Goal: Task Accomplishment & Management: Use online tool/utility

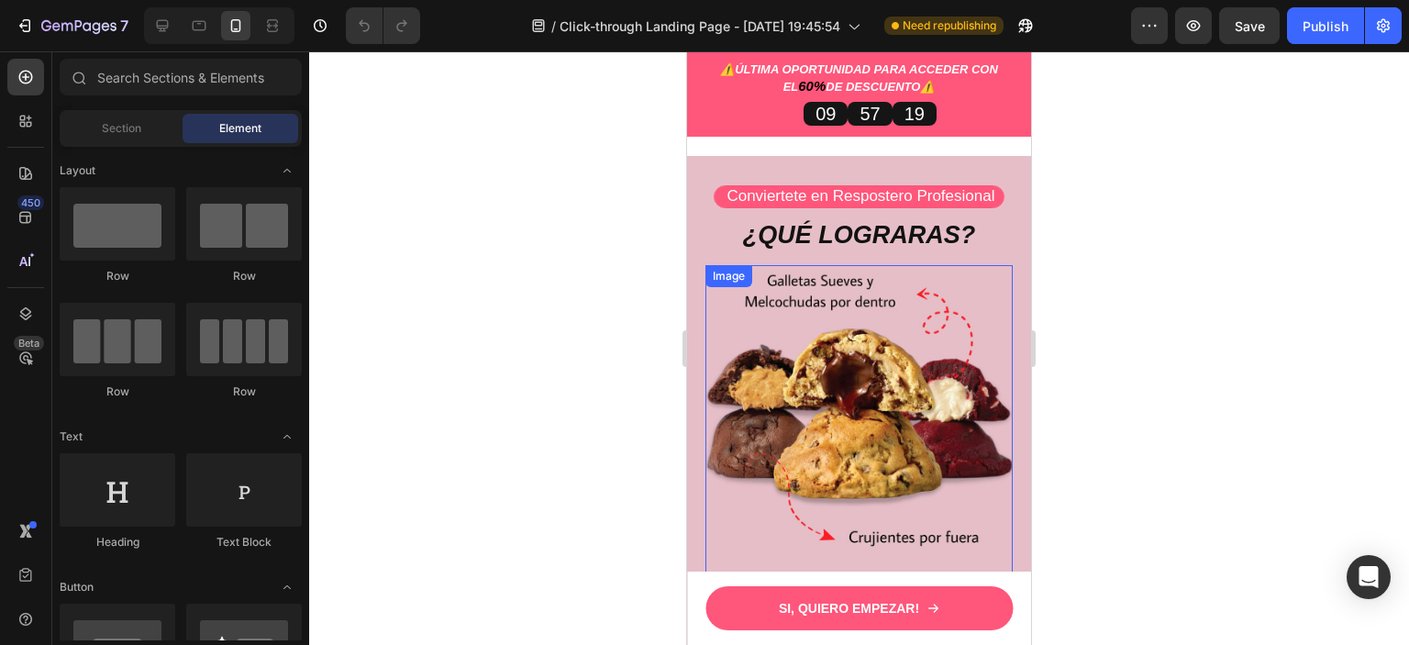
scroll to position [3302, 0]
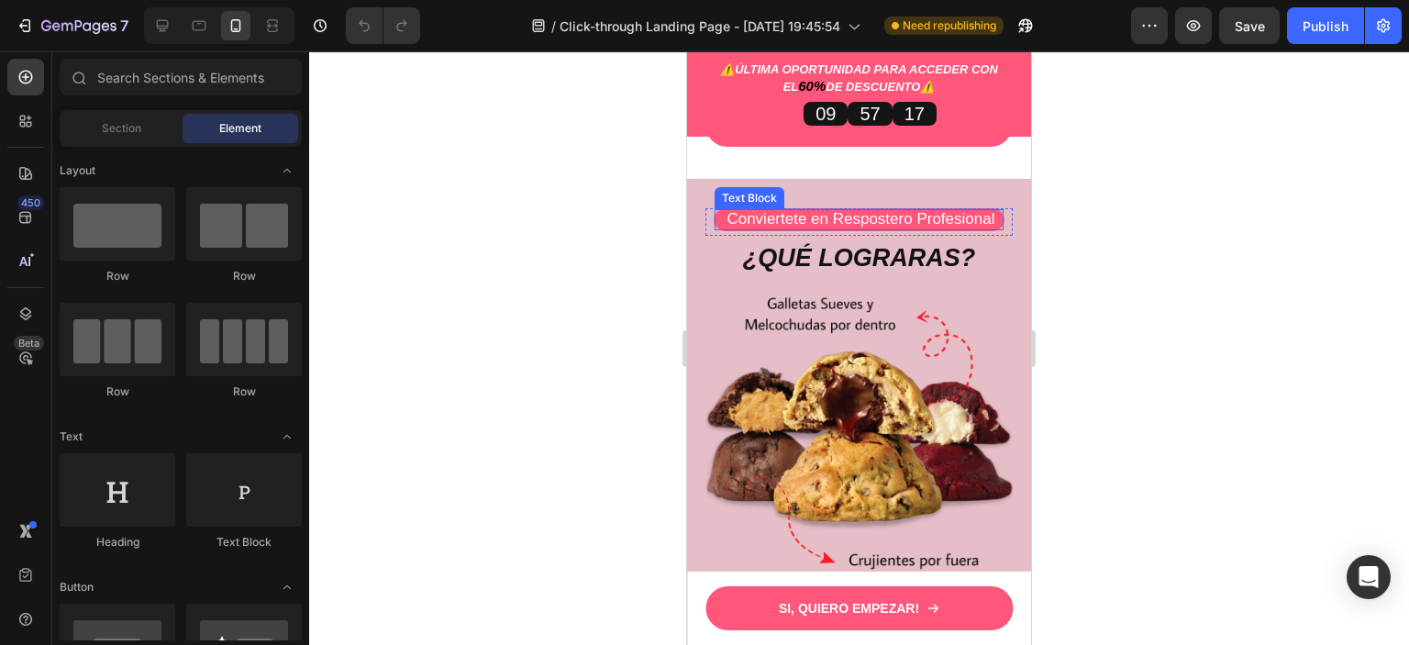
click at [989, 227] on p "Conviertete en Respostero Profesional" at bounding box center [858, 219] width 285 height 17
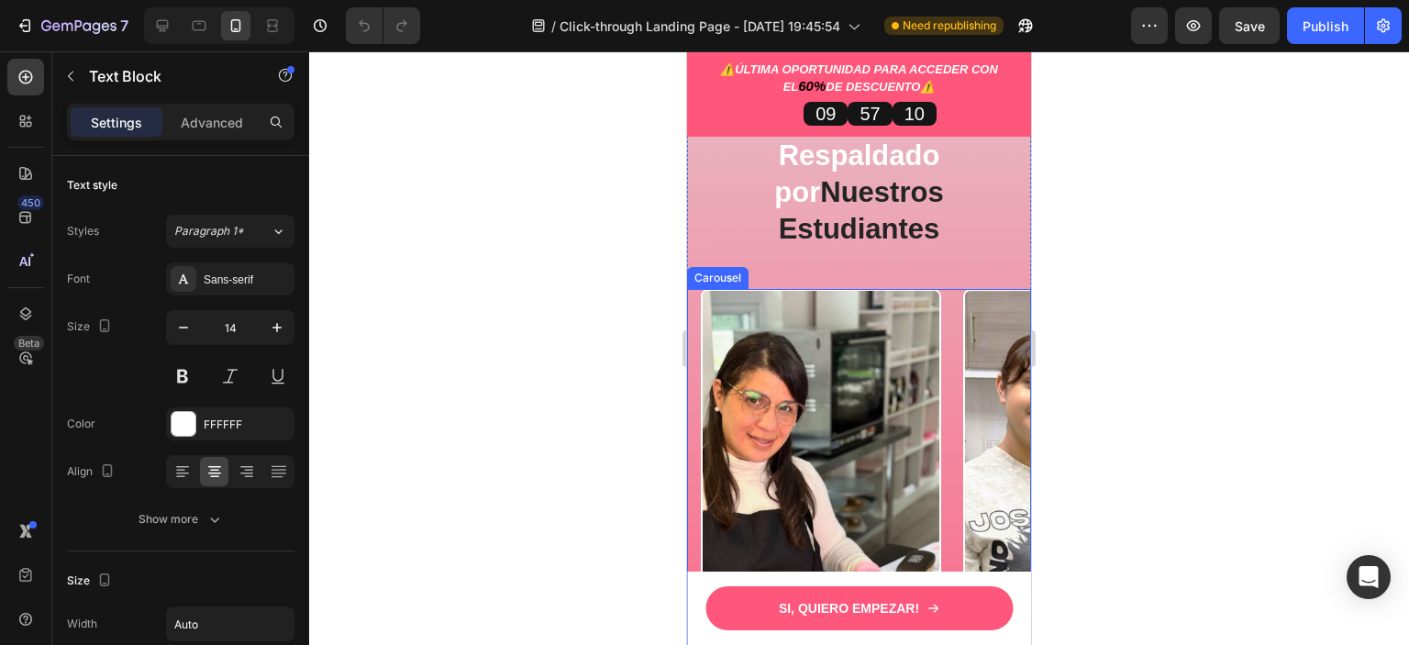
scroll to position [4036, 0]
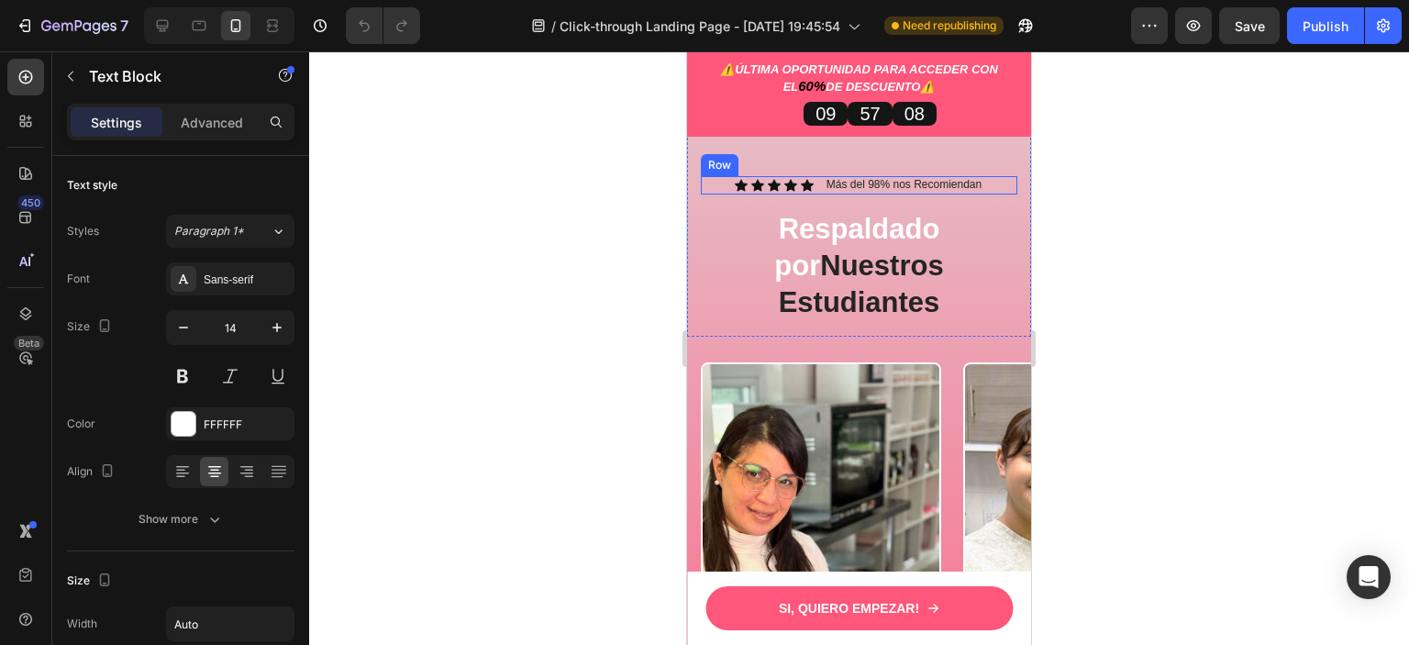
click at [991, 194] on div "Icon Icon Icon Icon Icon Icon List Más del 98% nos Recomiendan Text Block Row" at bounding box center [859, 185] width 316 height 18
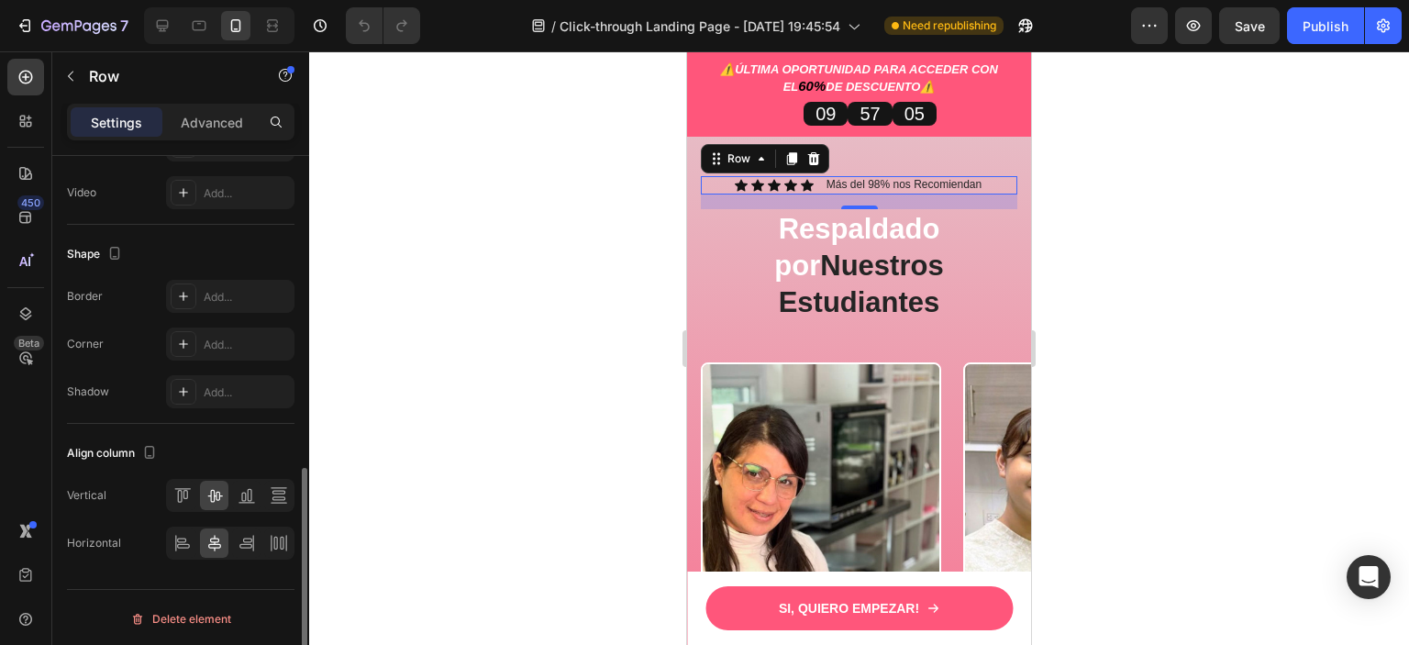
scroll to position [461, 0]
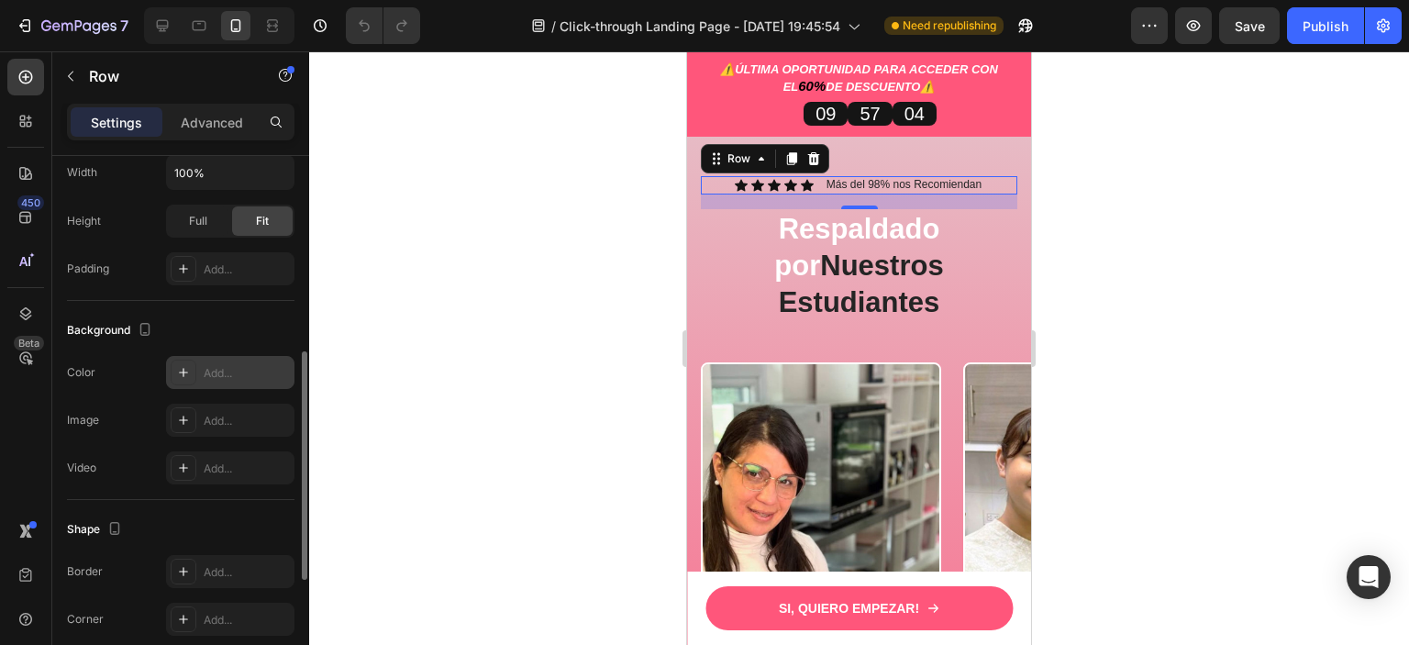
click at [177, 366] on icon at bounding box center [183, 372] width 15 height 15
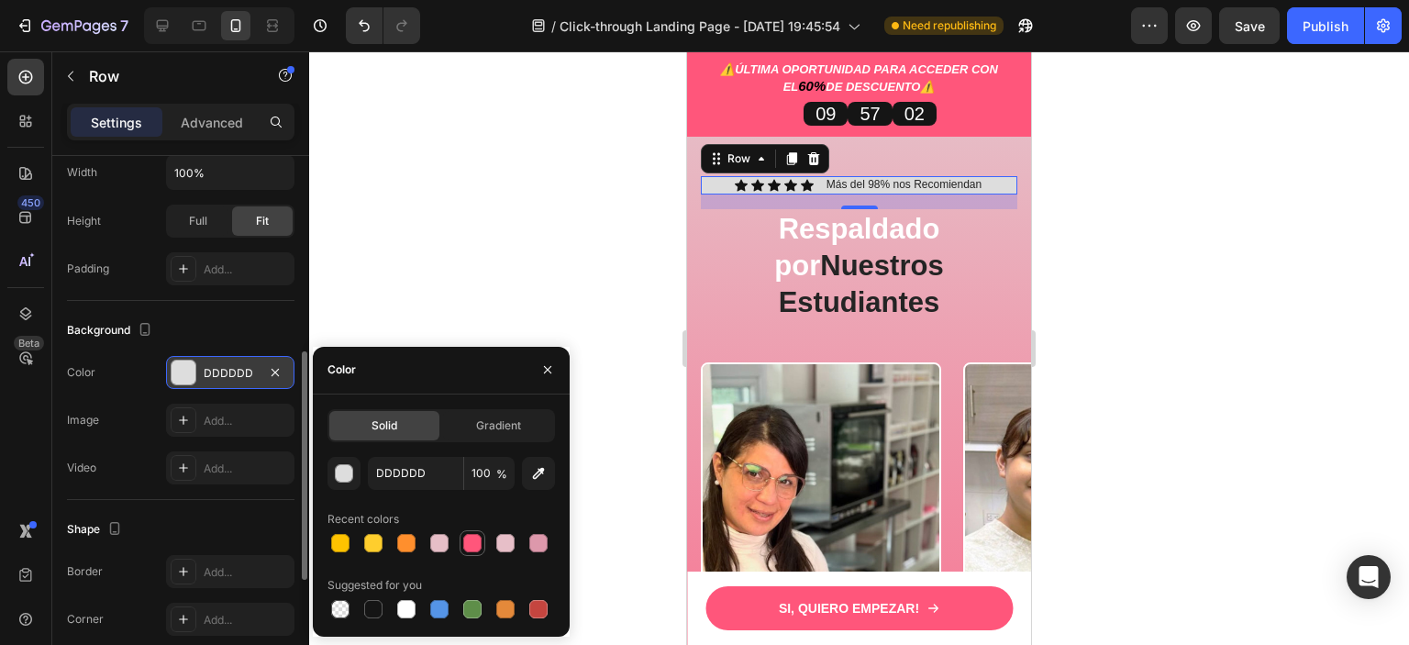
click at [470, 546] on div at bounding box center [472, 543] width 18 height 18
type input "FF567B"
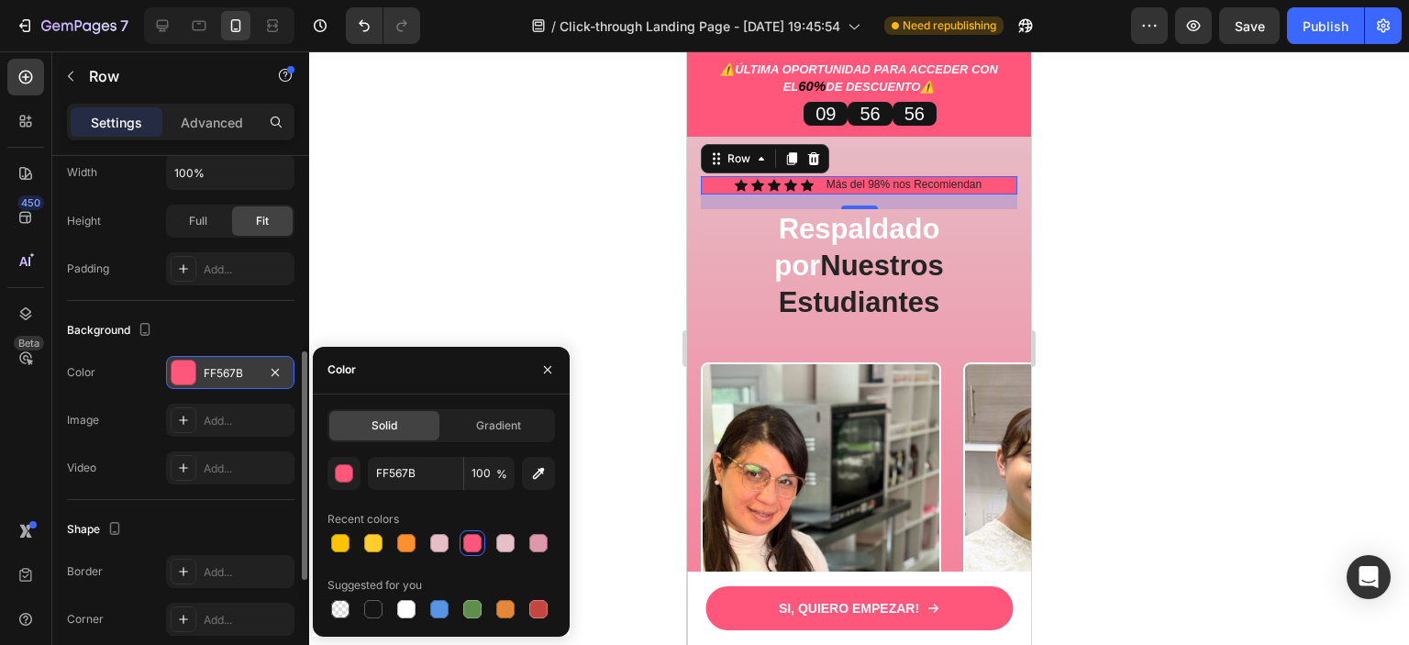
click at [220, 316] on div "Background" at bounding box center [180, 330] width 227 height 29
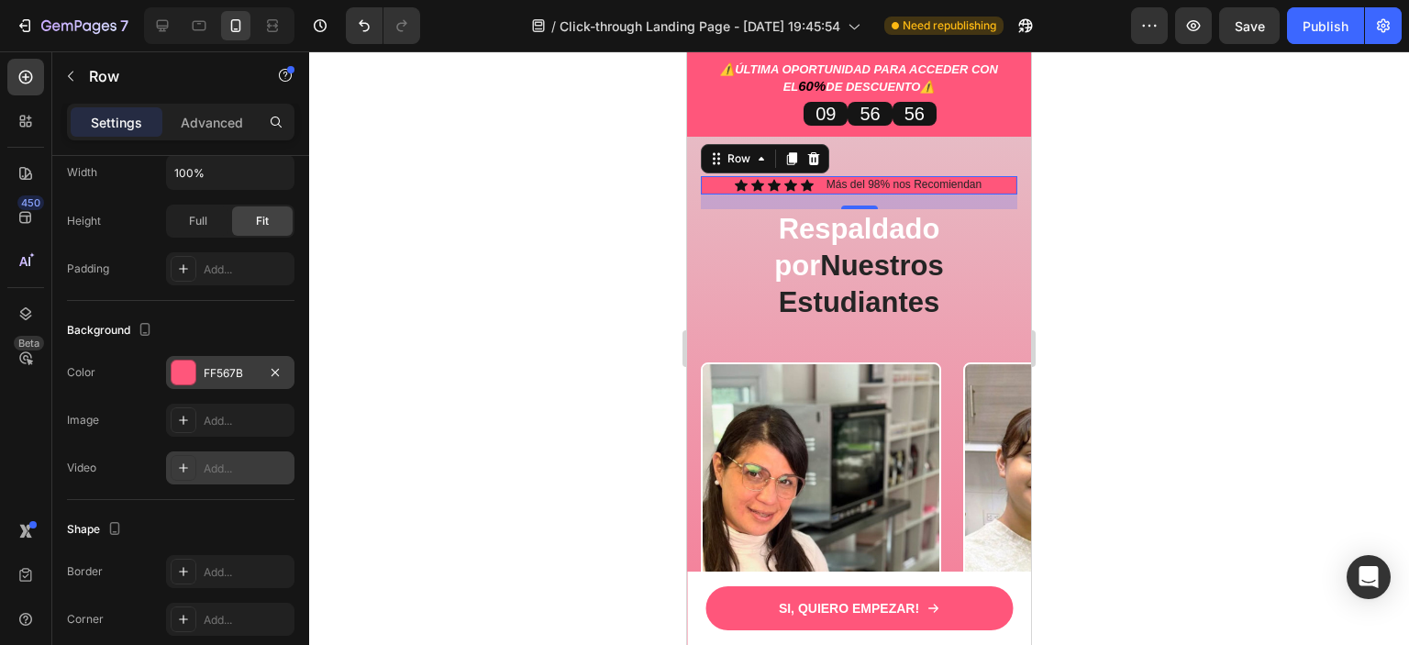
scroll to position [645, 0]
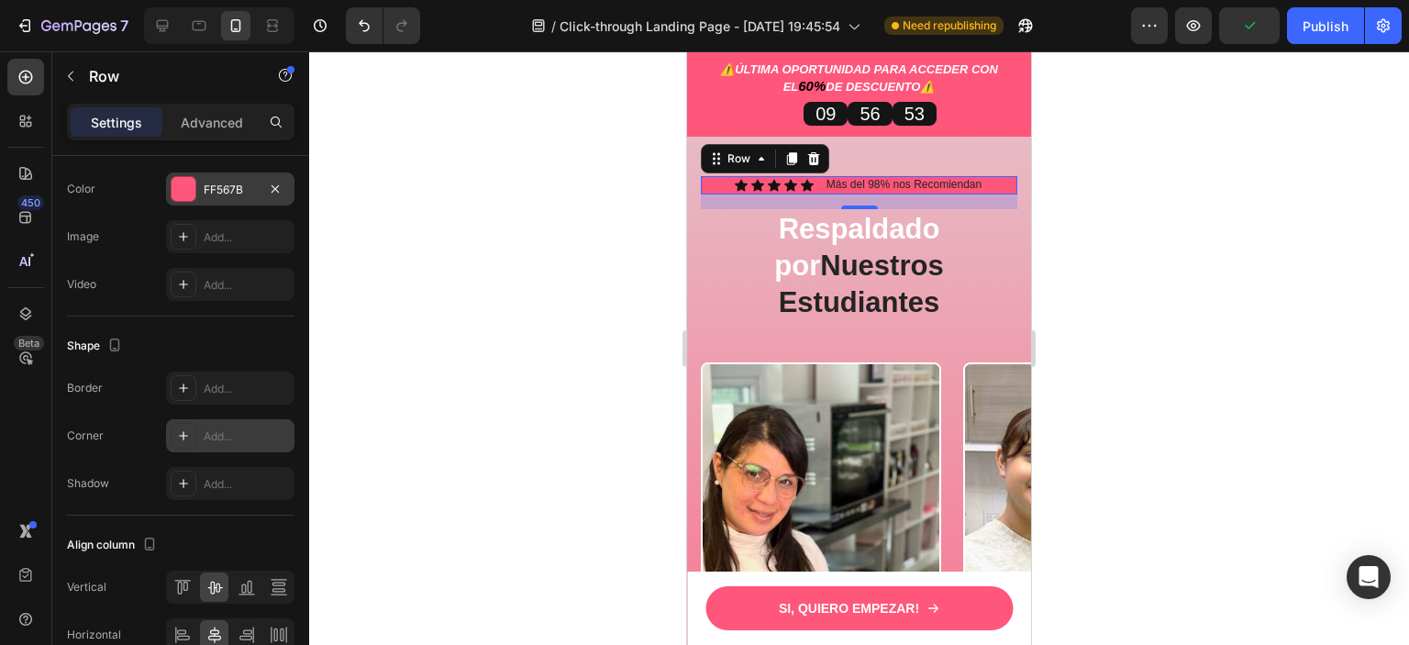
click at [231, 428] on div "Add..." at bounding box center [247, 436] width 86 height 17
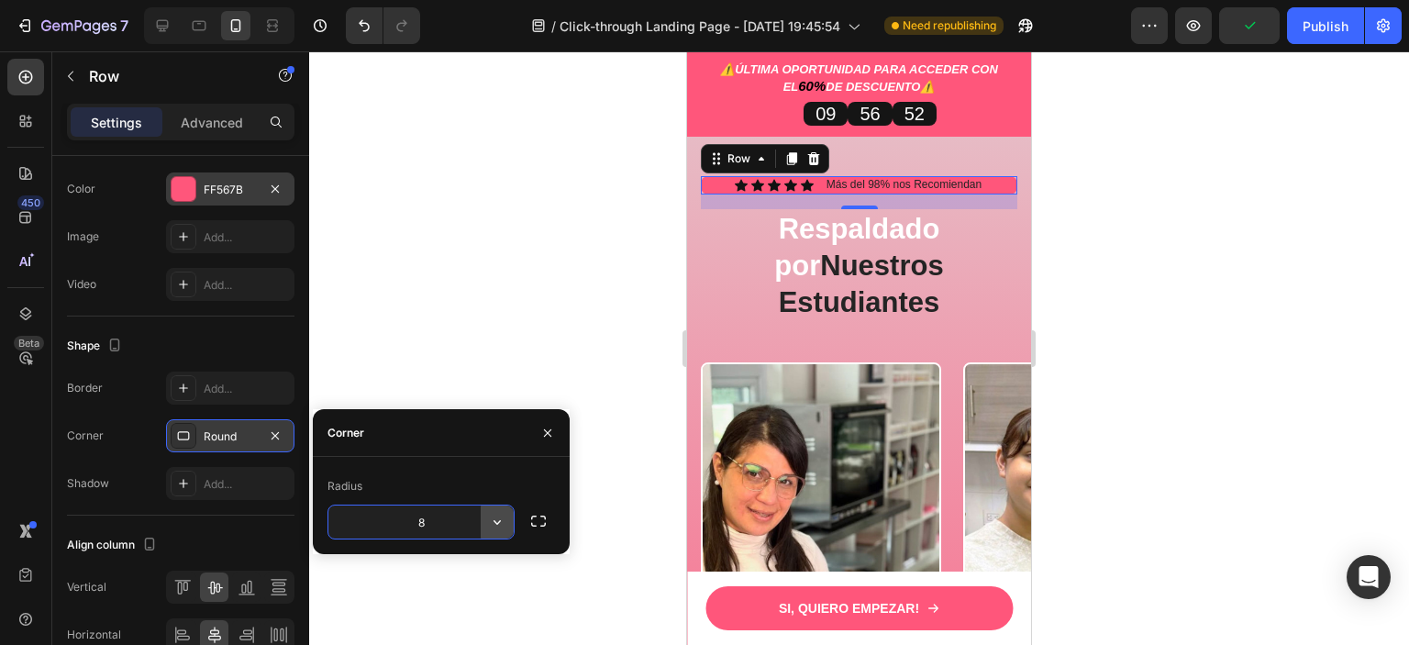
click at [491, 518] on icon "button" at bounding box center [497, 522] width 18 height 18
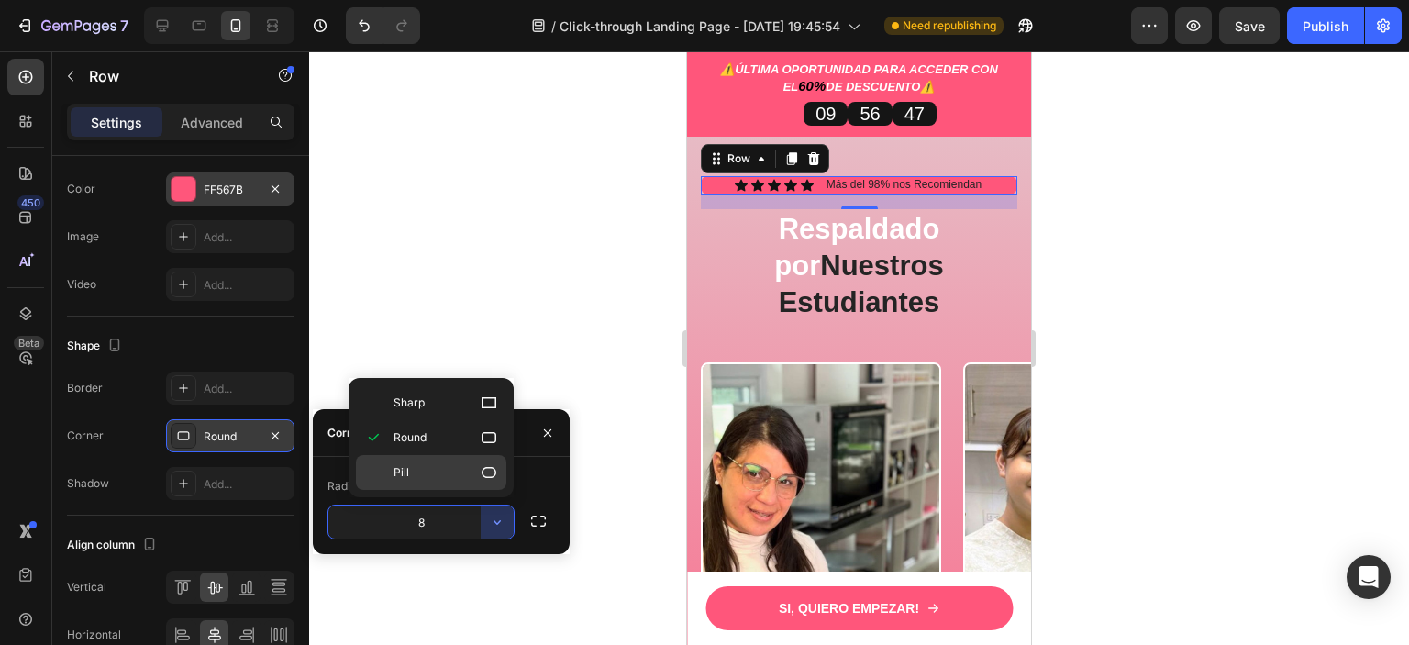
click at [489, 467] on icon at bounding box center [489, 472] width 15 height 11
type input "9999"
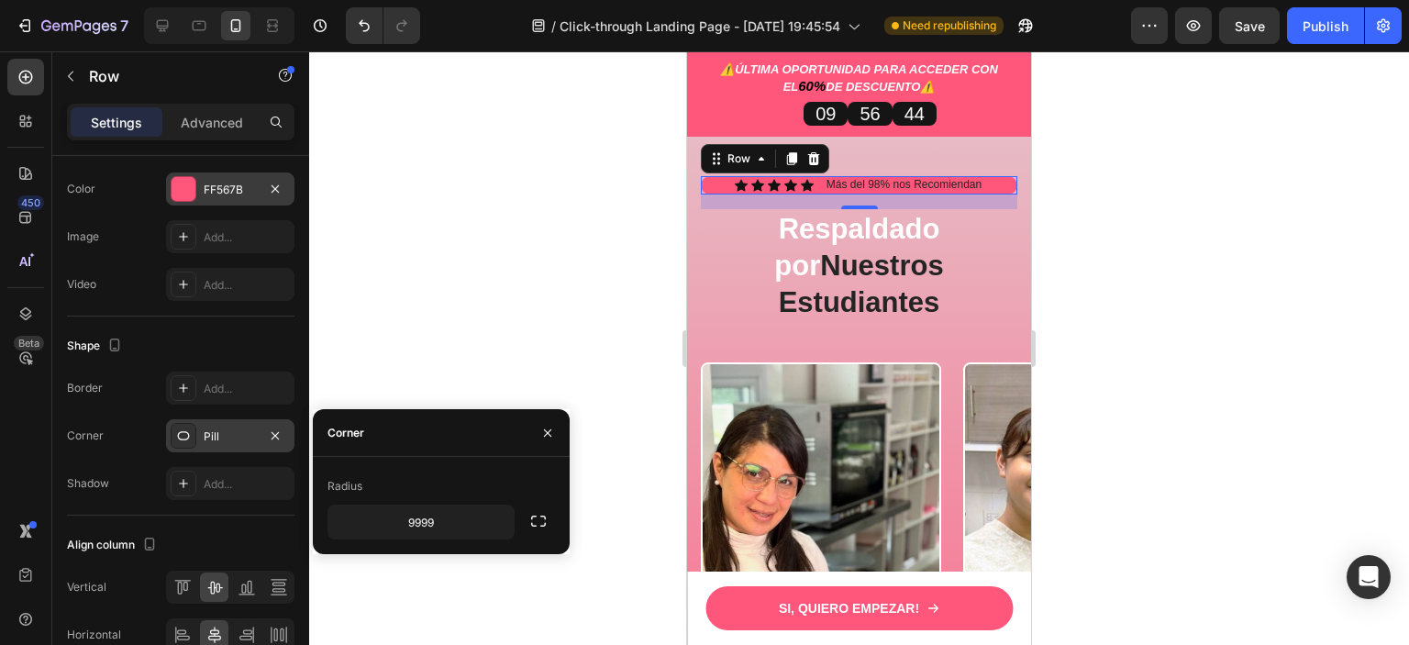
click at [229, 342] on div "Shape" at bounding box center [180, 345] width 227 height 29
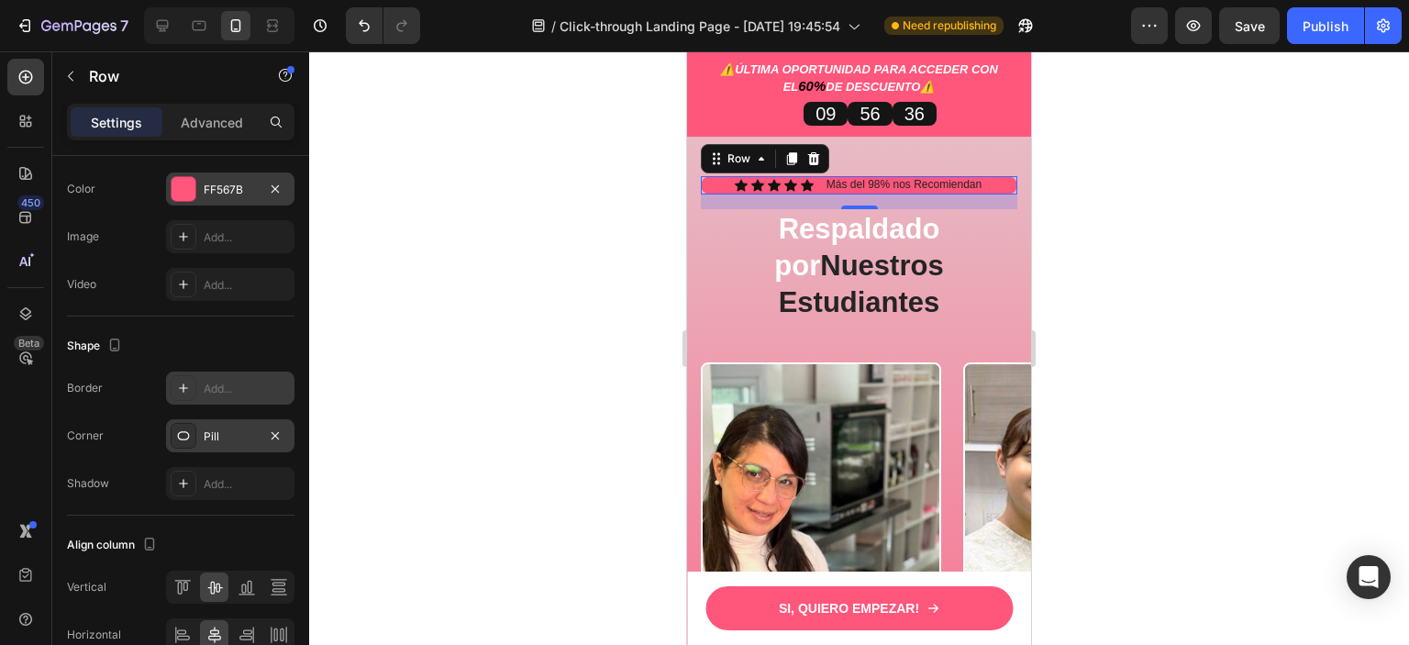
click at [208, 387] on div "Add..." at bounding box center [247, 389] width 86 height 17
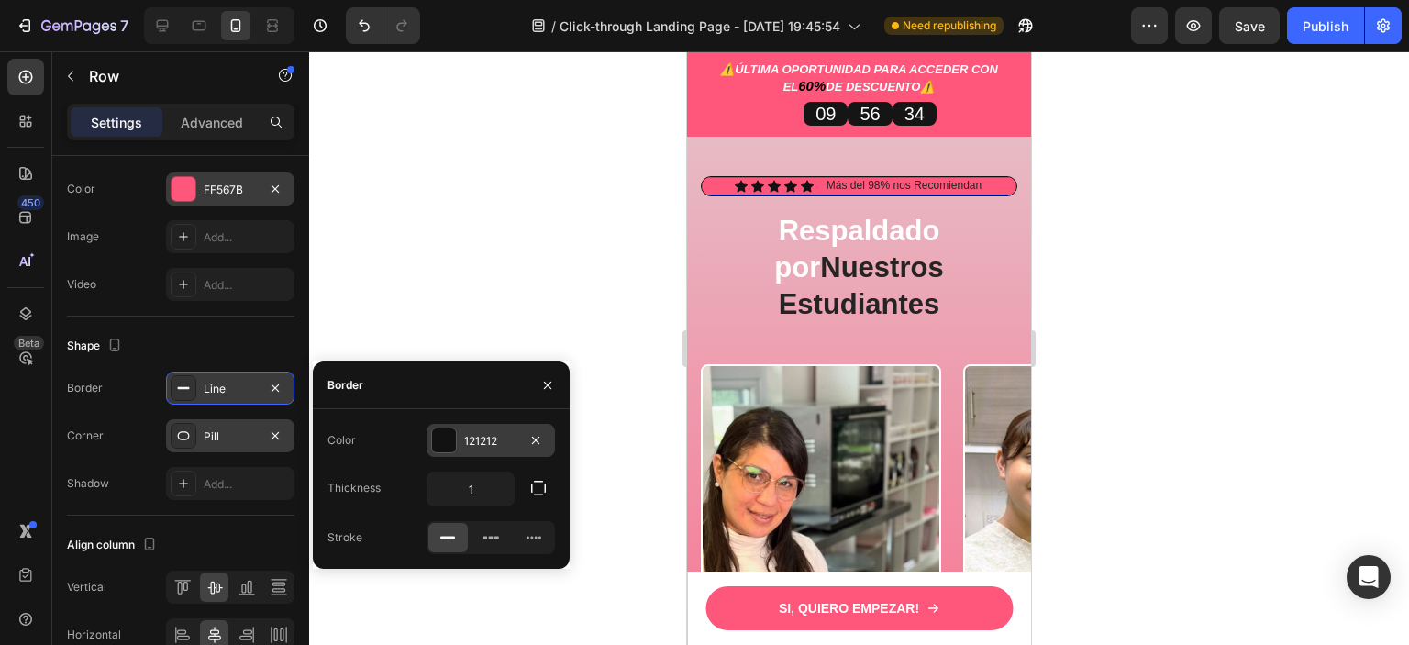
click at [438, 441] on div at bounding box center [444, 440] width 24 height 24
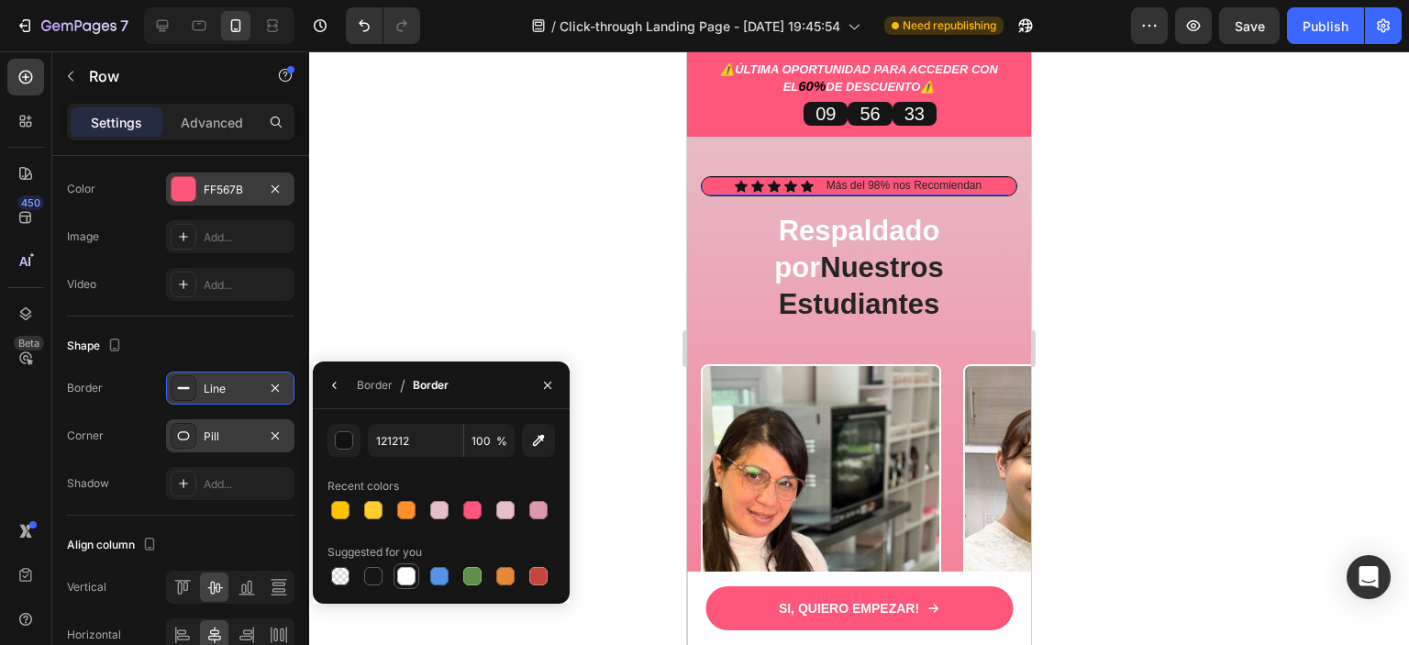
click at [407, 582] on div at bounding box center [406, 576] width 18 height 18
type input "FFFFFF"
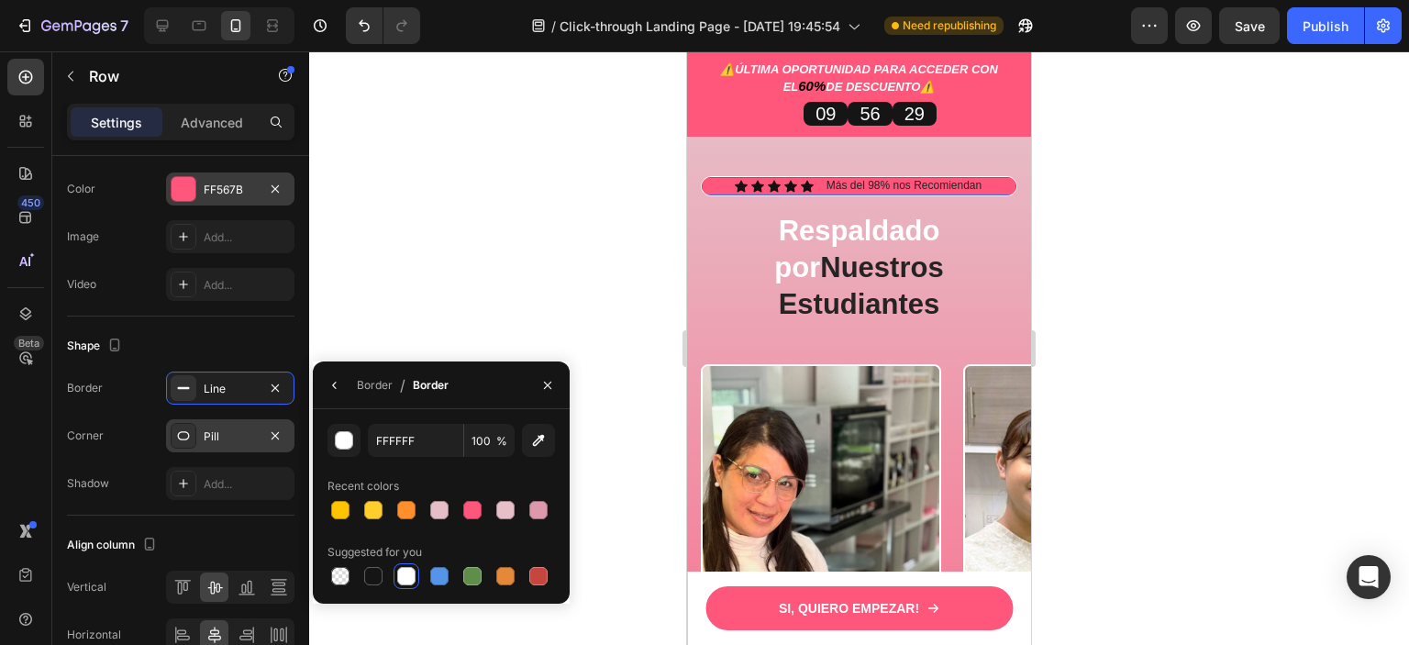
drag, startPoint x: 278, startPoint y: 381, endPoint x: 263, endPoint y: 344, distance: 39.5
click at [278, 383] on icon "button" at bounding box center [275, 388] width 15 height 15
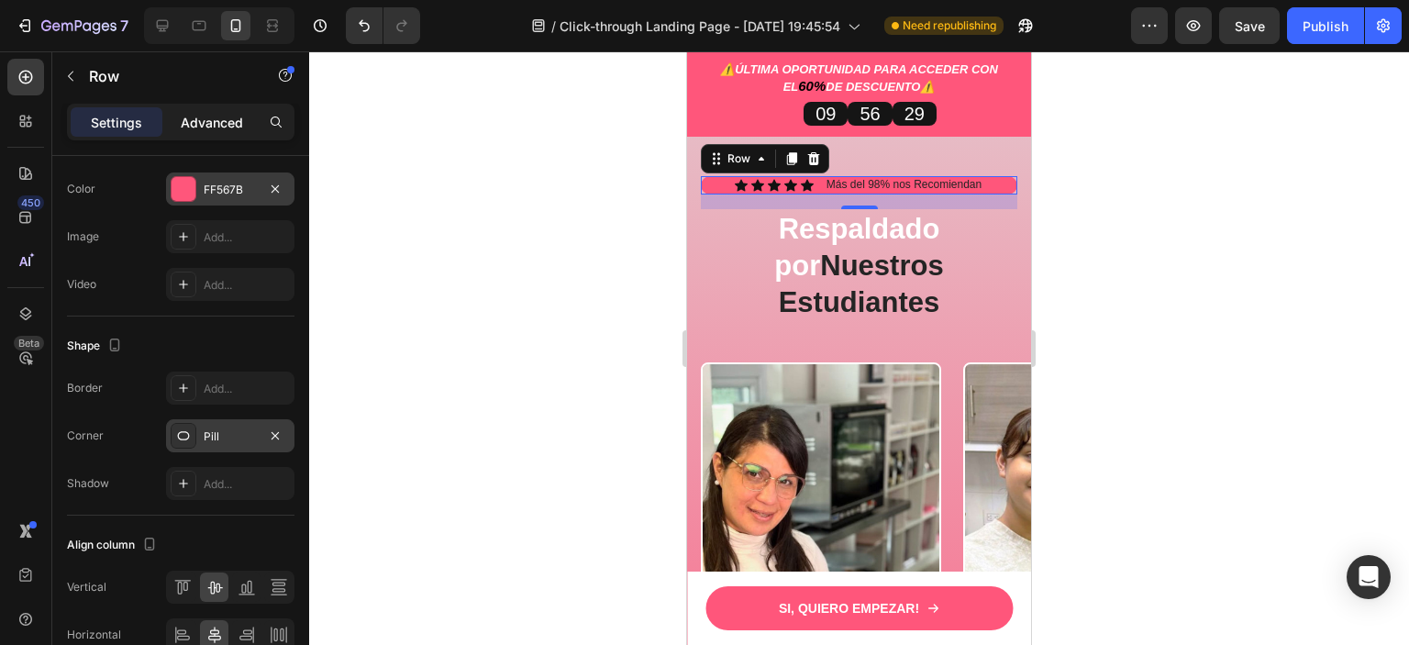
click at [205, 118] on p "Advanced" at bounding box center [212, 122] width 62 height 19
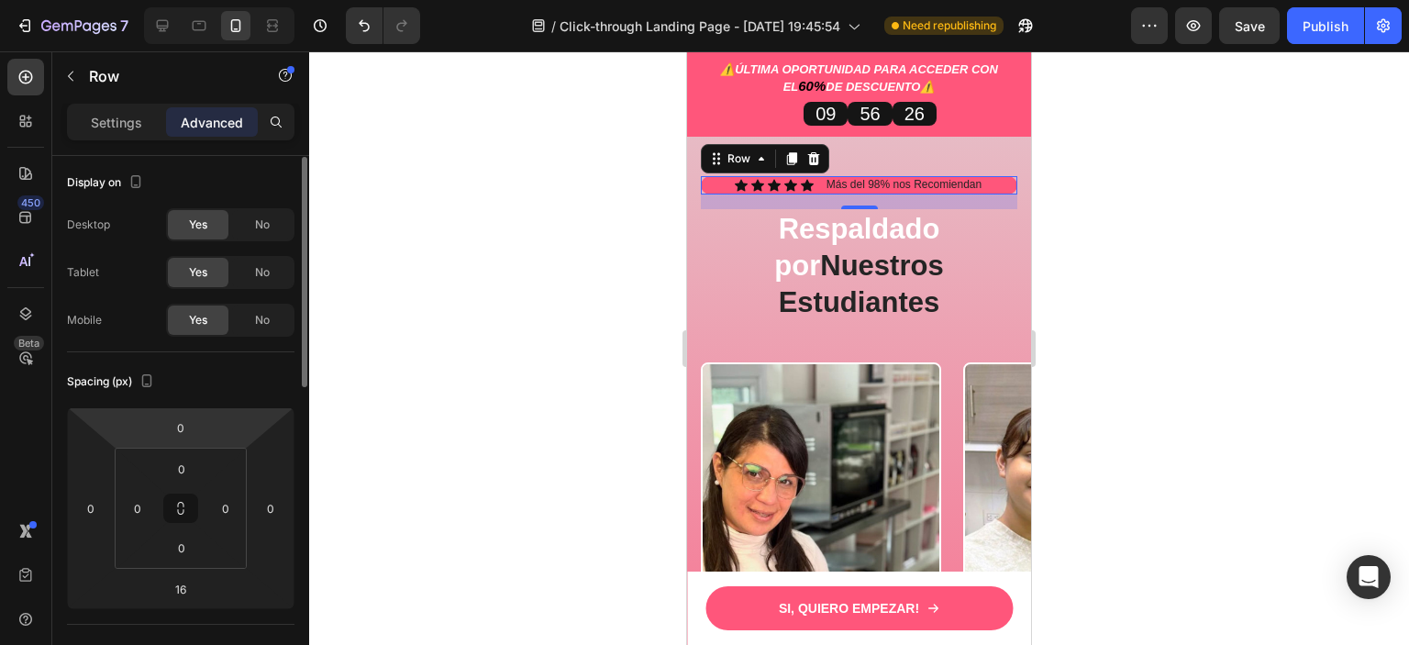
scroll to position [94, 0]
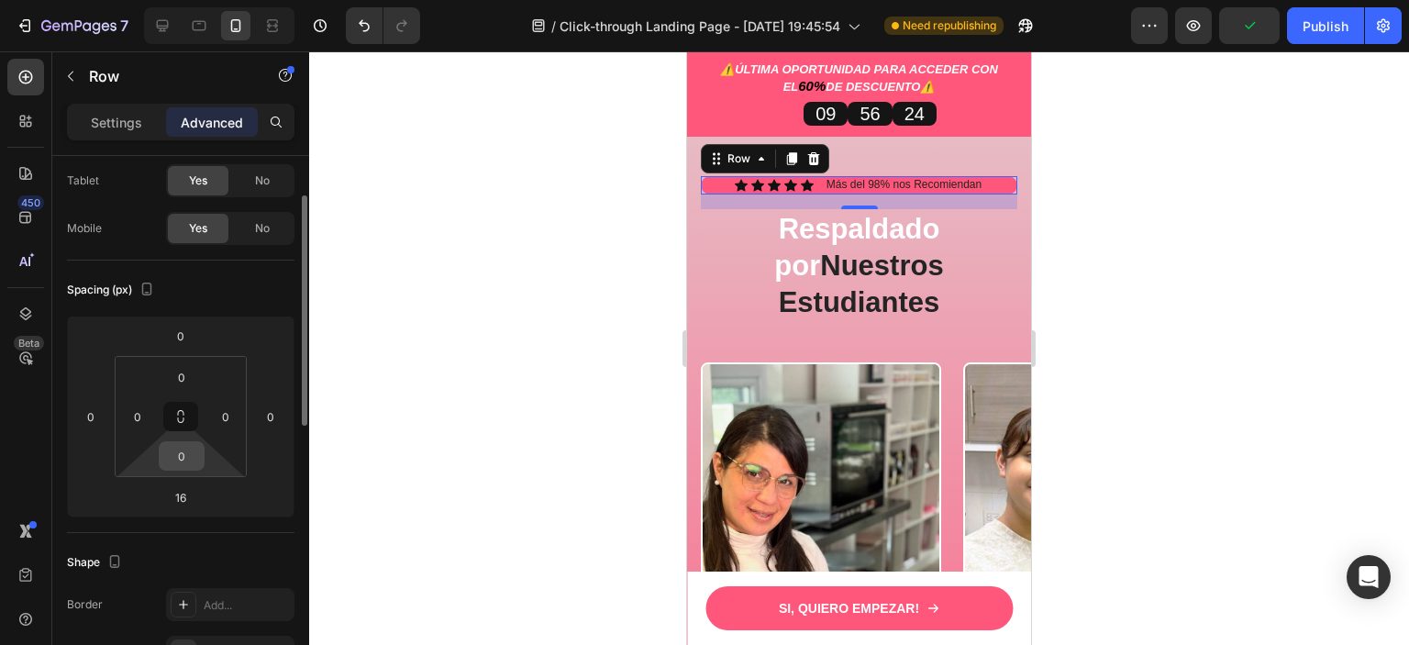
click at [187, 450] on input "0" at bounding box center [181, 456] width 37 height 28
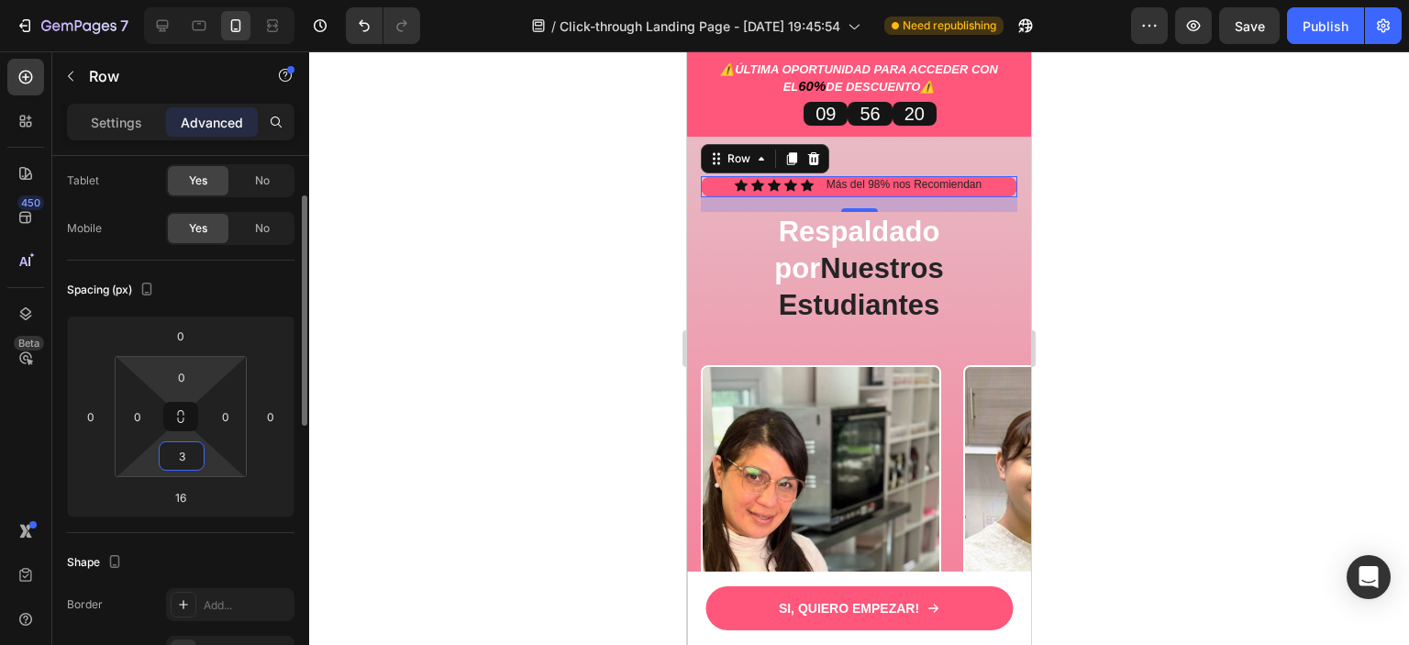
type input "3"
click at [184, 0] on html "7 / Click-through Landing Page - [DATE] 19:45:54 Need republishing Preview Save…" at bounding box center [704, 0] width 1409 height 0
click at [187, 364] on input "0" at bounding box center [181, 377] width 37 height 28
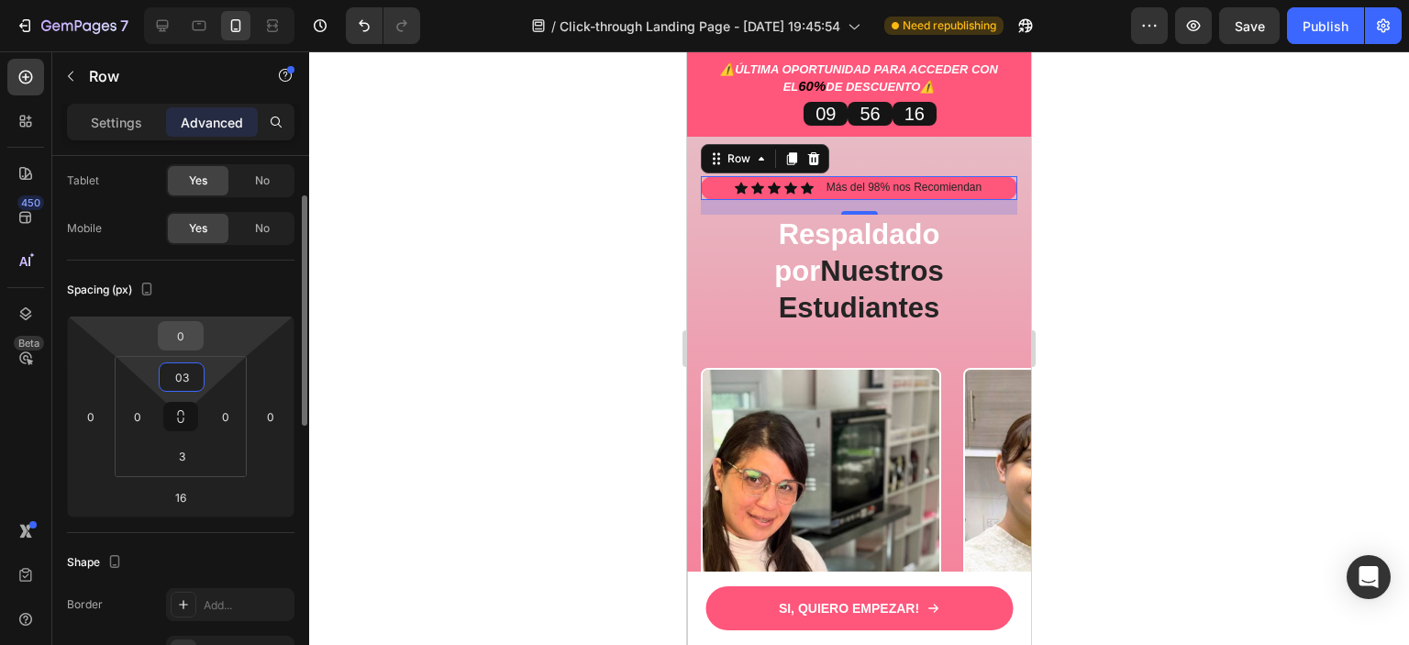
type input "0"
type input "3"
click at [211, 290] on div "Spacing (px)" at bounding box center [180, 289] width 227 height 29
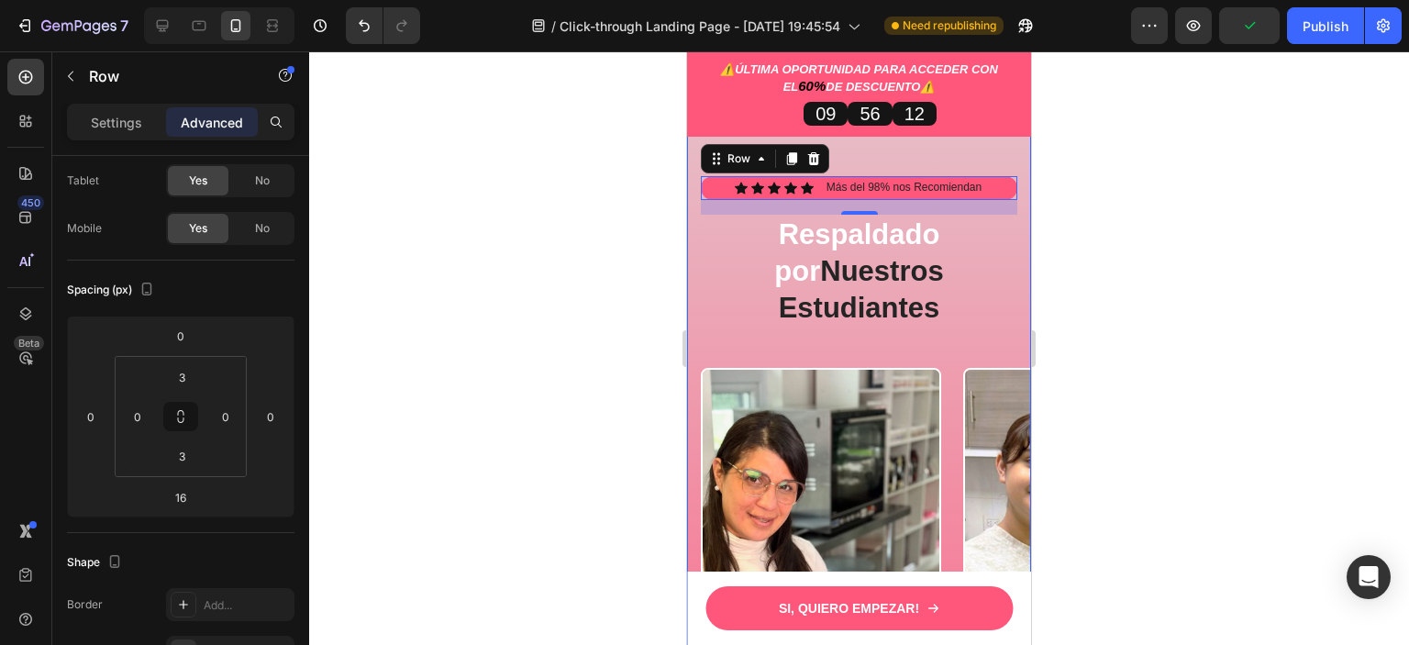
click at [1117, 305] on div at bounding box center [859, 347] width 1100 height 593
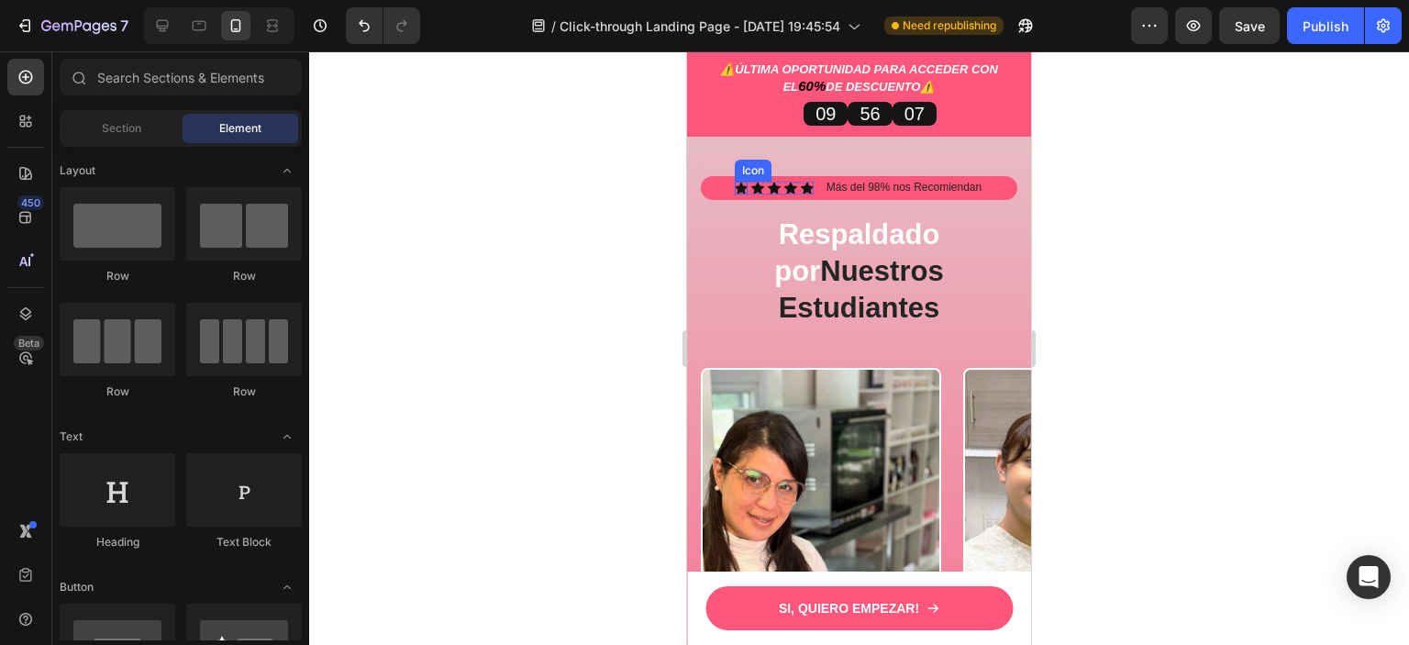
click at [735, 194] on div "Icon" at bounding box center [741, 188] width 13 height 13
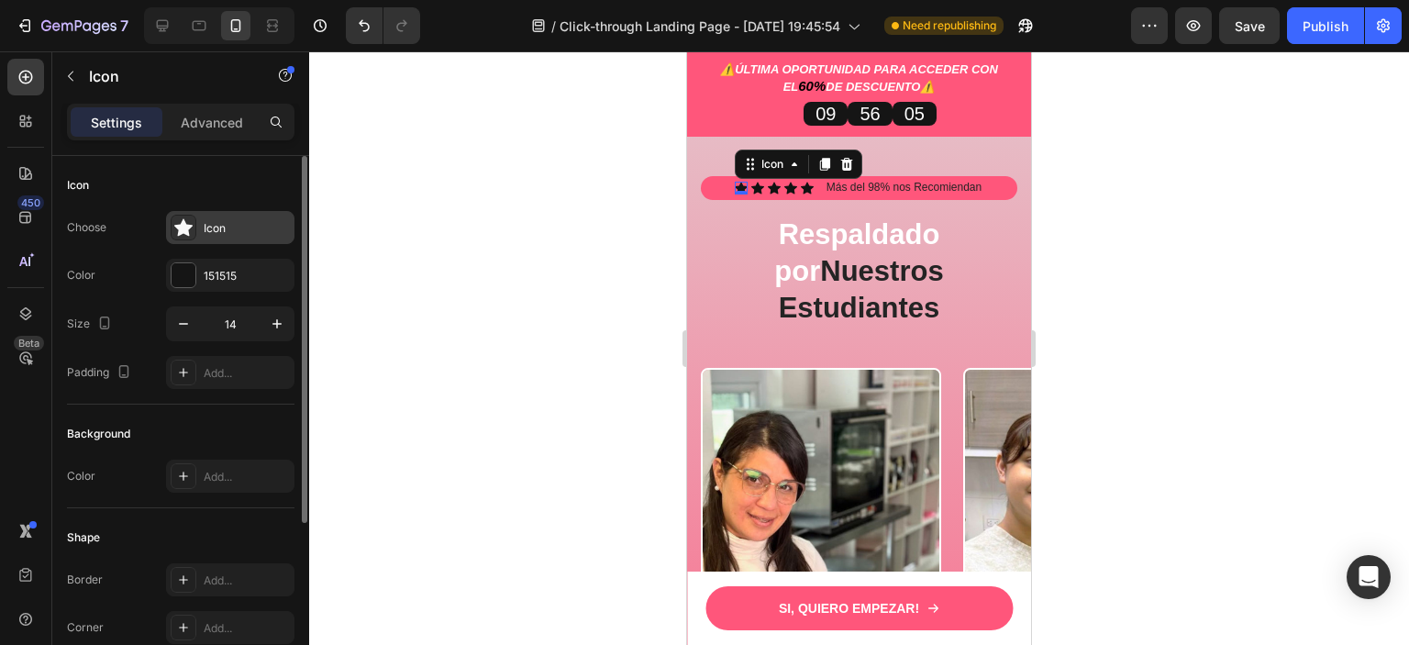
click at [180, 221] on icon at bounding box center [183, 227] width 18 height 18
click at [183, 274] on div at bounding box center [184, 275] width 24 height 24
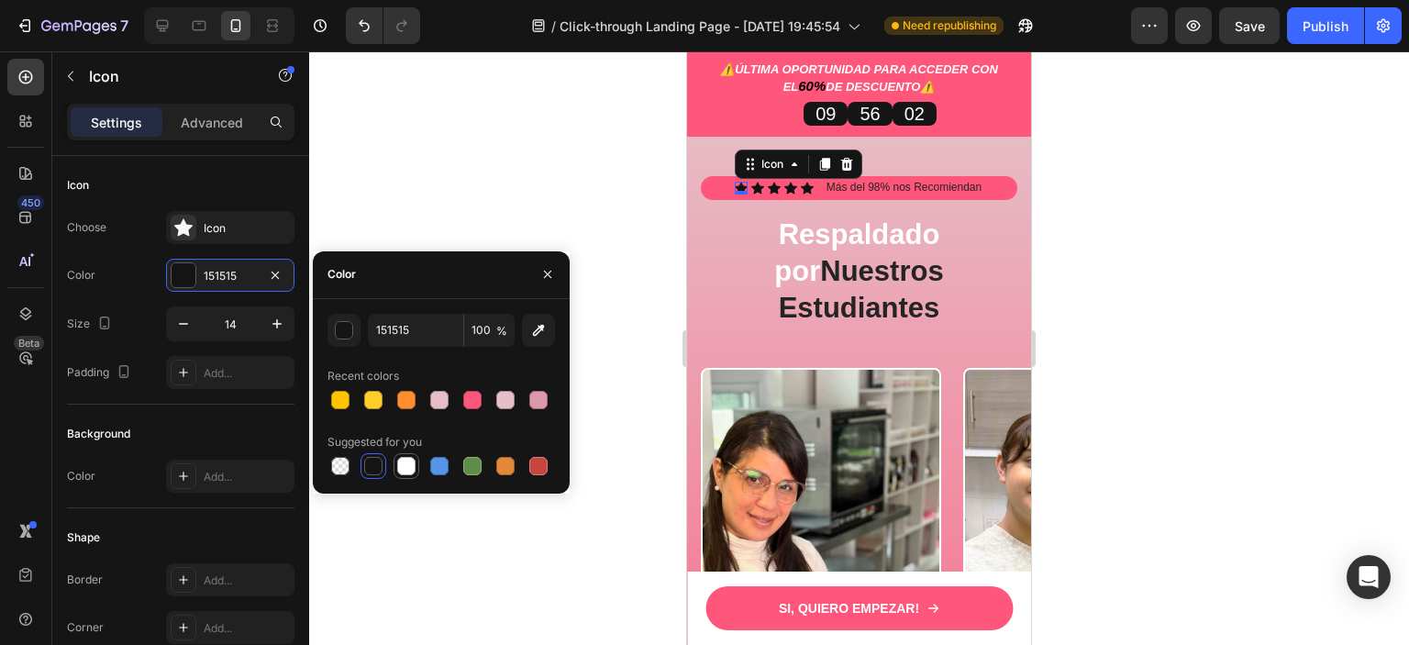
click at [406, 455] on div at bounding box center [406, 466] width 22 height 22
type input "FFFFFF"
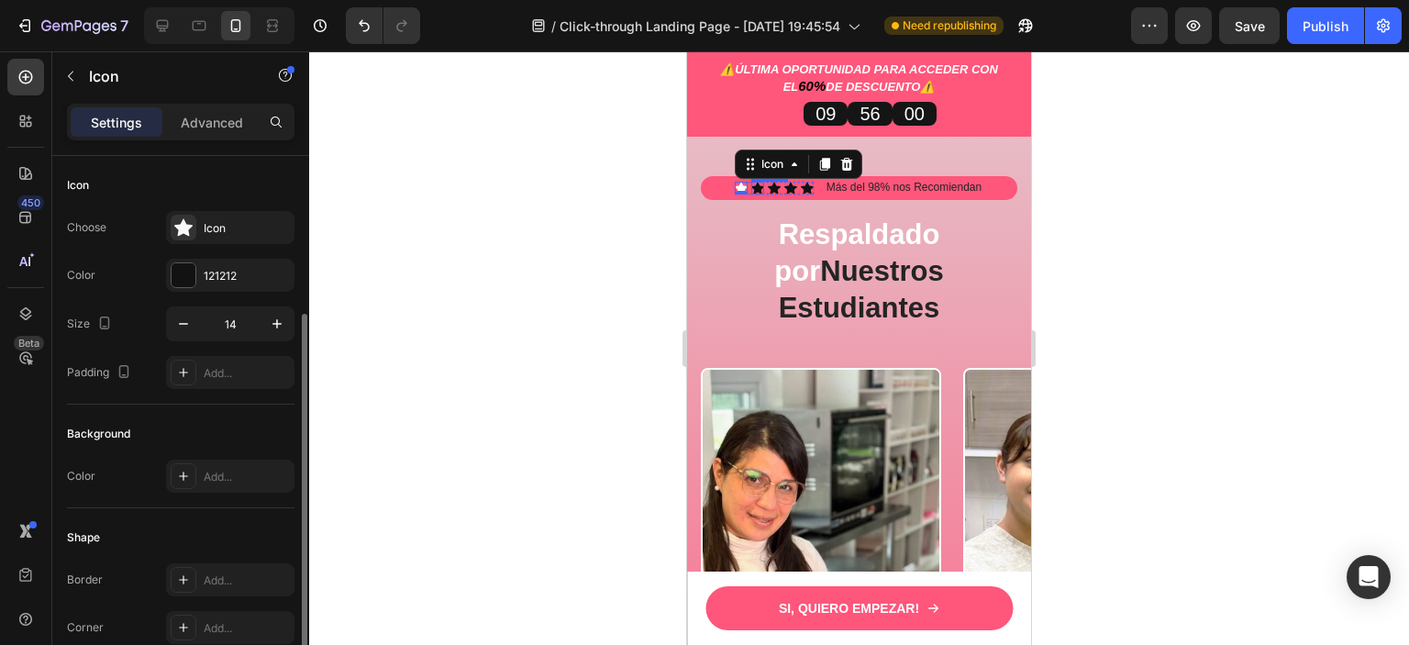
click at [752, 194] on div "Icon" at bounding box center [757, 188] width 13 height 13
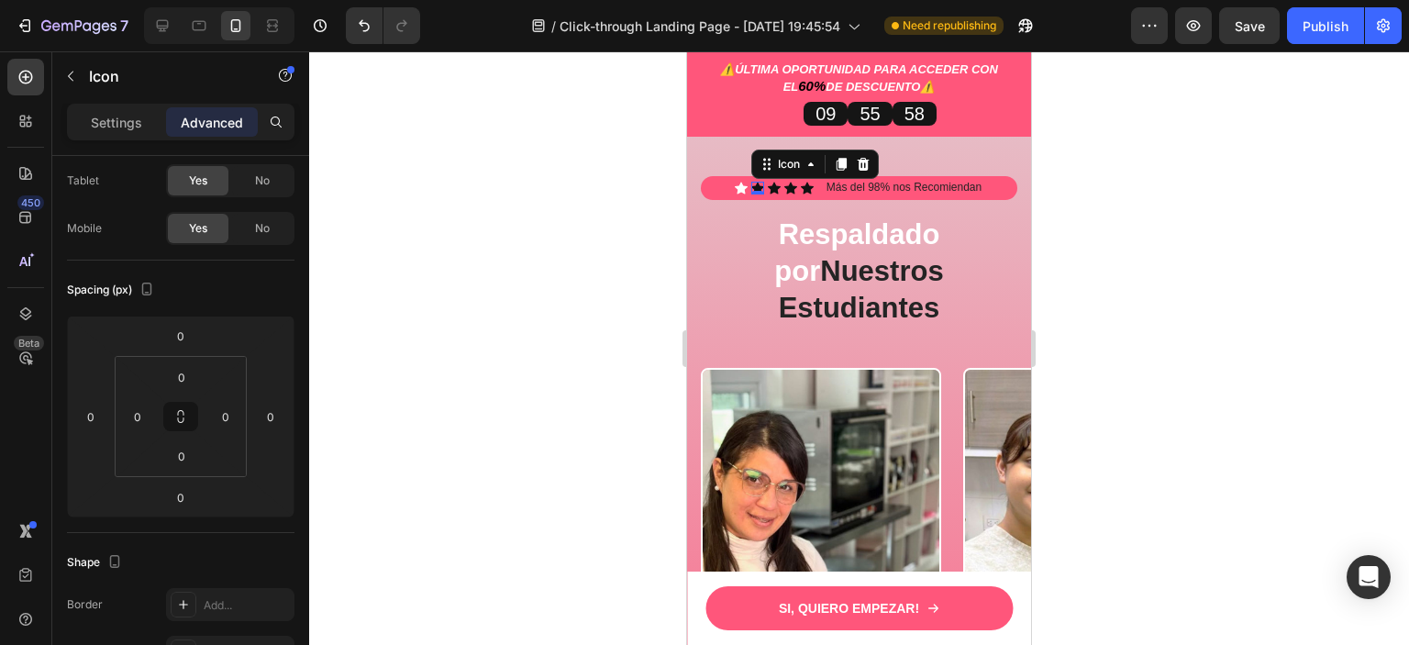
click at [751, 194] on icon at bounding box center [757, 188] width 13 height 12
click at [117, 125] on p "Settings" at bounding box center [116, 122] width 51 height 19
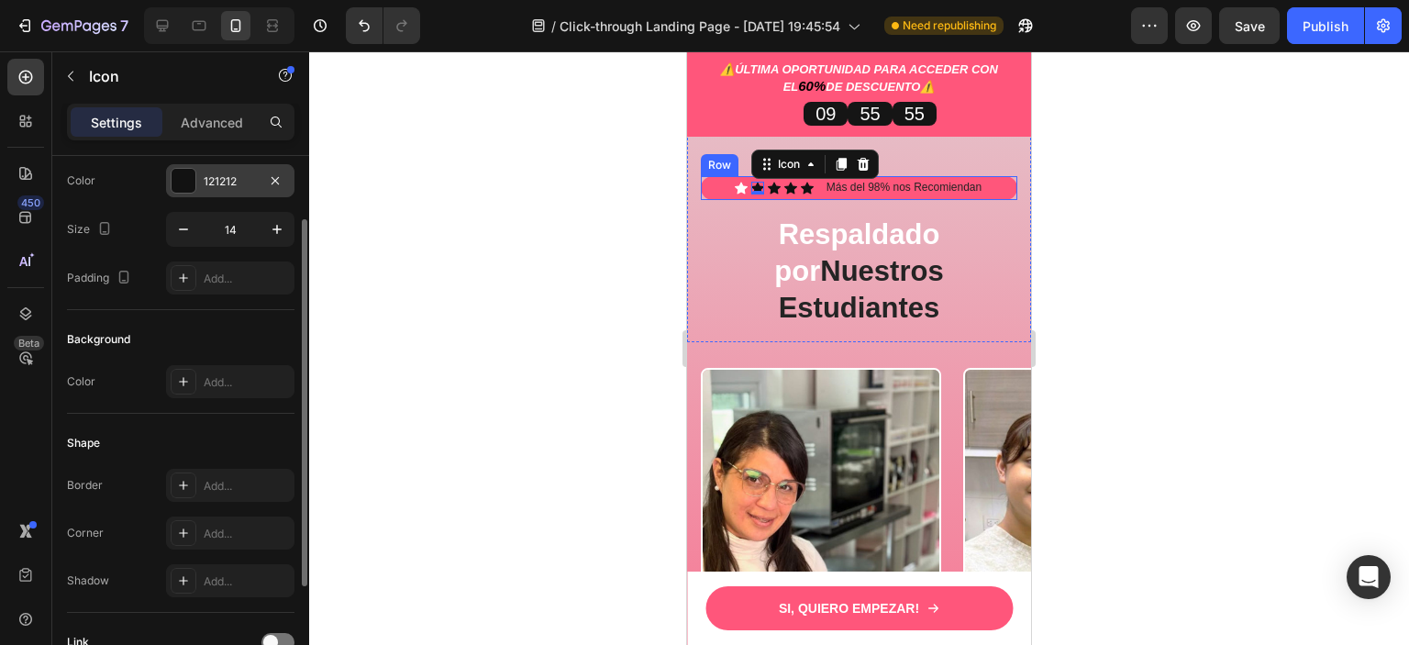
click at [183, 185] on div at bounding box center [184, 181] width 24 height 24
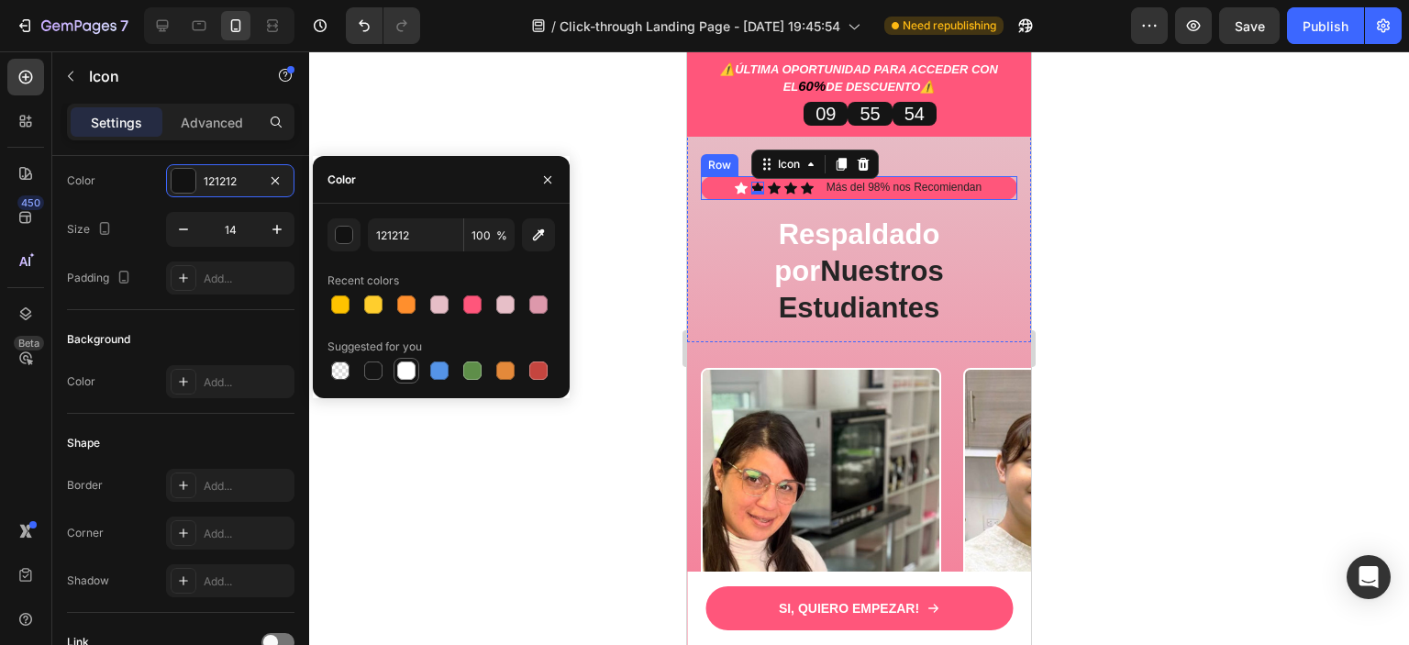
click at [407, 369] on div at bounding box center [406, 370] width 18 height 18
type input "FFFFFF"
click at [768, 194] on icon at bounding box center [774, 188] width 13 height 12
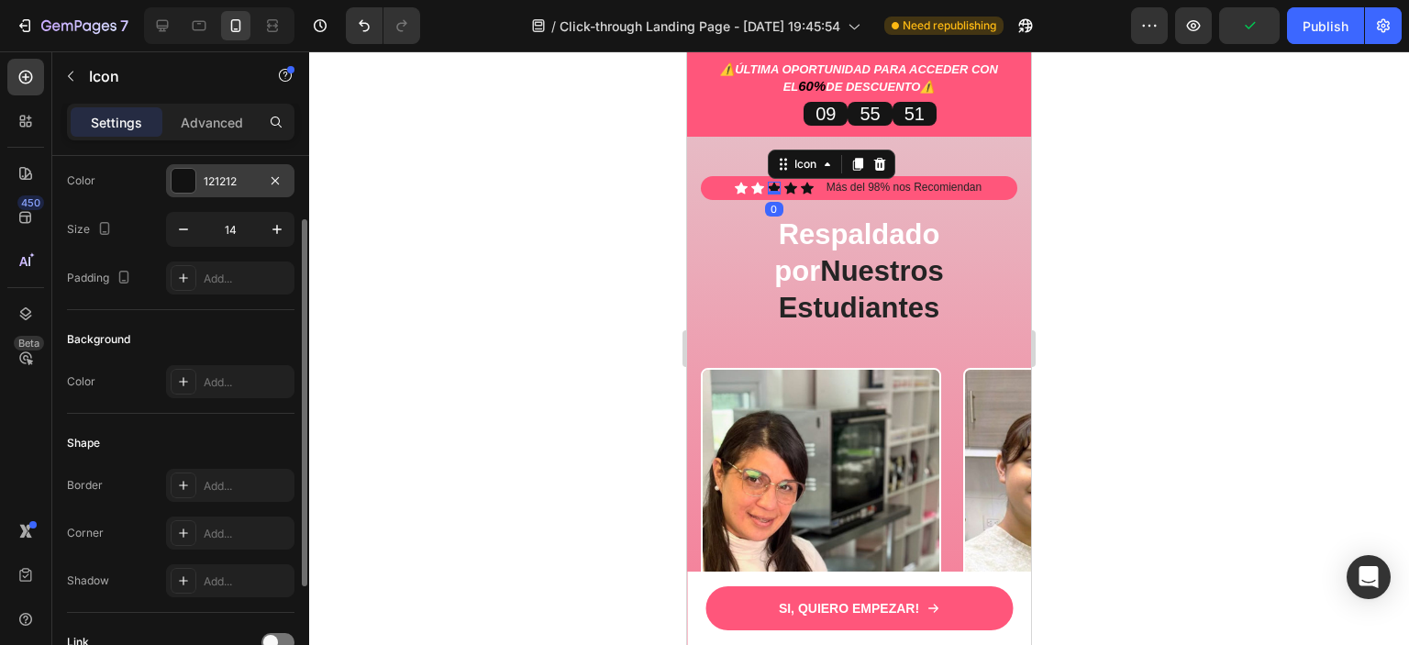
click at [182, 189] on div at bounding box center [184, 181] width 24 height 24
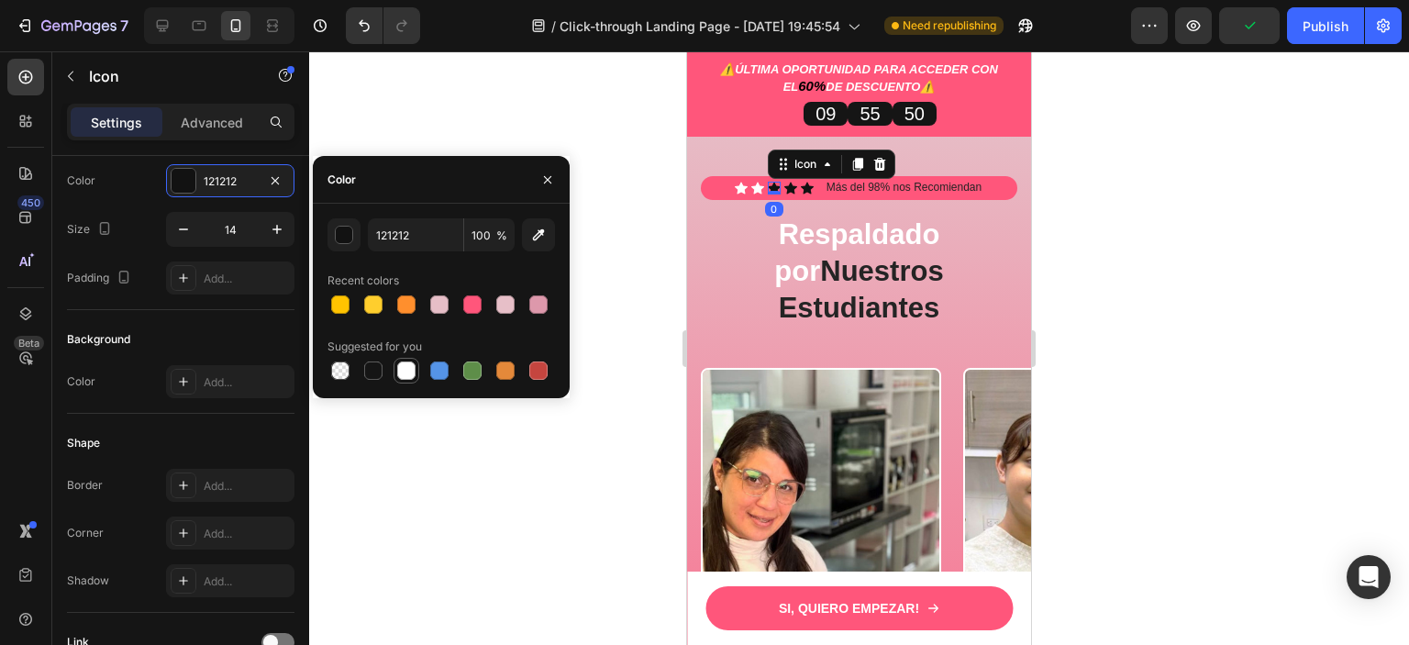
click at [417, 375] on div at bounding box center [407, 371] width 26 height 26
type input "FFFFFF"
click at [785, 194] on div "Icon" at bounding box center [790, 188] width 13 height 13
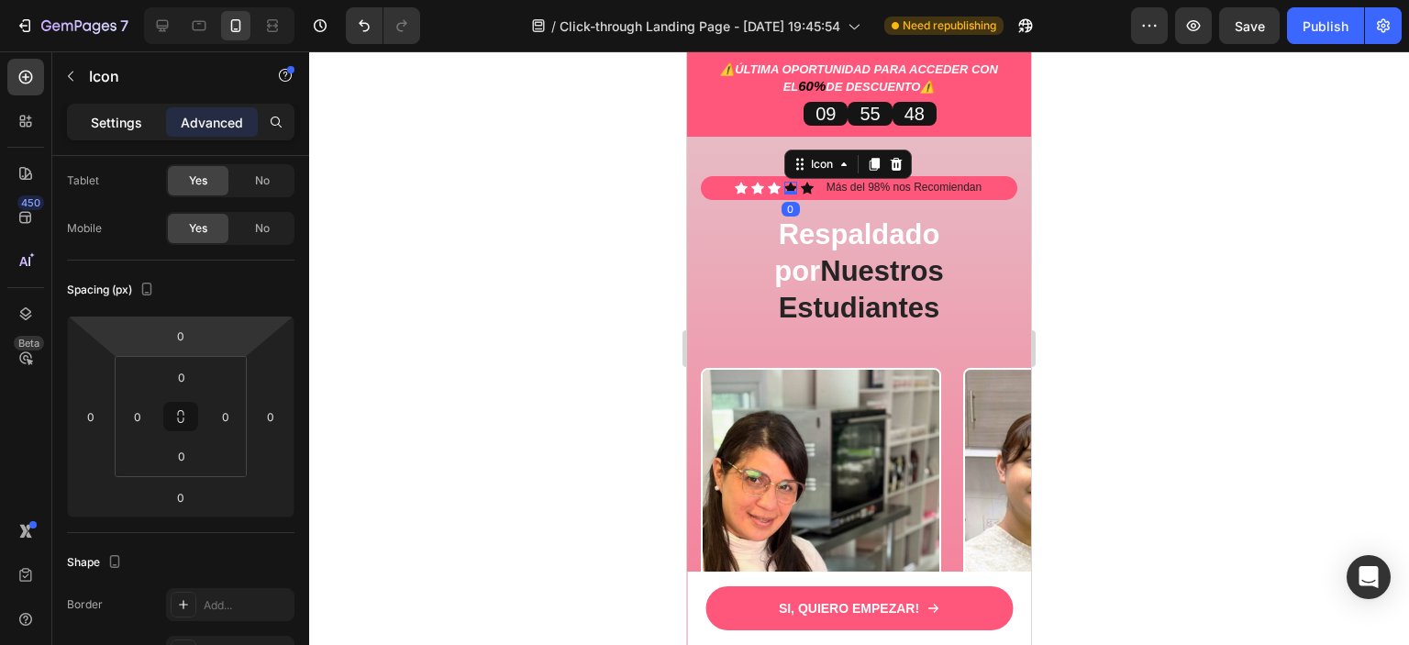
click at [99, 111] on div "Settings" at bounding box center [117, 121] width 92 height 29
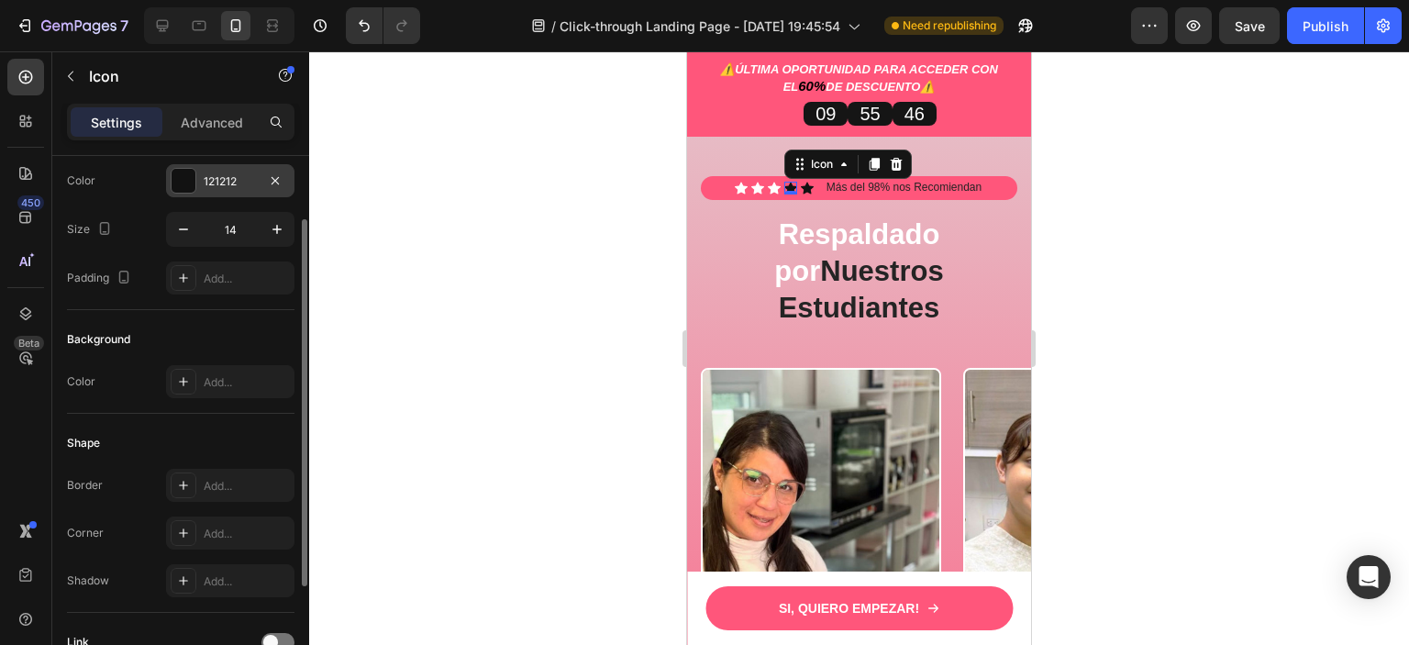
click at [189, 184] on div at bounding box center [184, 181] width 24 height 24
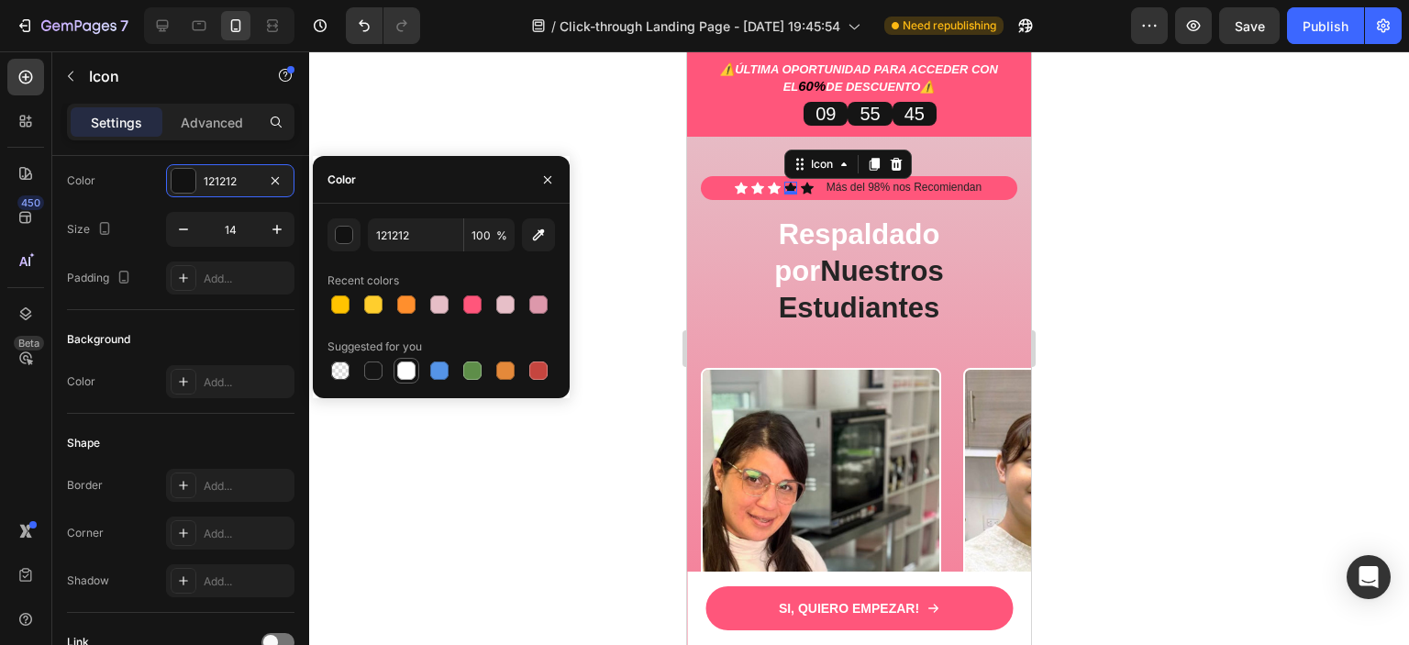
click at [409, 374] on div at bounding box center [406, 370] width 18 height 18
type input "FFFFFF"
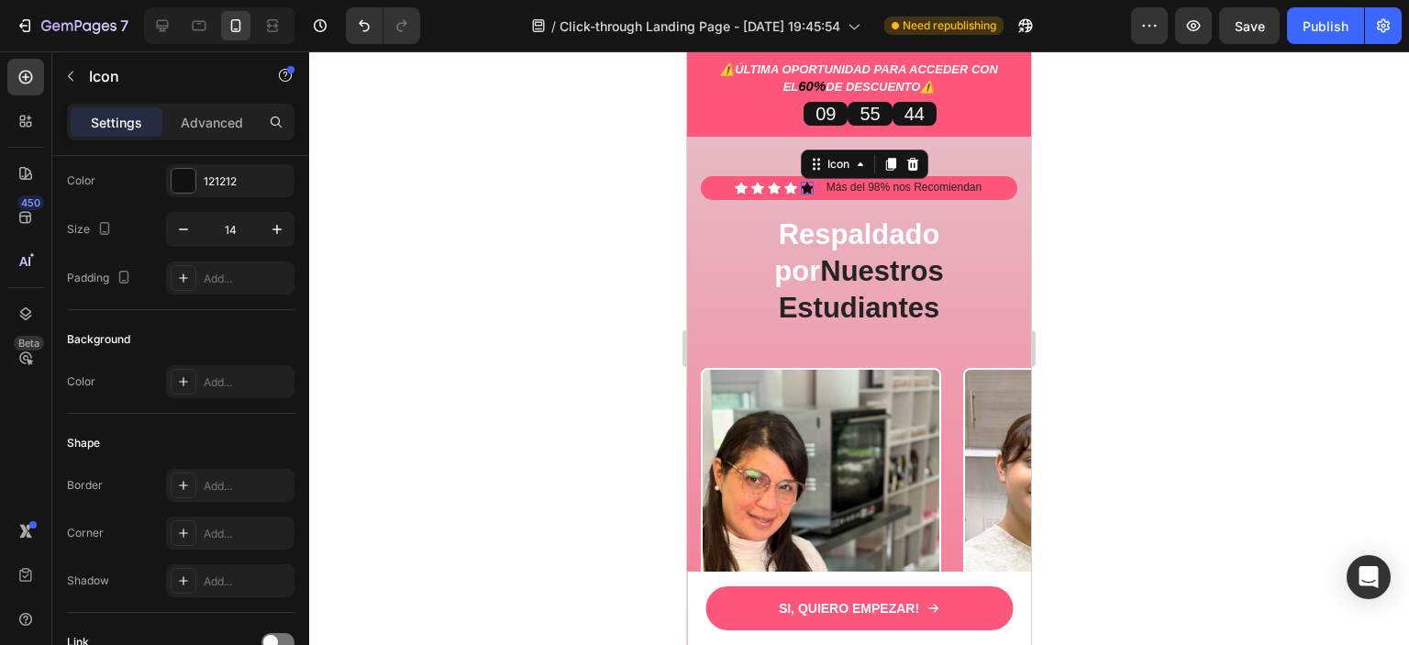
click at [802, 194] on div "Icon 0" at bounding box center [807, 188] width 13 height 13
click at [200, 178] on div "121212" at bounding box center [230, 180] width 128 height 33
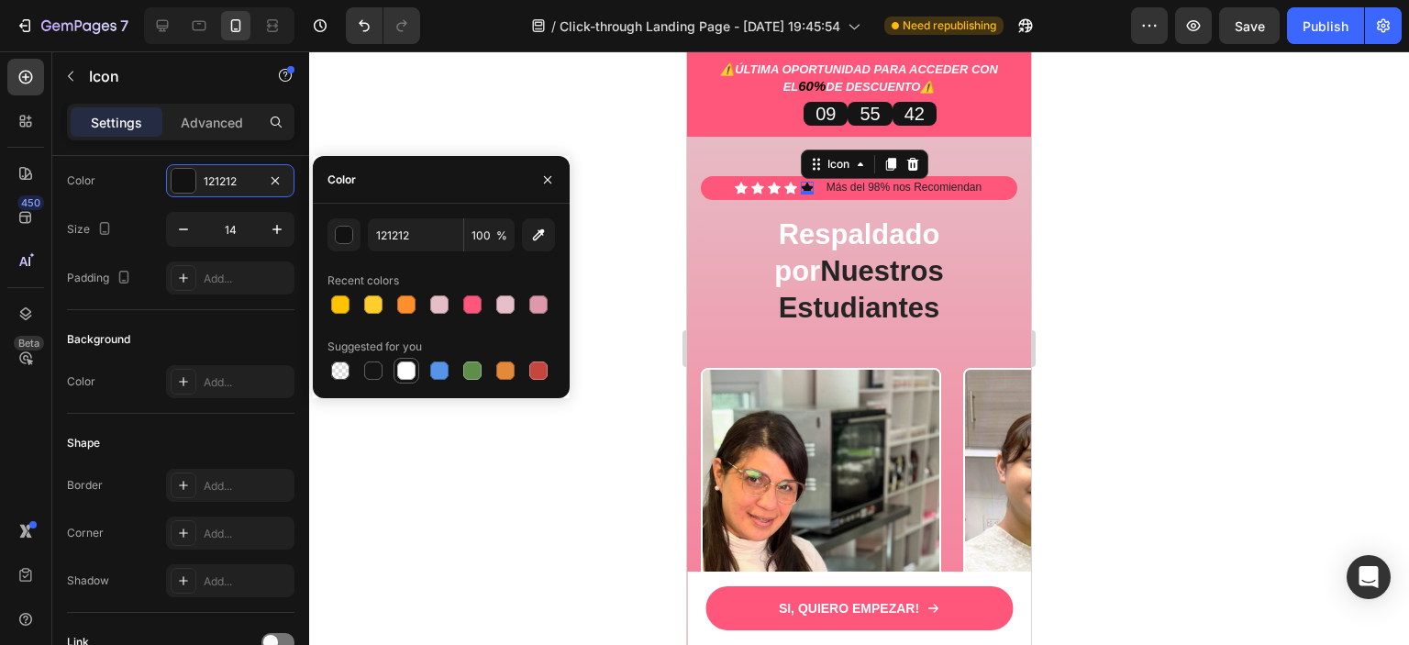
click at [415, 371] on div at bounding box center [406, 370] width 18 height 18
type input "FFFFFF"
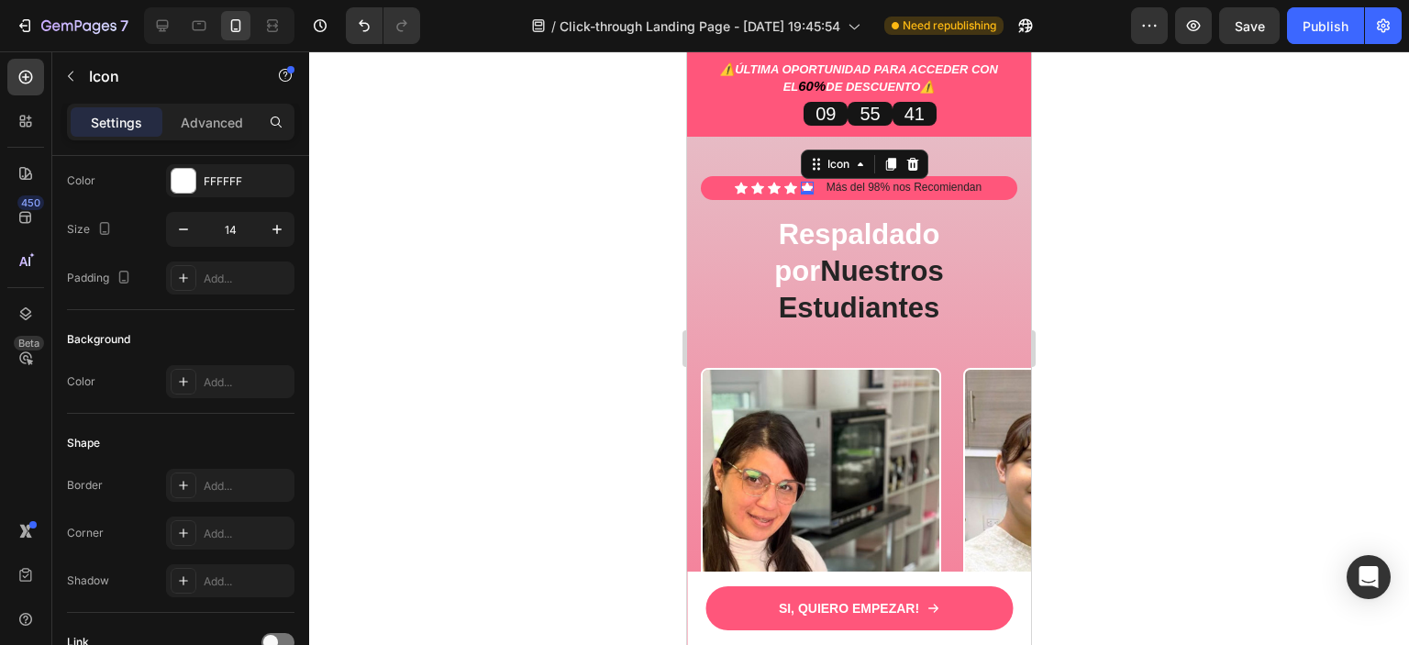
click at [1112, 384] on div at bounding box center [859, 347] width 1100 height 593
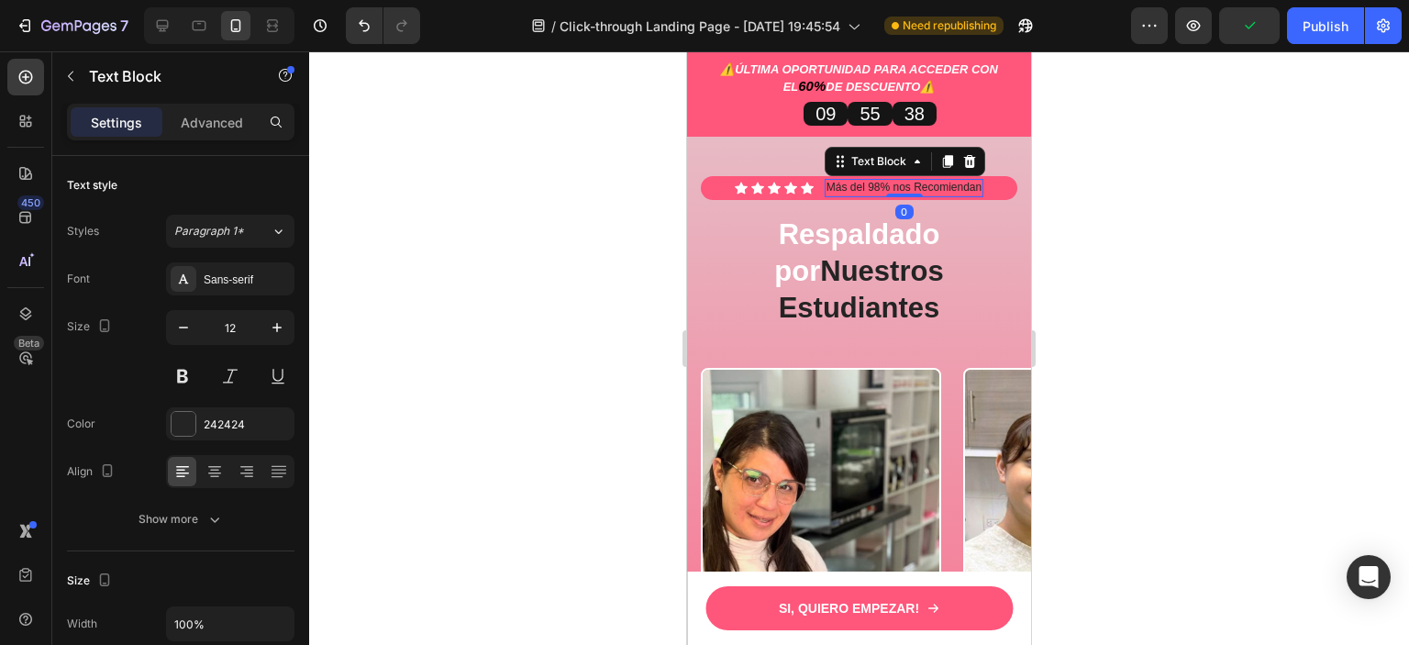
click at [925, 195] on p "Más del 98% nos Recomiendan" at bounding box center [903, 188] width 155 height 15
click at [194, 416] on div at bounding box center [184, 424] width 24 height 24
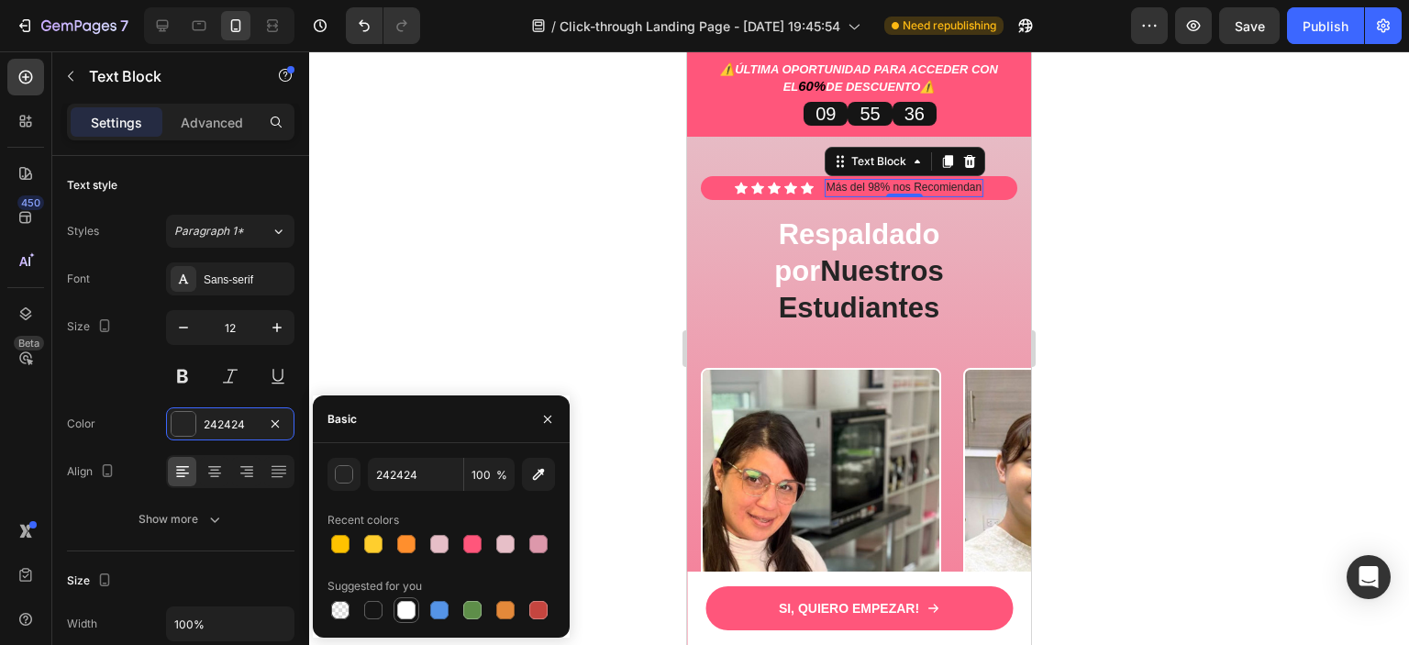
click at [408, 612] on div at bounding box center [406, 610] width 18 height 18
type input "FFFFFF"
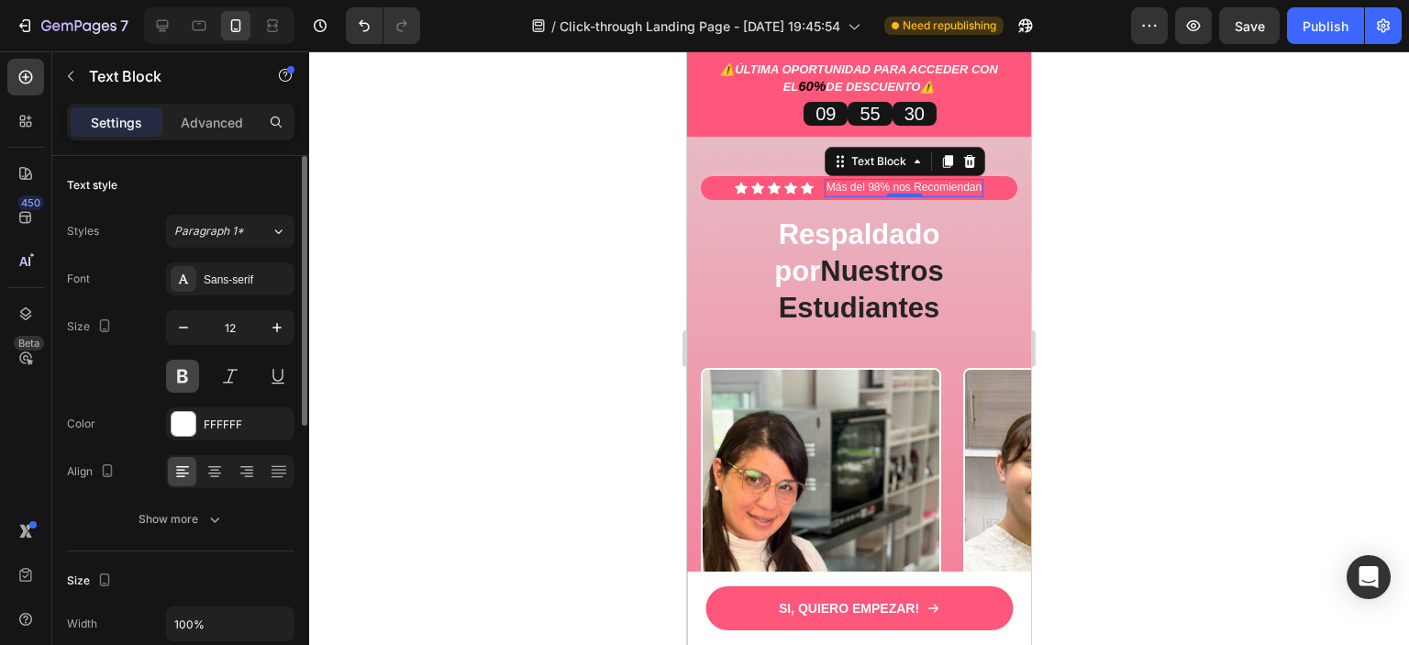
click at [172, 372] on button at bounding box center [182, 376] width 33 height 33
click at [170, 371] on button at bounding box center [182, 376] width 33 height 33
click at [218, 373] on button at bounding box center [230, 376] width 33 height 33
click at [1225, 340] on div at bounding box center [859, 347] width 1100 height 593
click at [826, 195] on p "Más del 98% nos Recomiendan" at bounding box center [903, 188] width 155 height 15
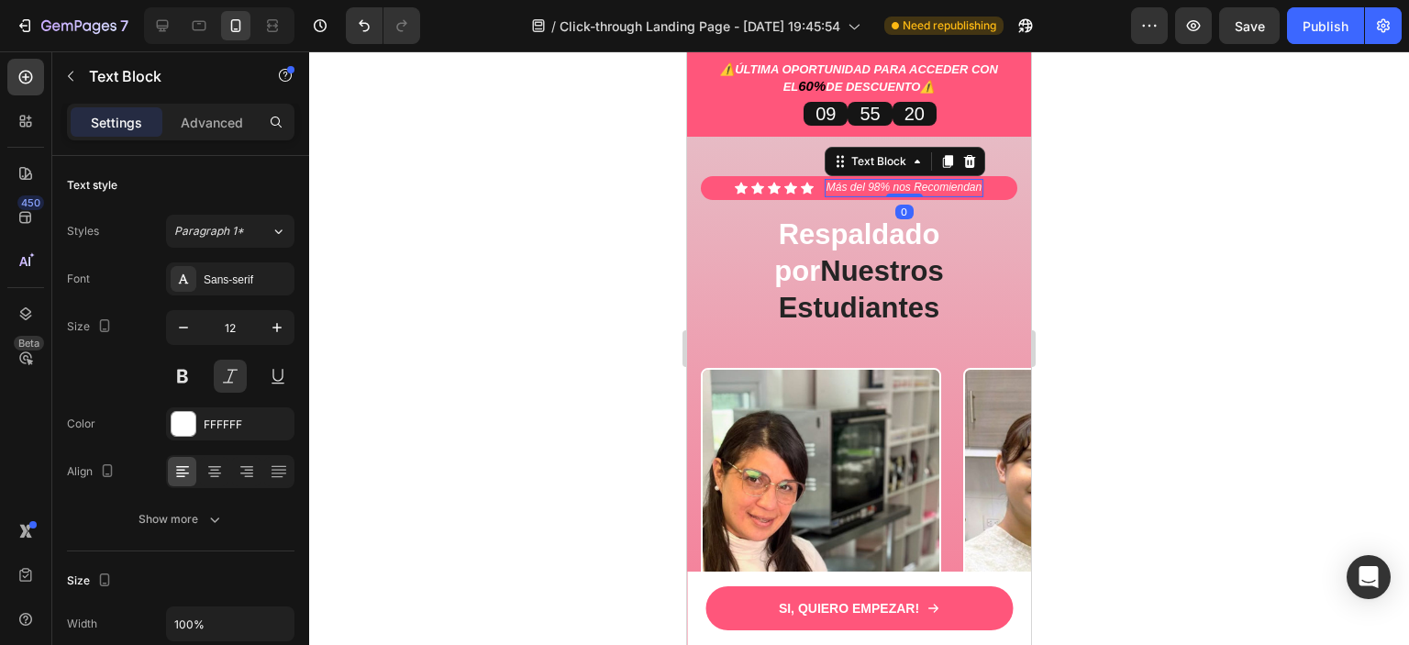
click at [1314, 341] on div at bounding box center [859, 347] width 1100 height 593
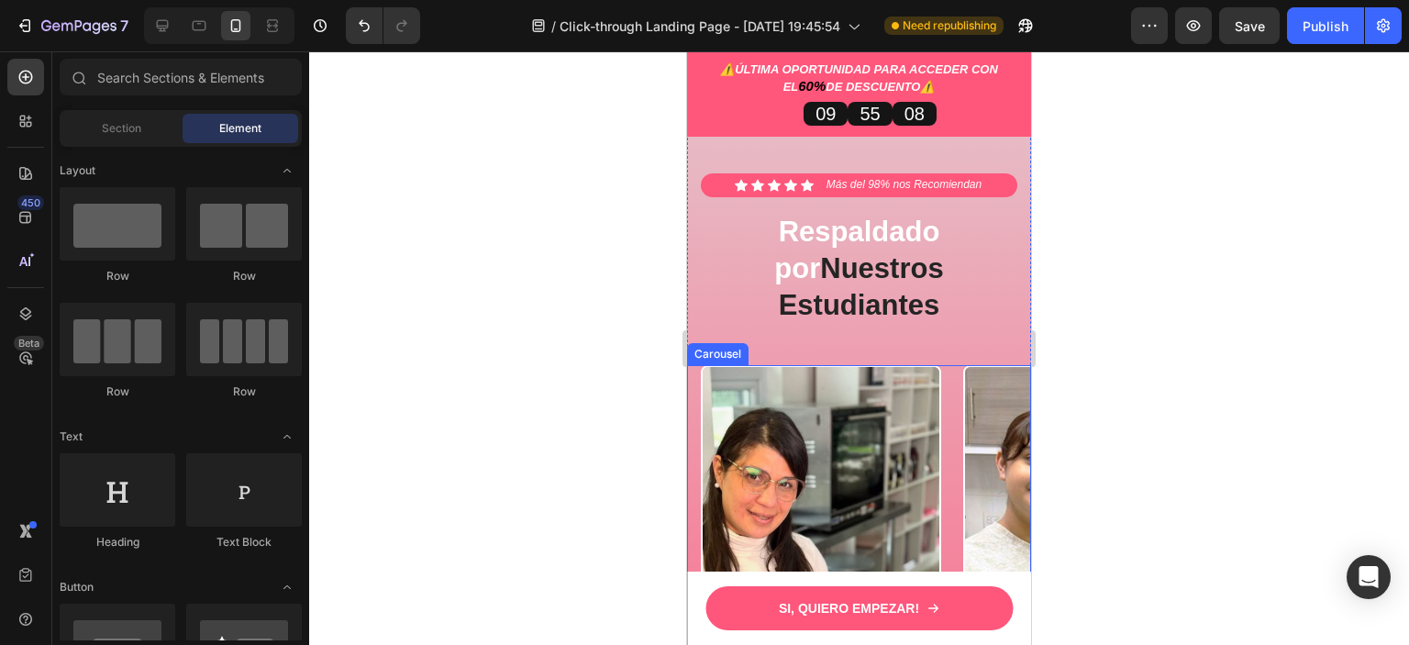
scroll to position [4036, 0]
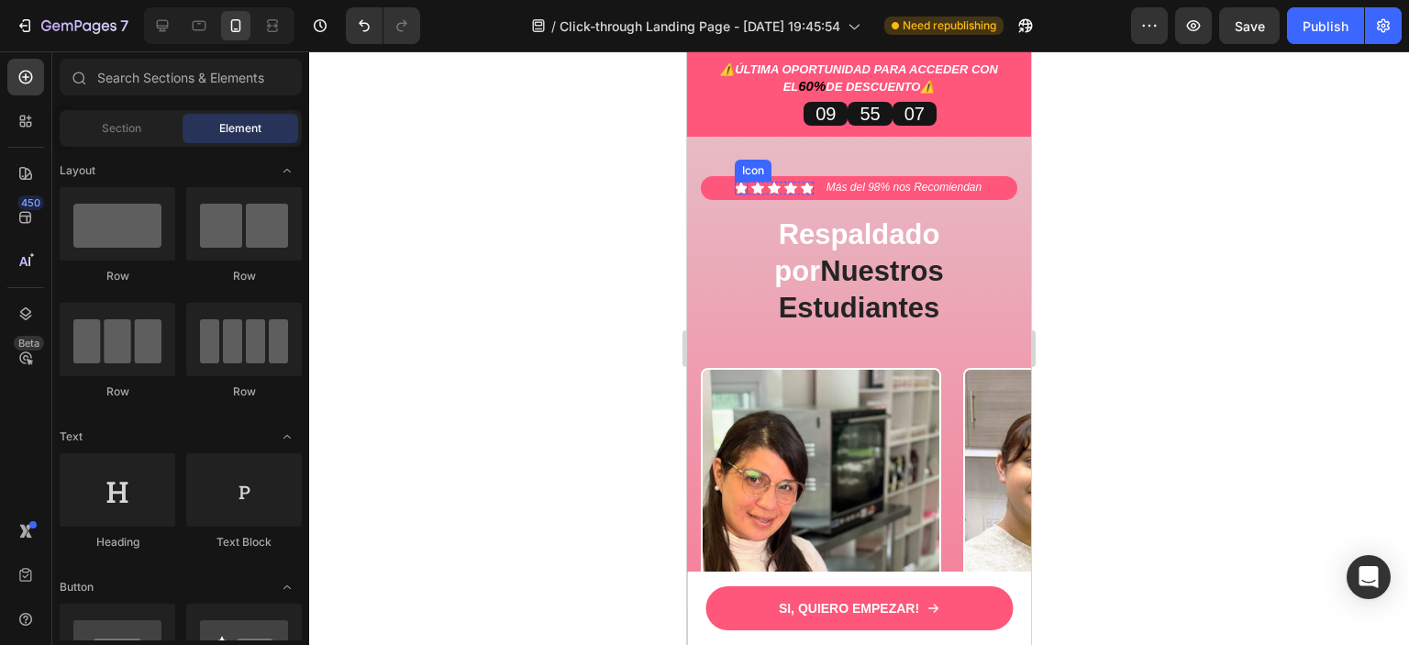
click at [735, 194] on div "Icon" at bounding box center [741, 188] width 13 height 13
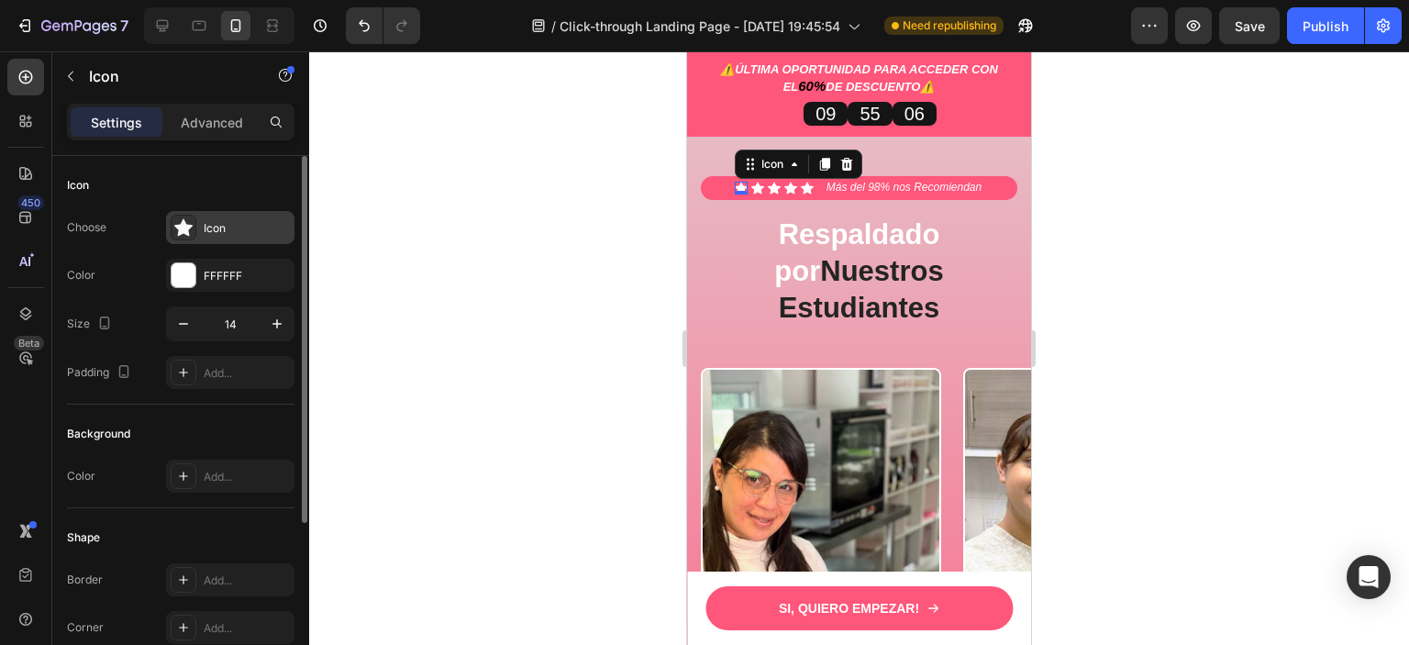
click at [192, 233] on icon at bounding box center [183, 227] width 18 height 18
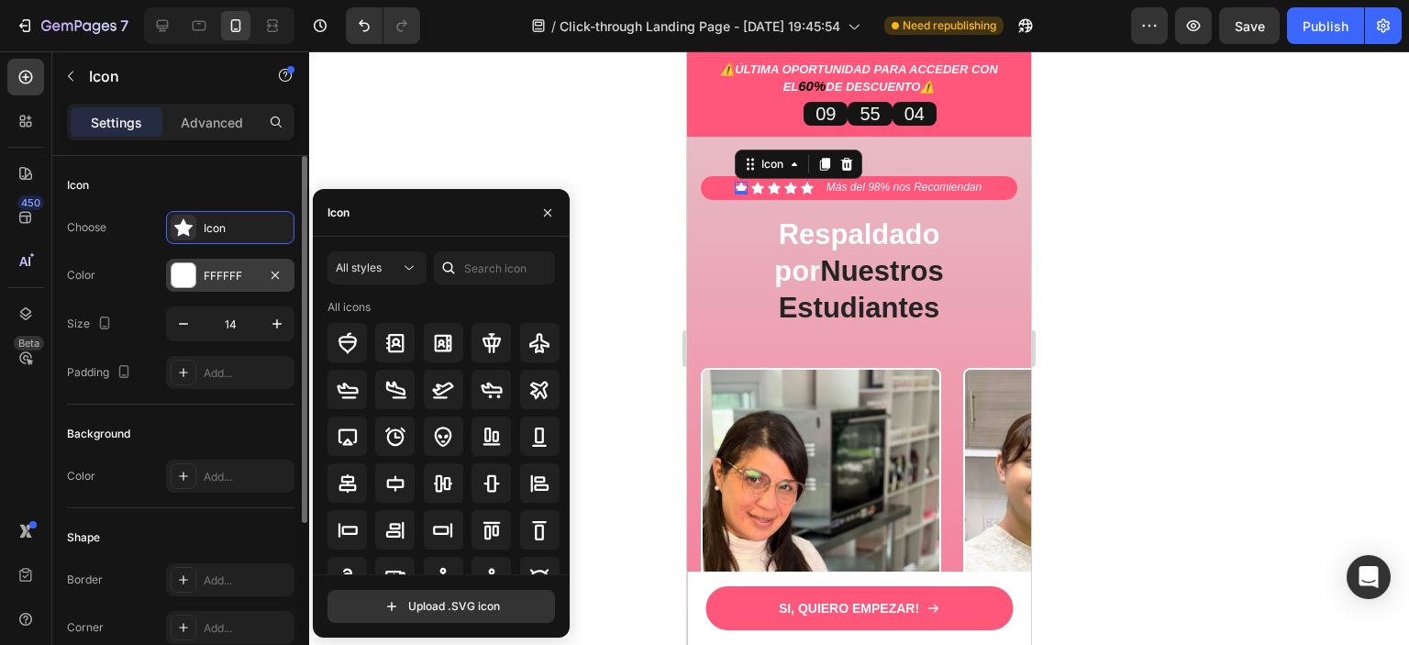
click at [198, 274] on div "FFFFFF" at bounding box center [230, 275] width 128 height 33
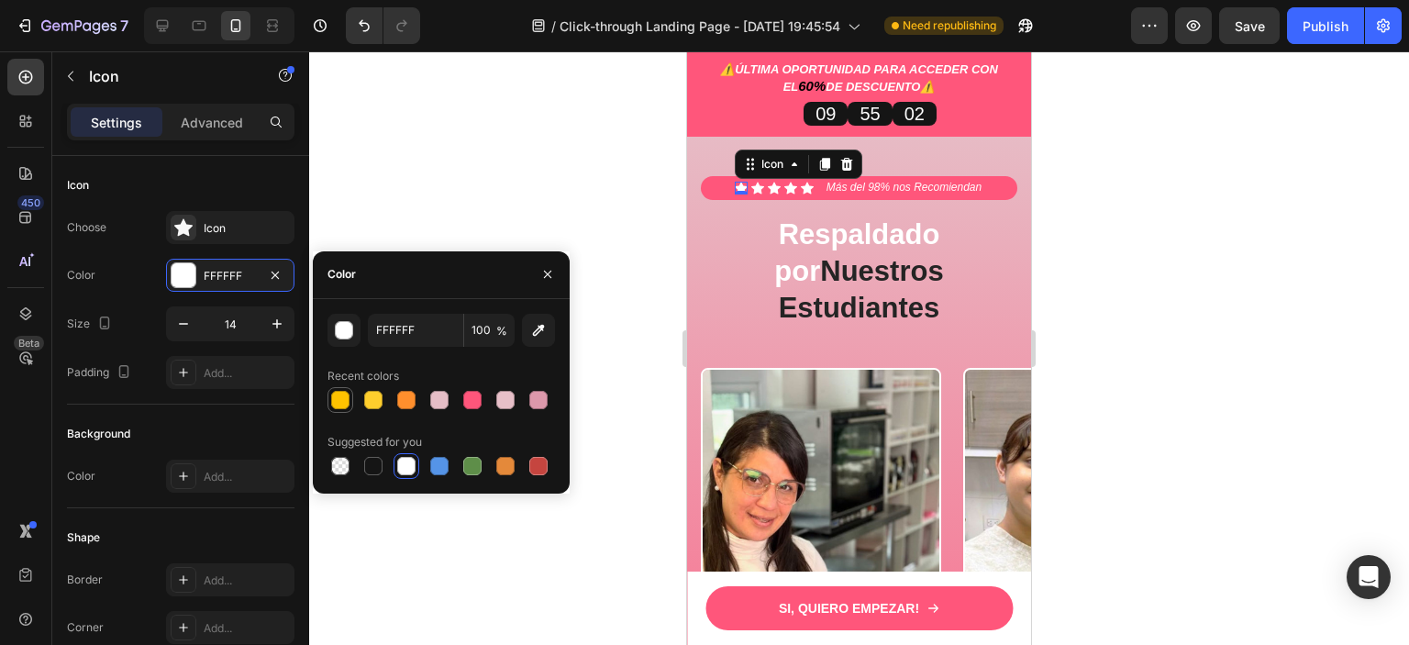
click at [337, 394] on div at bounding box center [340, 400] width 18 height 18
click at [375, 399] on div at bounding box center [373, 400] width 18 height 18
click at [344, 399] on div at bounding box center [340, 400] width 18 height 18
type input "FFC300"
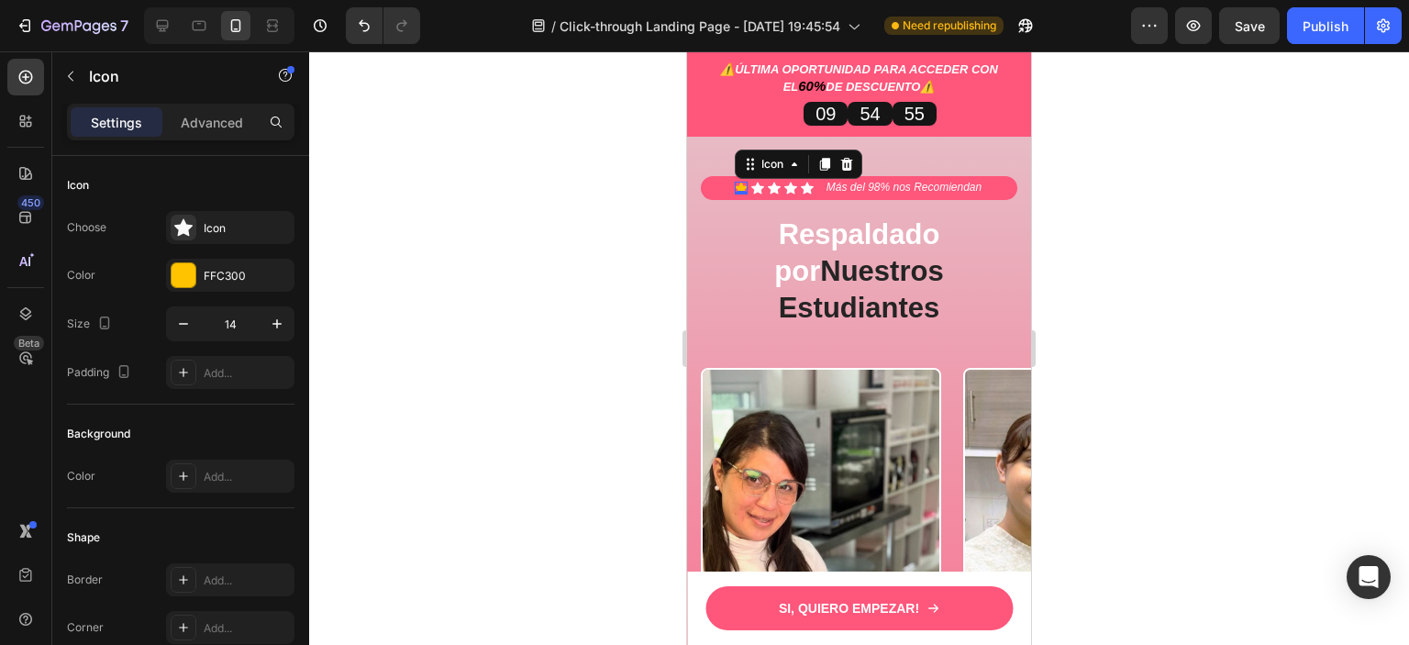
click at [1173, 329] on div at bounding box center [859, 347] width 1100 height 593
click at [753, 194] on div "Icon 0" at bounding box center [757, 188] width 13 height 13
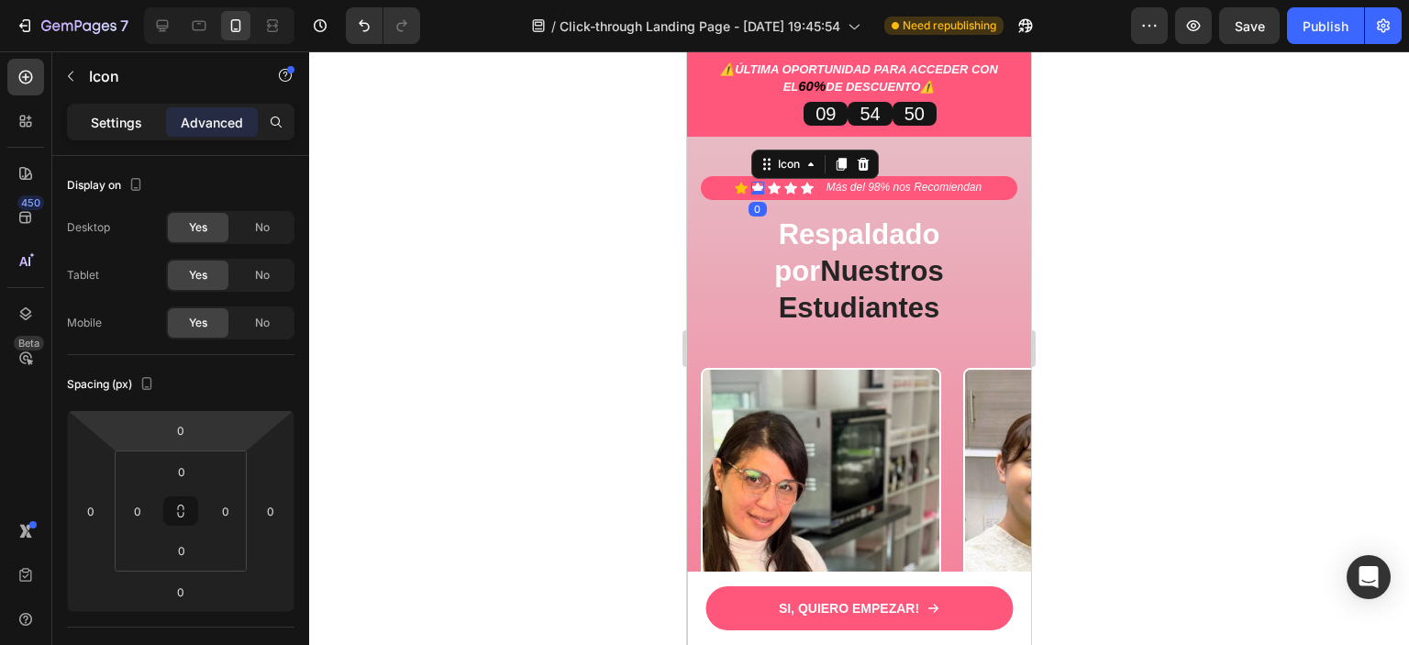
click at [93, 133] on div "Settings" at bounding box center [117, 121] width 92 height 29
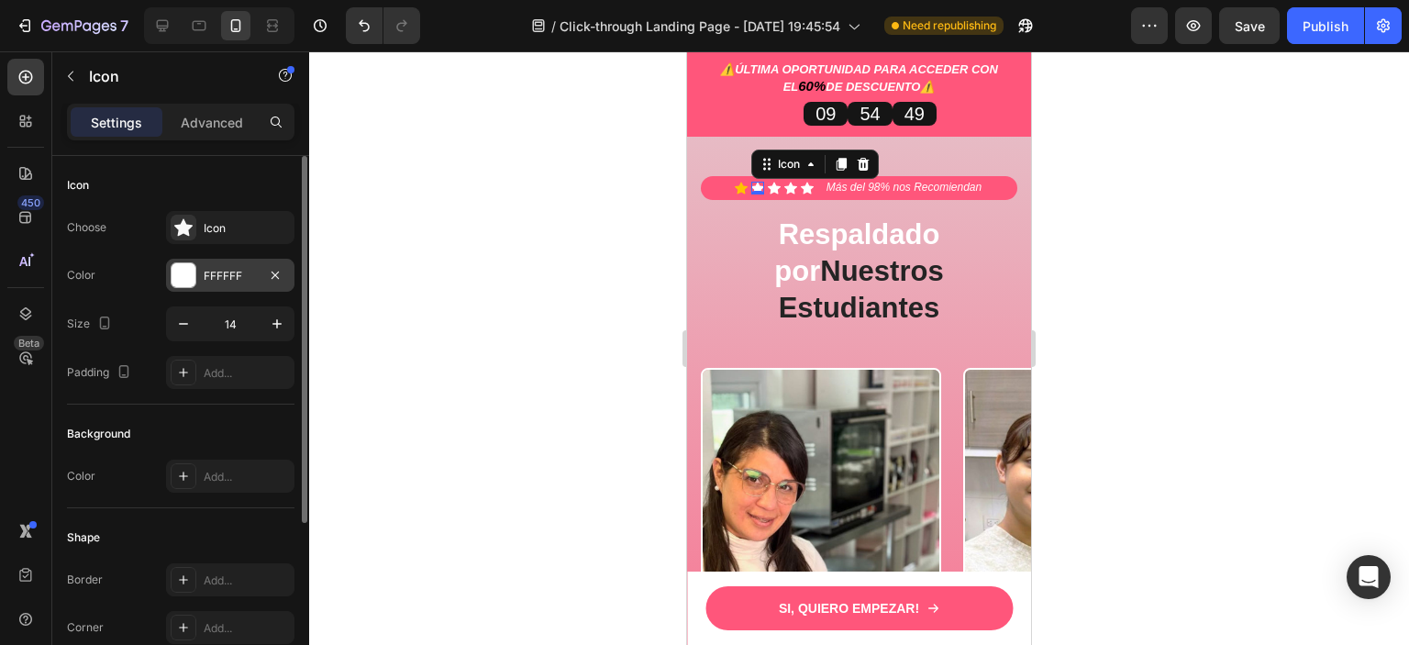
click at [177, 275] on div at bounding box center [184, 275] width 24 height 24
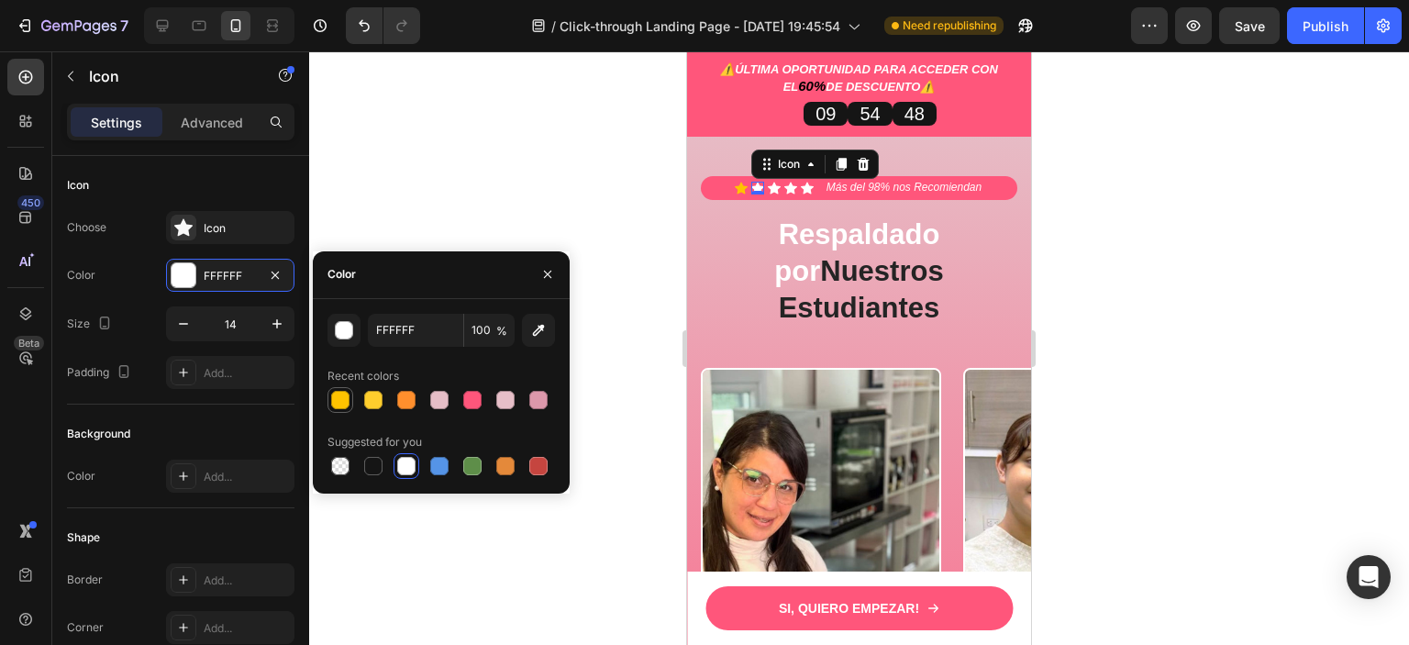
click at [340, 399] on div at bounding box center [340, 400] width 18 height 18
type input "FFC300"
click at [771, 194] on icon at bounding box center [774, 188] width 13 height 13
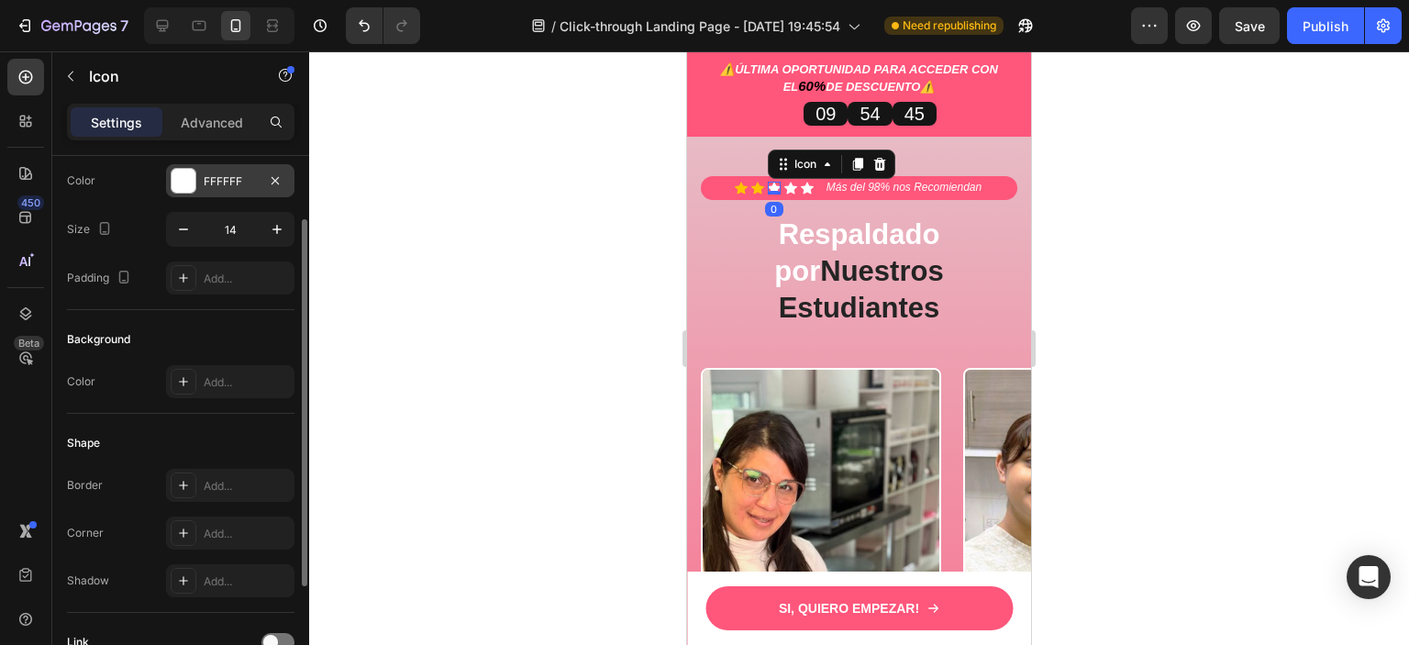
click at [183, 183] on div at bounding box center [184, 181] width 24 height 24
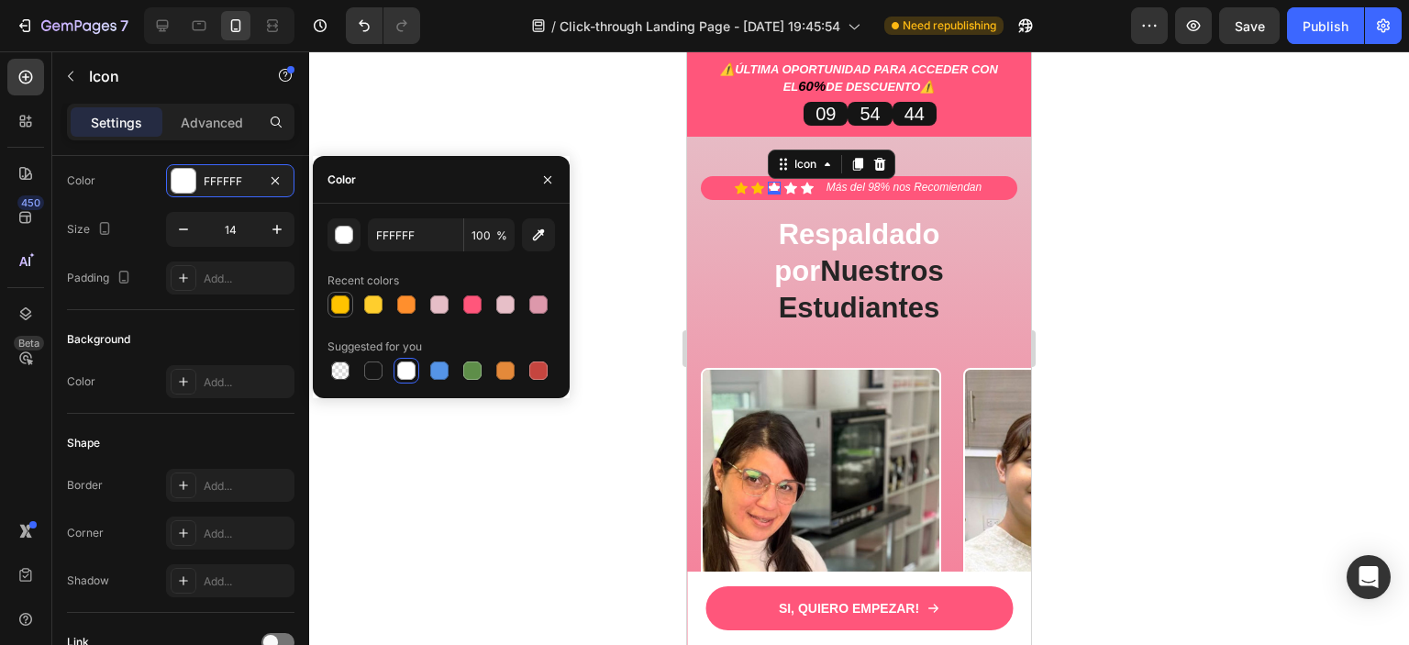
click at [347, 313] on div at bounding box center [340, 305] width 22 height 22
type input "FFC300"
click at [785, 194] on icon at bounding box center [790, 188] width 13 height 12
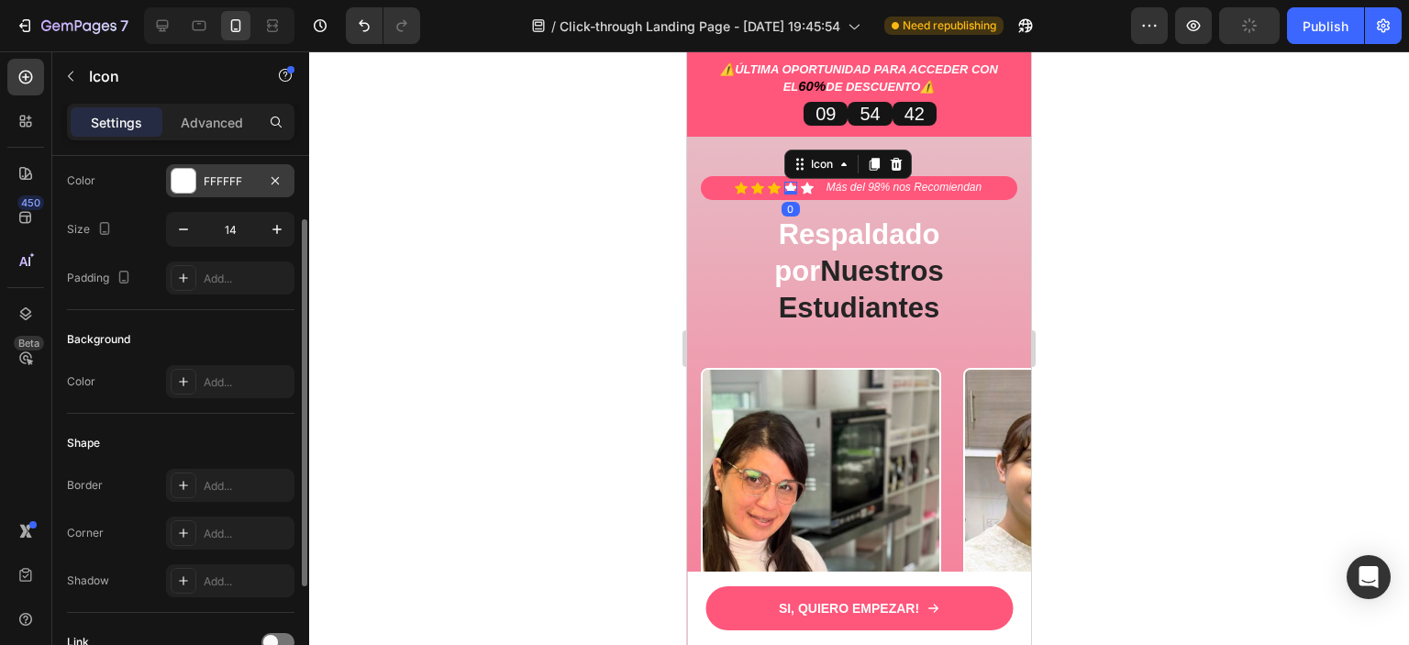
click at [194, 183] on div at bounding box center [184, 181] width 24 height 24
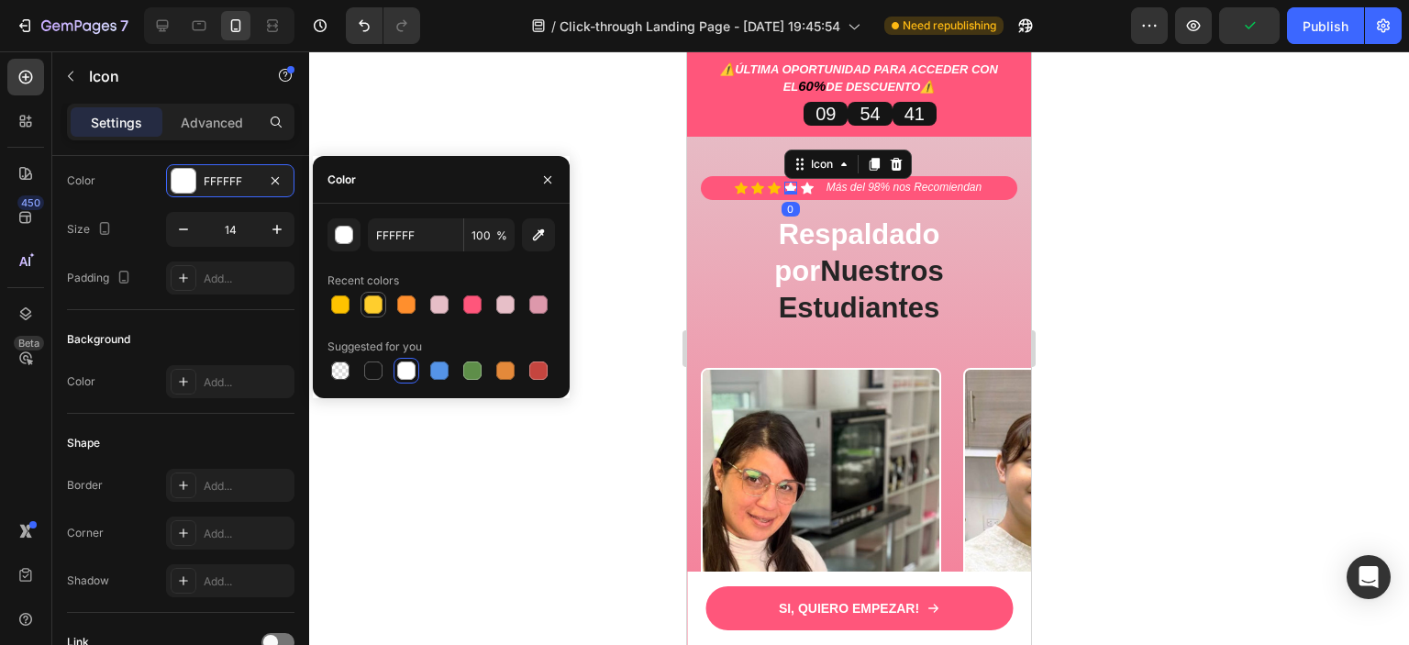
drag, startPoint x: 338, startPoint y: 303, endPoint x: 369, endPoint y: 302, distance: 31.2
click at [340, 303] on div at bounding box center [340, 304] width 18 height 18
type input "FFC300"
click at [801, 194] on icon at bounding box center [807, 188] width 13 height 12
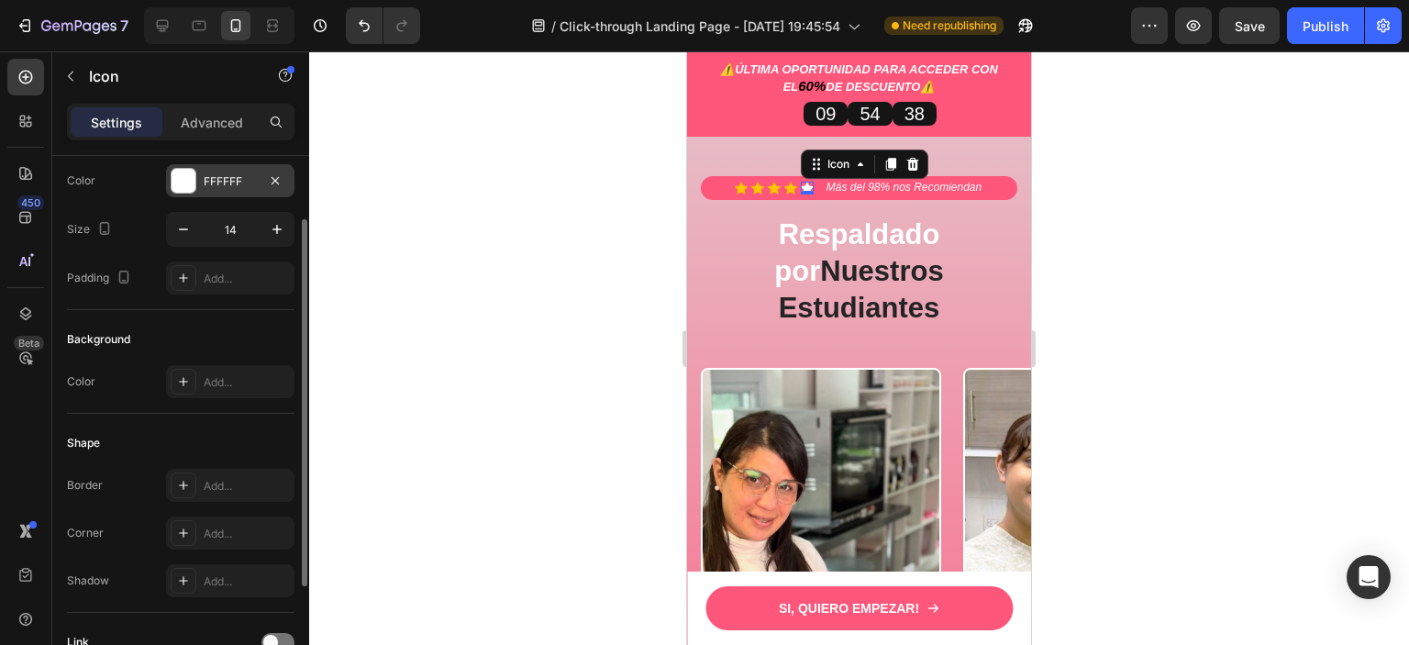
click at [193, 177] on div at bounding box center [184, 181] width 24 height 24
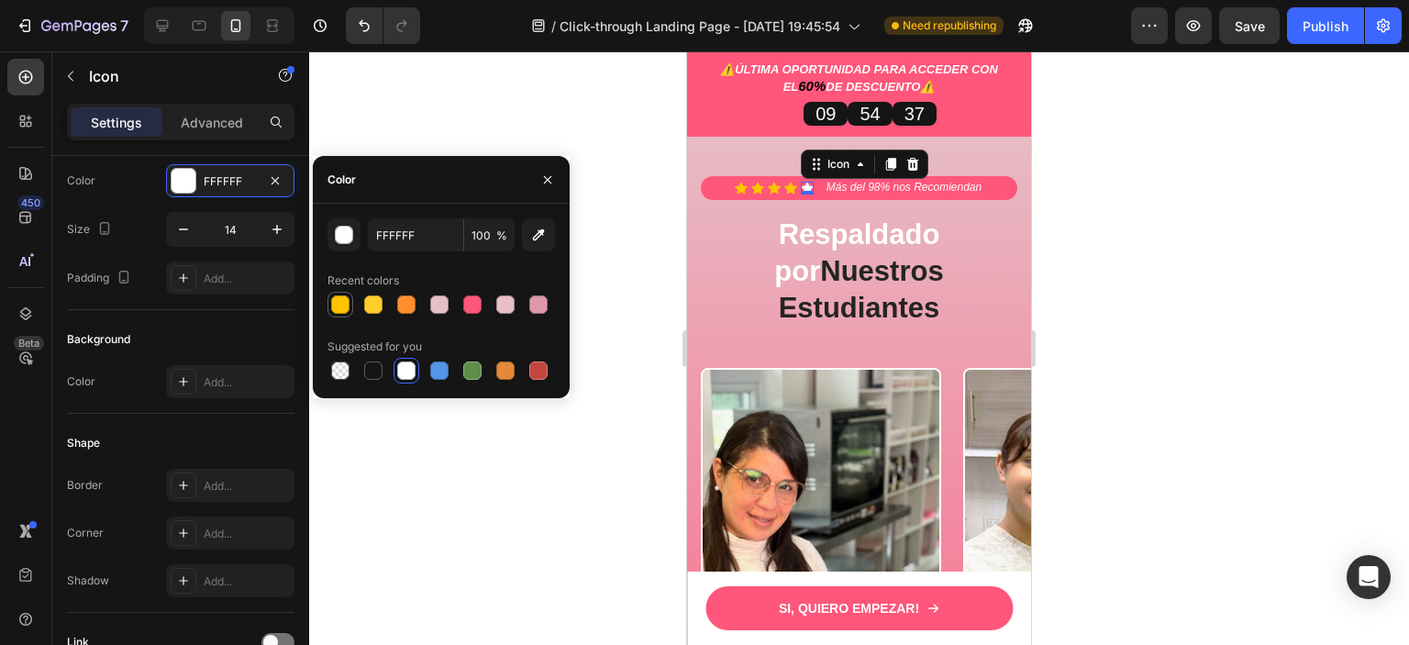
click at [338, 307] on div at bounding box center [340, 304] width 18 height 18
type input "FFC300"
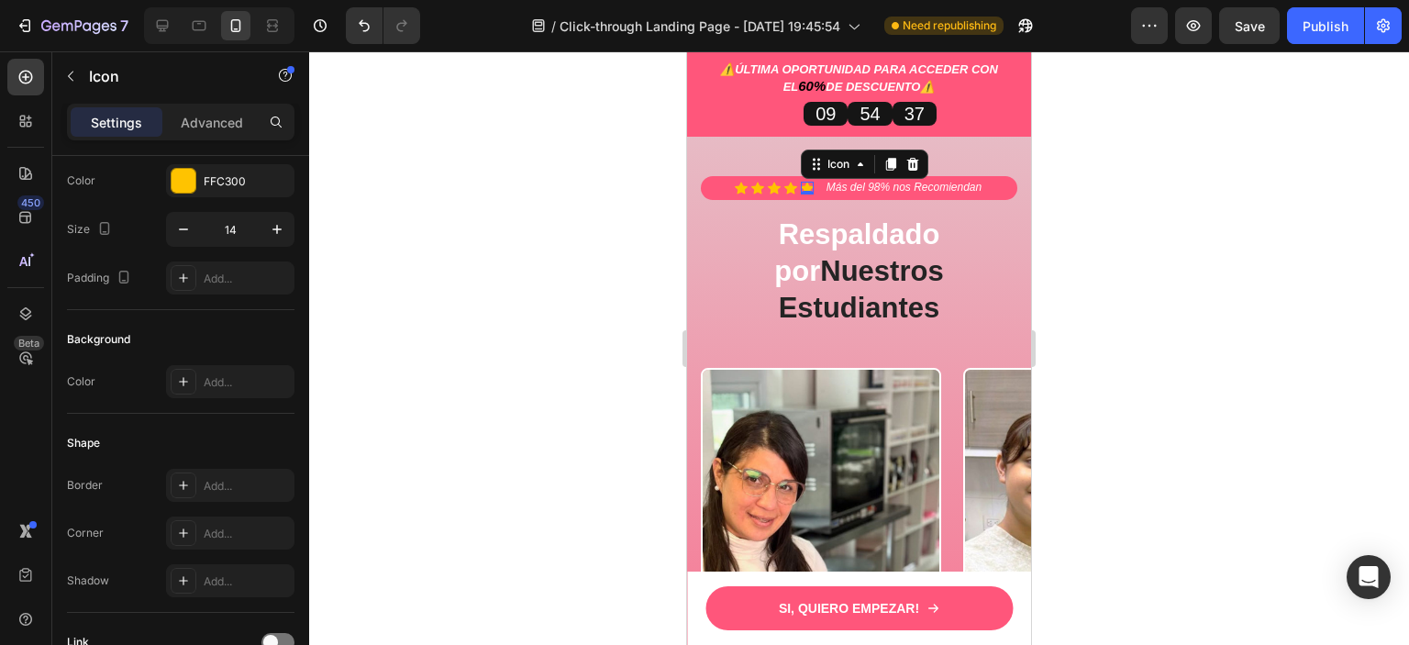
click at [1177, 329] on div at bounding box center [859, 347] width 1100 height 593
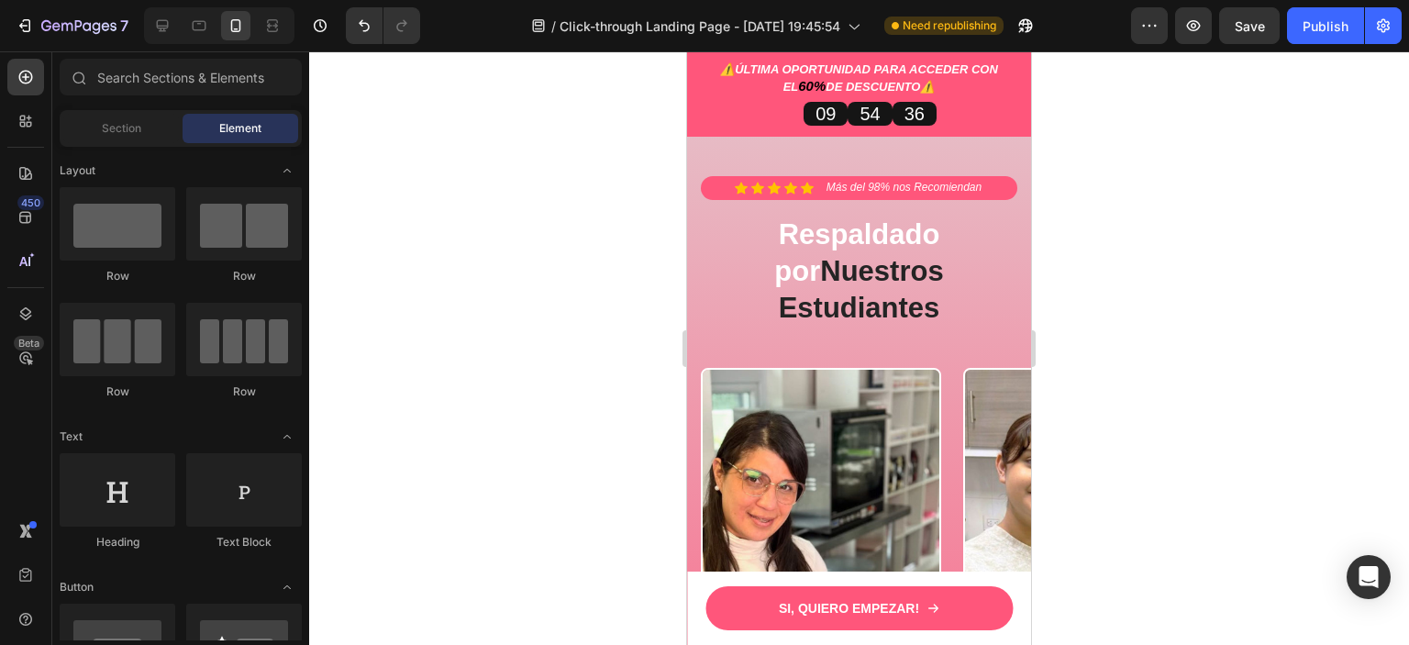
click at [1177, 329] on div at bounding box center [859, 347] width 1100 height 593
click at [367, 28] on icon "Undo/Redo" at bounding box center [364, 26] width 18 height 18
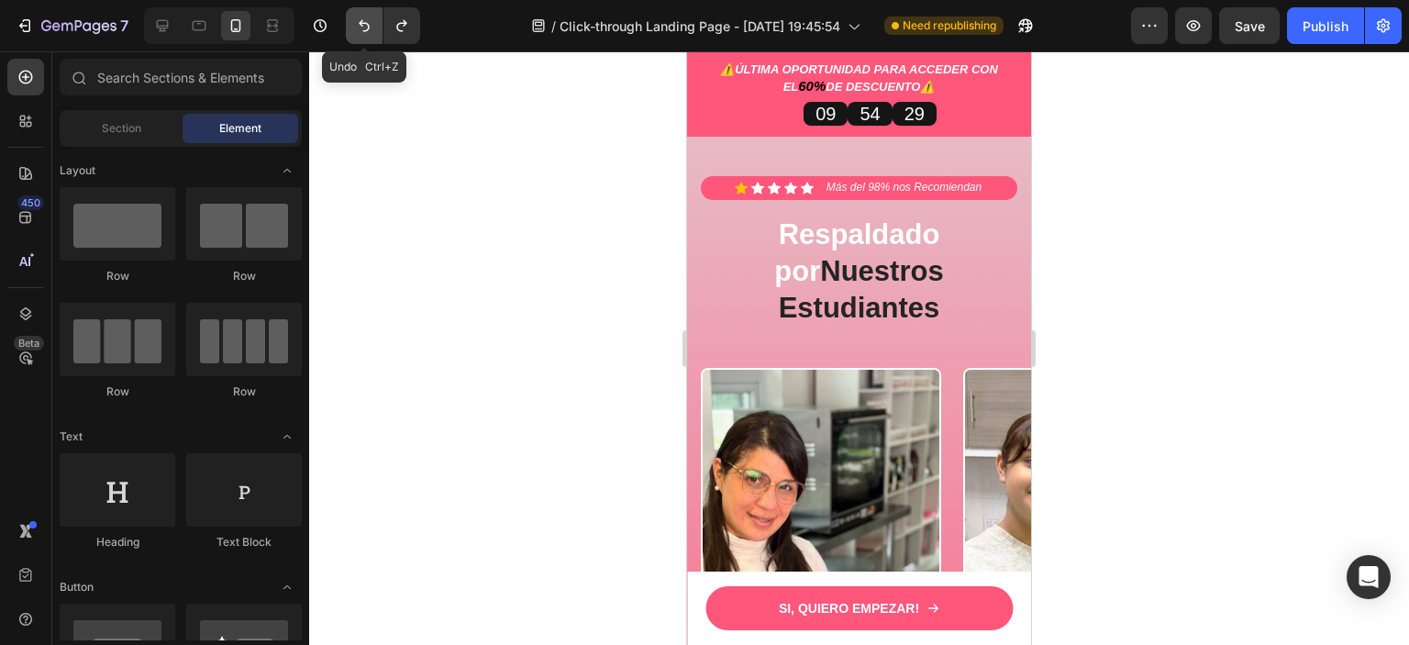
click at [367, 28] on icon "Undo/Redo" at bounding box center [364, 26] width 18 height 18
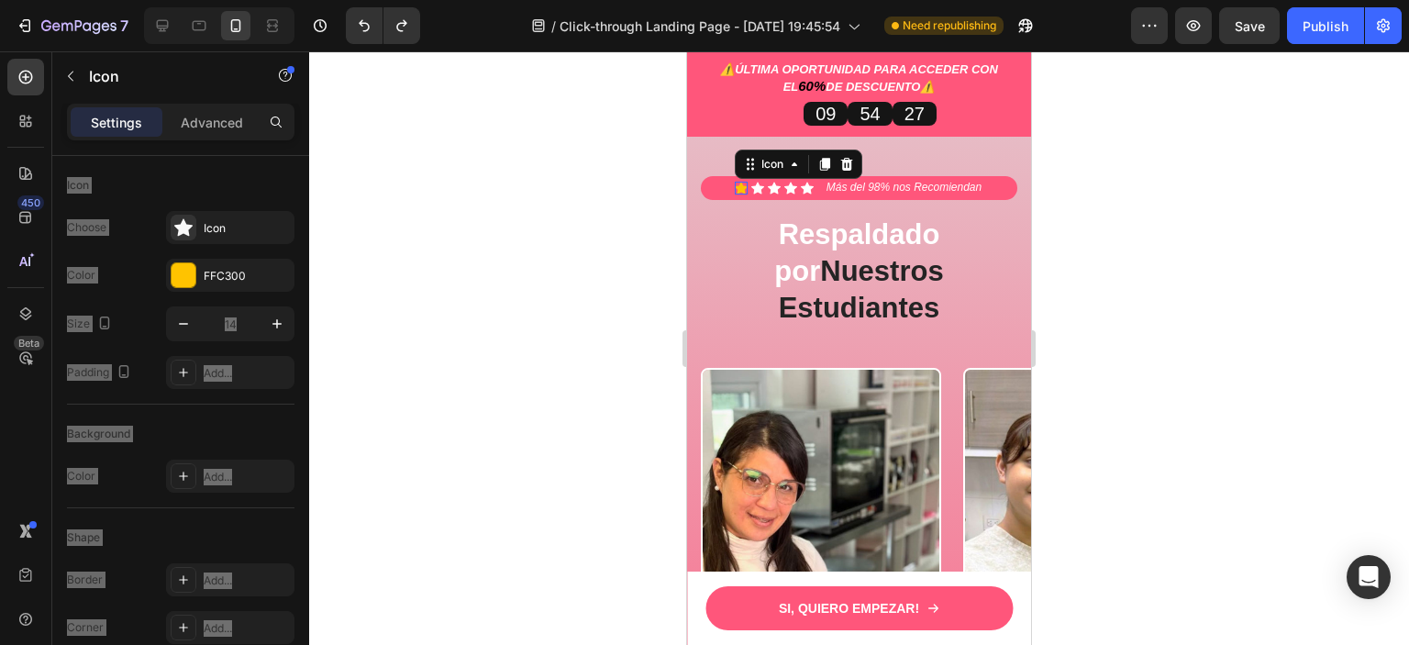
click at [735, 194] on div "Icon 0" at bounding box center [741, 188] width 13 height 13
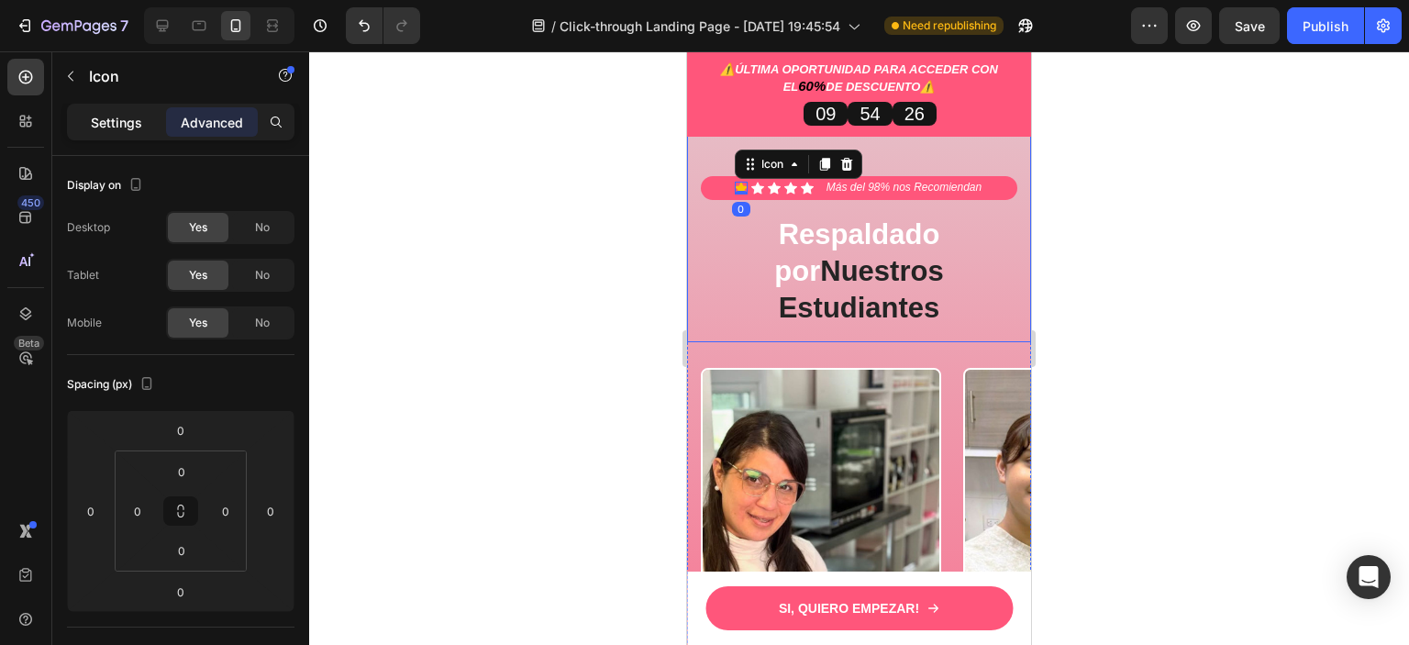
click at [126, 116] on p "Settings" at bounding box center [116, 122] width 51 height 19
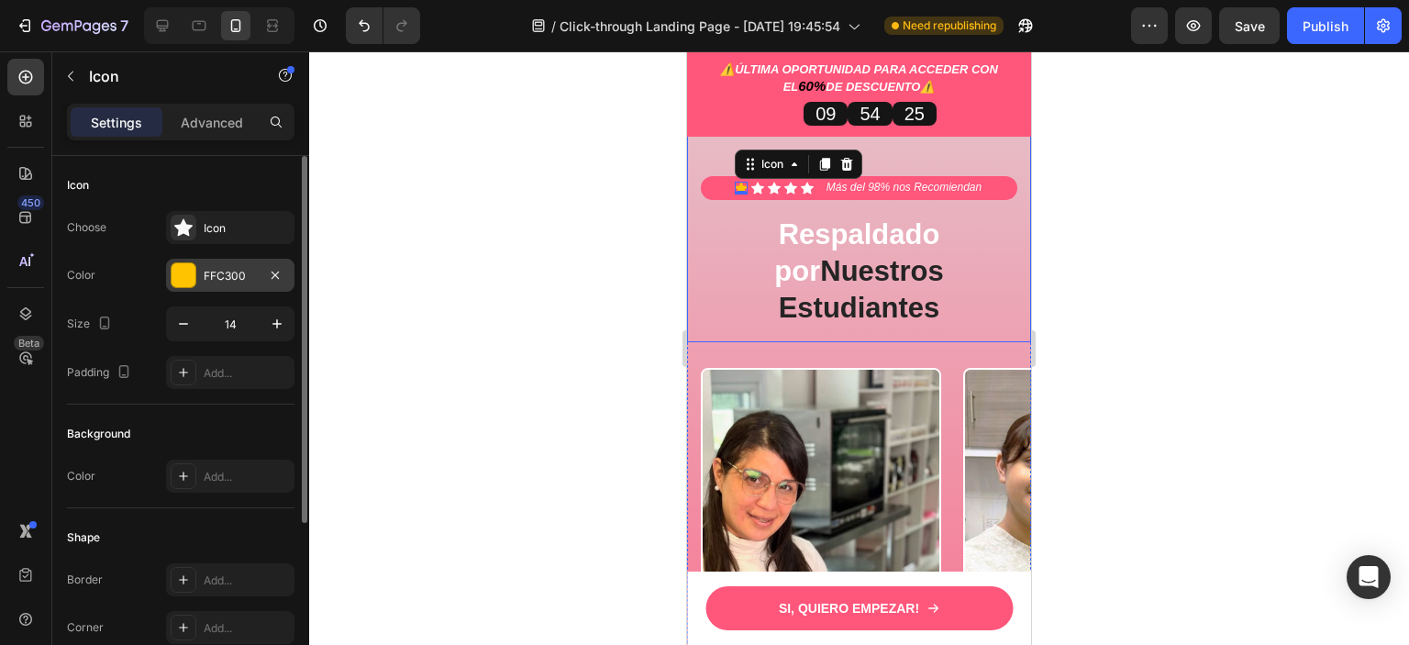
click at [184, 272] on div at bounding box center [184, 275] width 24 height 24
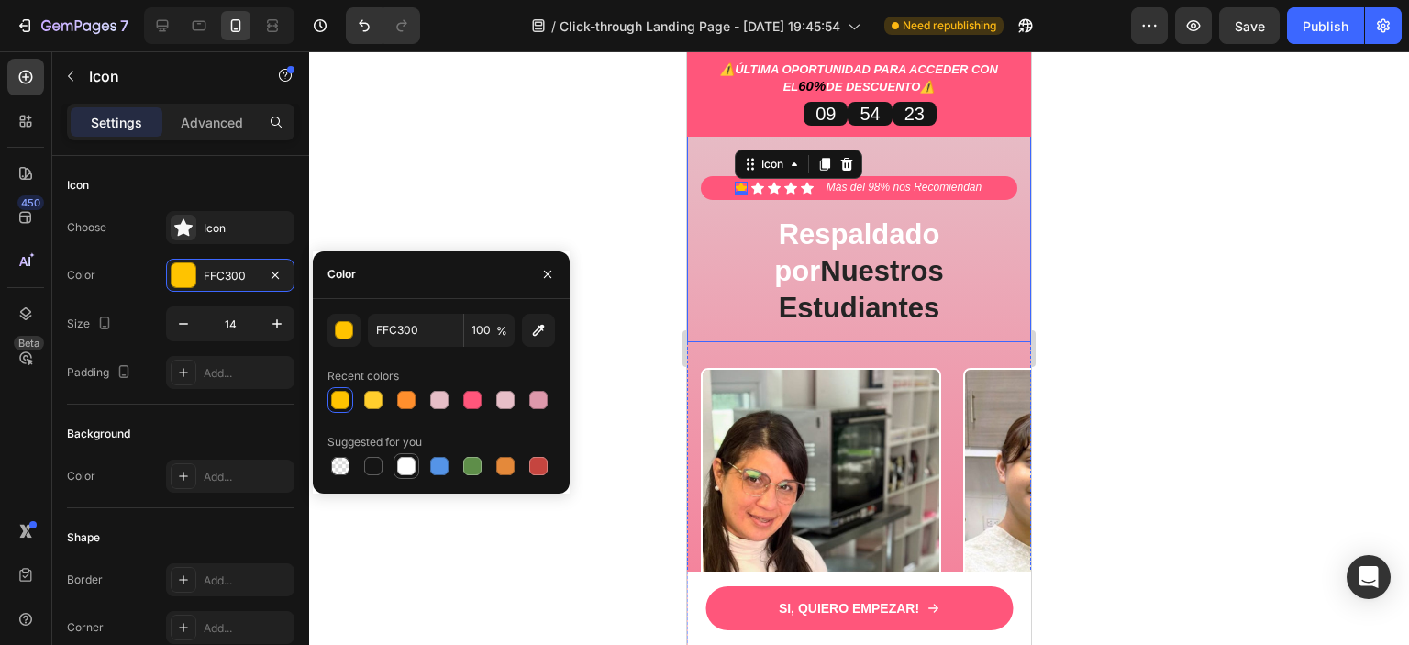
drag, startPoint x: 402, startPoint y: 468, endPoint x: 161, endPoint y: 346, distance: 270.3
click at [402, 468] on div at bounding box center [406, 466] width 18 height 18
type input "FFFFFF"
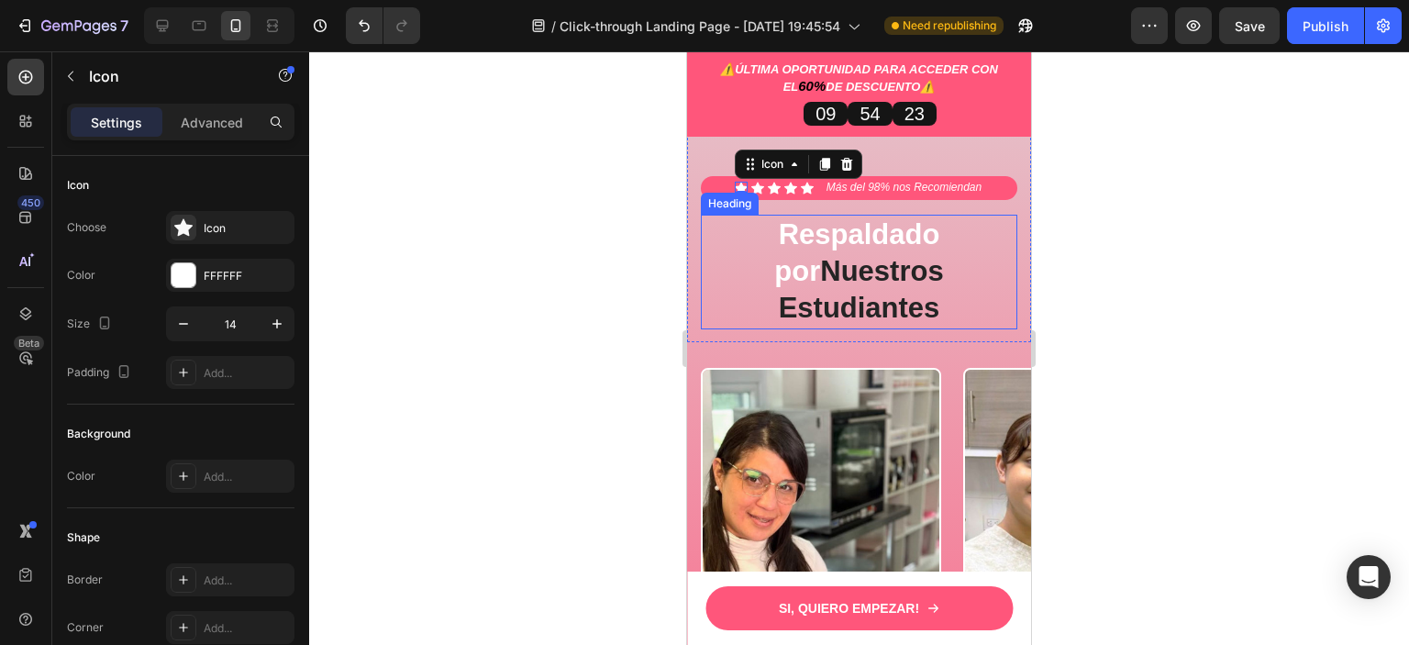
click at [1194, 312] on div at bounding box center [859, 347] width 1100 height 593
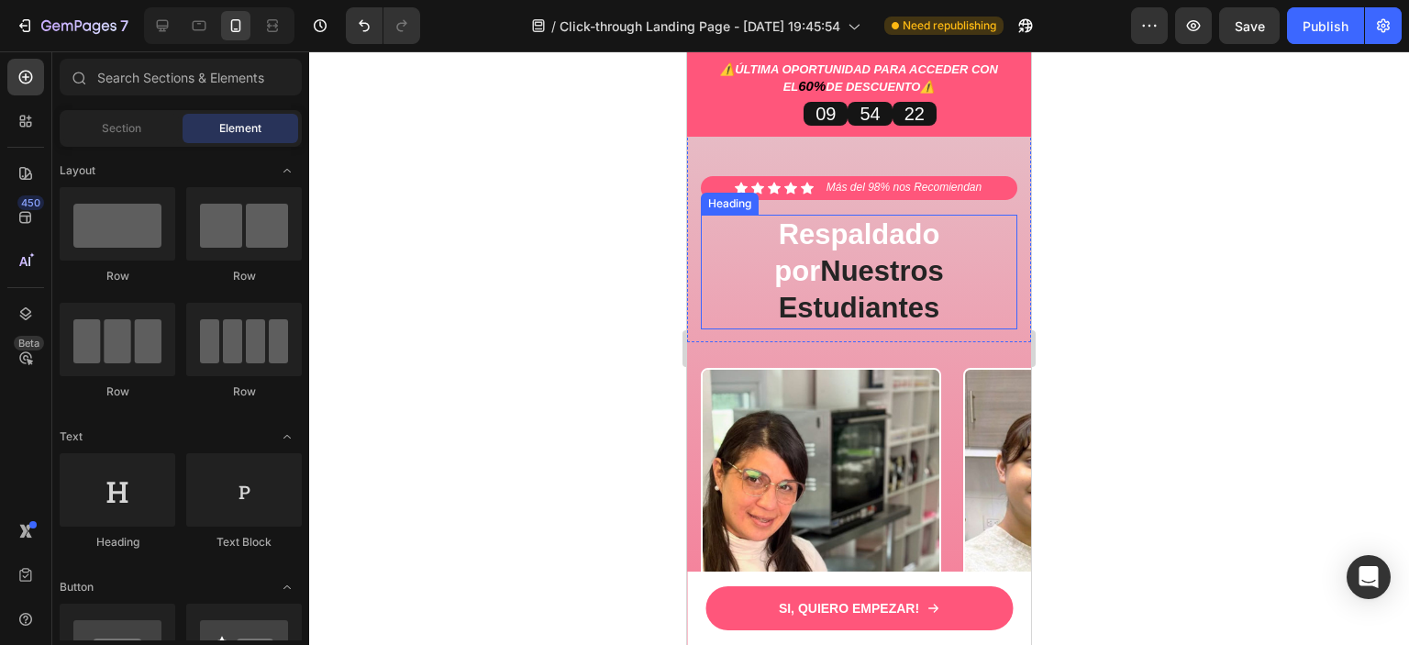
click at [1194, 312] on div at bounding box center [859, 347] width 1100 height 593
click at [1196, 382] on div at bounding box center [859, 347] width 1100 height 593
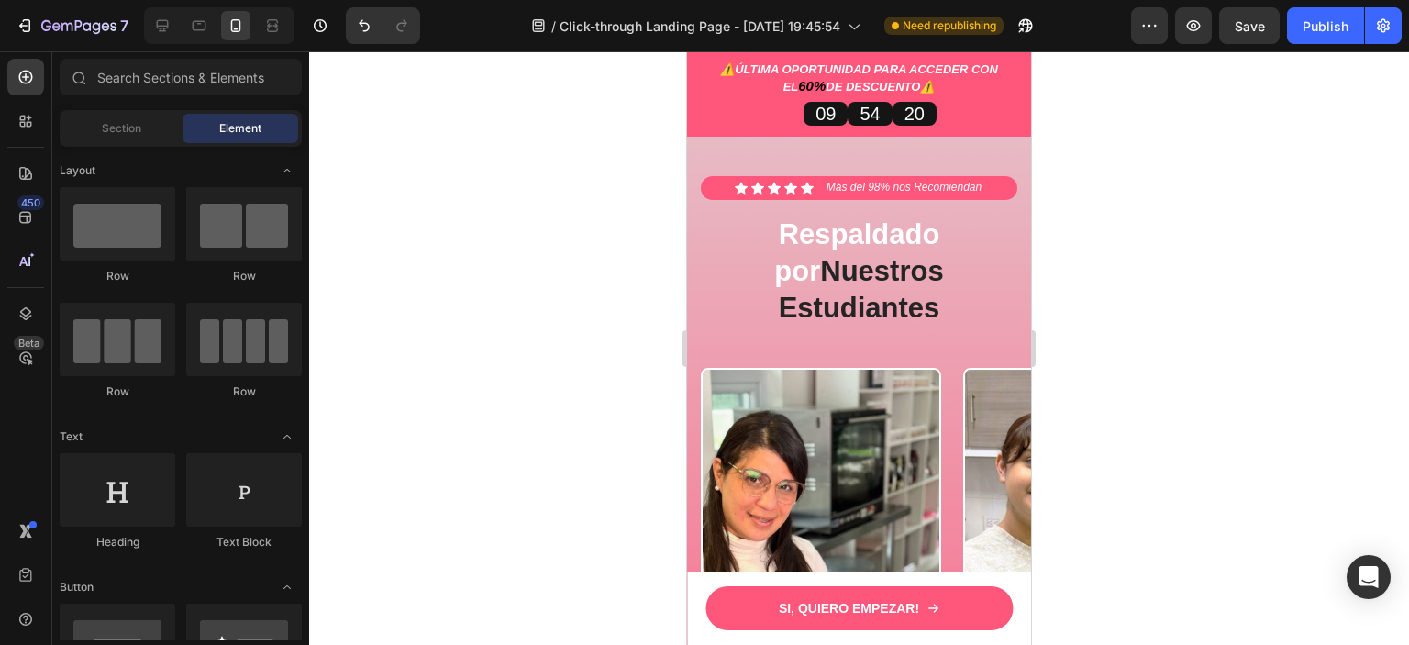
click at [1121, 305] on div at bounding box center [859, 347] width 1100 height 593
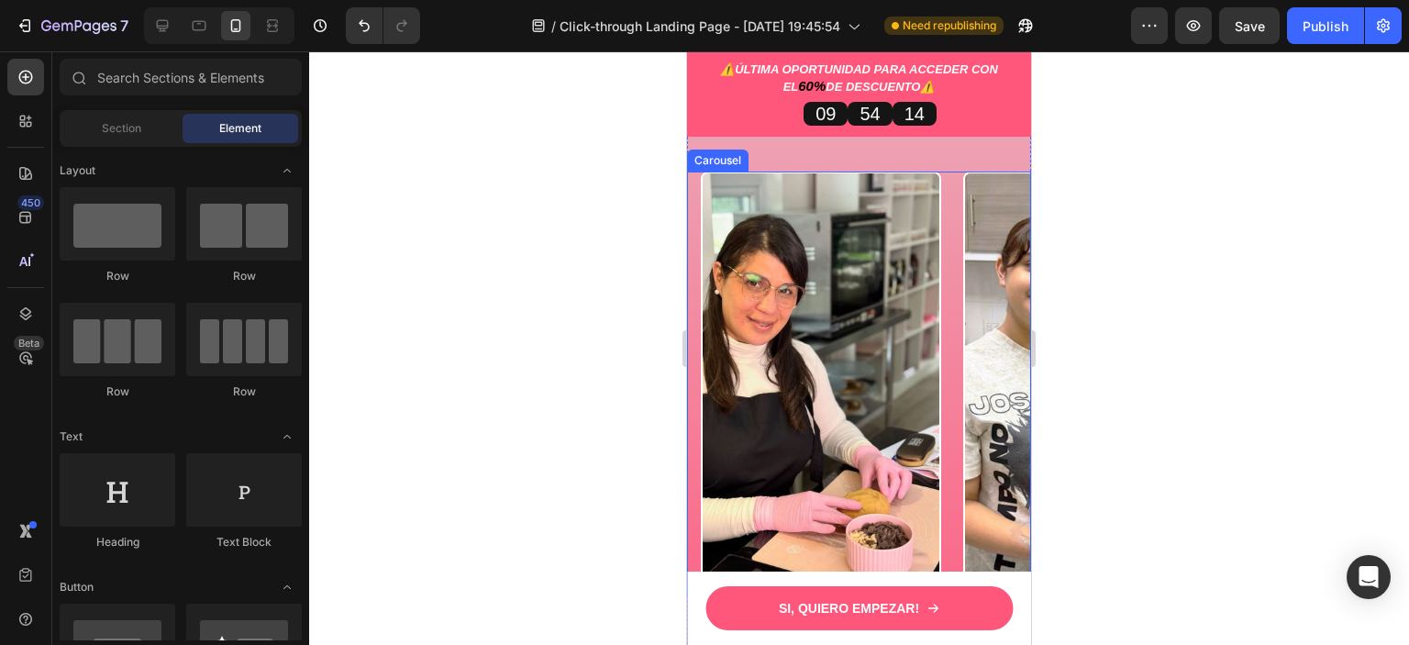
scroll to position [4311, 0]
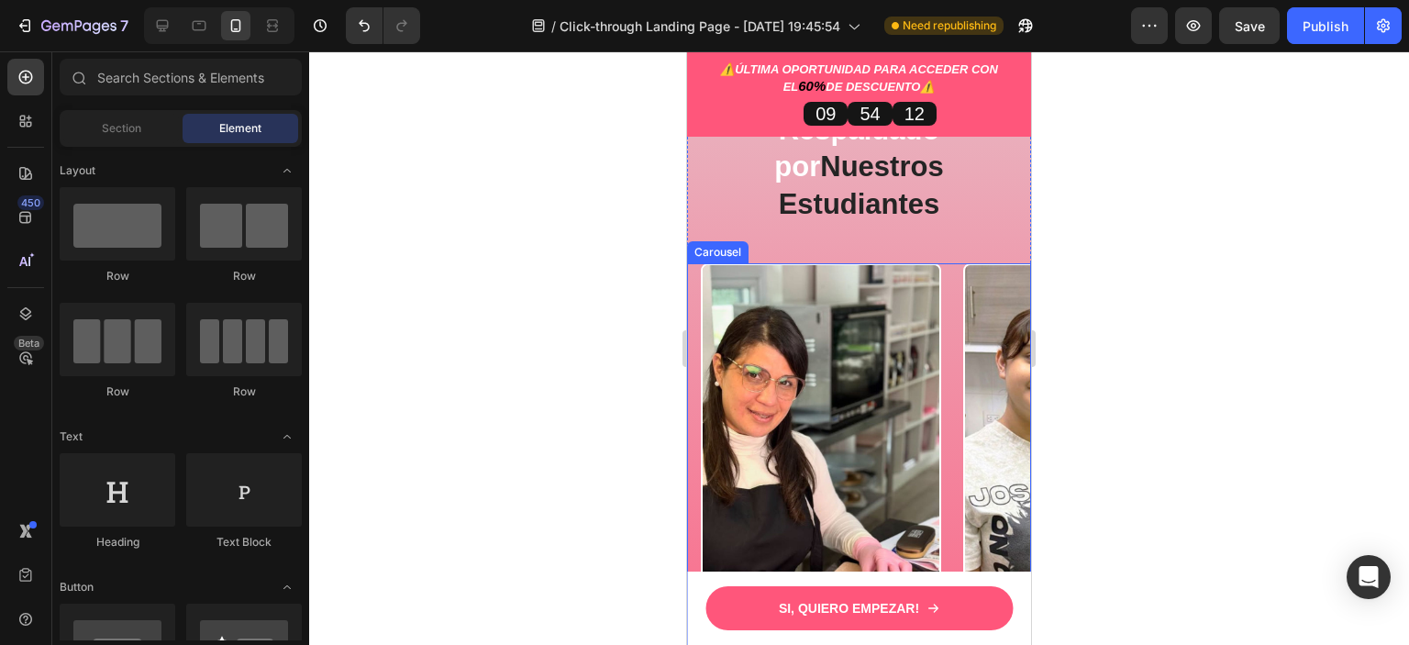
click at [948, 263] on div "Image Image Image Image Image Image Image Image Image" at bounding box center [866, 475] width 330 height 425
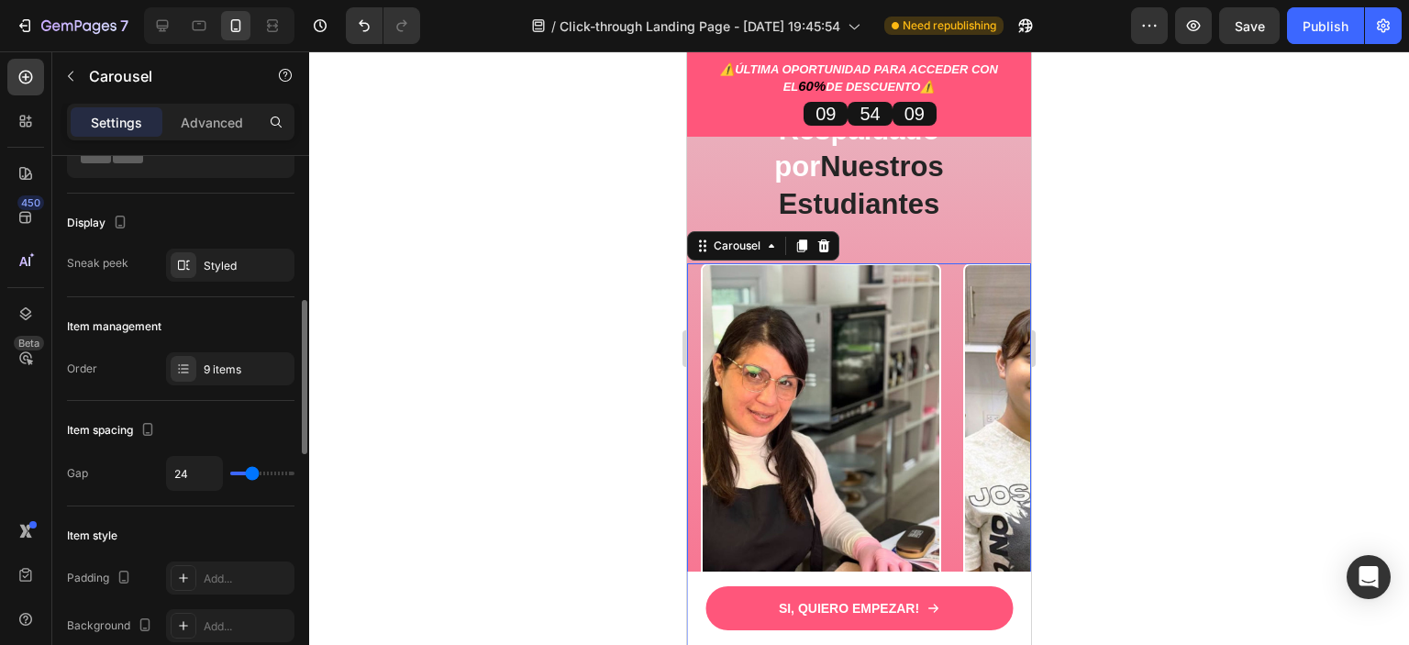
scroll to position [183, 0]
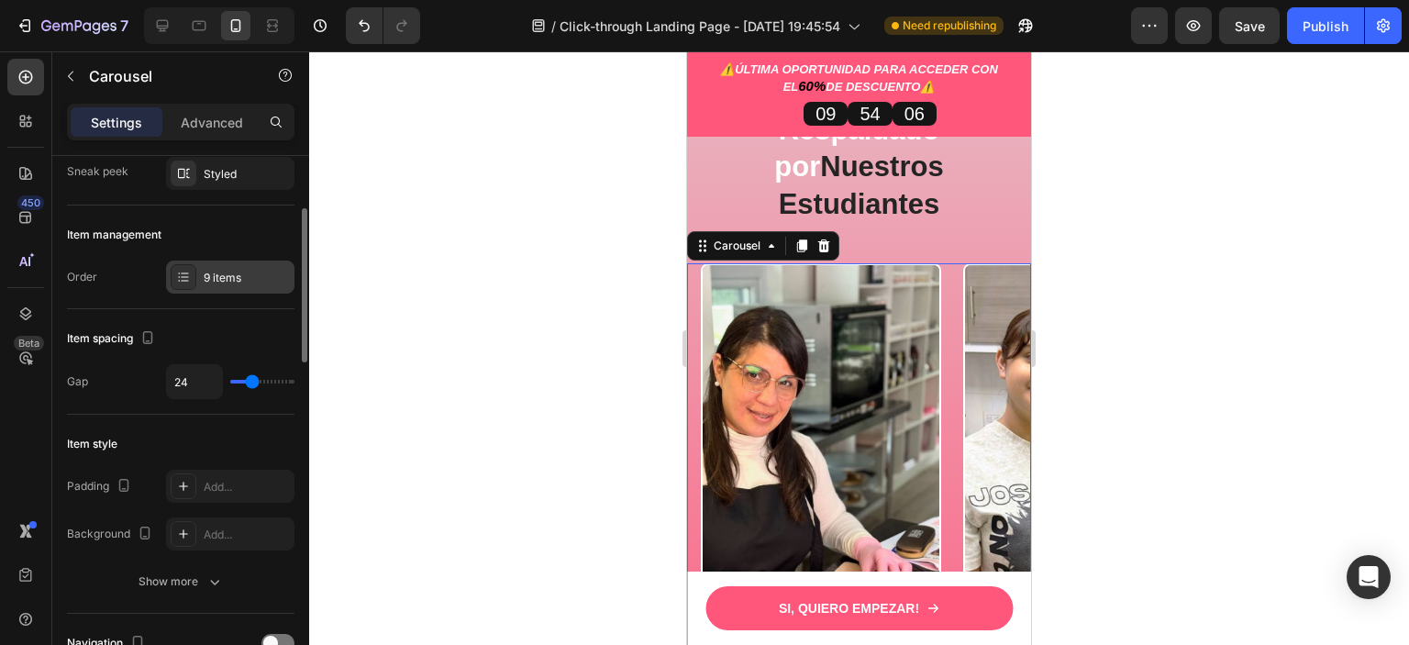
click at [209, 274] on div "9 items" at bounding box center [247, 278] width 86 height 17
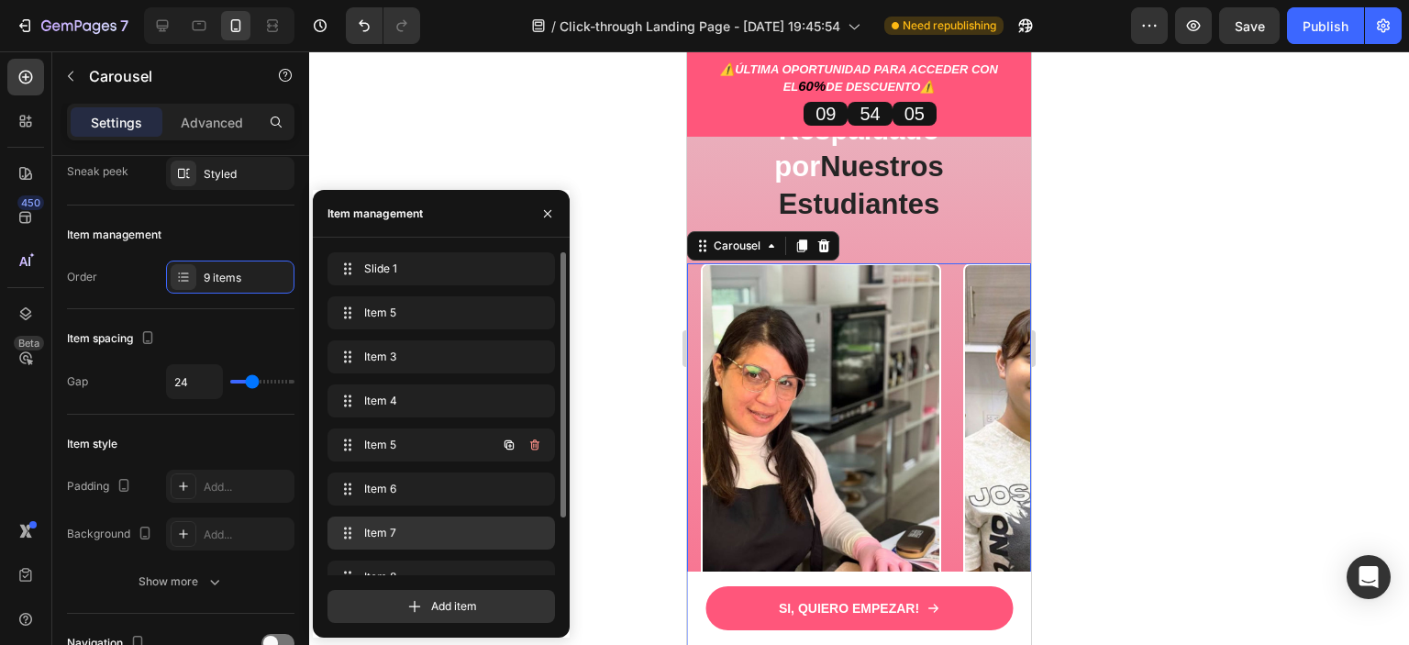
scroll to position [70, 0]
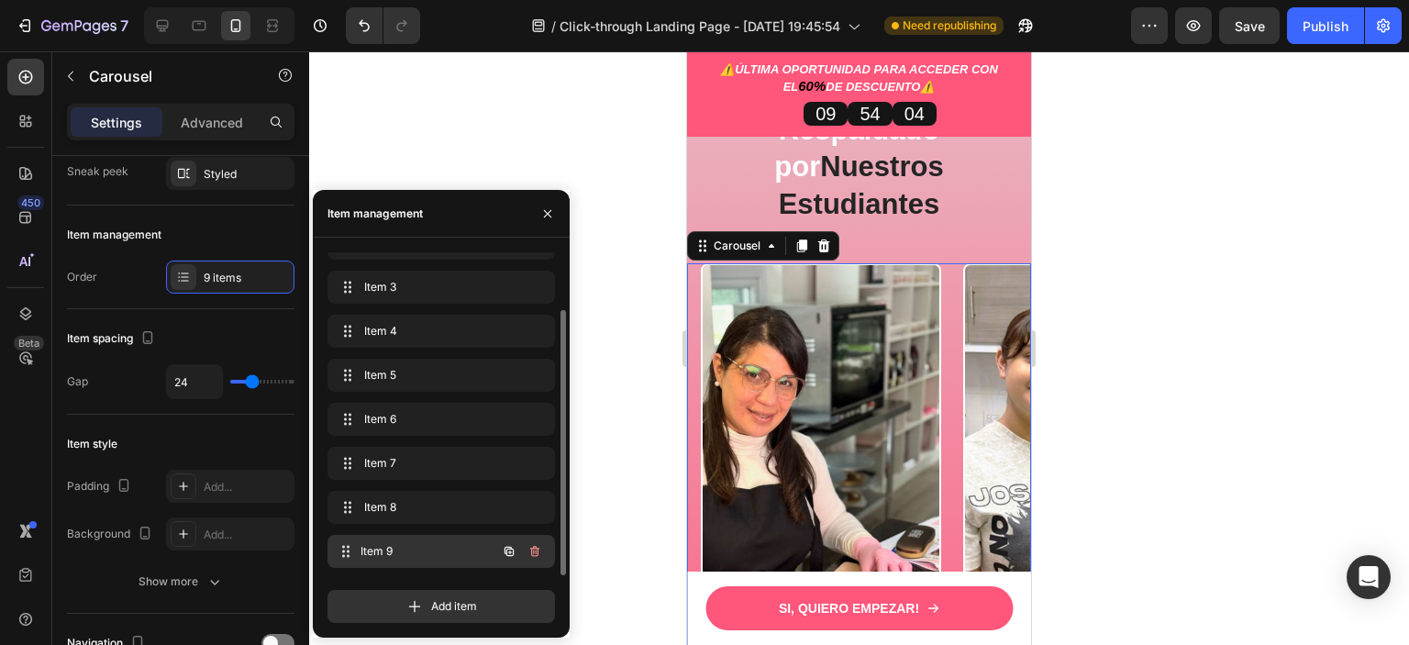
click at [448, 546] on span "Item 9" at bounding box center [428, 551] width 136 height 17
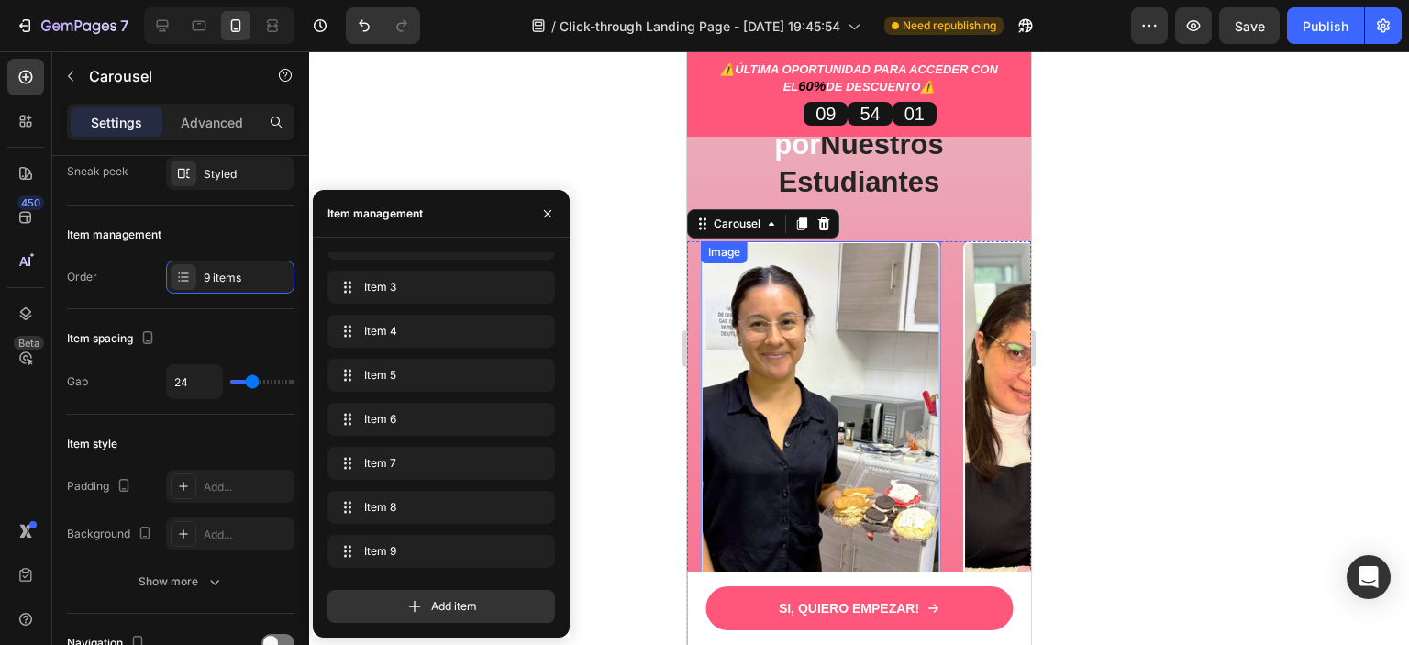
scroll to position [4311, 0]
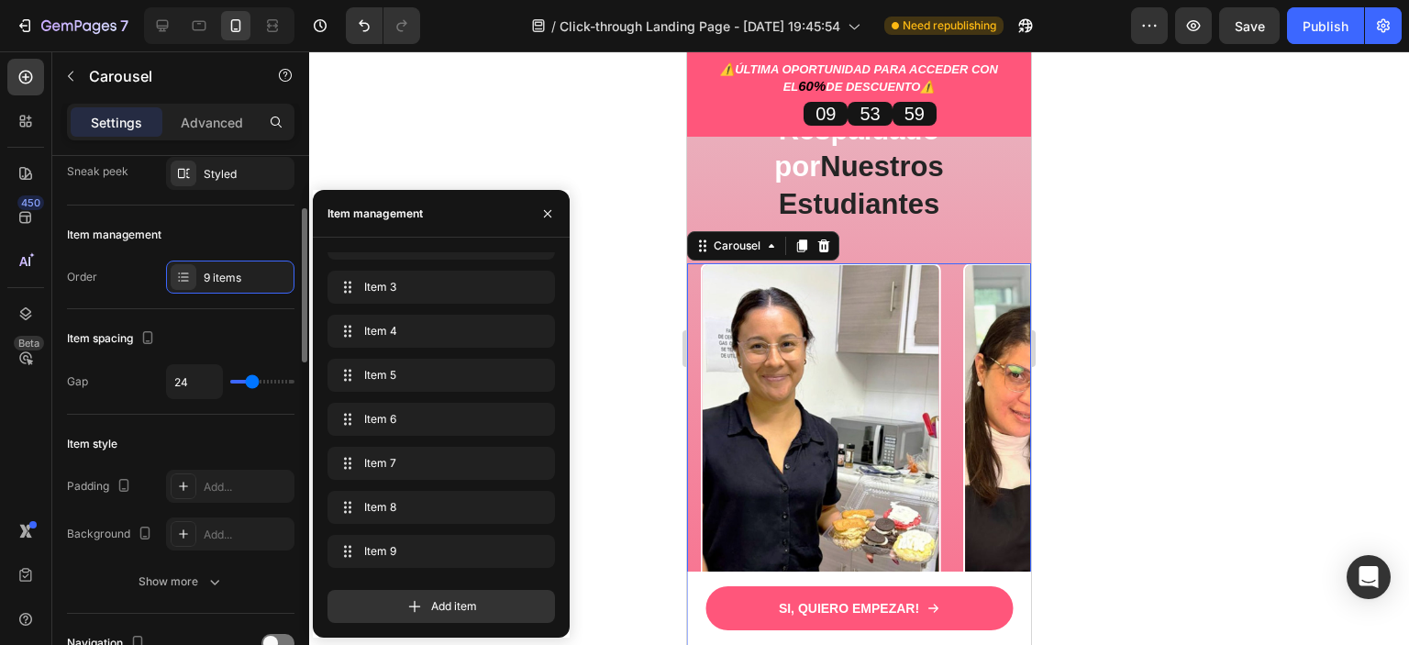
click at [257, 224] on div "Item management" at bounding box center [180, 234] width 227 height 29
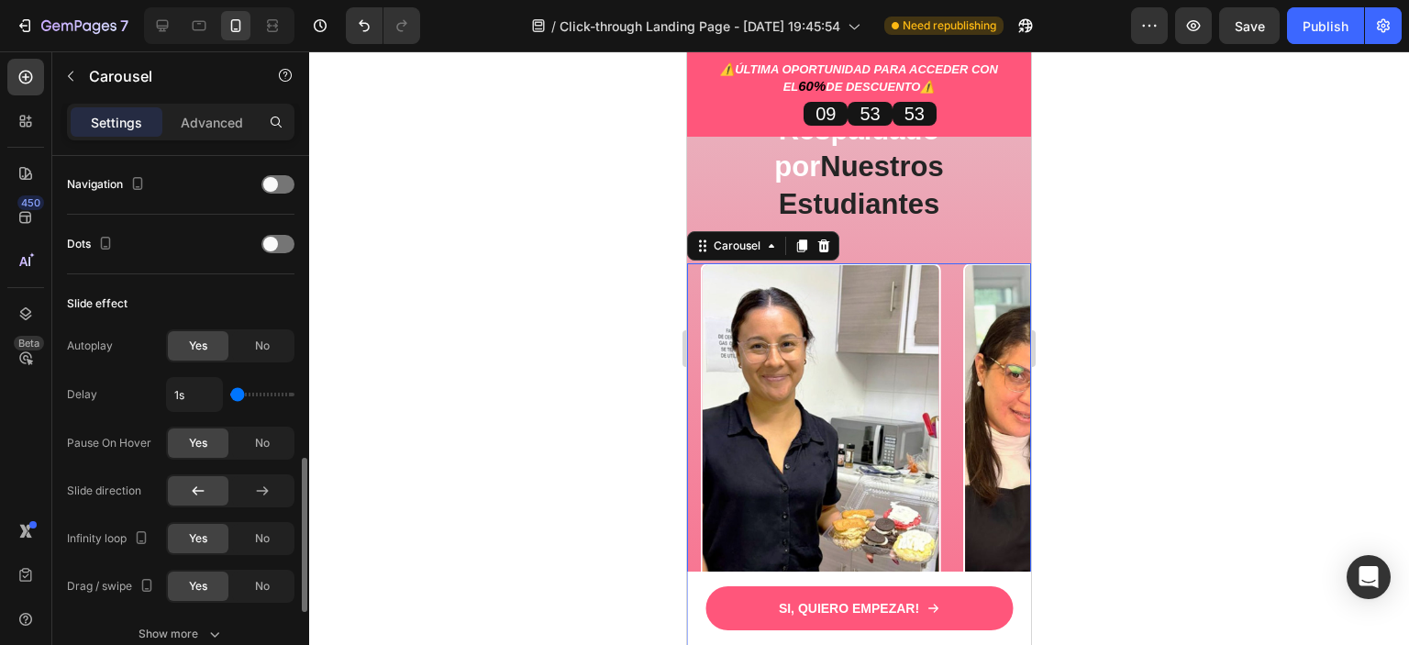
scroll to position [734, 0]
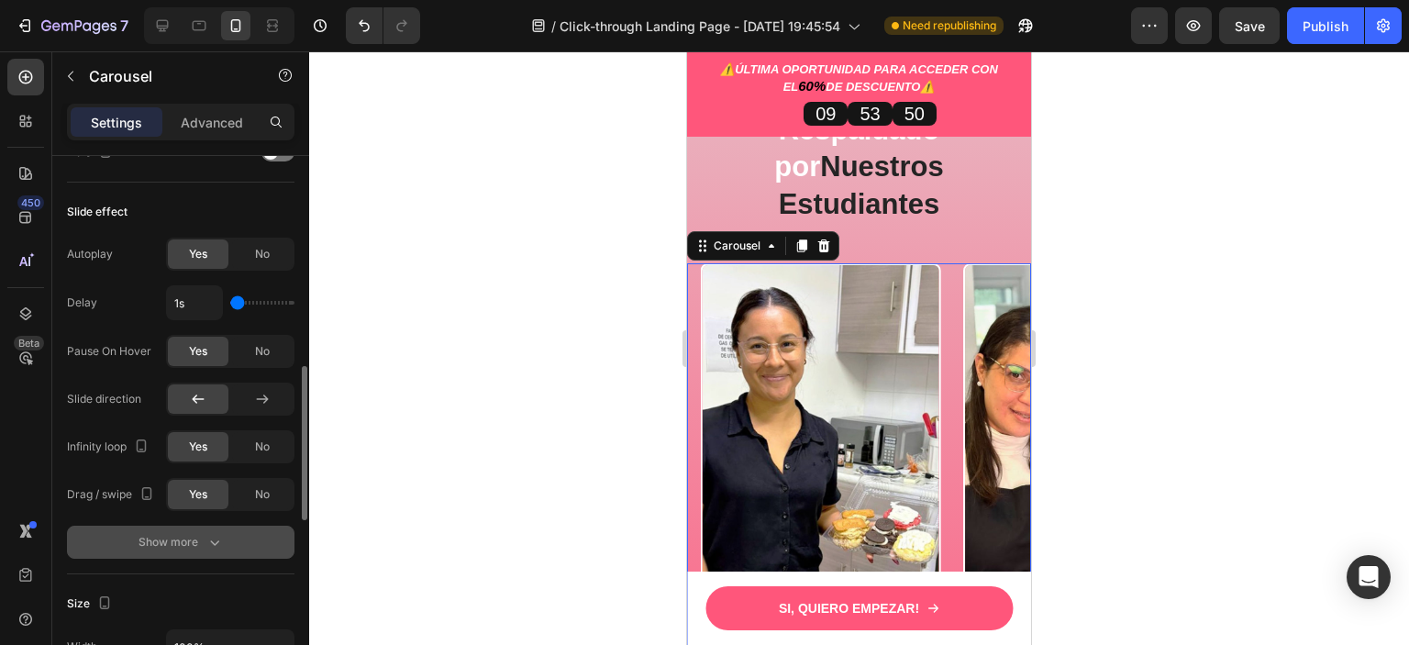
click at [218, 535] on icon "button" at bounding box center [214, 542] width 18 height 18
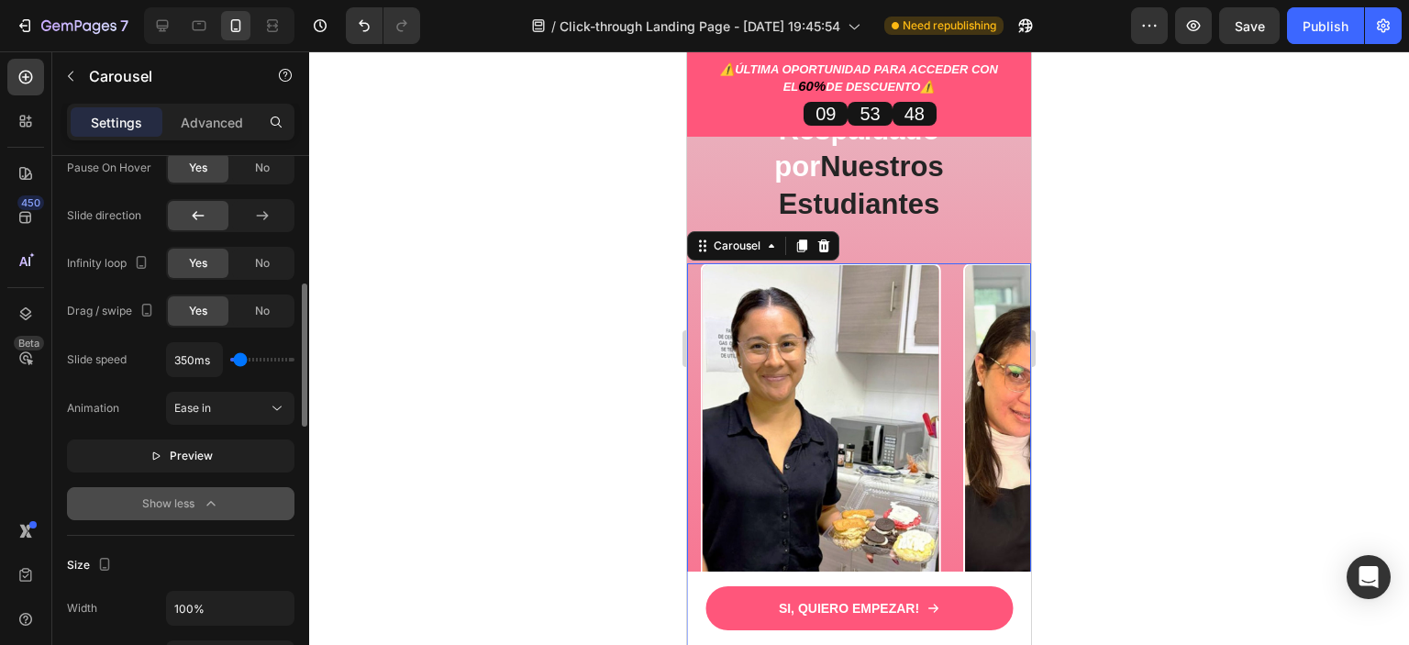
scroll to position [1009, 0]
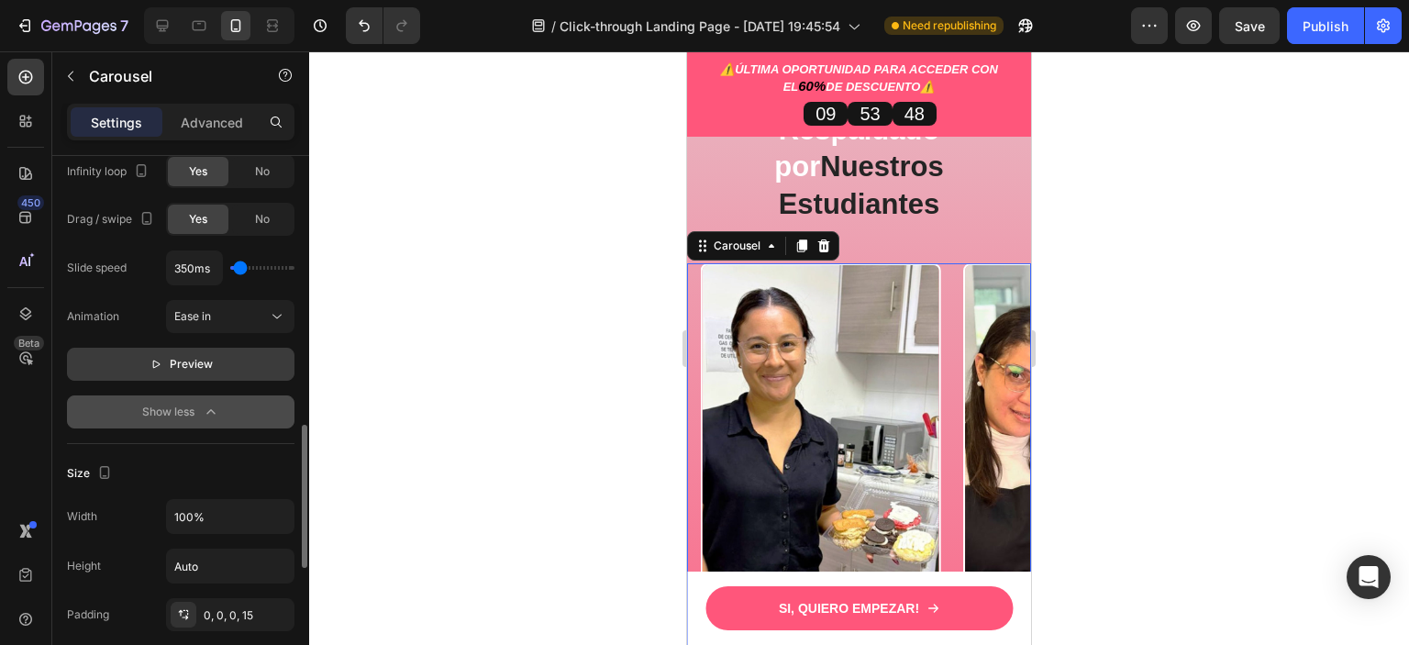
click at [141, 361] on button "Preview" at bounding box center [180, 364] width 227 height 33
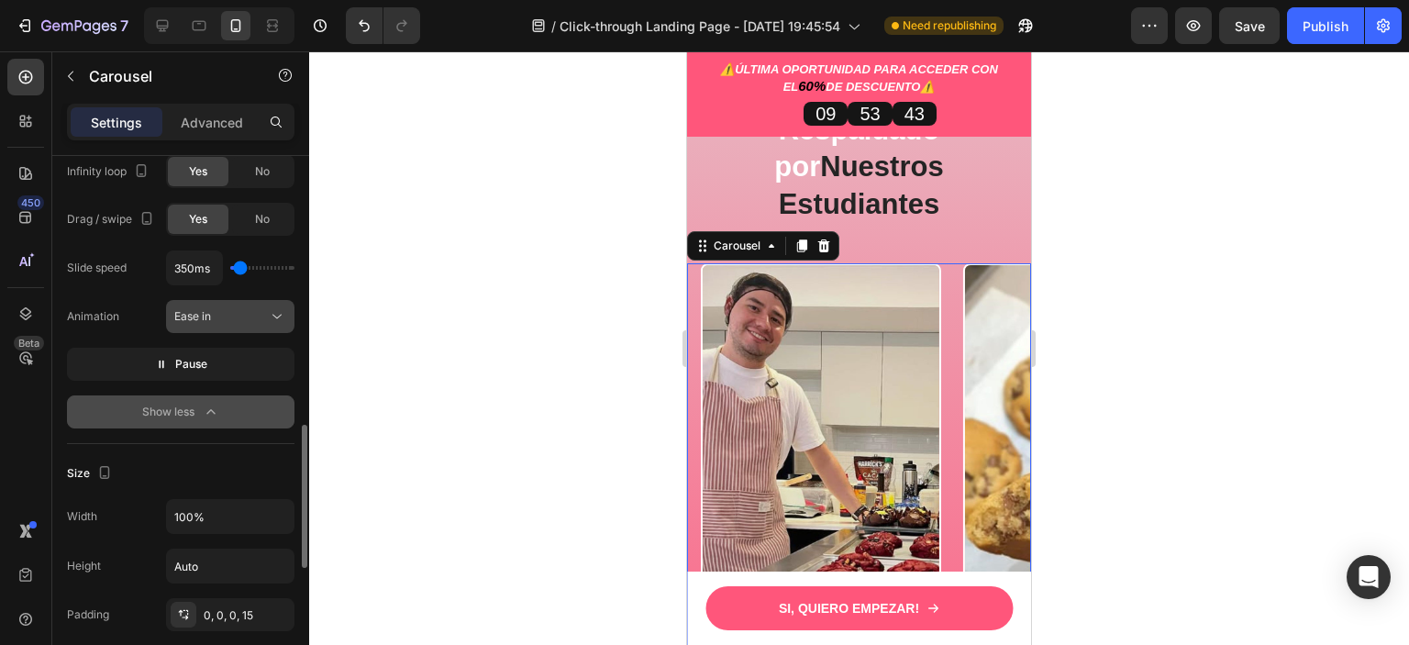
click at [238, 316] on div "Ease in" at bounding box center [221, 316] width 94 height 17
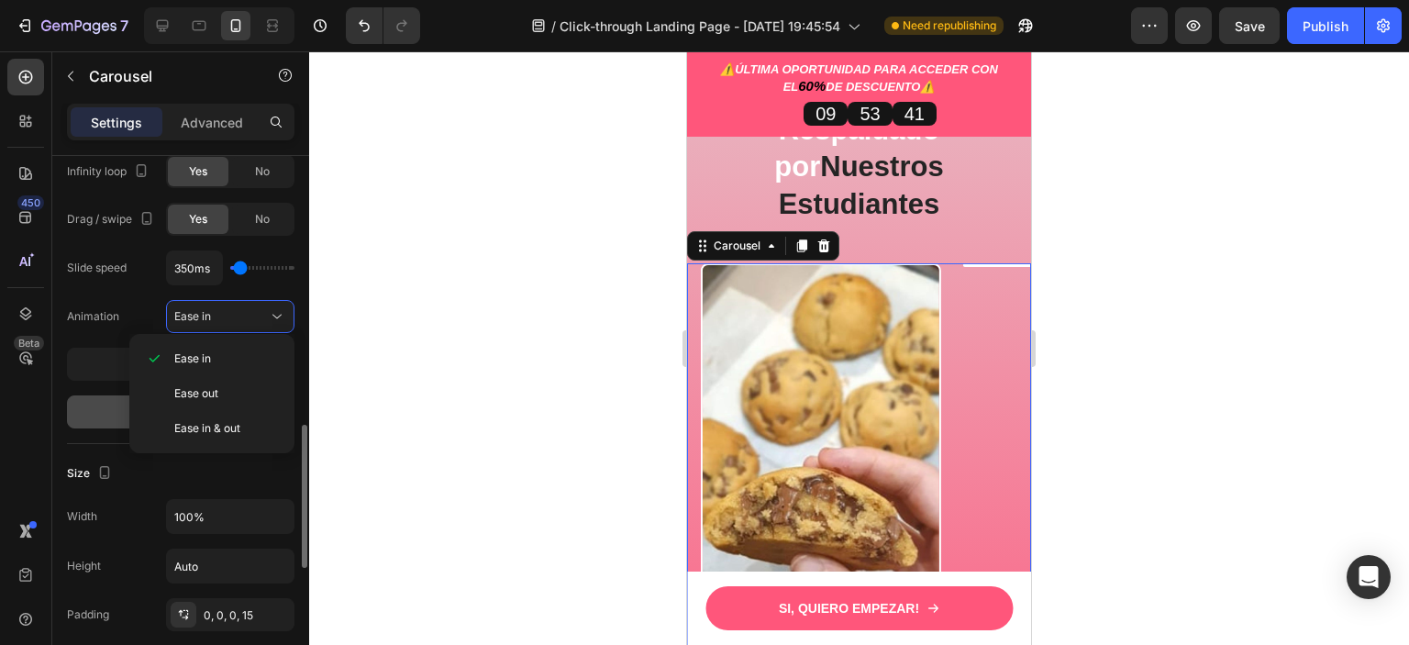
click at [139, 304] on div "Animation Ease in" at bounding box center [180, 316] width 227 height 33
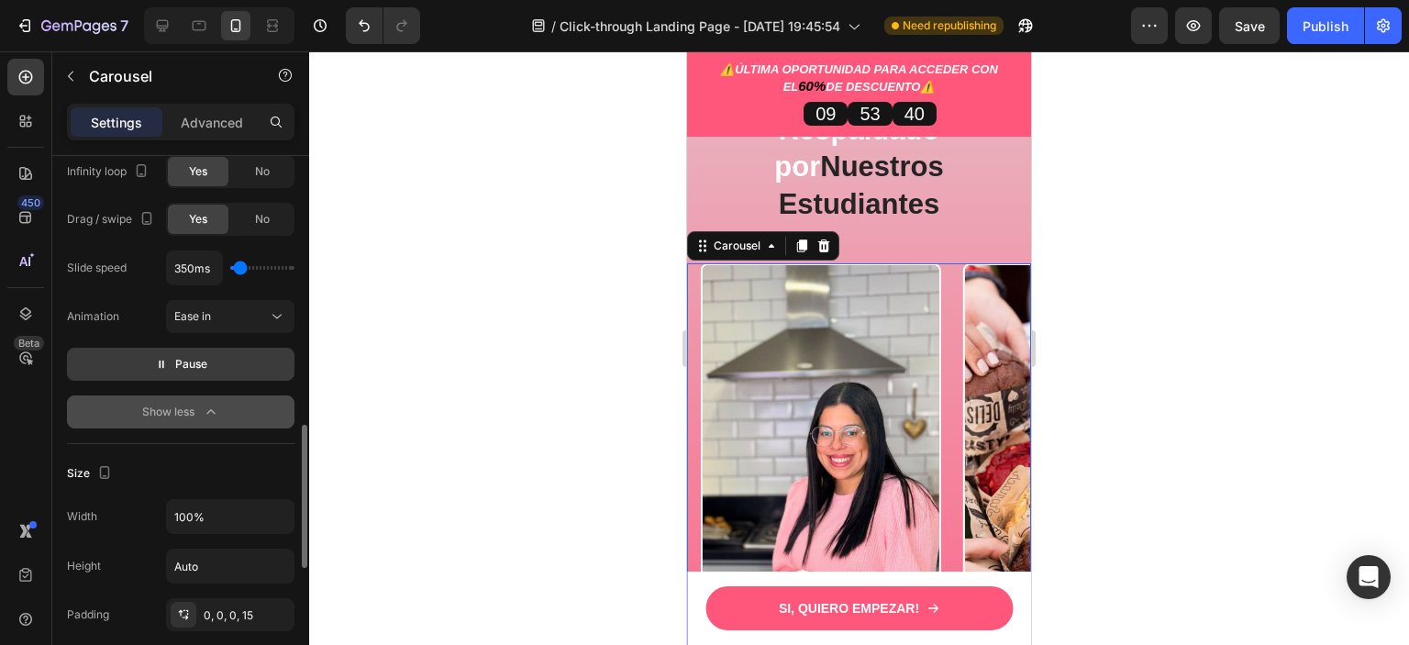
click at [238, 355] on button "Pause" at bounding box center [180, 364] width 227 height 33
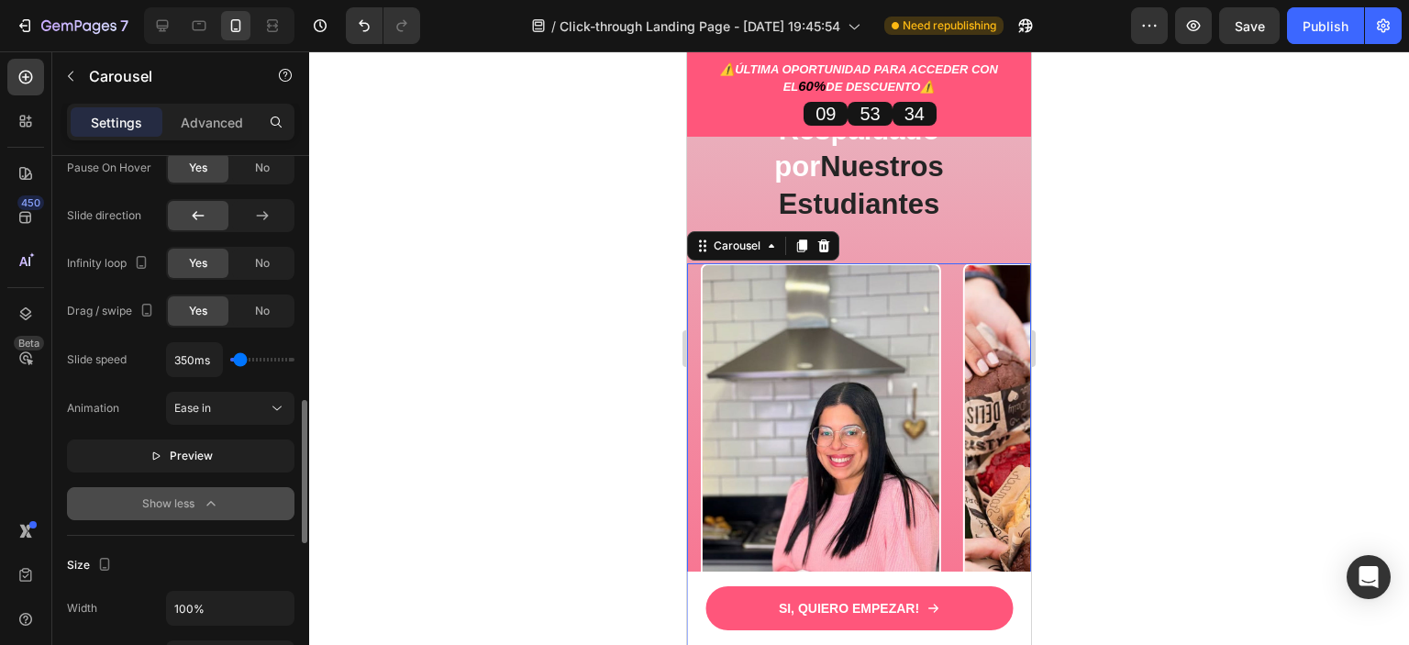
drag, startPoint x: 245, startPoint y: 351, endPoint x: 257, endPoint y: 349, distance: 12.2
click at [257, 349] on div "350ms" at bounding box center [230, 359] width 128 height 35
type input "100ms"
type input "100"
type input "850ms"
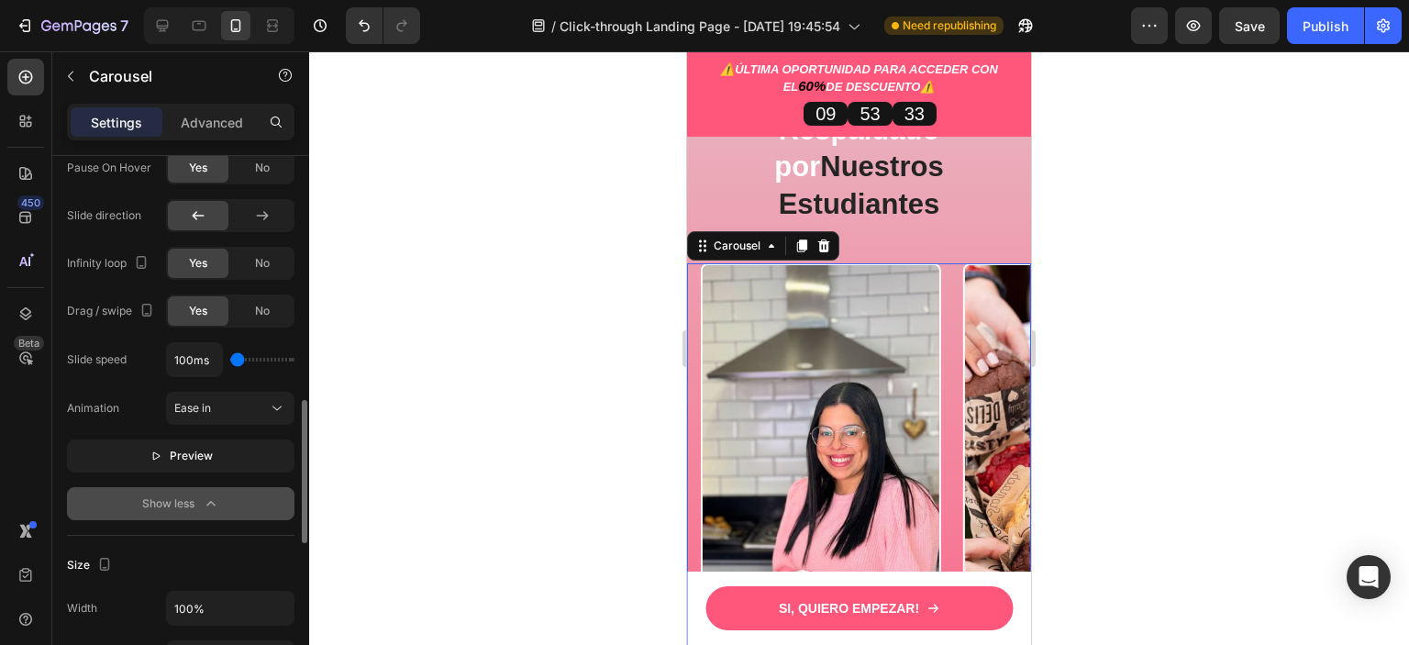
type input "850"
type input "900ms"
type input "900"
type input "1150ms"
type input "1150"
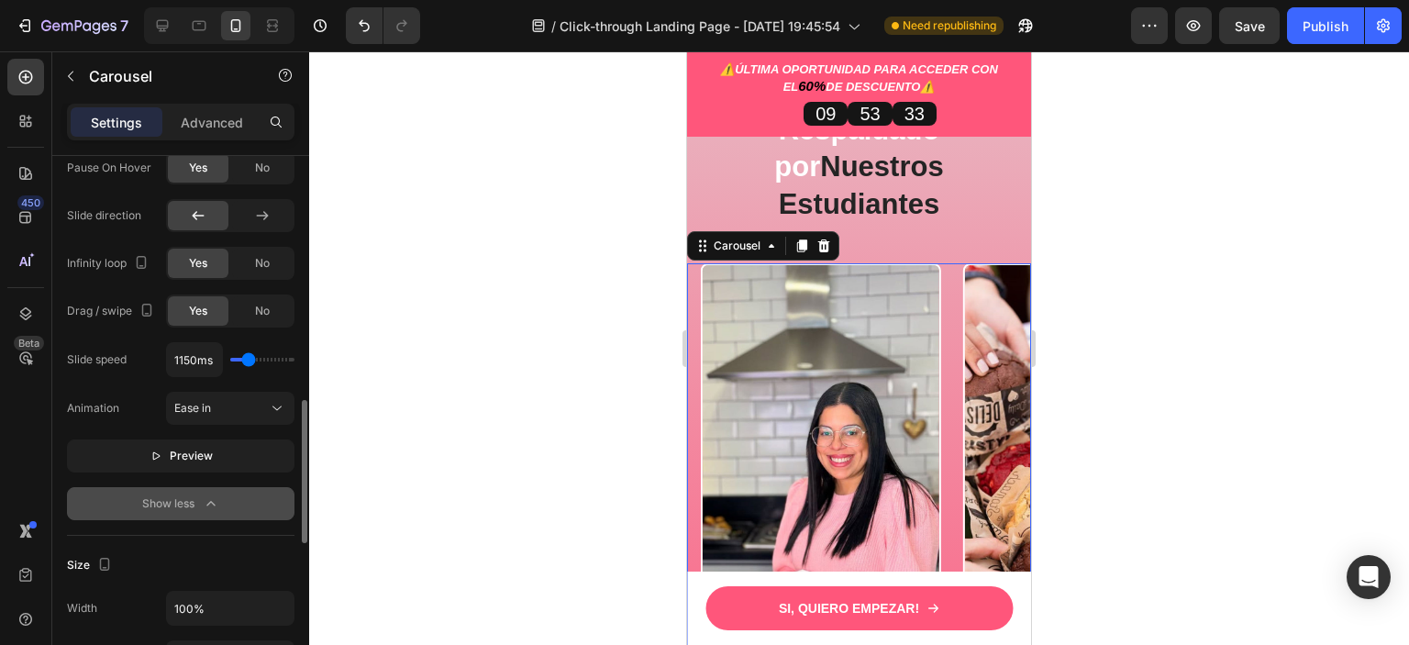
type input "1300ms"
type input "1300"
type input "1350ms"
type input "1350"
type input "1850ms"
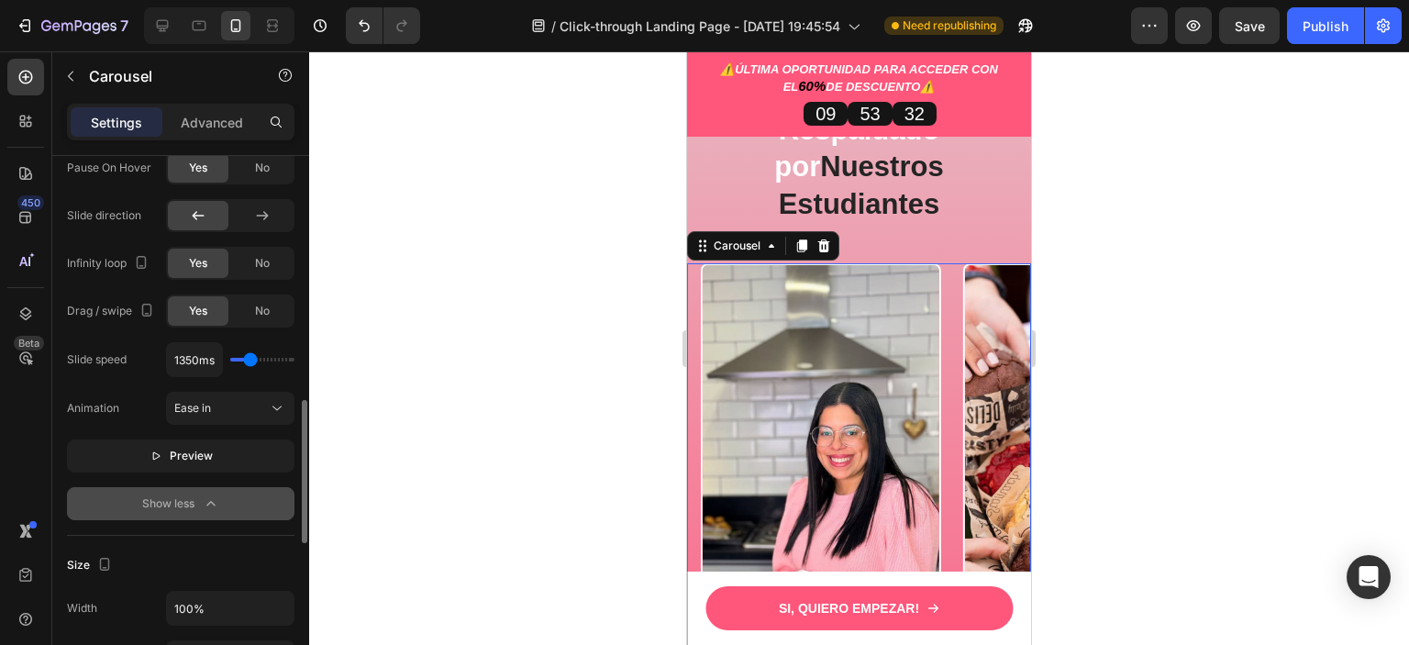
type input "1850"
type input "2100ms"
type input "2100"
type input "2200ms"
type input "2200"
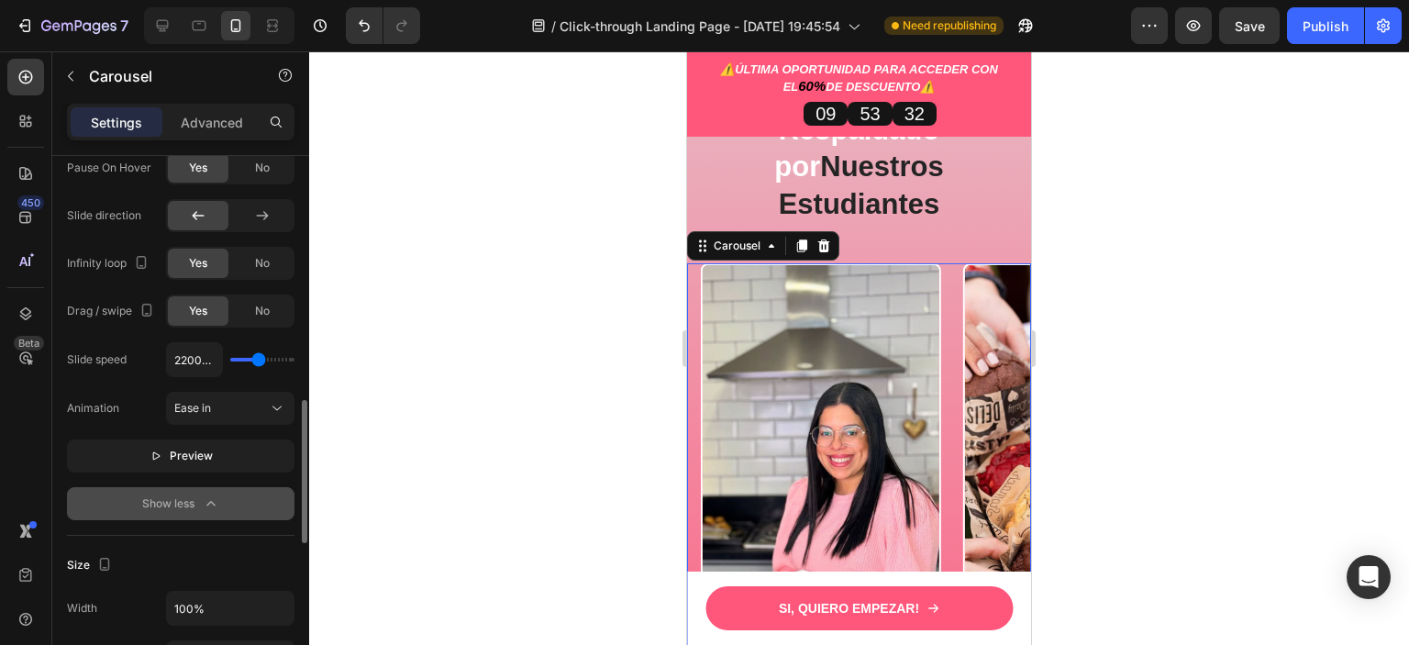
type input "2450ms"
type input "2450"
type input "2500ms"
type input "2500"
type input "2600ms"
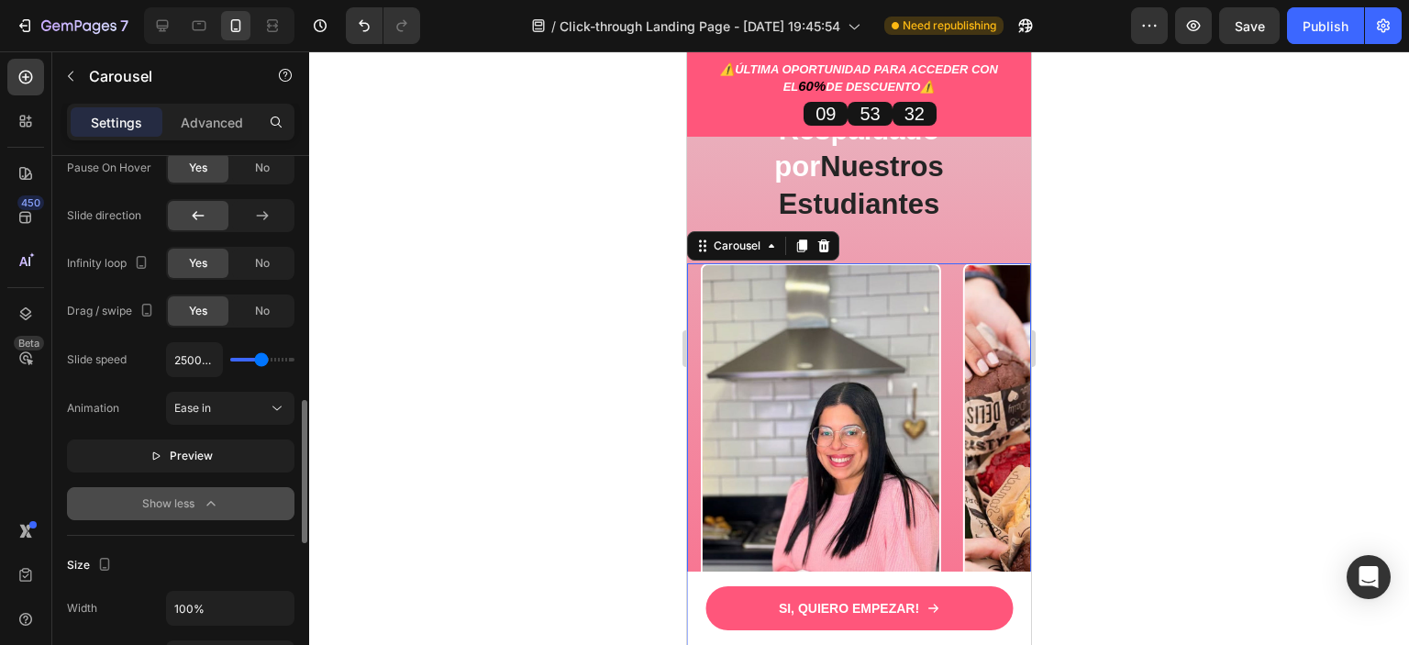
type input "2600"
type input "2650ms"
type input "2650"
type input "2750ms"
drag, startPoint x: 236, startPoint y: 355, endPoint x: 264, endPoint y: 357, distance: 28.5
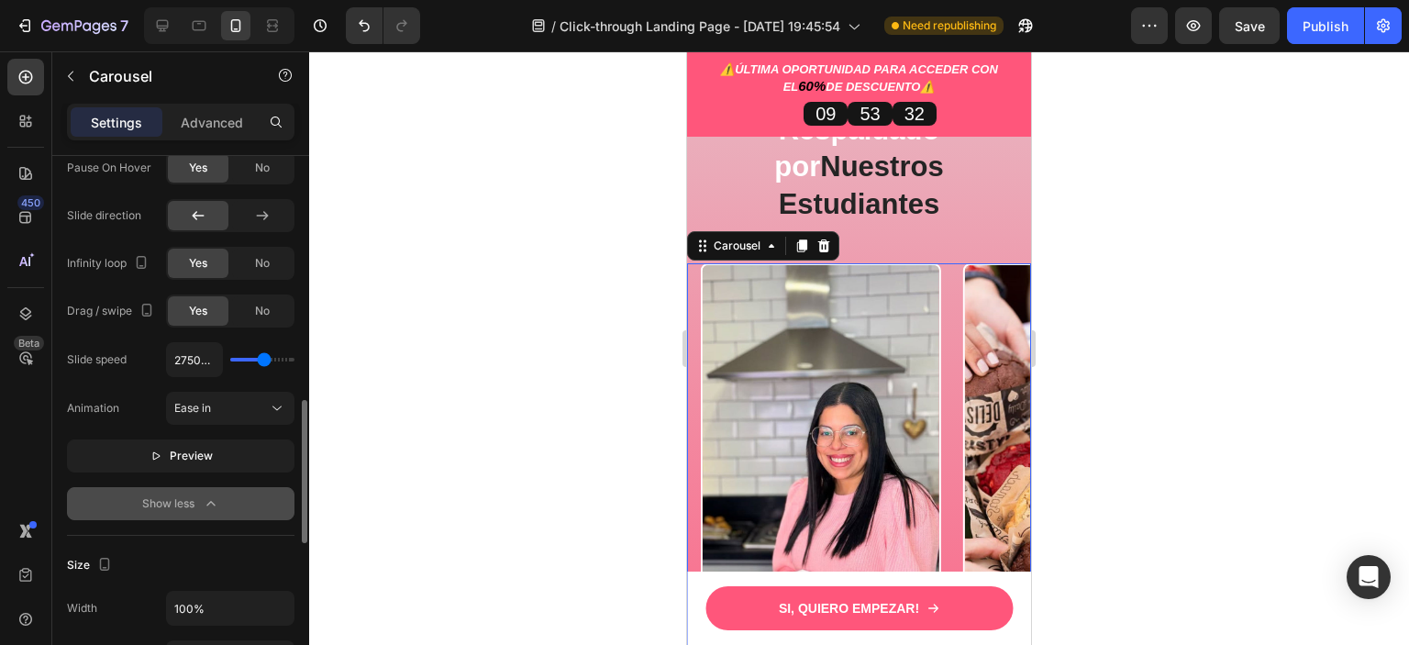
type input "2750"
click at [264, 358] on input "range" at bounding box center [262, 360] width 64 height 4
click at [256, 450] on button "Preview" at bounding box center [180, 455] width 227 height 33
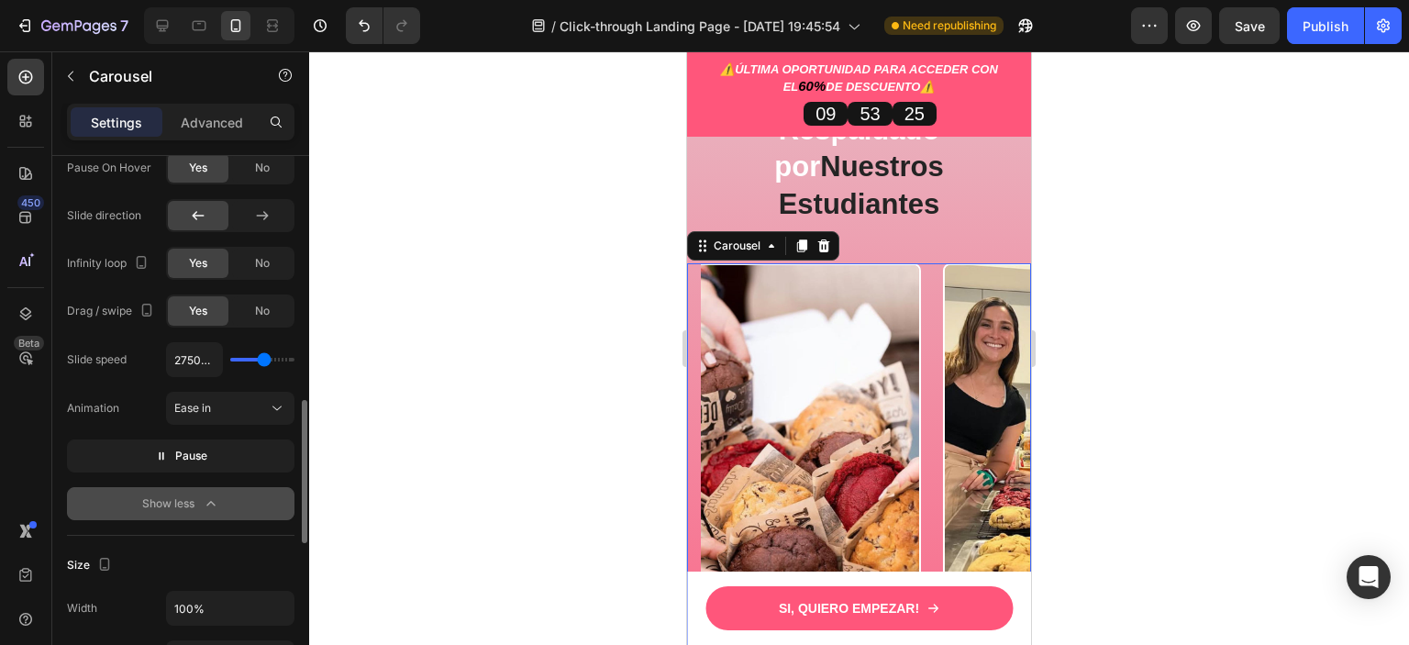
type input "3550ms"
type input "3550"
type input "4450ms"
type input "4450"
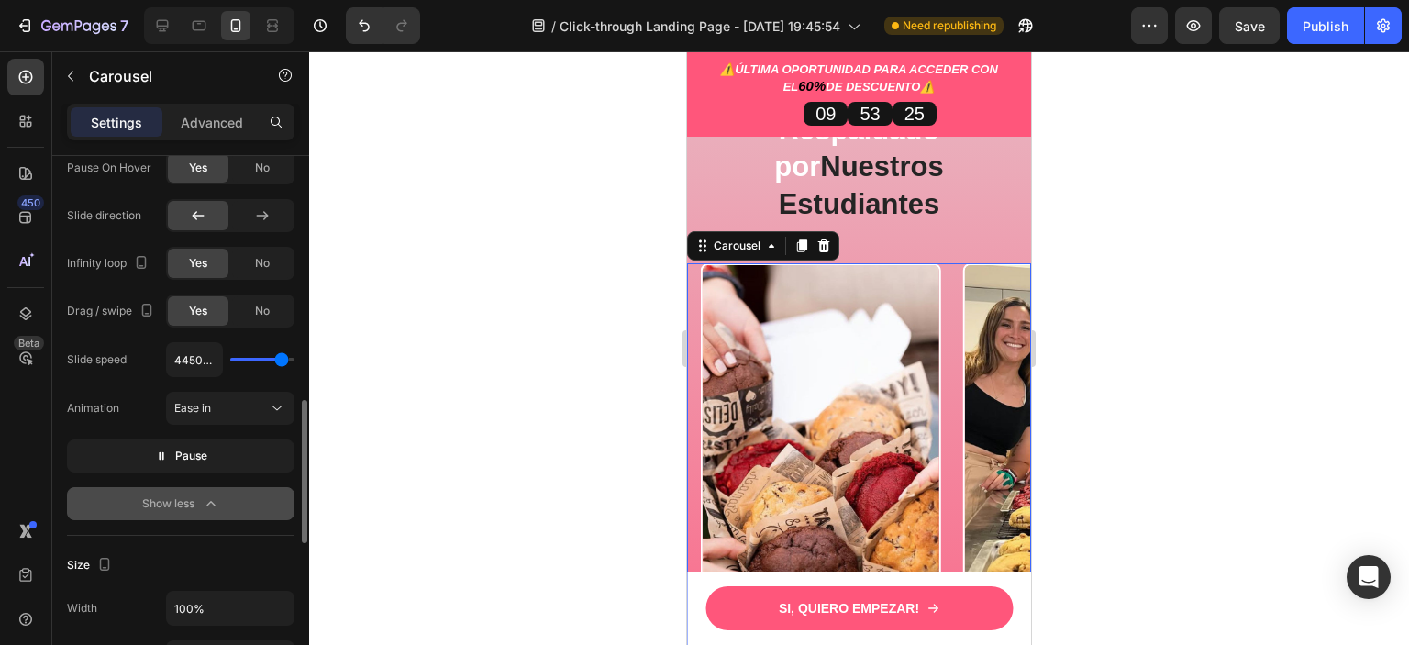
type input "4600ms"
type input "4600"
type input "4700ms"
type input "4700"
type input "4750ms"
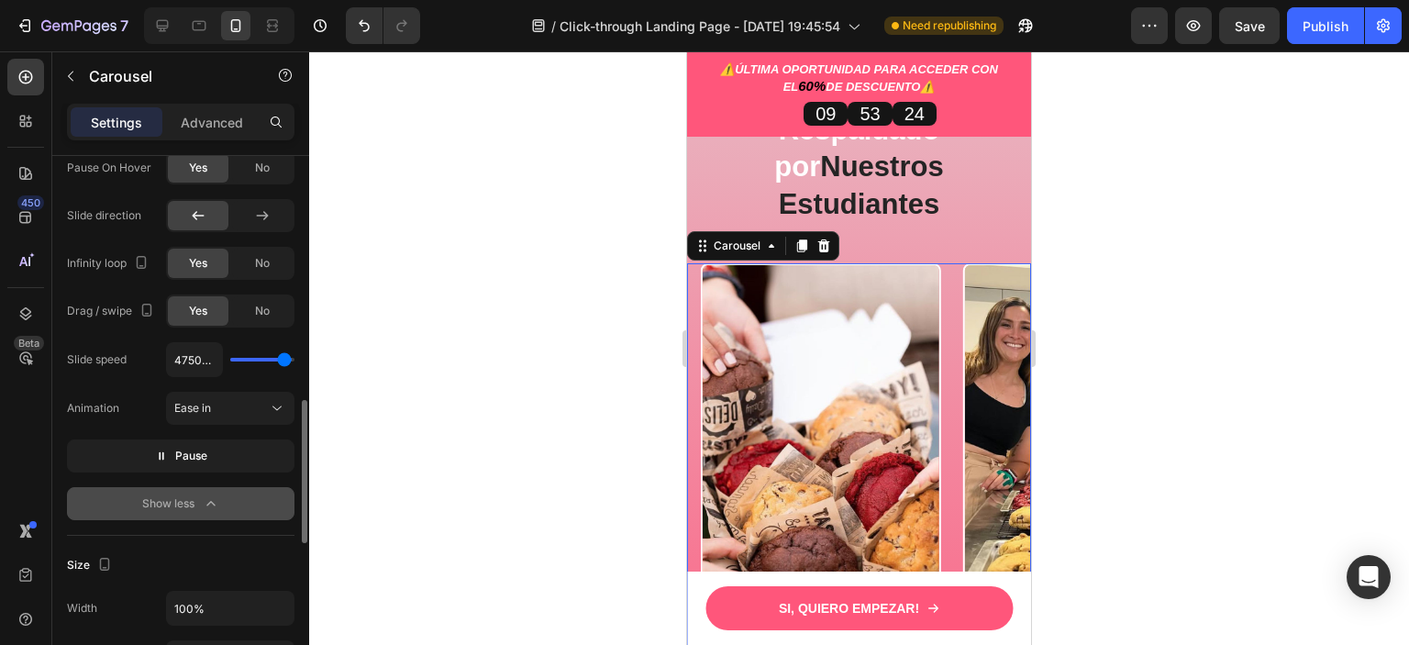
drag, startPoint x: 262, startPoint y: 358, endPoint x: 284, endPoint y: 355, distance: 22.2
type input "4750"
click at [284, 358] on input "range" at bounding box center [262, 360] width 64 height 4
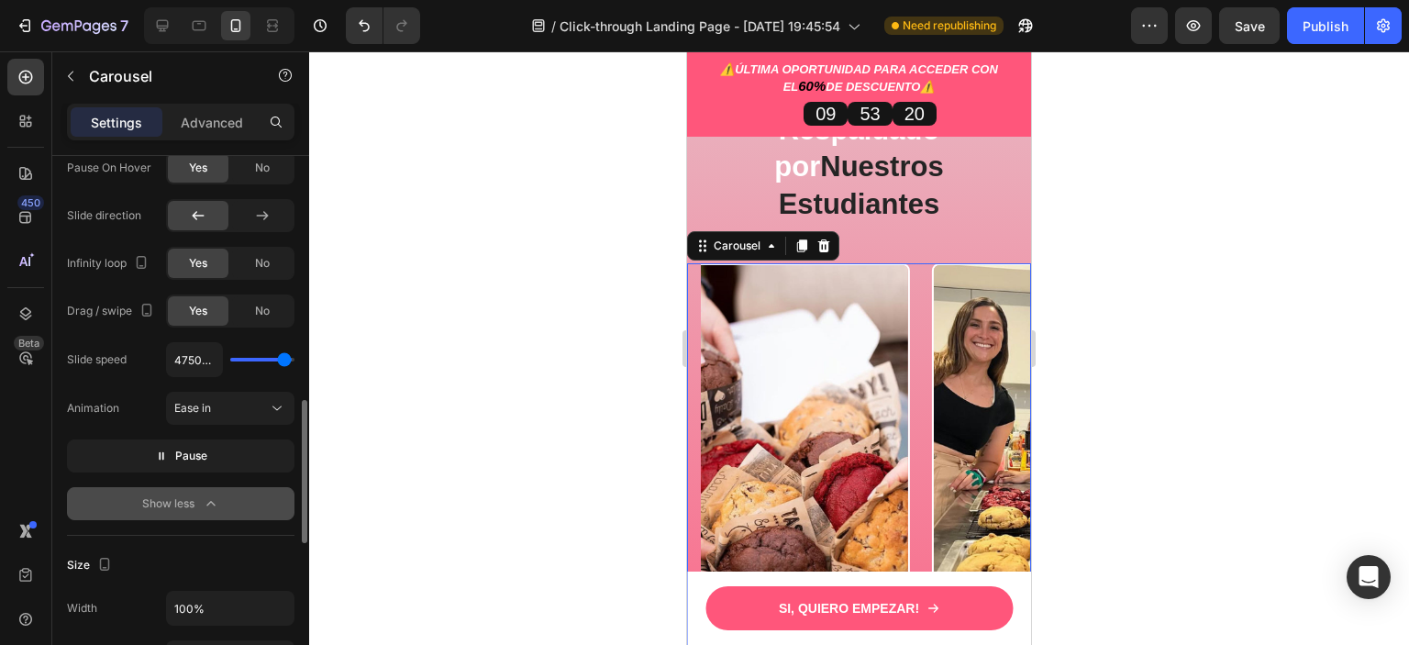
type input "100ms"
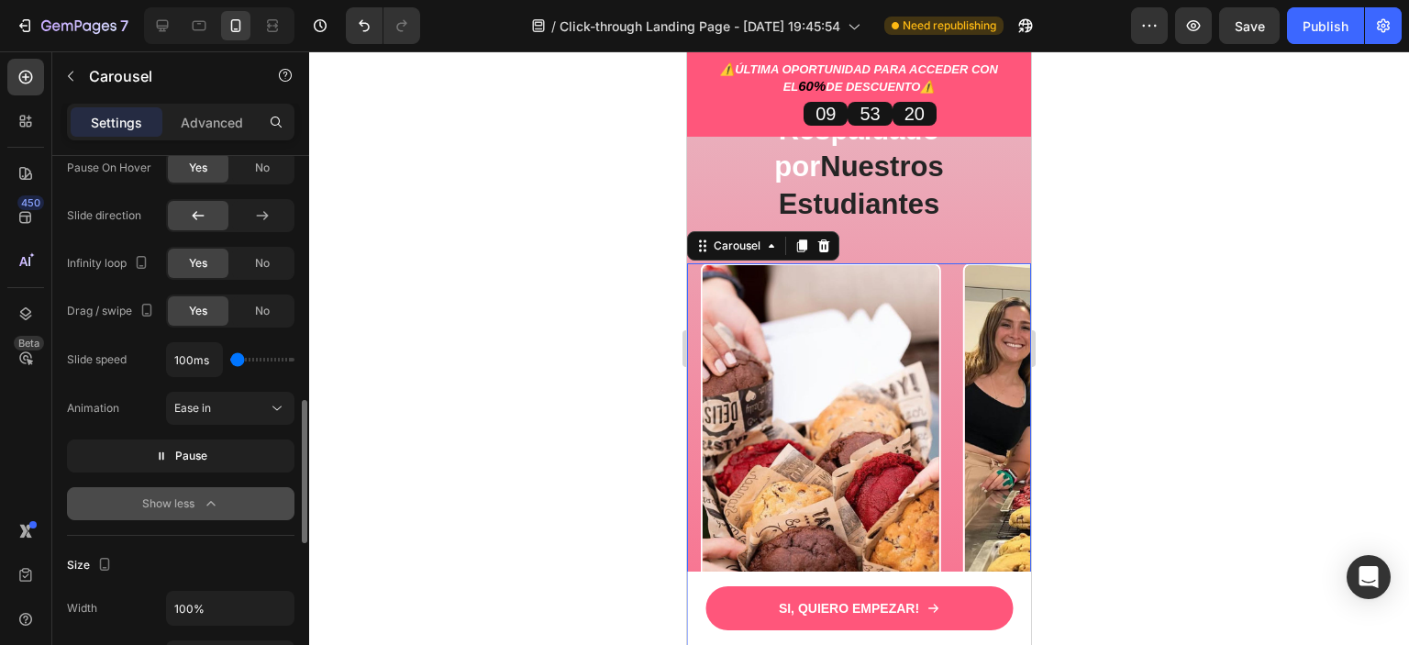
drag, startPoint x: 233, startPoint y: 356, endPoint x: 219, endPoint y: 362, distance: 15.2
type input "100"
click at [230, 361] on input "range" at bounding box center [262, 360] width 64 height 4
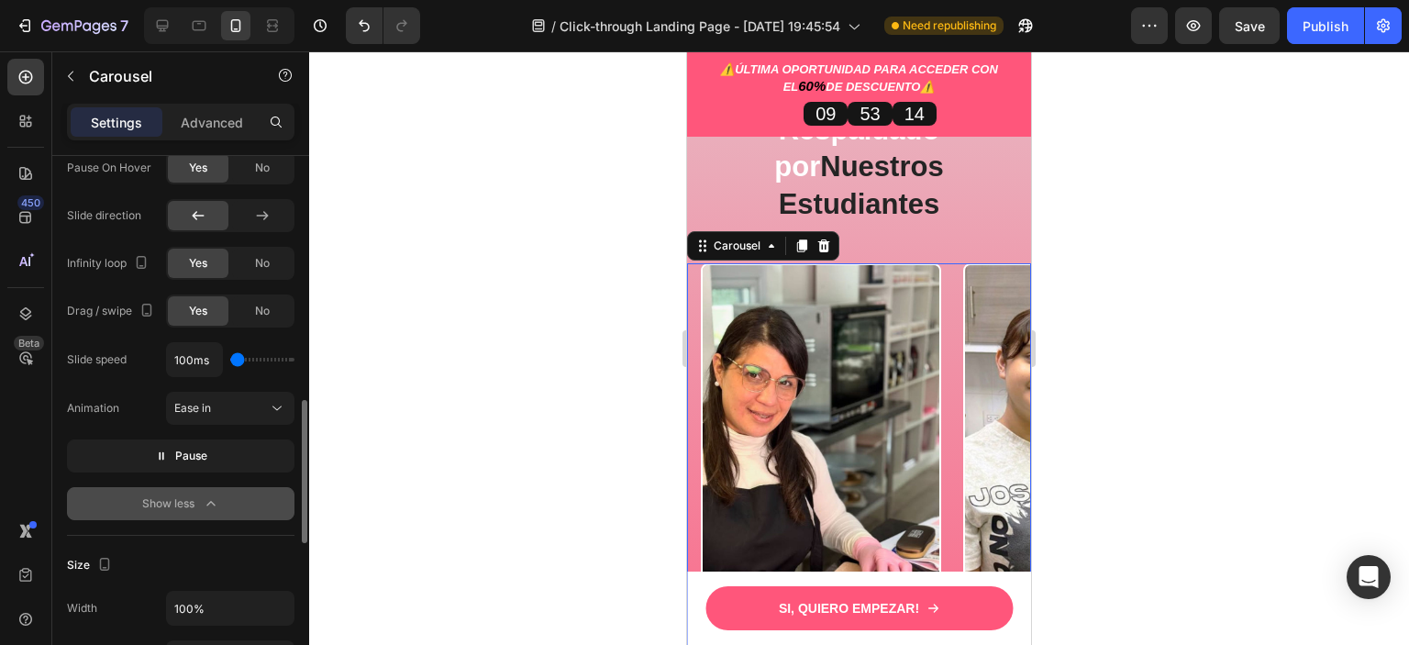
type input "350ms"
type input "350"
type input "400ms"
type input "400"
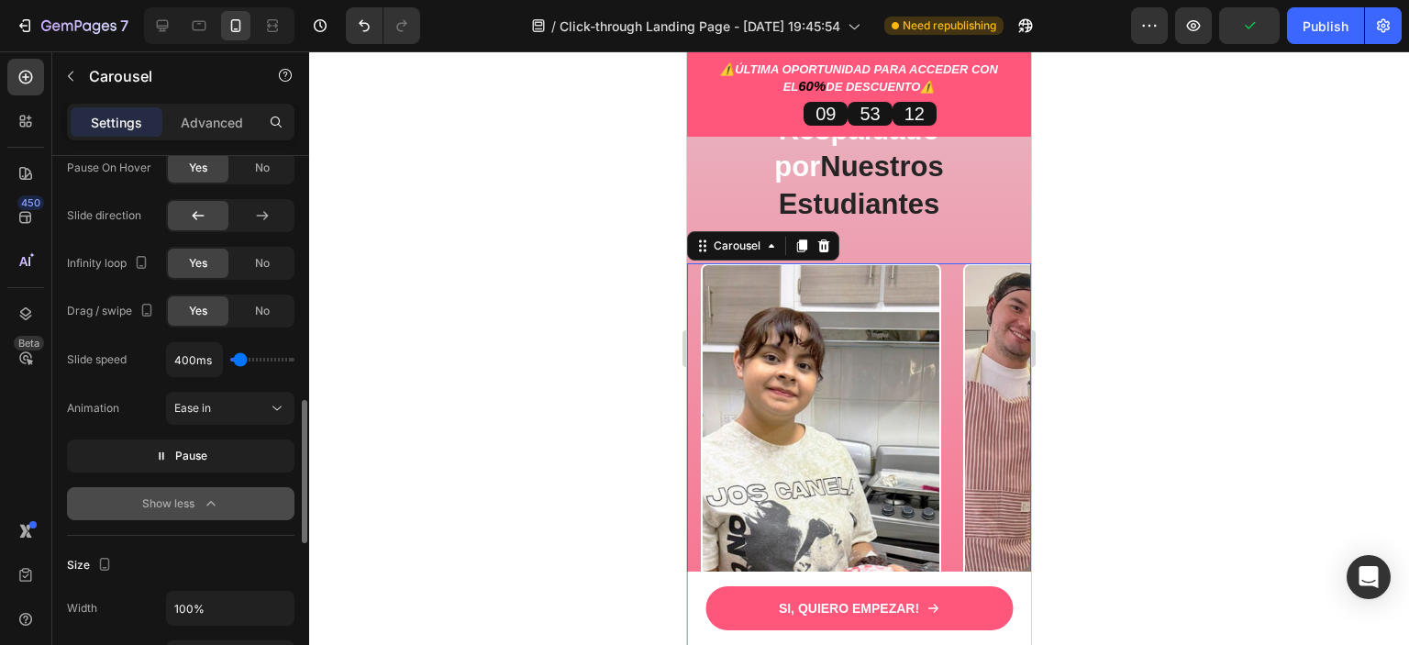
type input "200ms"
type input "200"
click at [238, 358] on input "range" at bounding box center [262, 360] width 64 height 4
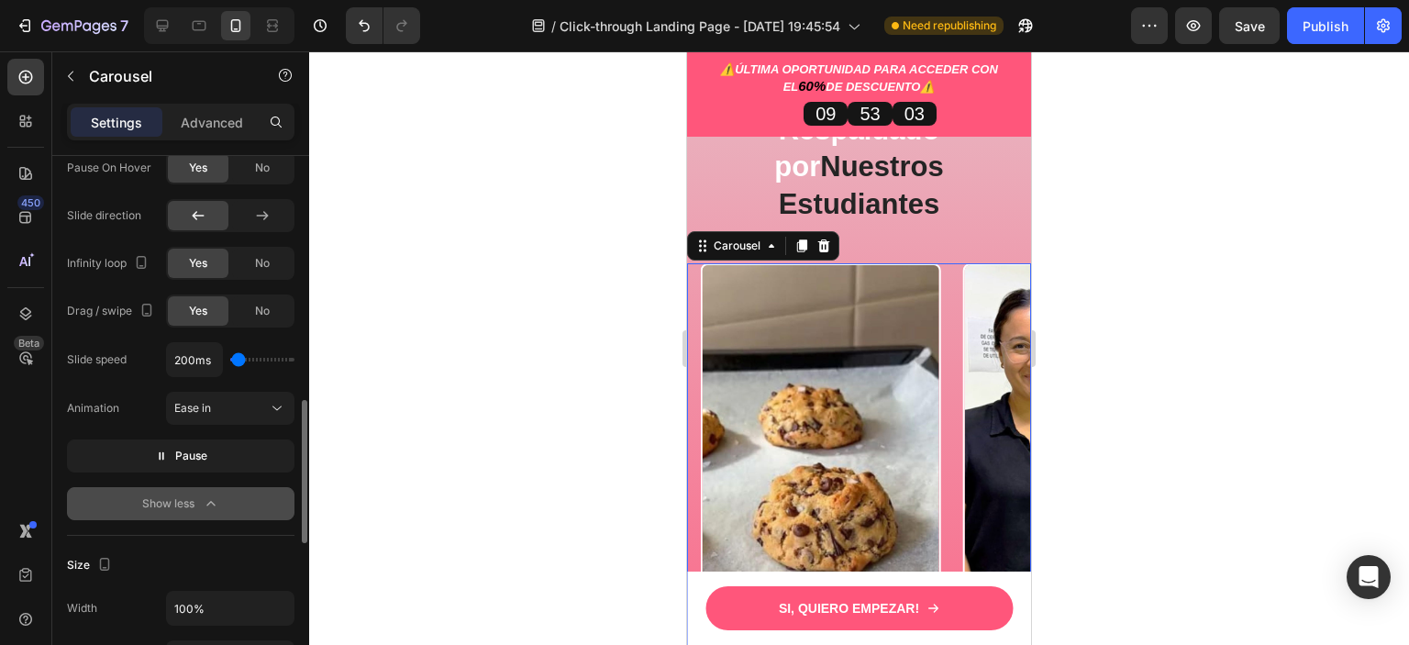
type input "100ms"
type input "100"
type input "900ms"
type input "900"
type input "1400ms"
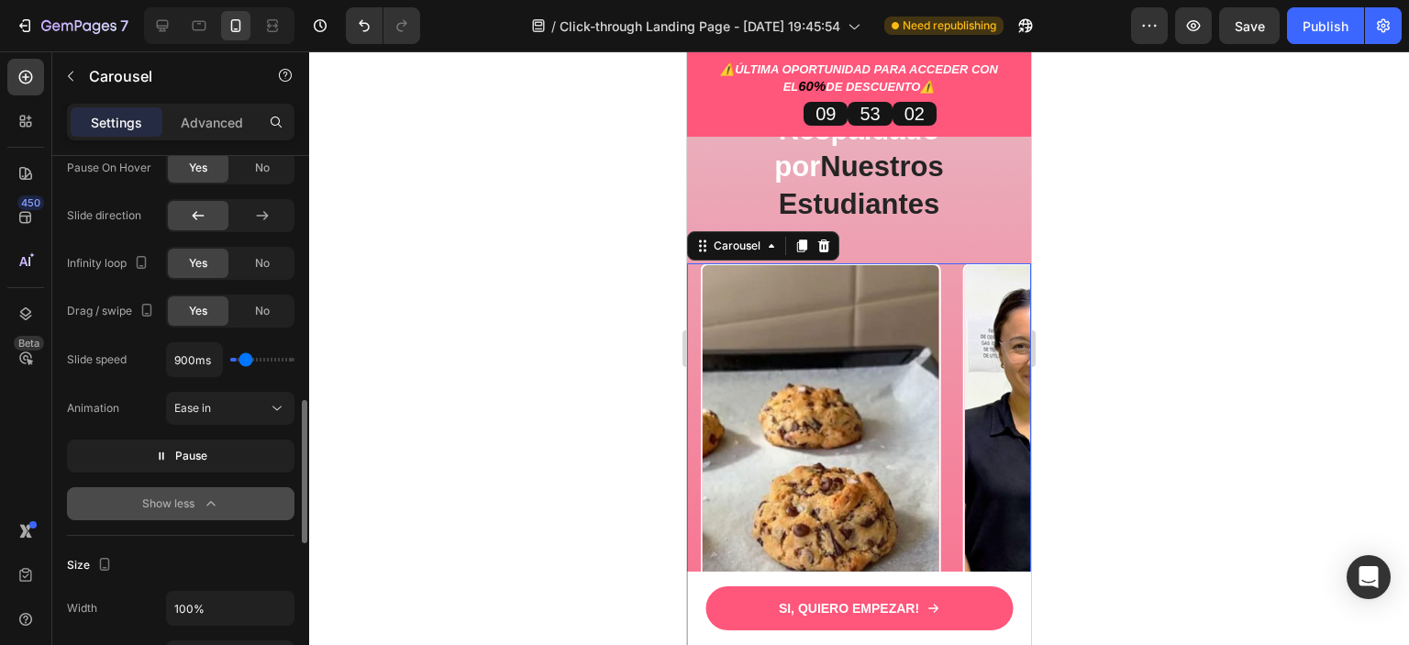
type input "1400"
type input "1550ms"
type input "1550"
type input "1850ms"
type input "1850"
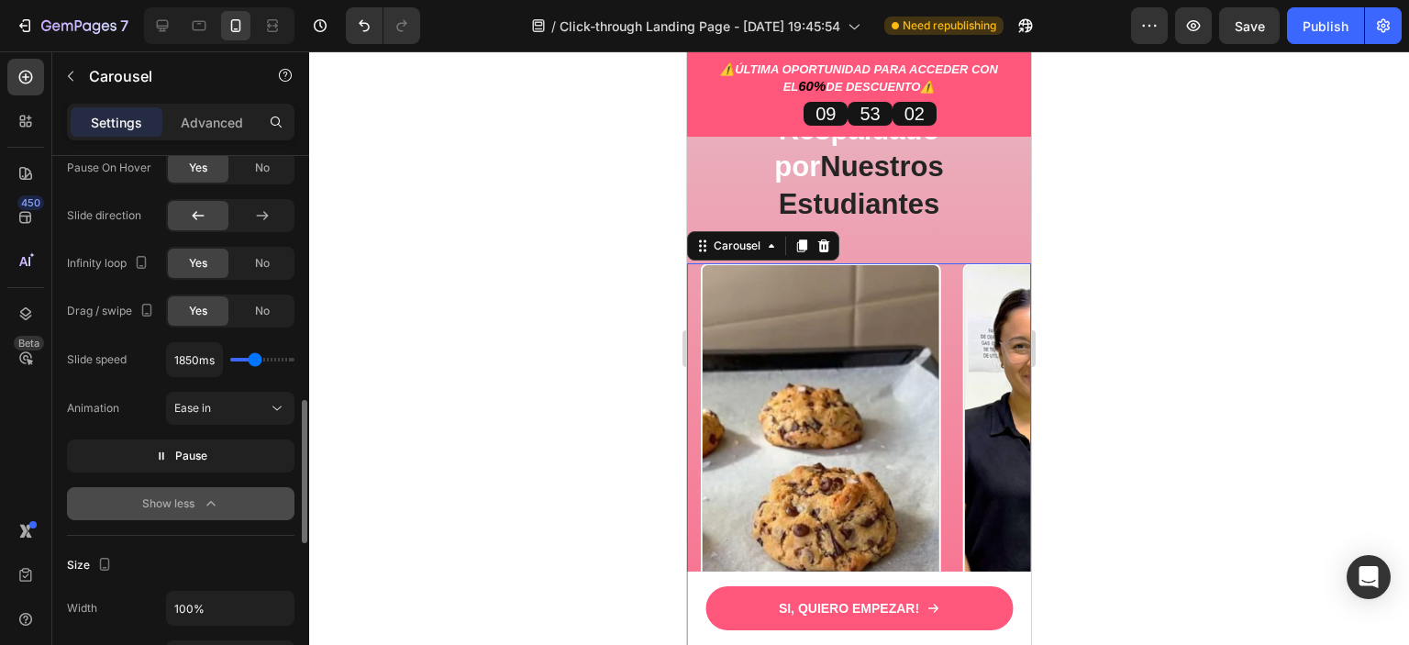
type input "2150ms"
type input "2150"
type input "2300ms"
type input "2300"
type input "2350ms"
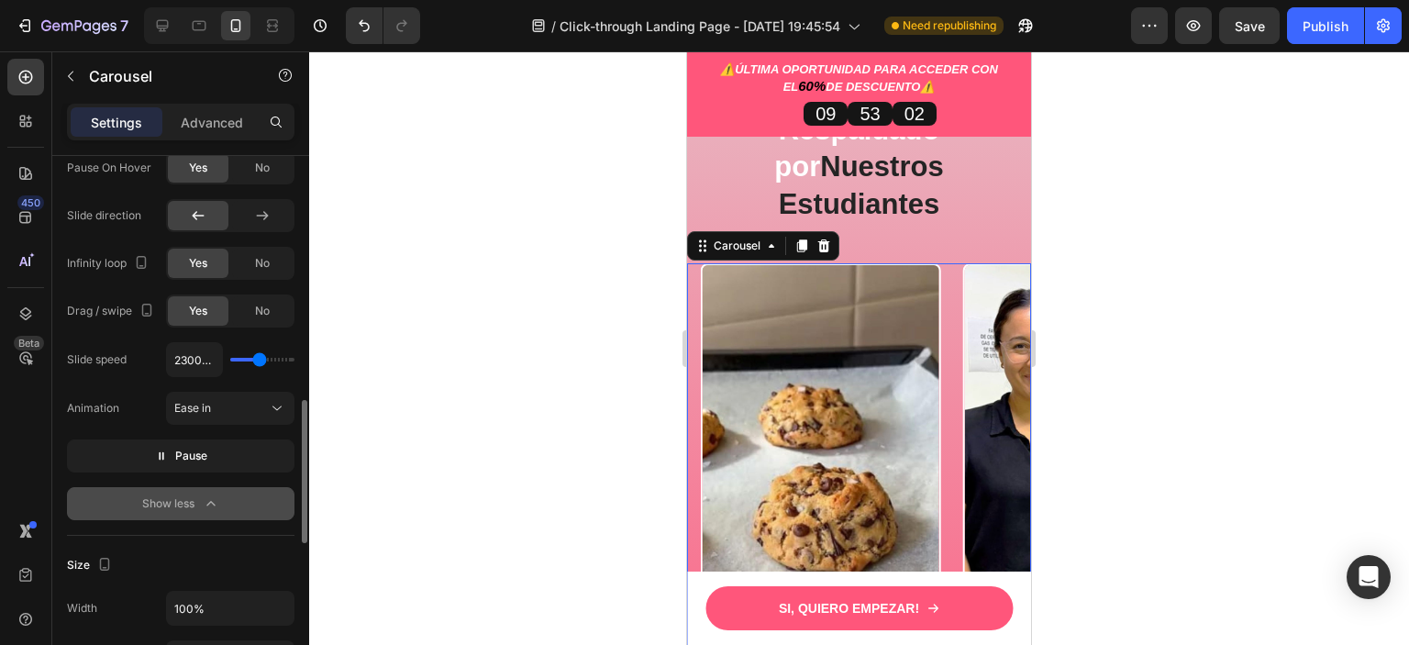
type input "2350"
type input "2450ms"
drag, startPoint x: 233, startPoint y: 356, endPoint x: 261, endPoint y: 356, distance: 27.5
type input "2450"
click at [261, 358] on input "range" at bounding box center [262, 360] width 64 height 4
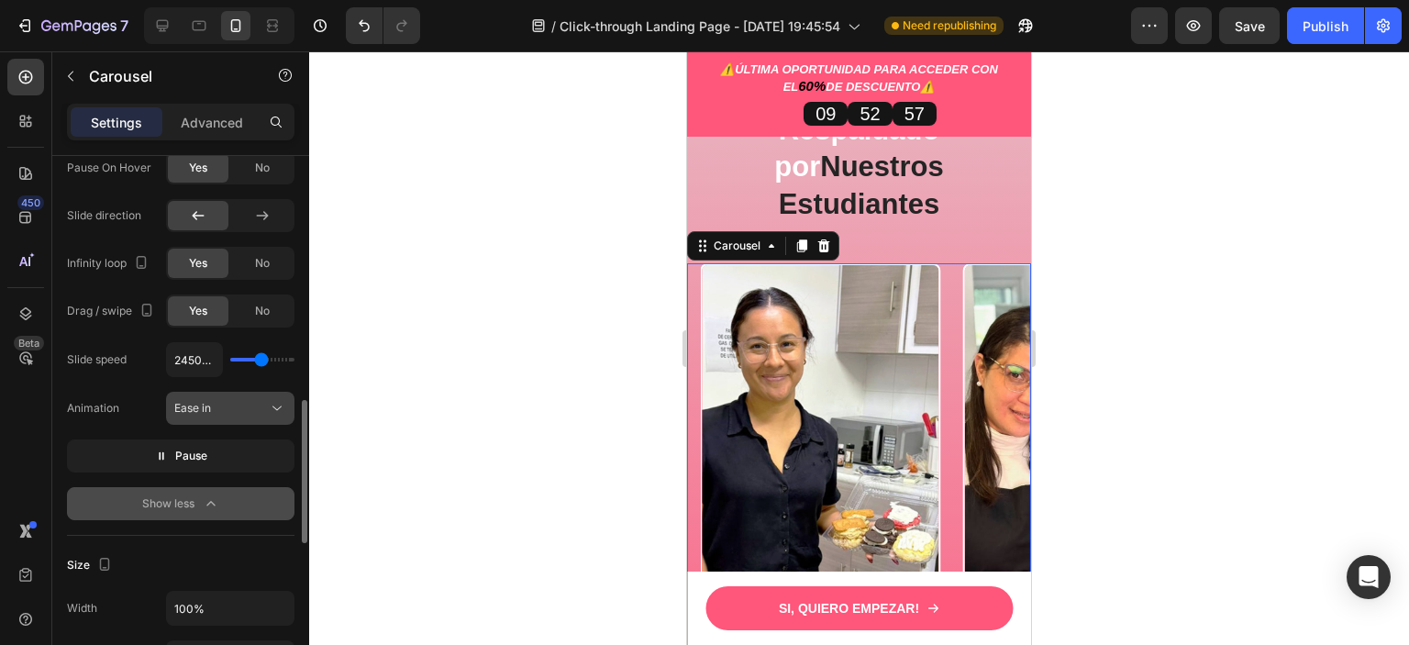
click at [240, 400] on div "Ease in" at bounding box center [221, 408] width 94 height 17
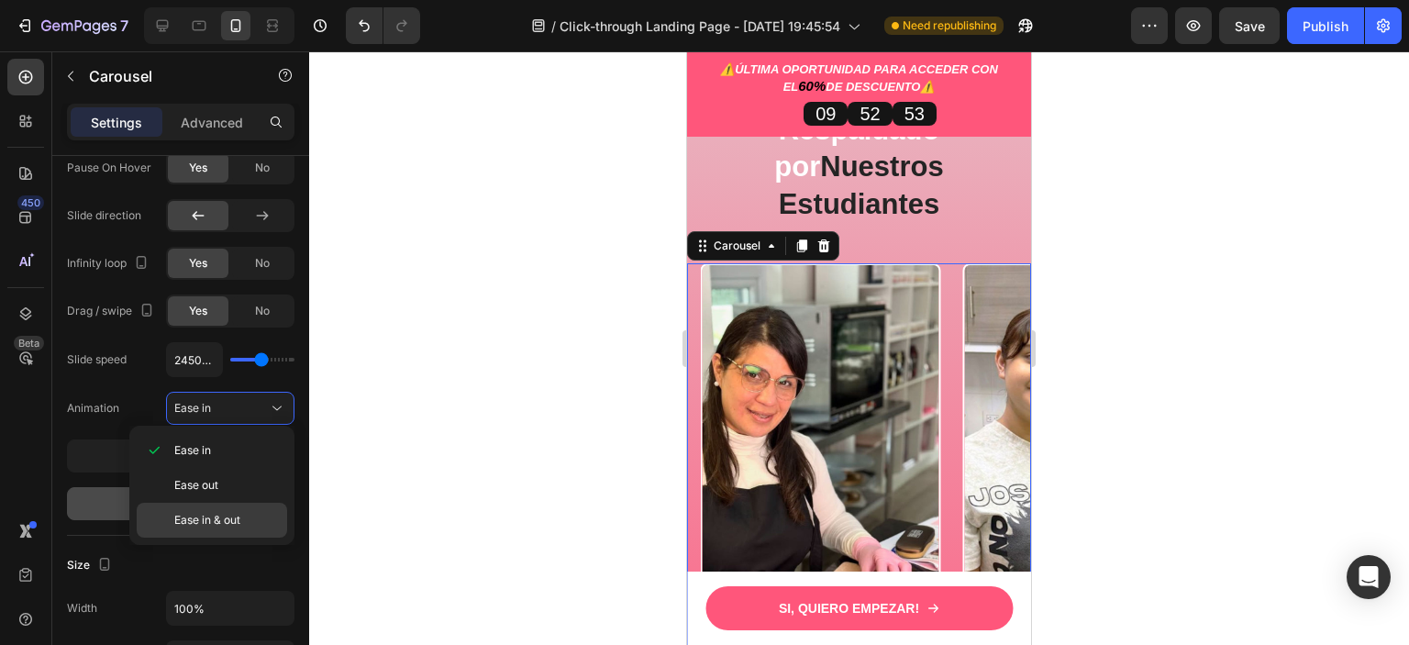
click at [231, 520] on span "Ease in & out" at bounding box center [207, 520] width 66 height 17
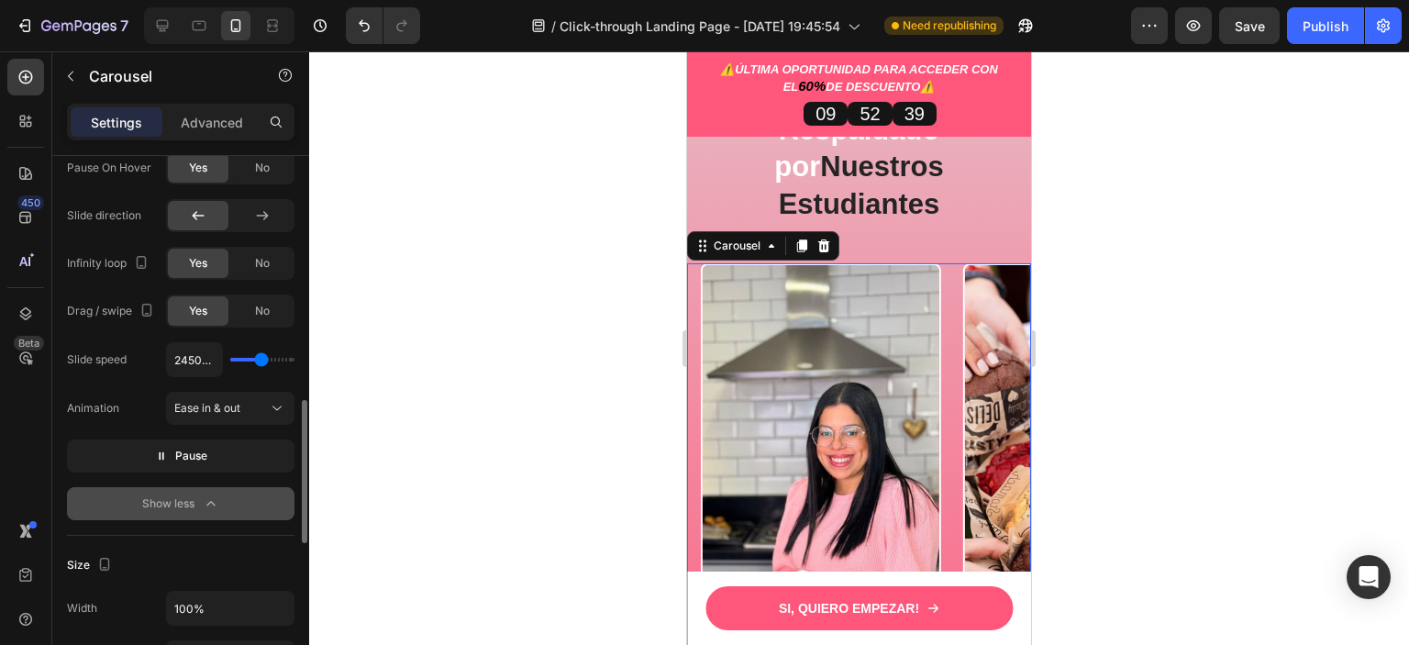
type input "2350ms"
type input "2350"
type input "2000ms"
type input "2000"
type input "1950ms"
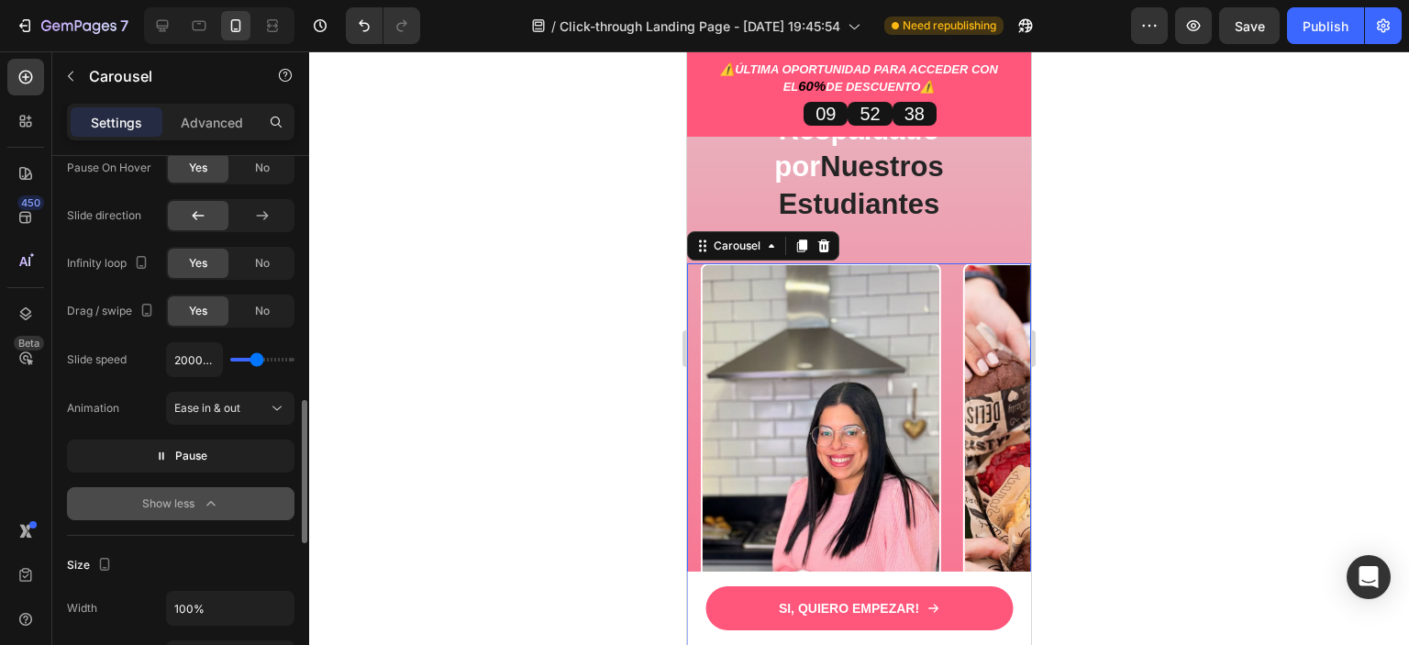
type input "1950"
type input "1300ms"
drag, startPoint x: 261, startPoint y: 357, endPoint x: 249, endPoint y: 362, distance: 12.3
type input "1300"
click at [249, 361] on input "range" at bounding box center [262, 360] width 64 height 4
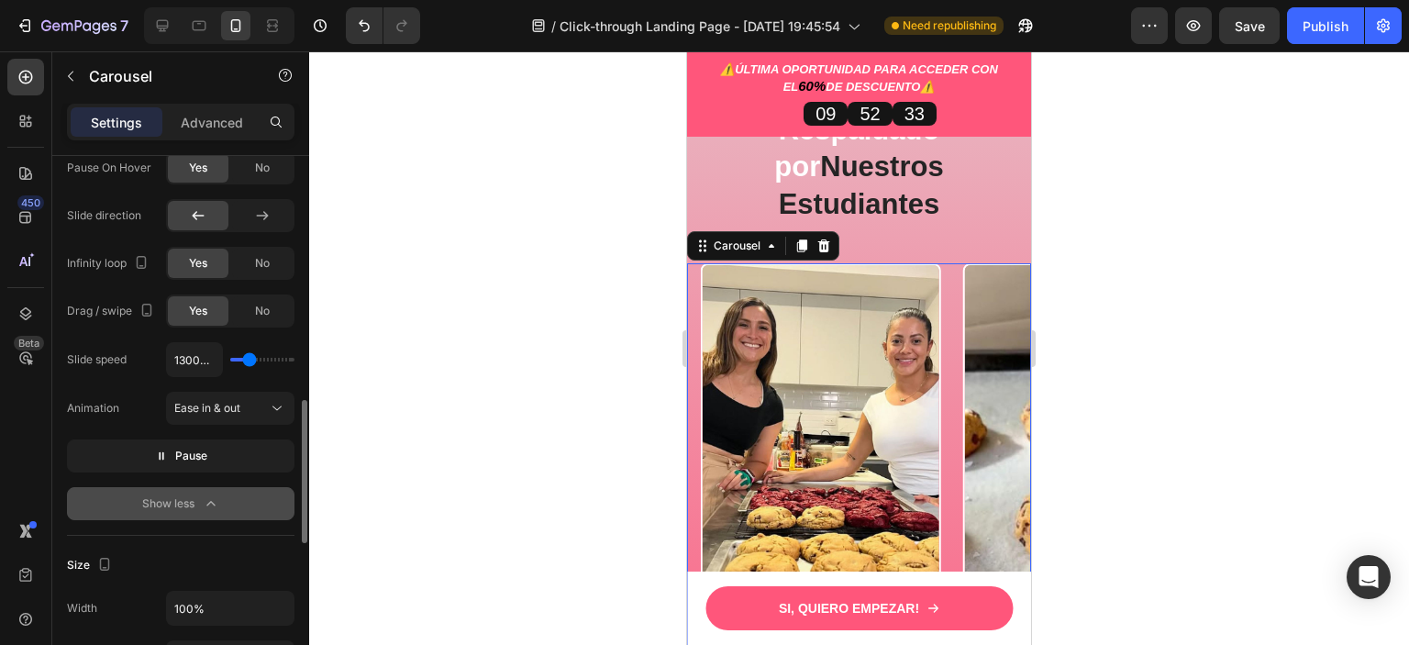
type input "500ms"
type input "500"
type input "100ms"
drag, startPoint x: 246, startPoint y: 360, endPoint x: 235, endPoint y: 361, distance: 11.2
type input "100"
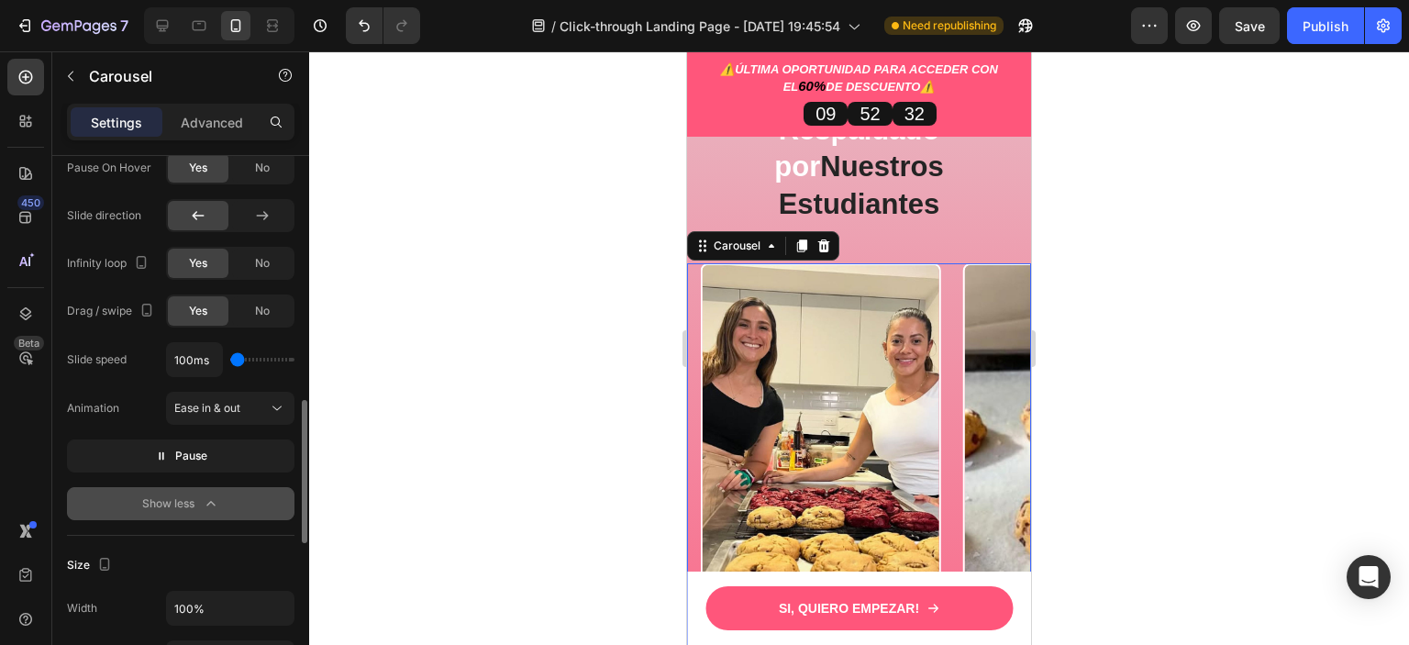
click at [235, 361] on input "range" at bounding box center [262, 360] width 64 height 4
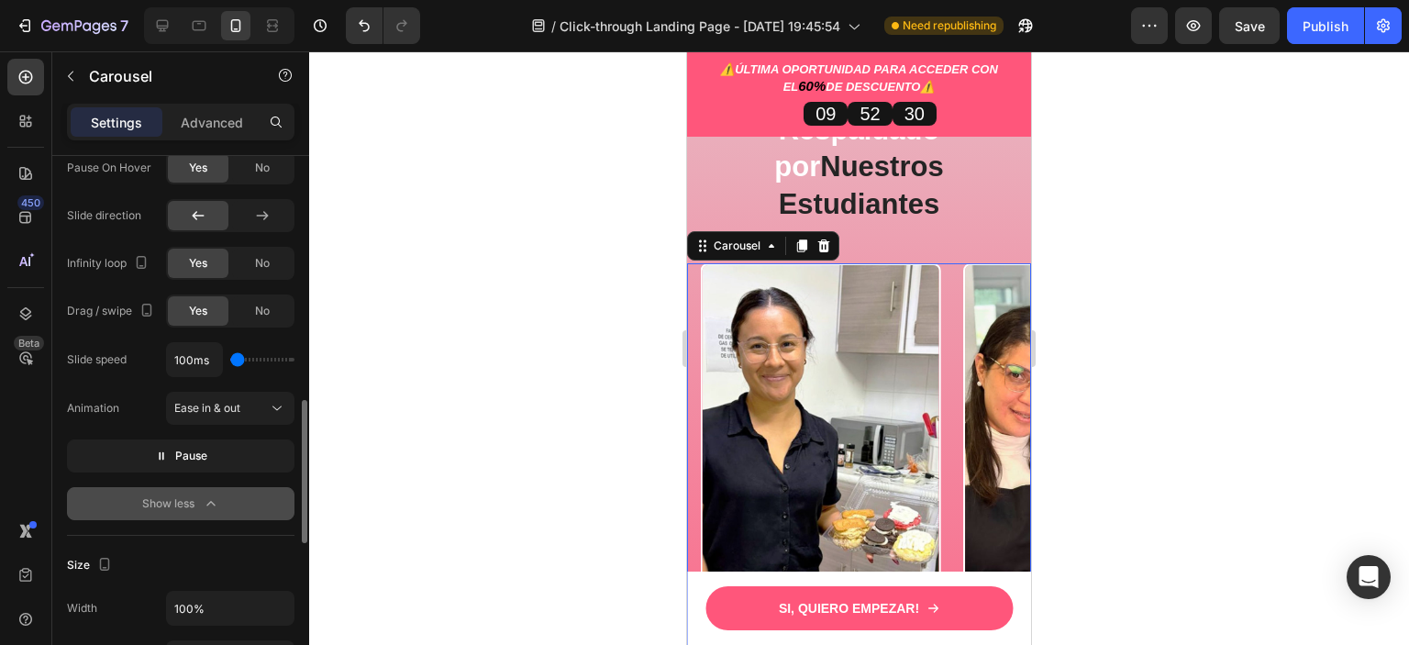
type input "200ms"
type input "200"
type input "900ms"
type input "900"
type input "1000ms"
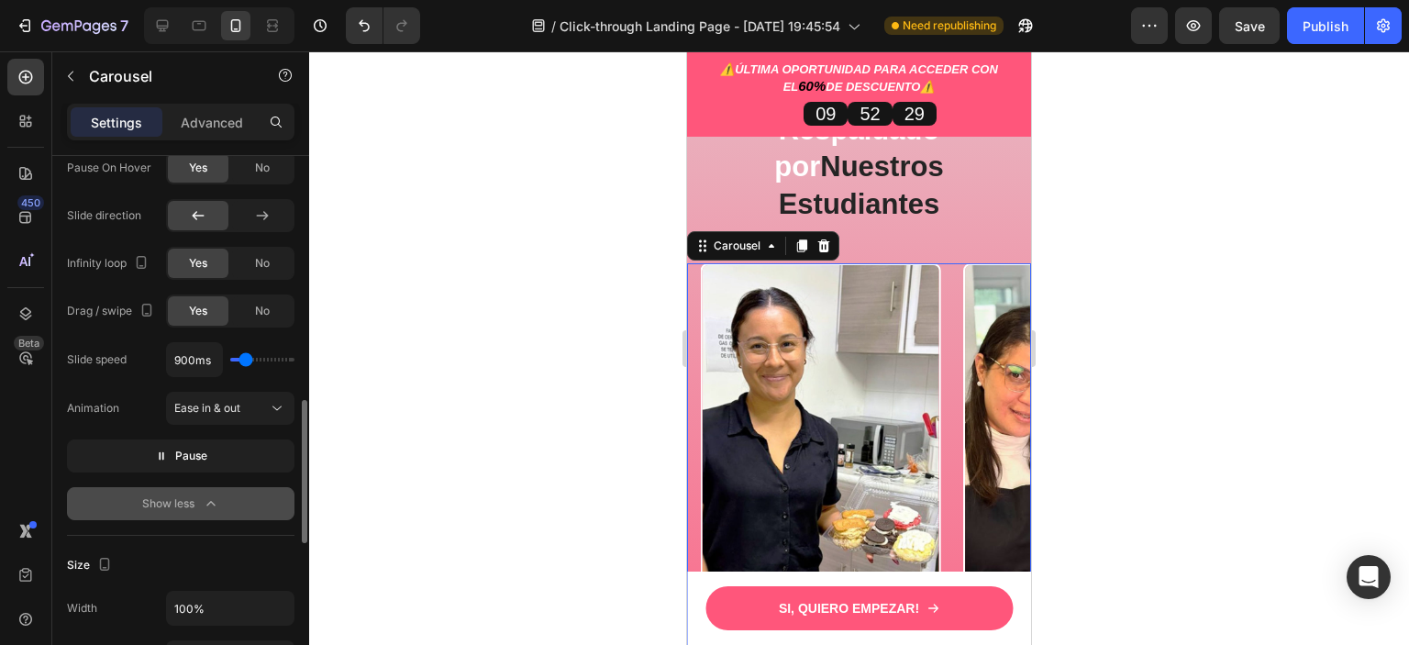
type input "1000"
type input "1150ms"
type input "1150"
type input "1200ms"
type input "1200"
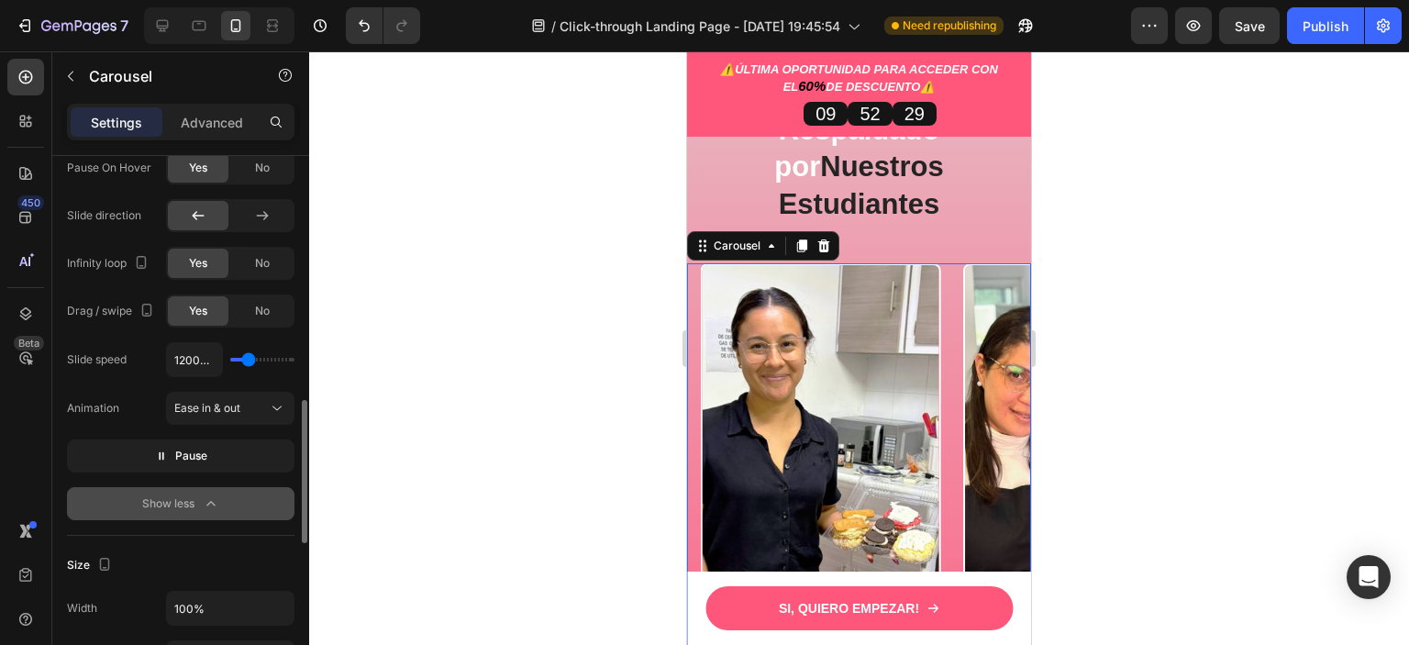
type input "1050ms"
type input "1050"
type input "1000ms"
type input "1000"
type input "900ms"
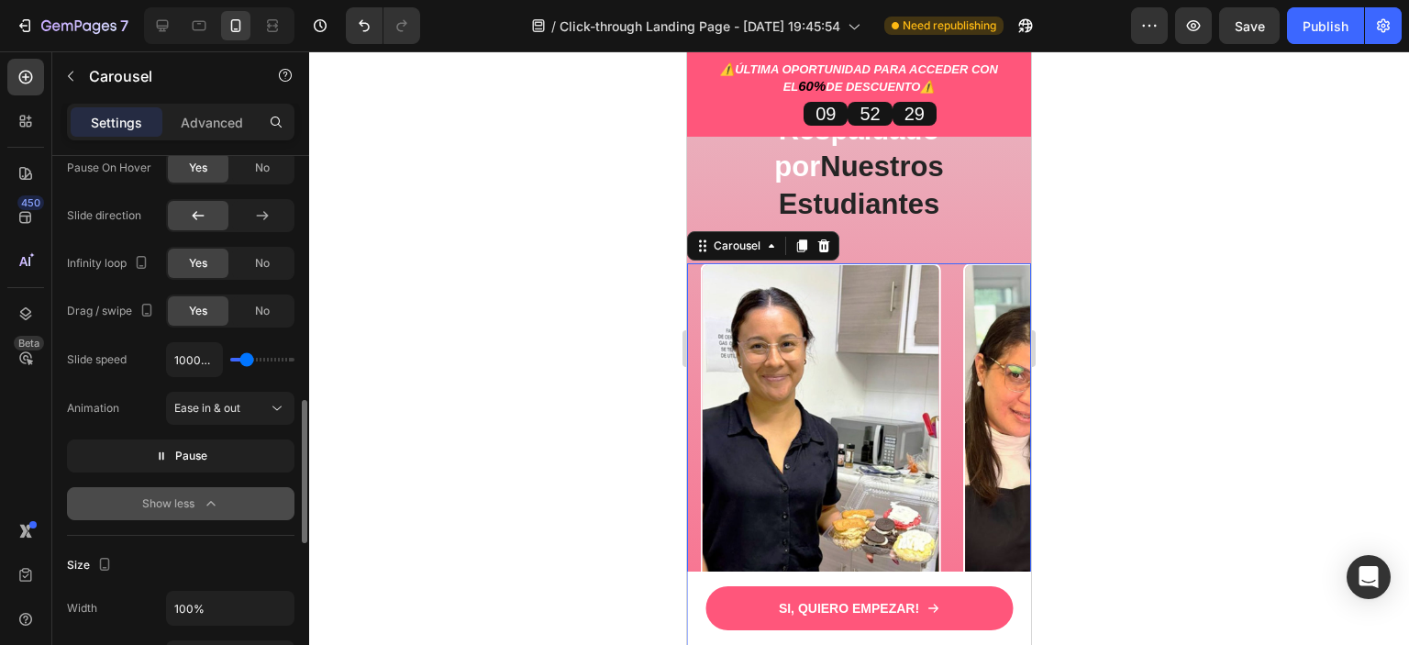
type input "900"
type input "750ms"
type input "750"
click at [244, 359] on input "range" at bounding box center [262, 360] width 64 height 4
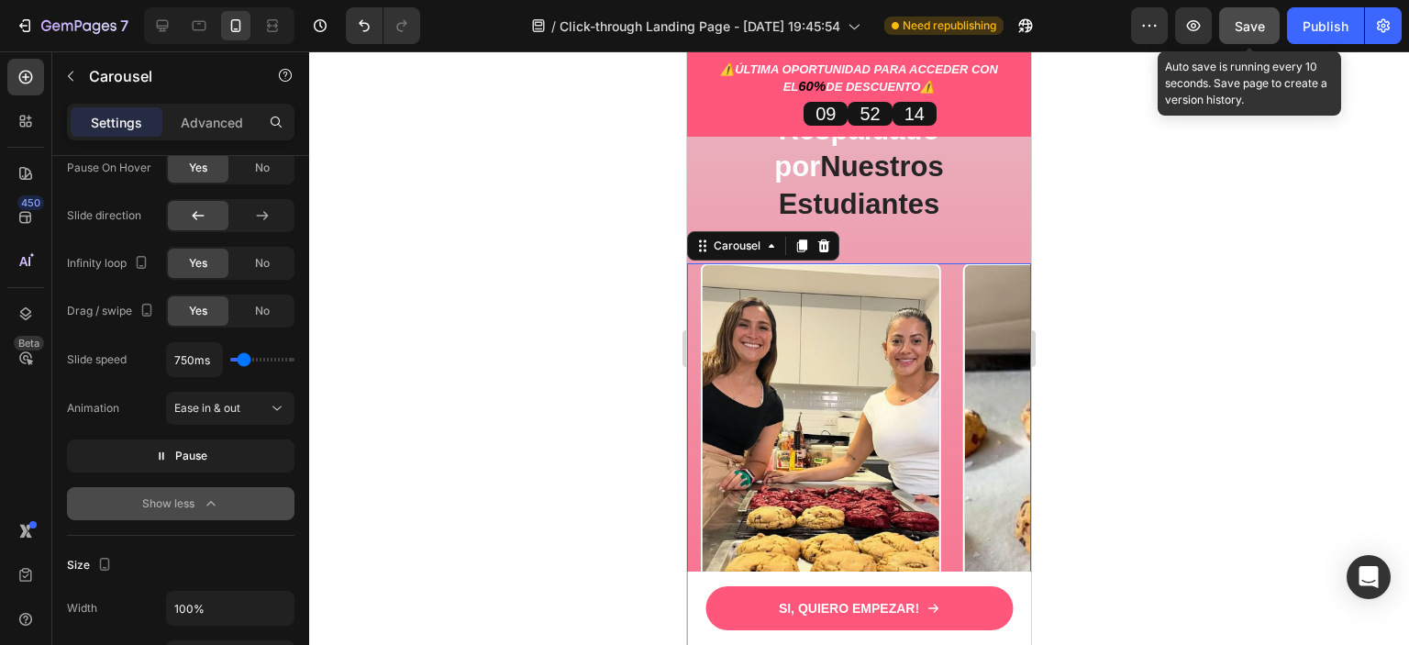
click at [1259, 32] on span "Save" at bounding box center [1250, 26] width 30 height 16
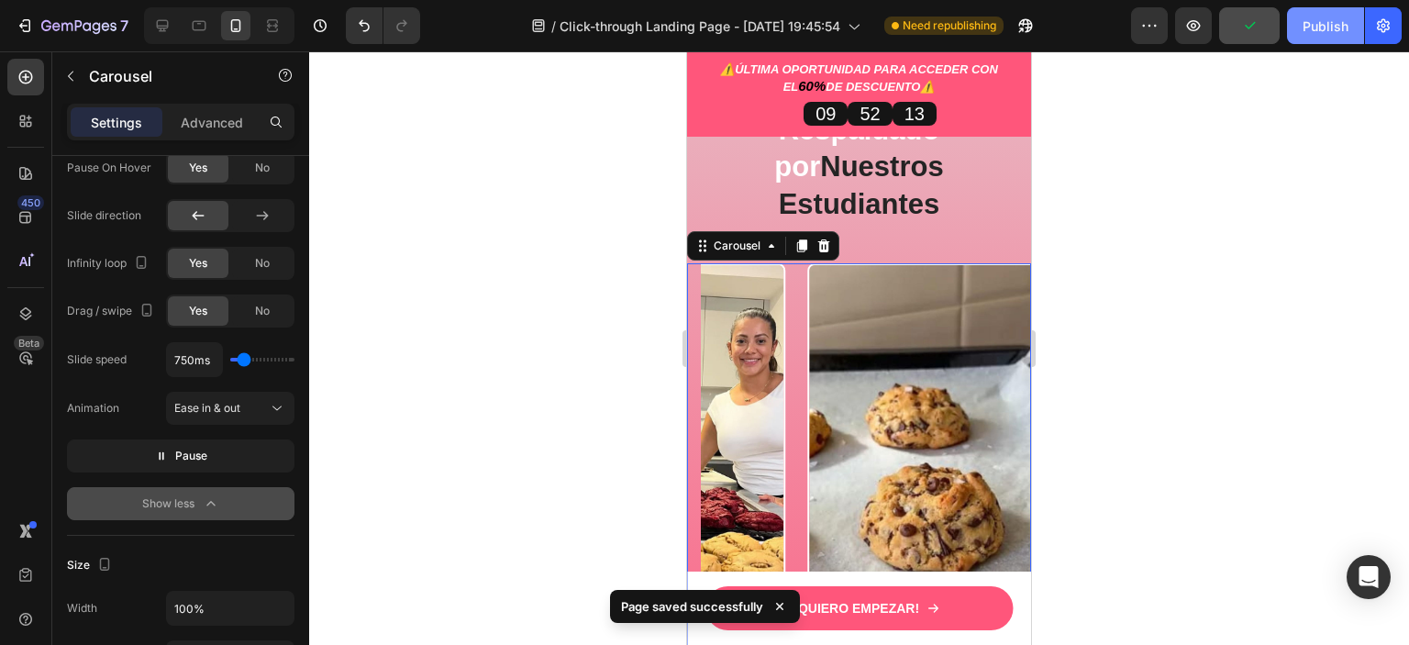
click at [1306, 28] on div "Publish" at bounding box center [1326, 26] width 46 height 19
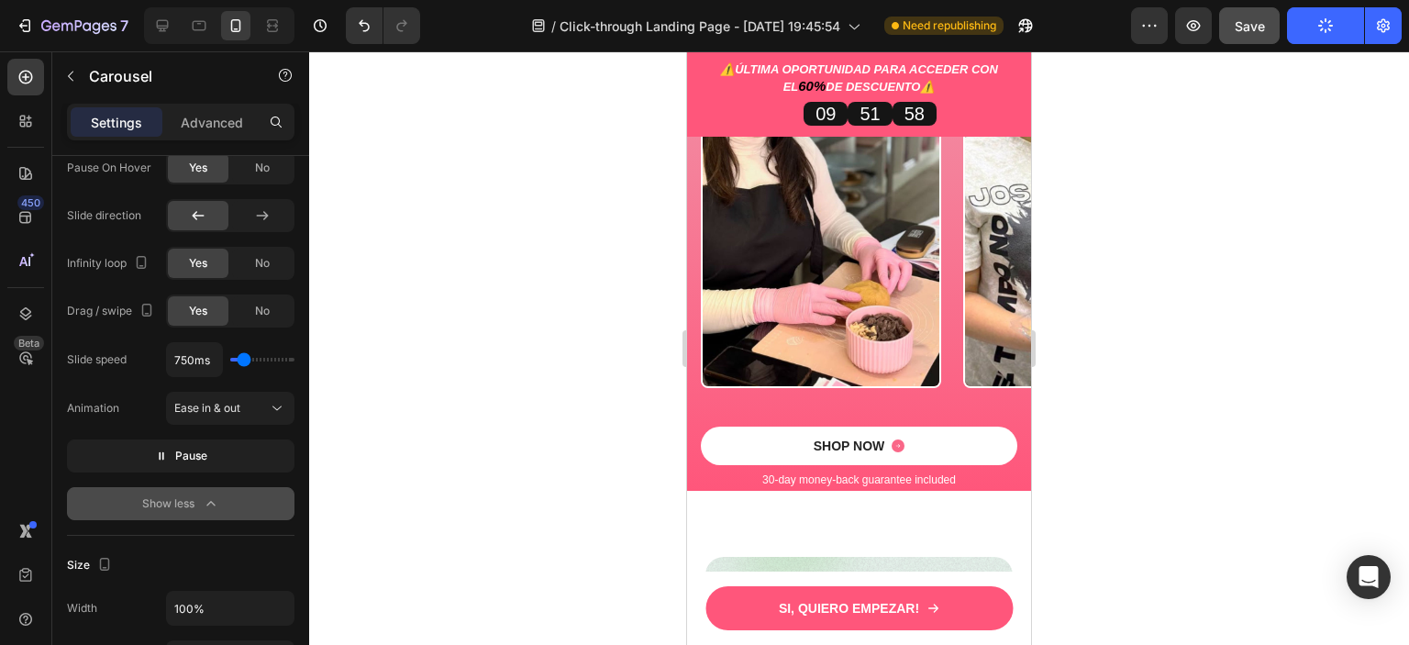
scroll to position [4652, 0]
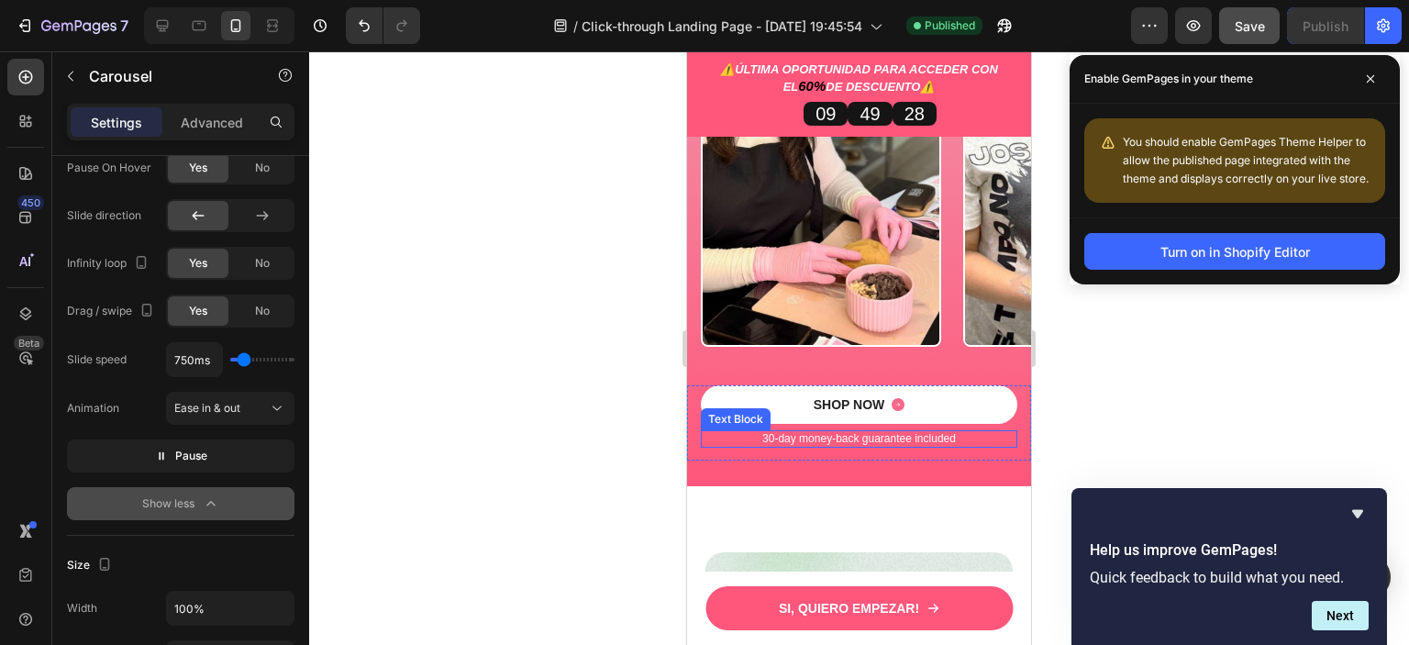
click at [991, 432] on p "30-day money-back guarantee included" at bounding box center [859, 439] width 313 height 15
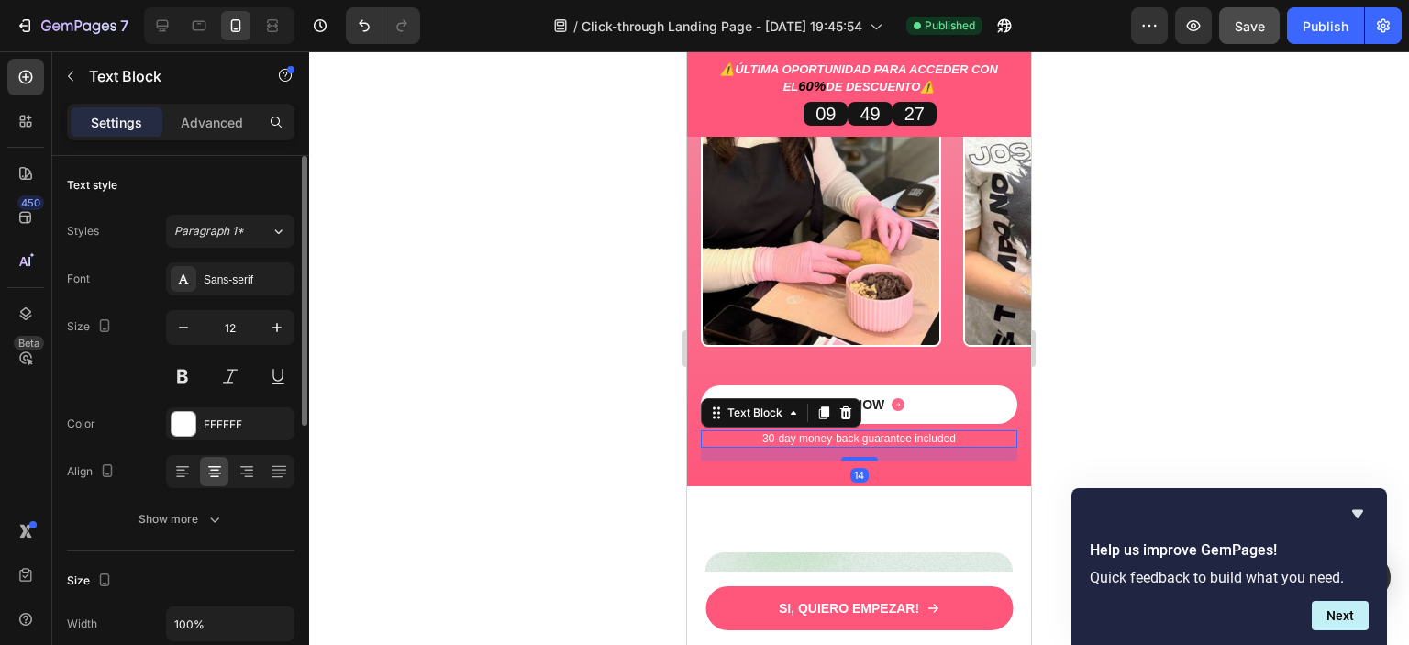
click at [1179, 337] on div at bounding box center [859, 347] width 1100 height 593
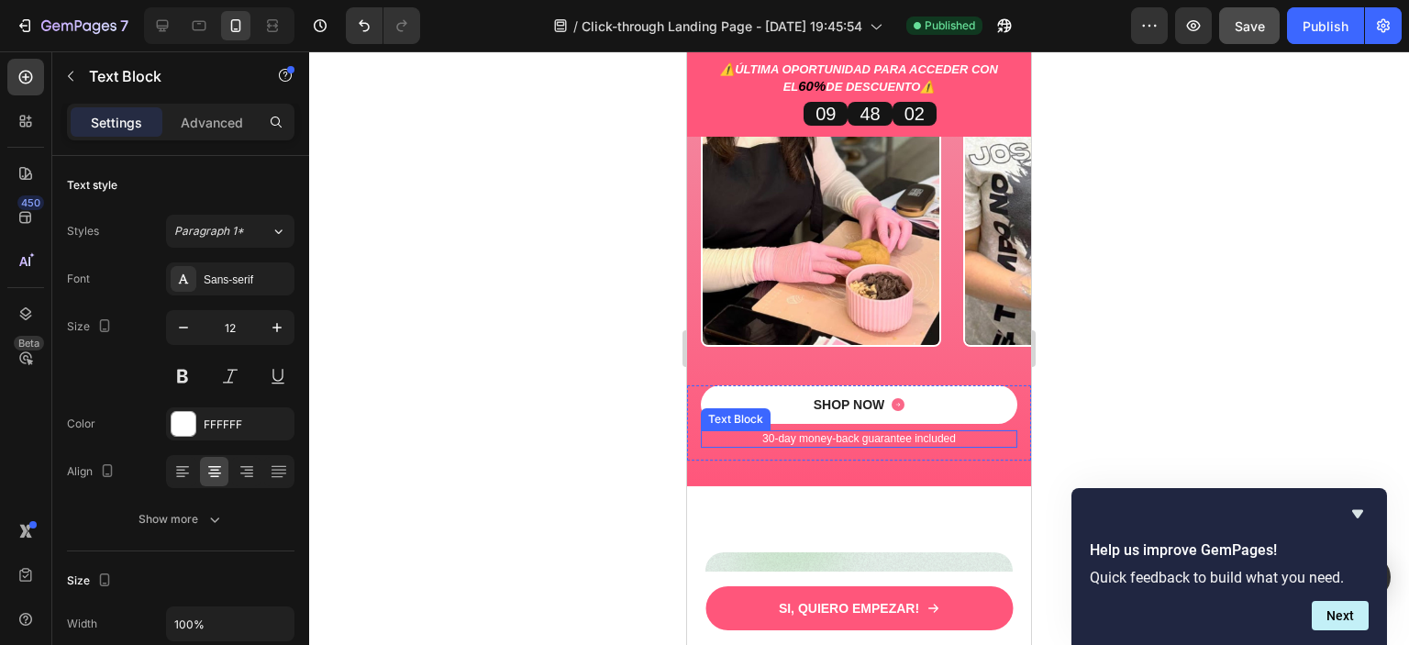
click at [921, 432] on p "30-day money-back guarantee included" at bounding box center [859, 439] width 313 height 15
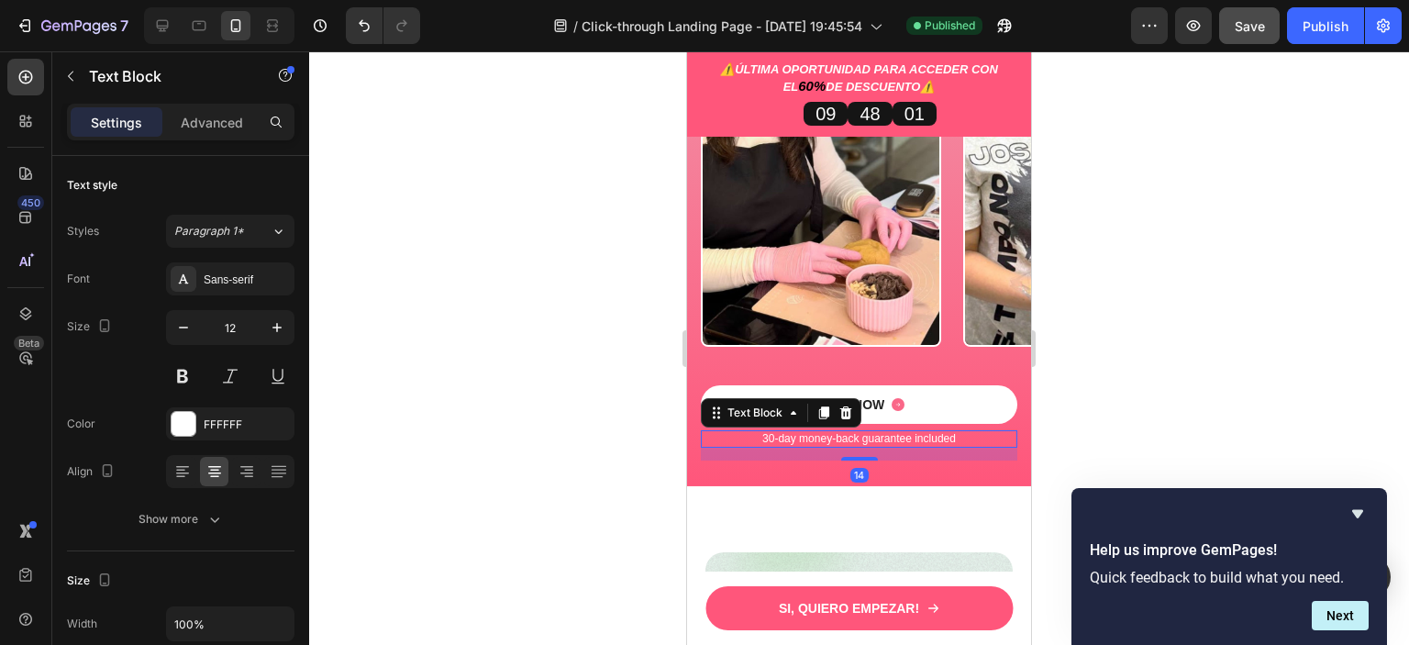
click at [770, 432] on p "30-day money-back guarantee included" at bounding box center [859, 439] width 313 height 15
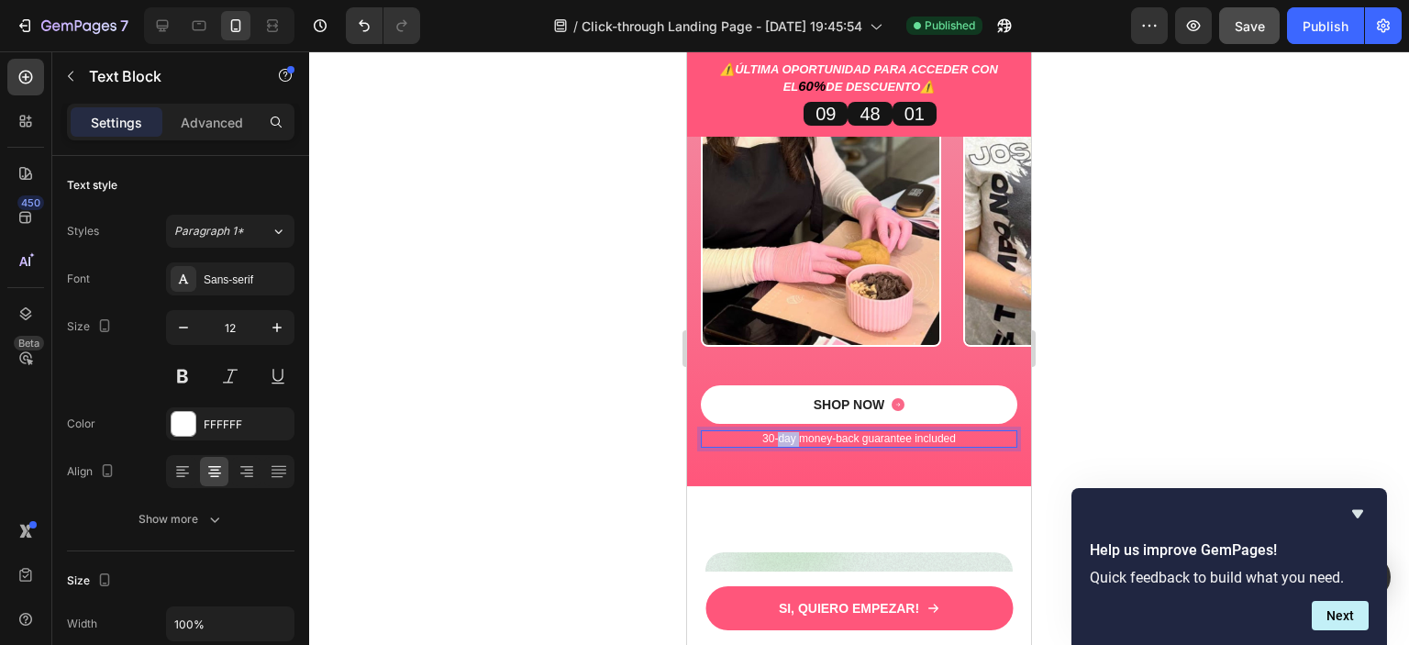
click at [770, 432] on p "30-day money-back guarantee included" at bounding box center [859, 439] width 313 height 15
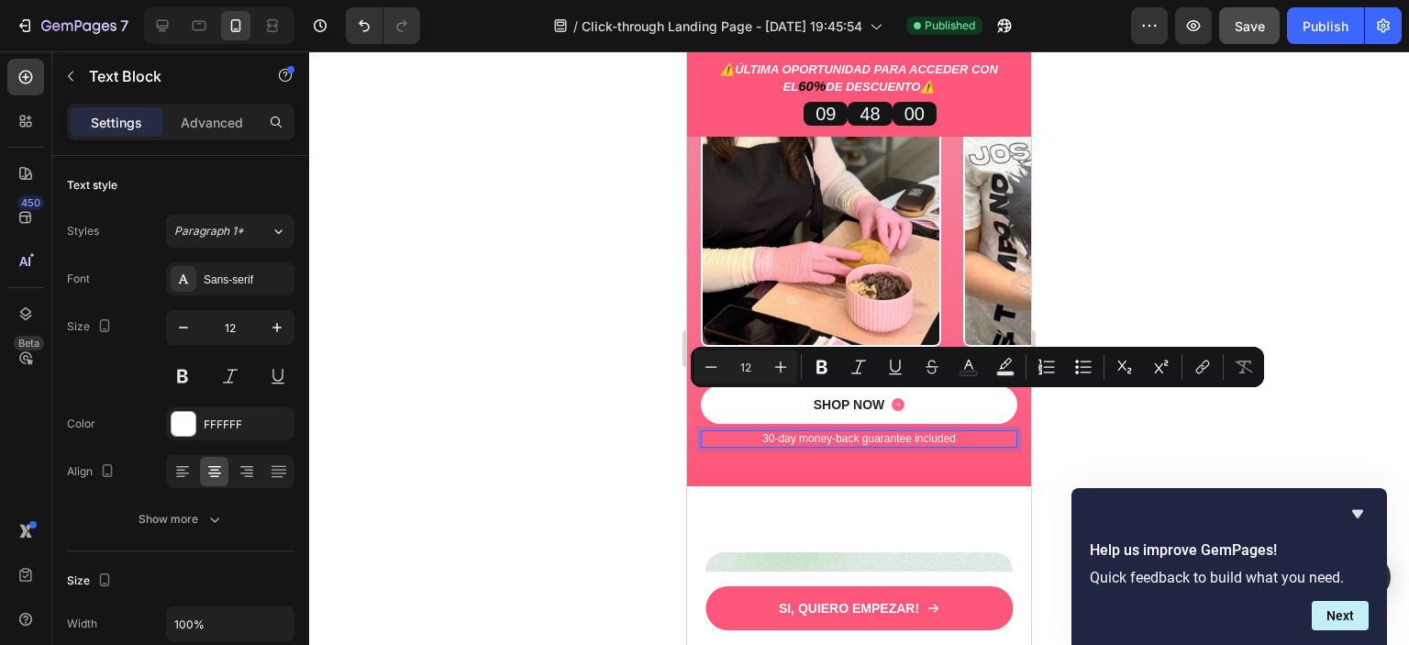
click at [767, 432] on p "30-day money-back guarantee included" at bounding box center [859, 439] width 313 height 15
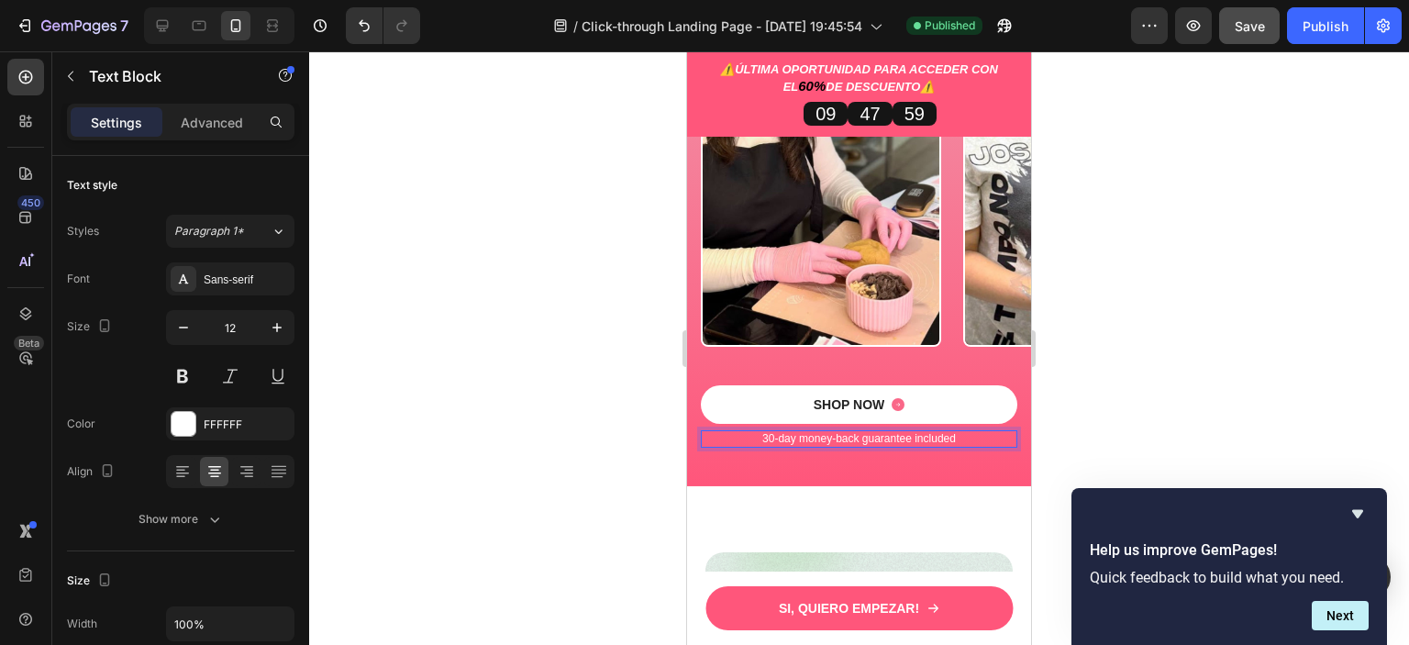
click at [945, 432] on p "30-day money-back guarantee included" at bounding box center [859, 439] width 313 height 15
drag, startPoint x: 950, startPoint y: 403, endPoint x: 752, endPoint y: 399, distance: 198.2
click at [752, 432] on p "30-day money-back guarantee included" at bounding box center [859, 439] width 313 height 15
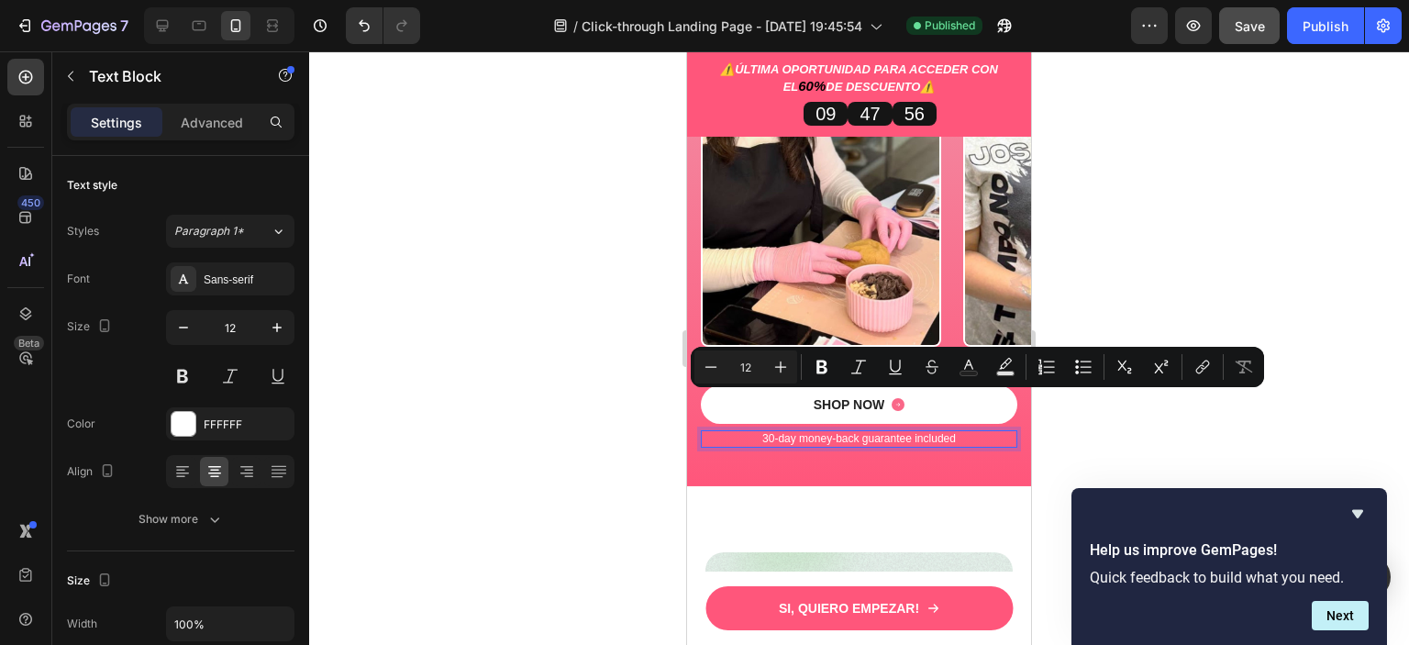
copy p "30-day money-back guarantee included"
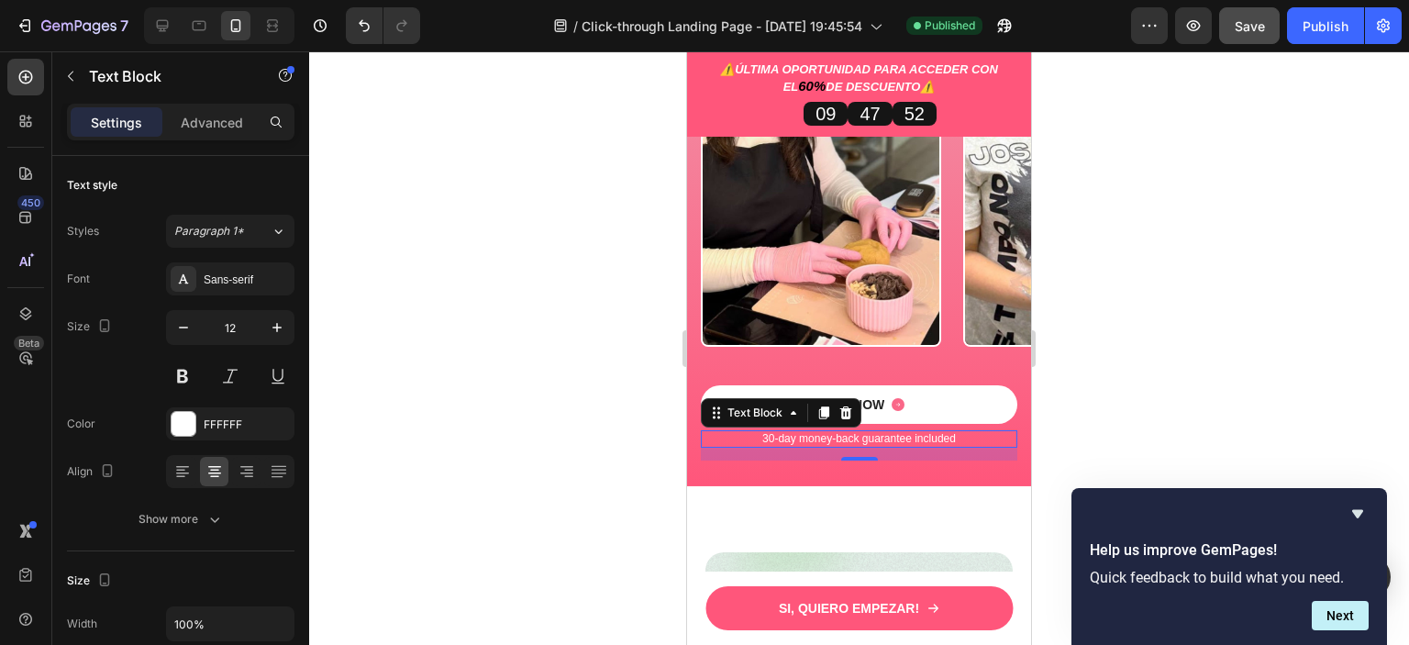
click at [954, 432] on p "30-day money-back guarantee included" at bounding box center [859, 439] width 313 height 15
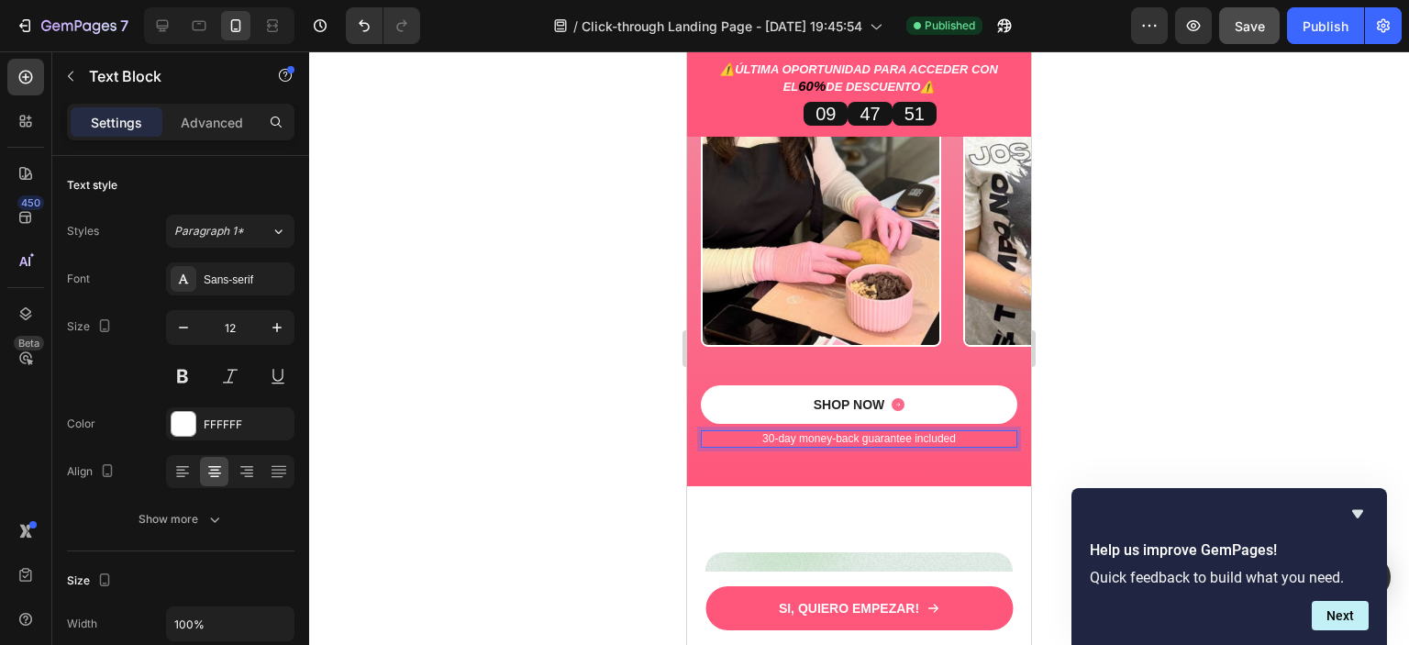
drag, startPoint x: 951, startPoint y: 401, endPoint x: 730, endPoint y: 395, distance: 221.1
click at [730, 432] on p "30-day money-back guarantee included" at bounding box center [859, 439] width 313 height 15
click at [723, 432] on p "Garantía de devolución de dinero de 30 días incluida" at bounding box center [859, 439] width 313 height 15
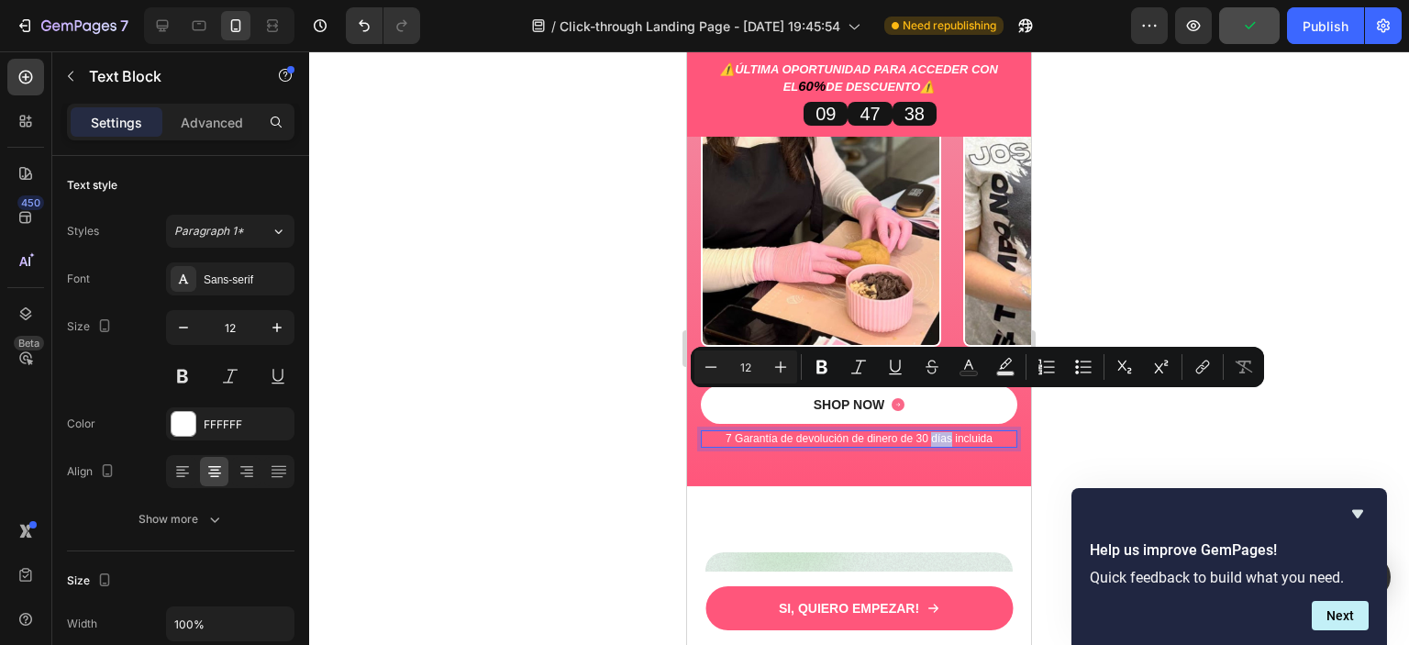
drag, startPoint x: 925, startPoint y: 401, endPoint x: 944, endPoint y: 404, distance: 19.5
click at [944, 432] on p "7 Garantía de devolución de dinero de 30 días incluida" at bounding box center [859, 439] width 313 height 15
copy p "días"
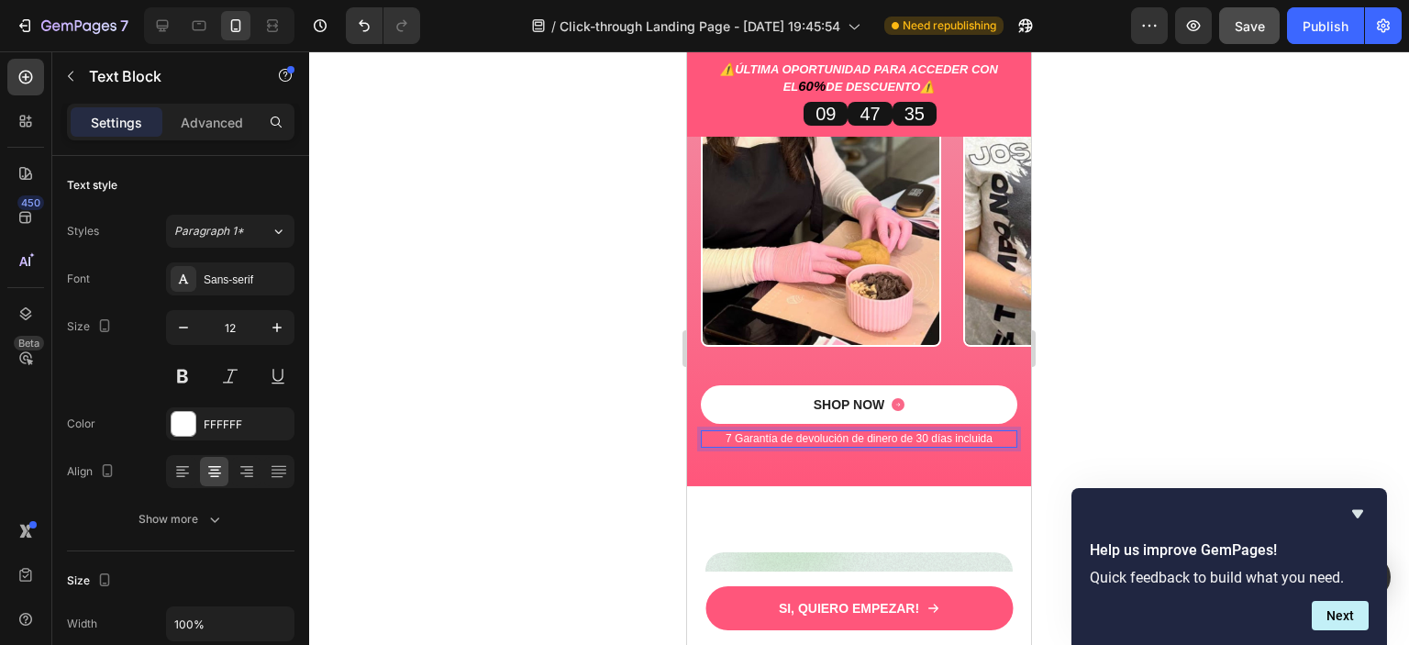
click at [727, 432] on p "7 Garantía de devolución de dinero de 30 días incluida" at bounding box center [859, 439] width 313 height 15
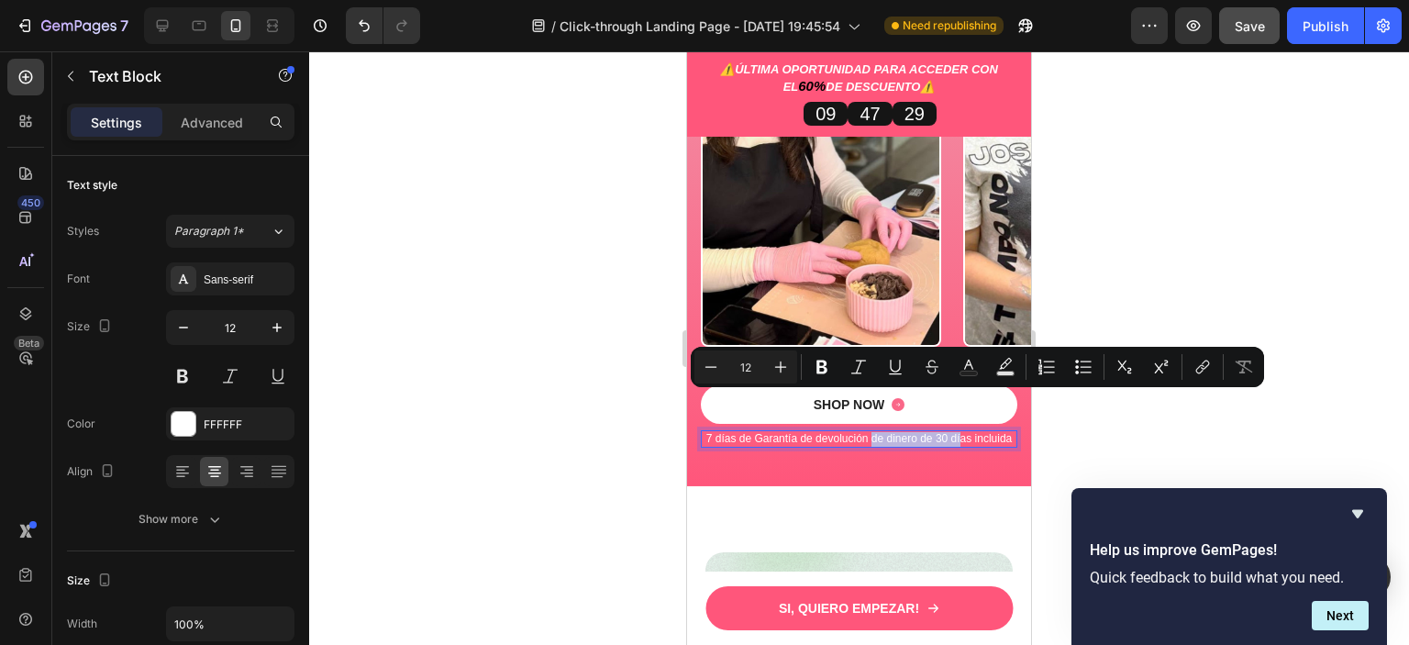
drag, startPoint x: 883, startPoint y: 397, endPoint x: 972, endPoint y: 403, distance: 89.1
click at [972, 432] on p "7 días de Garantía de devolución de dinero de 30 días incluida" at bounding box center [859, 439] width 313 height 15
click at [949, 432] on p "7 días de Garantía de devolución de dinero de 30 días incluida" at bounding box center [859, 439] width 313 height 15
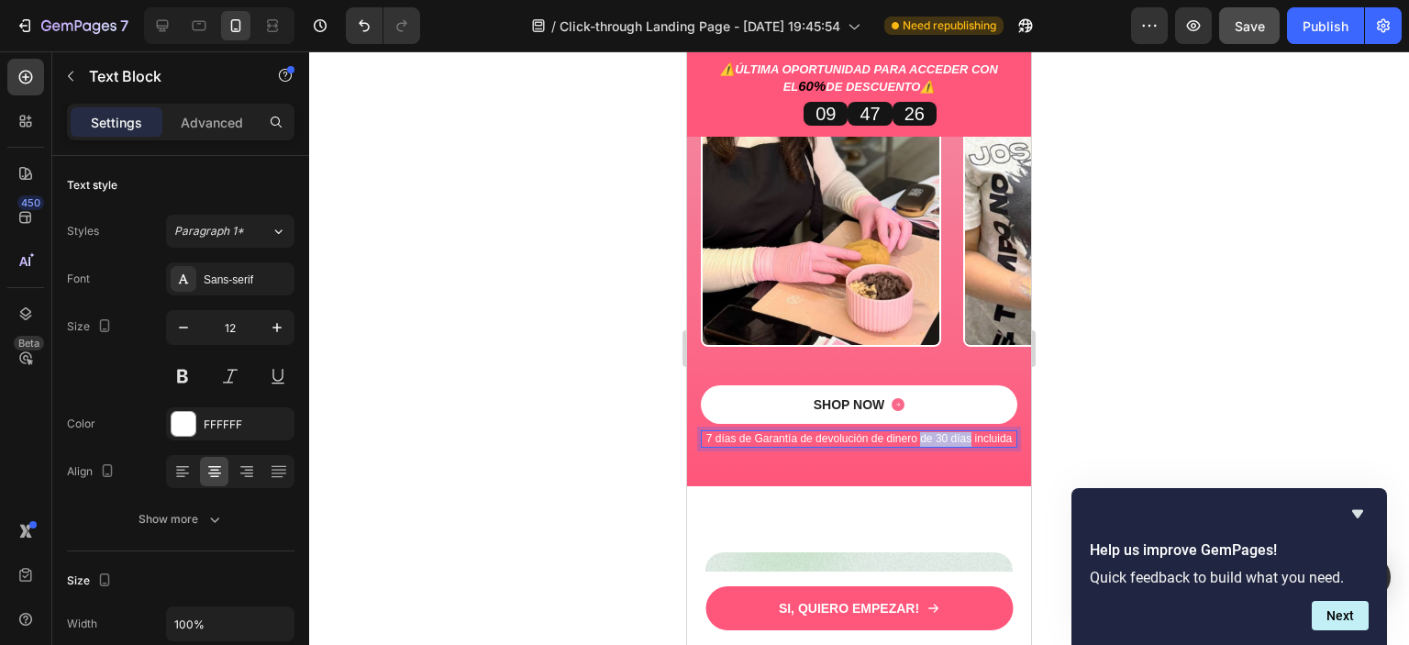
drag, startPoint x: 936, startPoint y: 400, endPoint x: 983, endPoint y: 398, distance: 47.7
click at [983, 432] on p "7 días de Garantía de devolución de dinero de 30 días incluida" at bounding box center [859, 439] width 313 height 15
click at [1177, 374] on div at bounding box center [859, 347] width 1100 height 593
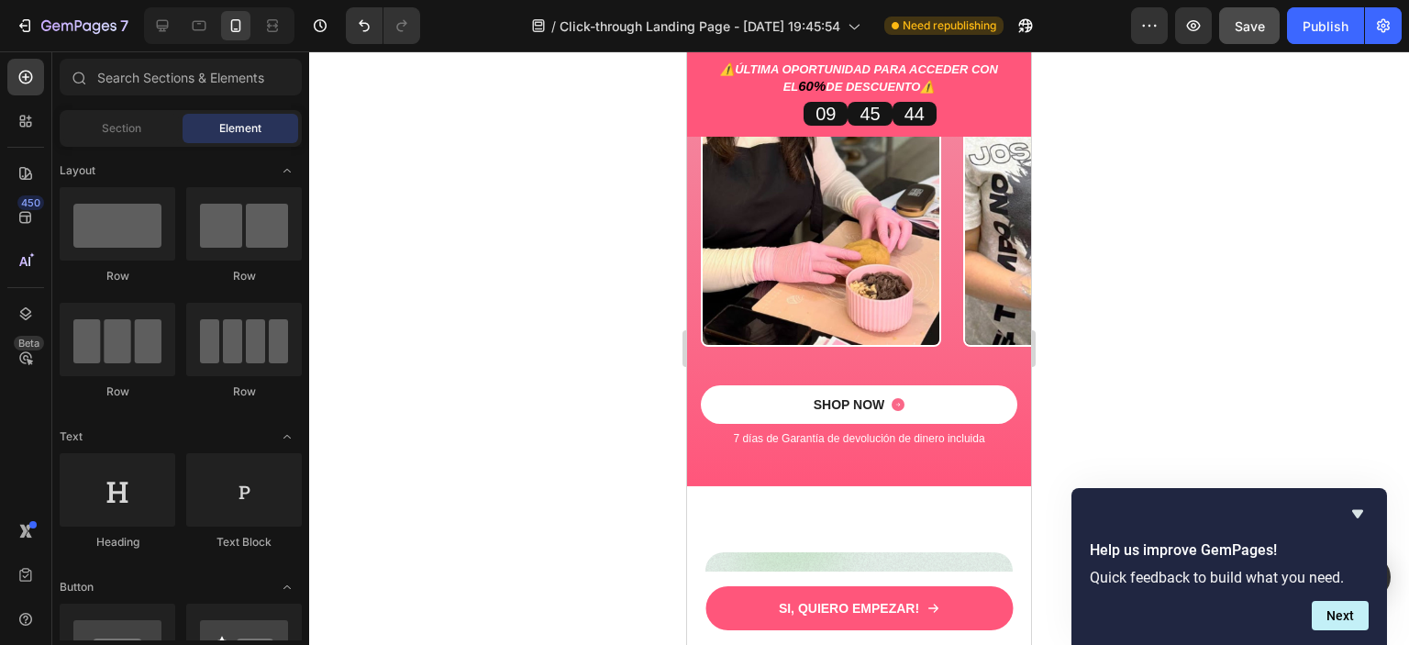
click at [1272, 348] on div at bounding box center [859, 347] width 1100 height 593
click at [1350, 606] on button "Next" at bounding box center [1340, 615] width 57 height 29
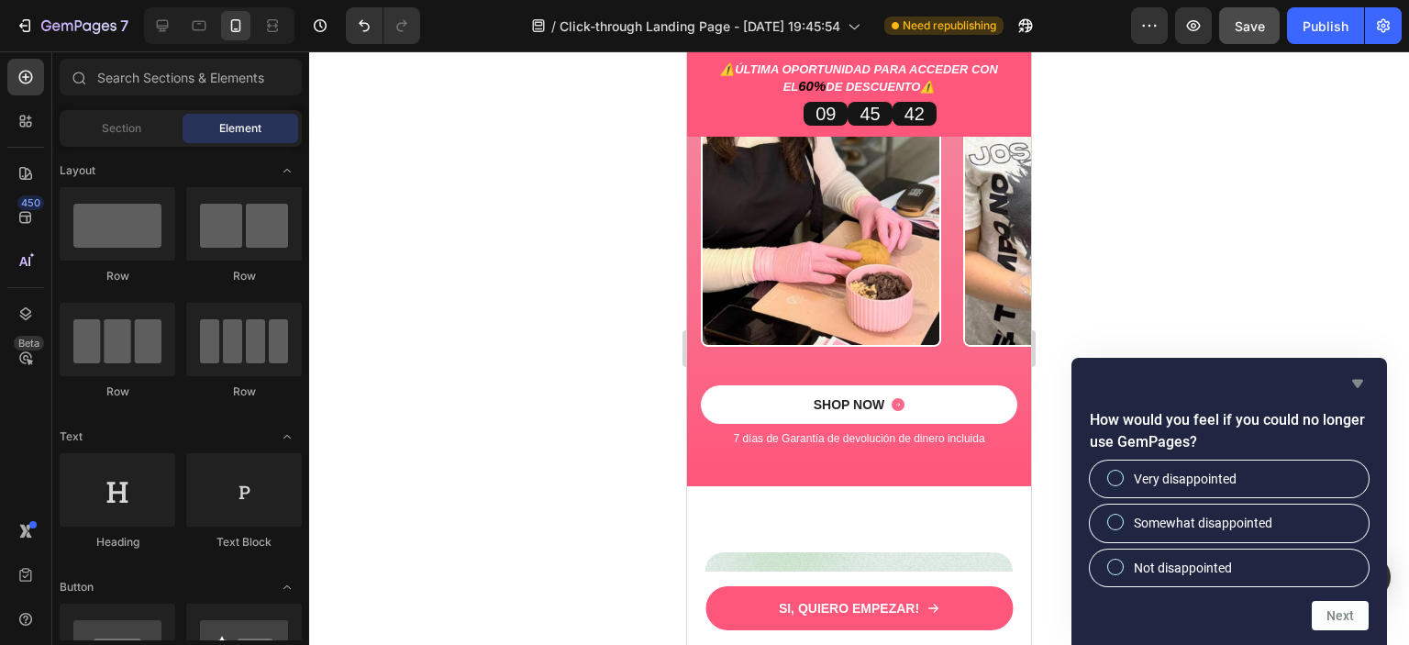
click at [1358, 377] on icon "Hide survey" at bounding box center [1358, 383] width 22 height 22
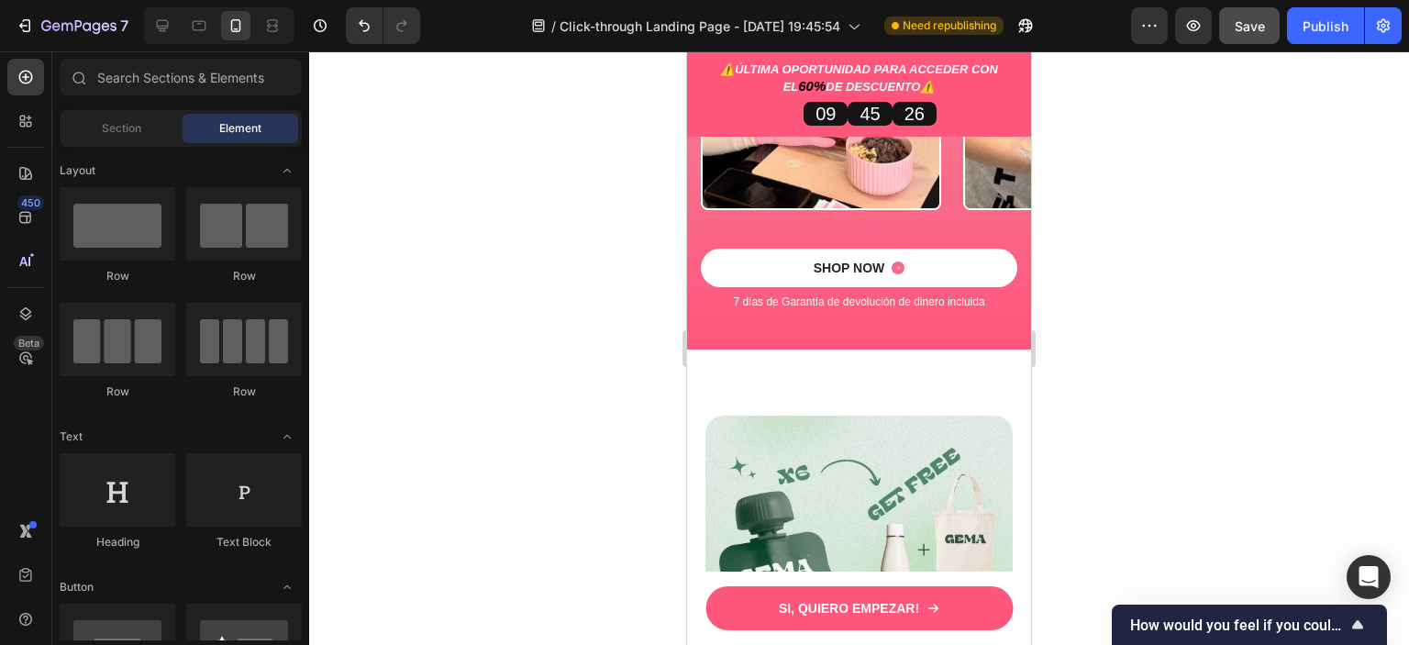
scroll to position [4652, 0]
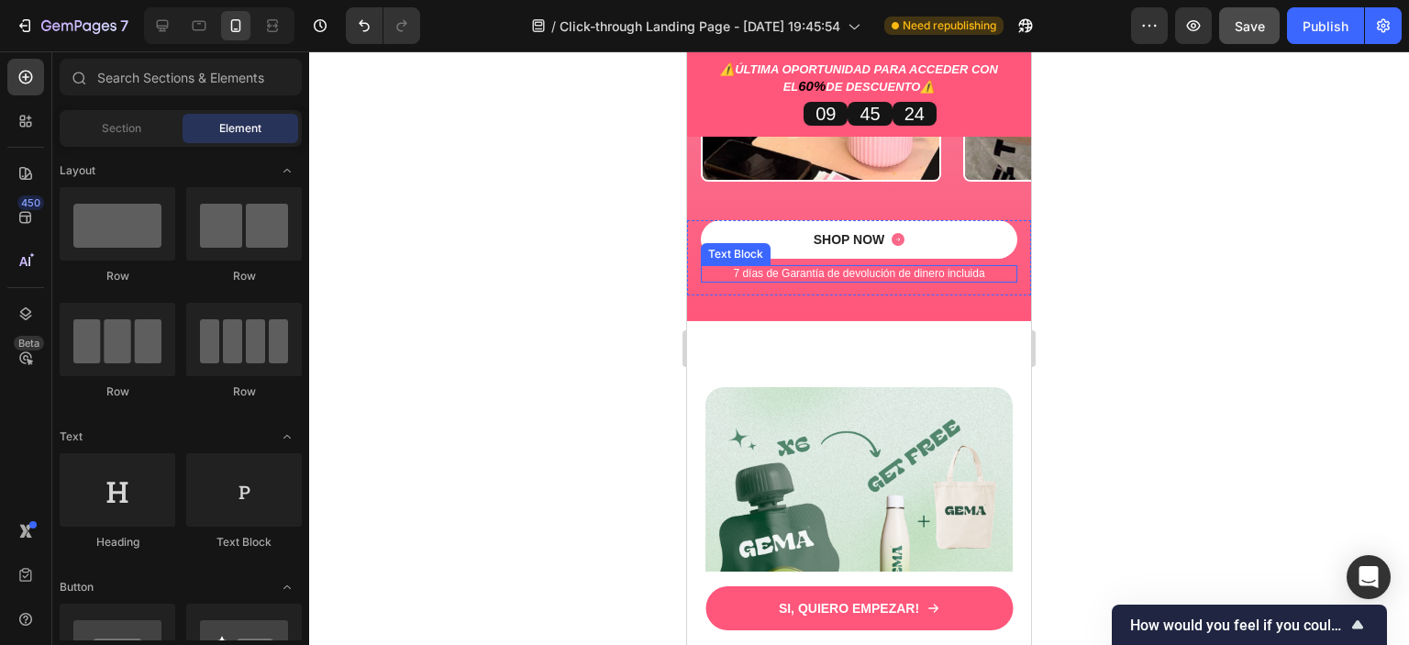
click at [928, 267] on p "7 días de Garantía de devolución de dinero incluida" at bounding box center [859, 274] width 313 height 15
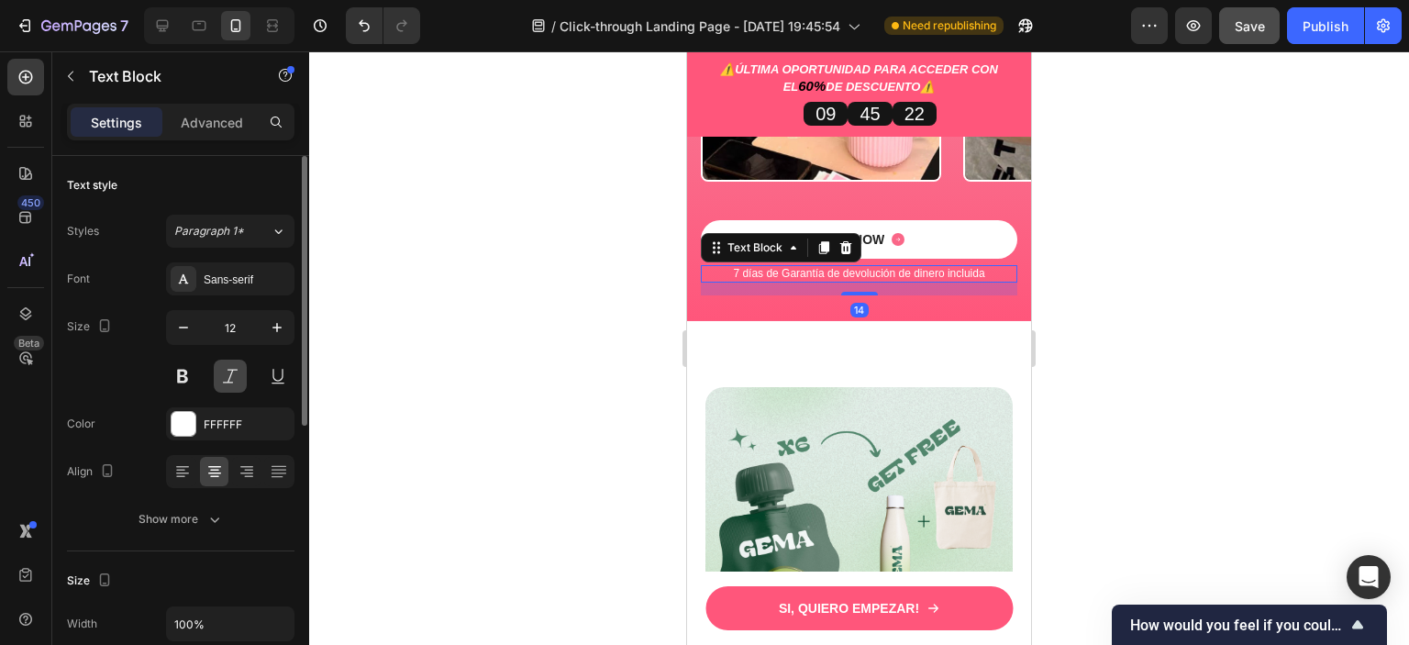
click at [233, 368] on button at bounding box center [230, 376] width 33 height 33
click at [270, 371] on button at bounding box center [277, 376] width 33 height 33
click at [1229, 270] on div at bounding box center [859, 347] width 1100 height 593
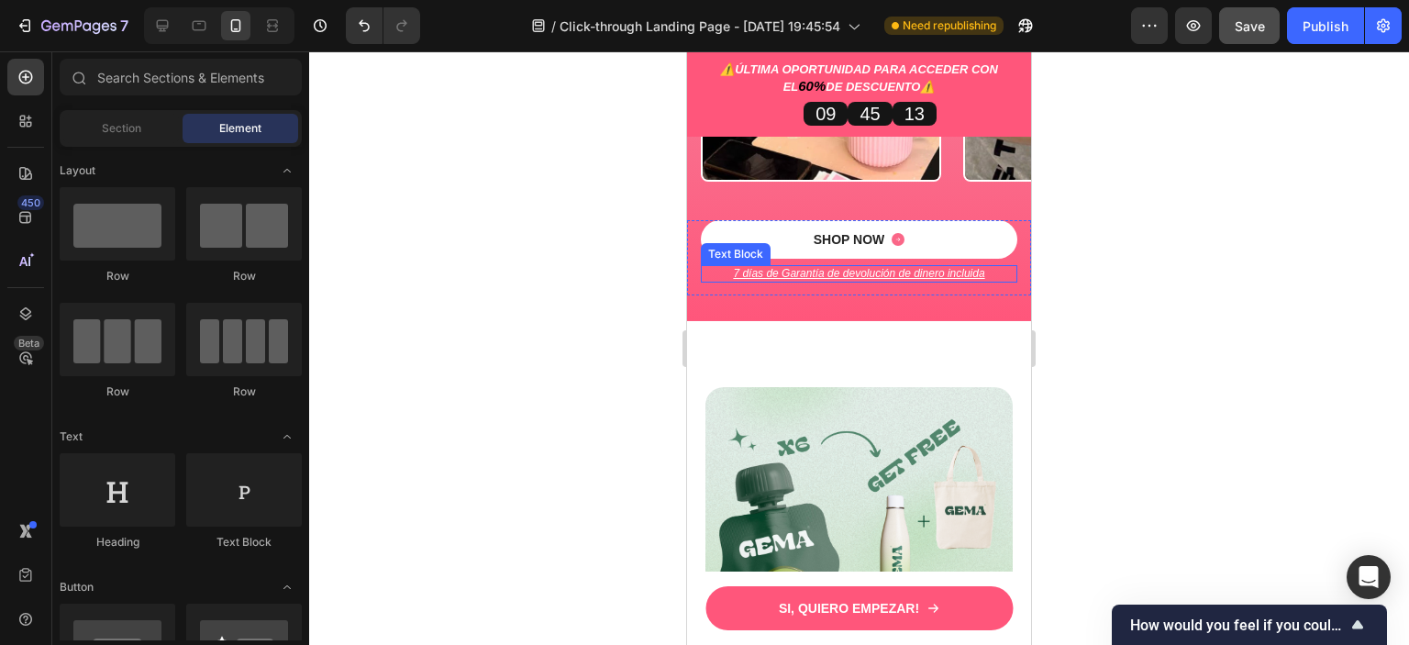
click at [841, 267] on p "7 días de Garantía de devolución de dinero incluida" at bounding box center [859, 274] width 313 height 15
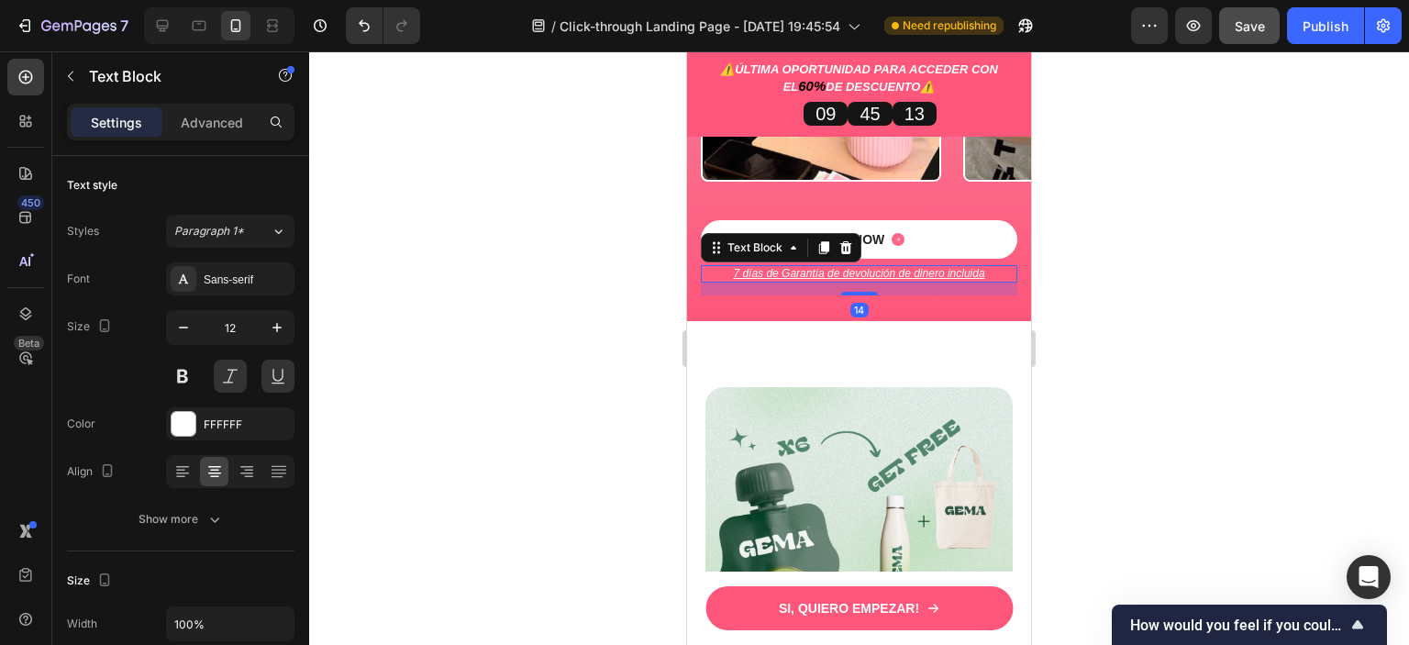
click at [841, 267] on p "7 días de Garantía de devolución de dinero incluida" at bounding box center [859, 274] width 313 height 15
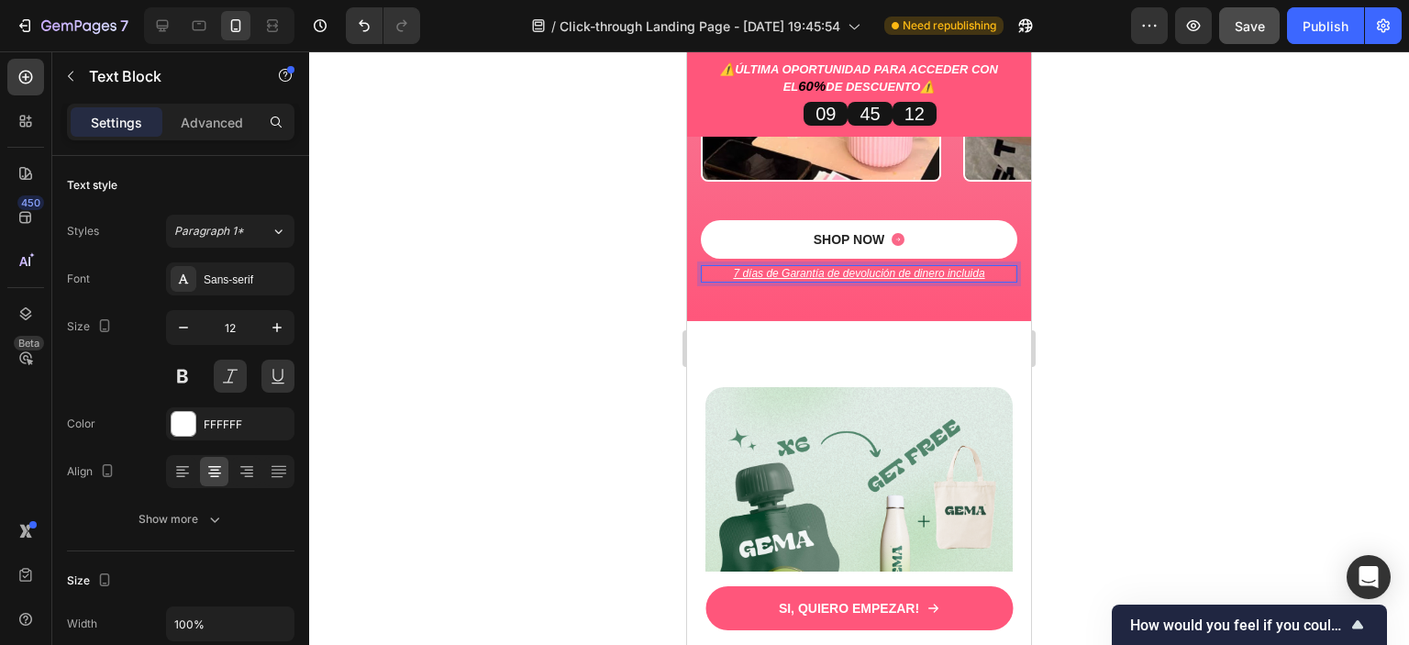
click at [829, 267] on p "7 días de Garantía de devolución de dinero incluida" at bounding box center [859, 274] width 313 height 15
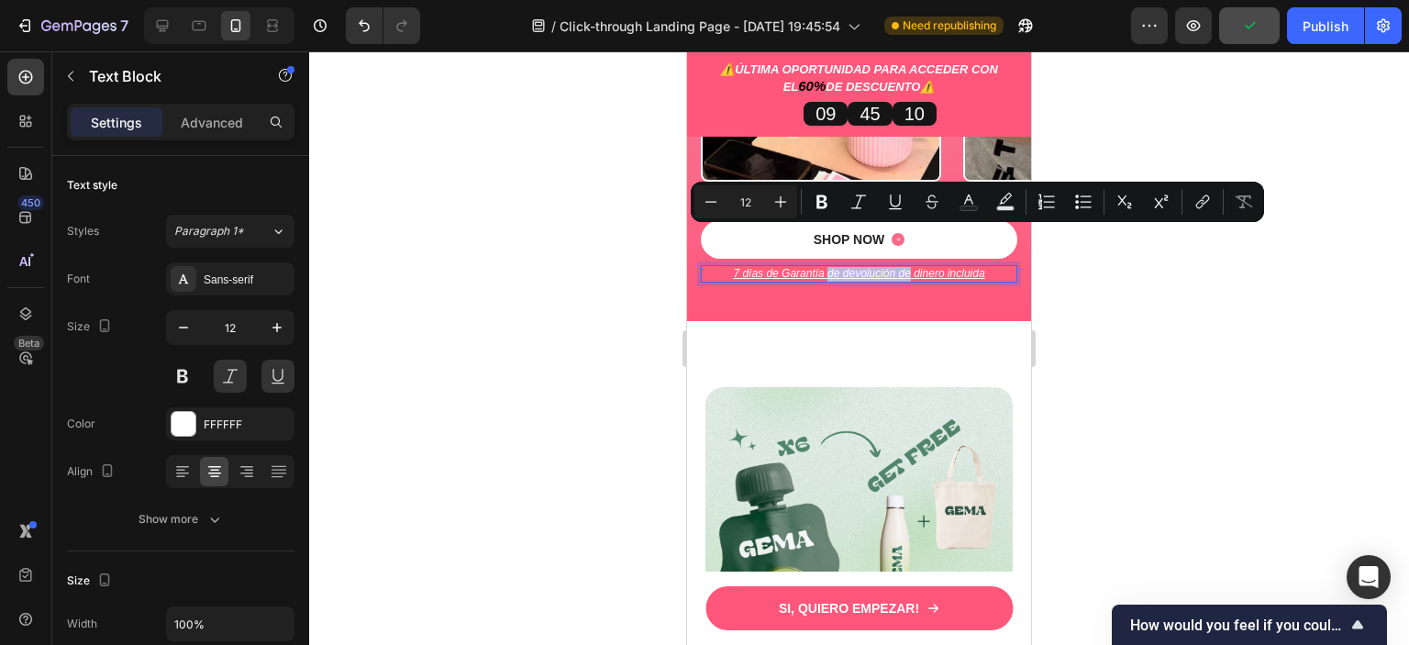
drag, startPoint x: 822, startPoint y: 236, endPoint x: 902, endPoint y: 241, distance: 80.0
click at [902, 267] on p "7 días de Garantía de devolución de dinero incluida" at bounding box center [859, 274] width 313 height 15
click at [894, 267] on p "7 días de Garantía de devolución de dinero incluida" at bounding box center [859, 274] width 313 height 15
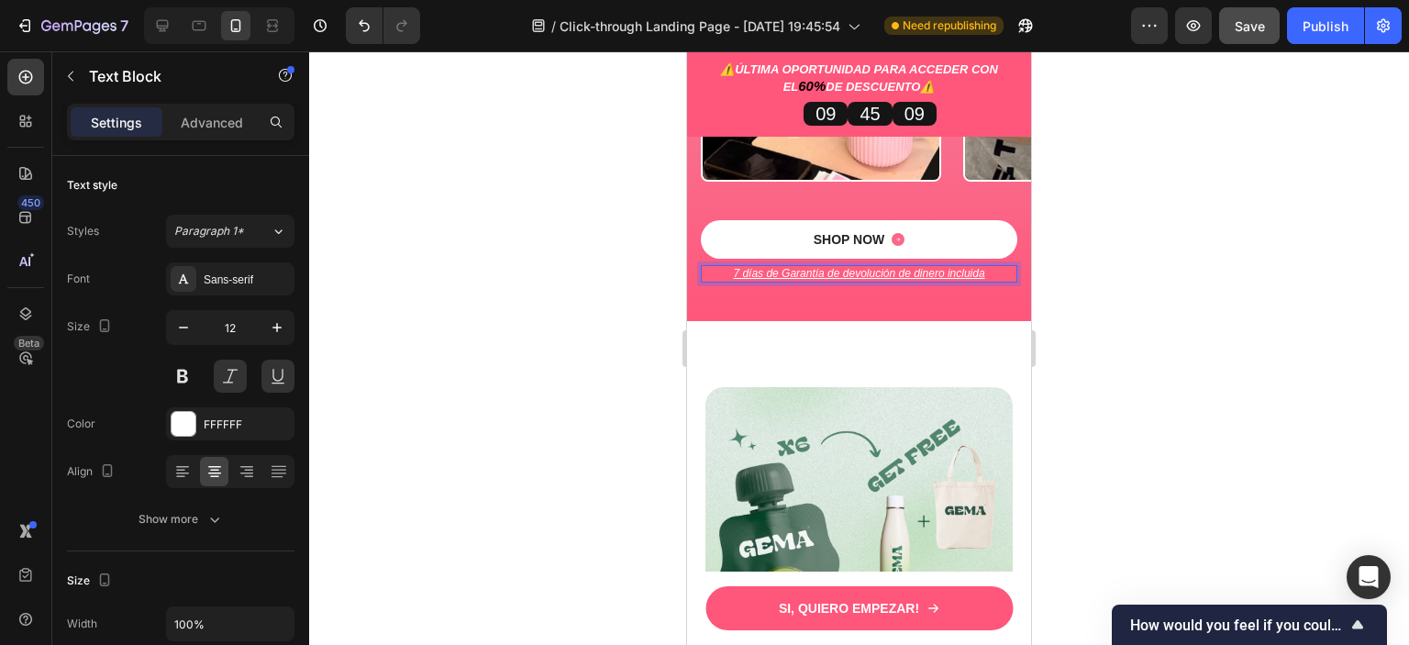
click at [892, 267] on p "7 días de Garantía de devolución de dinero incluida" at bounding box center [859, 274] width 313 height 15
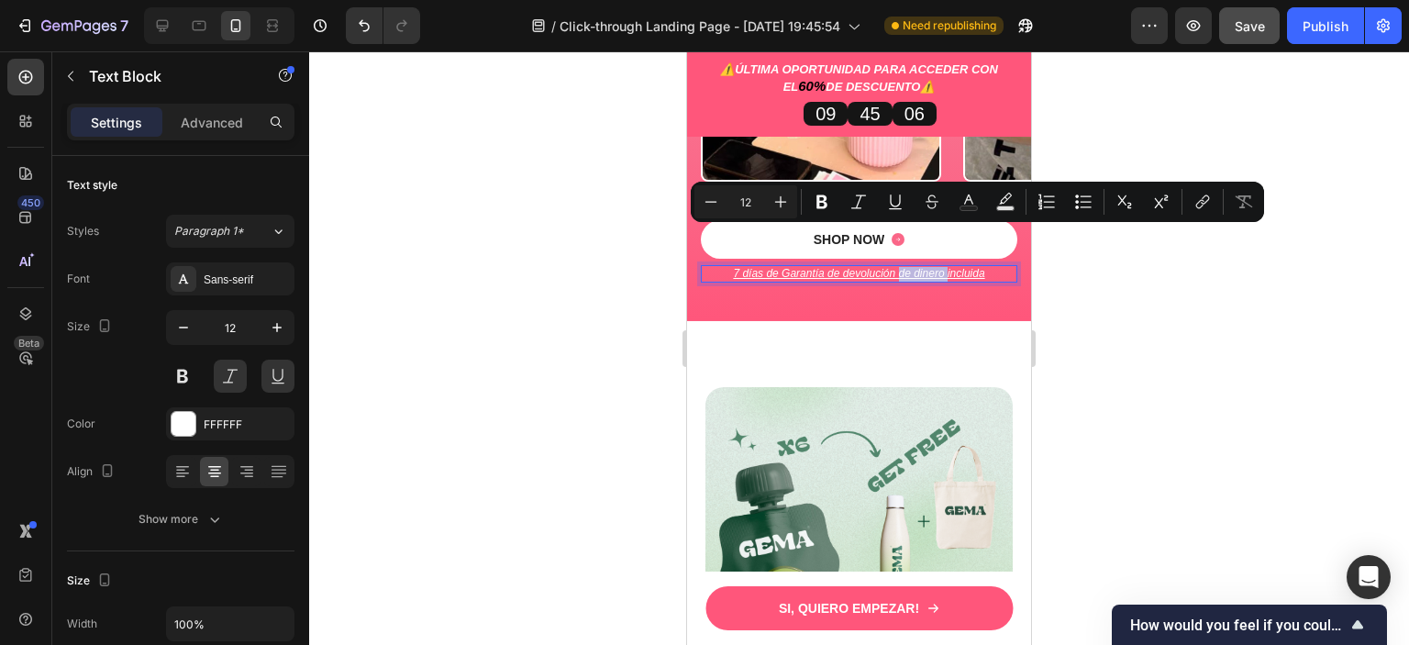
drag, startPoint x: 892, startPoint y: 235, endPoint x: 939, endPoint y: 241, distance: 48.1
click at [939, 267] on p "7 días de Garantía de devolución de dinero incluida" at bounding box center [859, 274] width 313 height 15
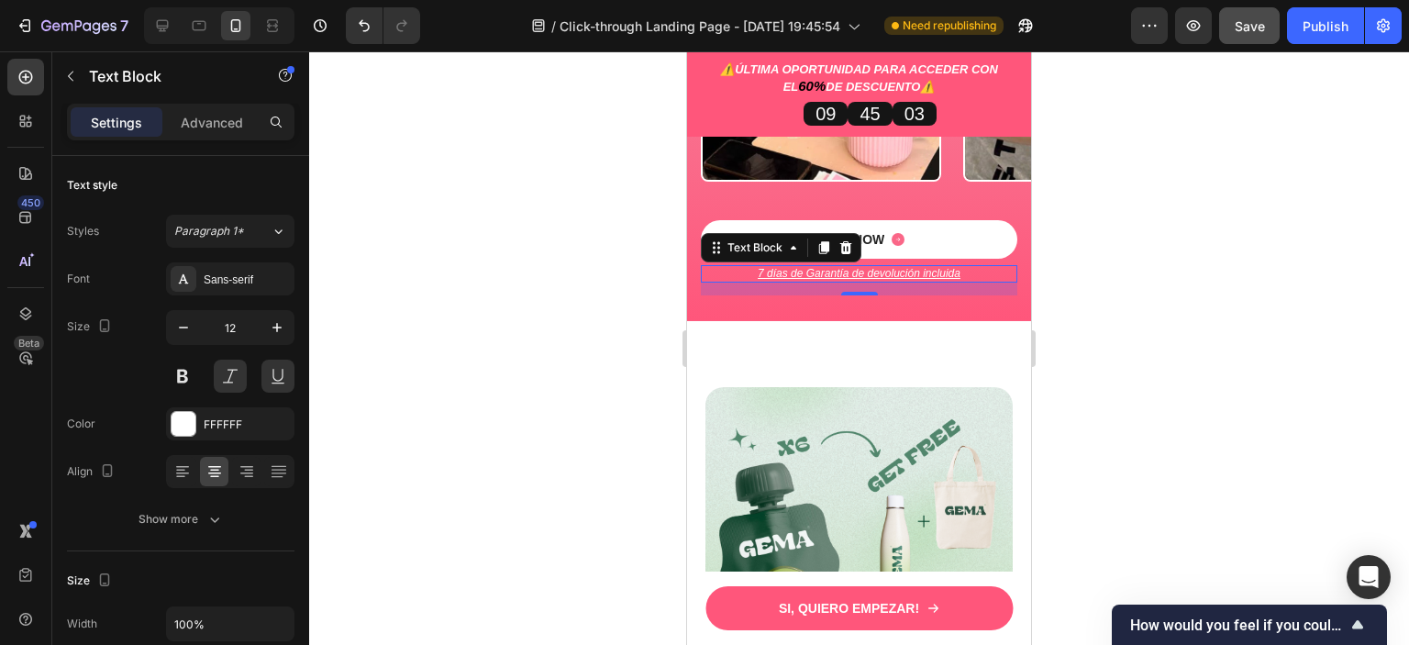
click at [1288, 212] on div at bounding box center [859, 347] width 1100 height 593
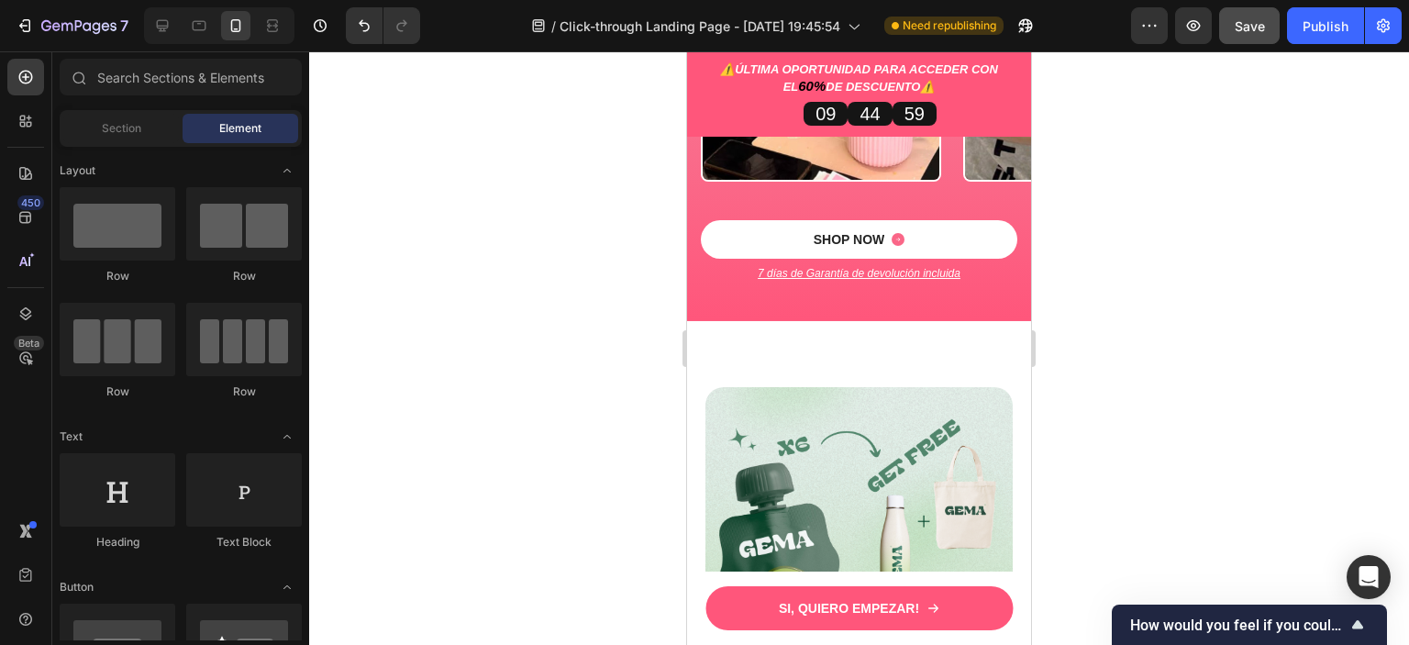
click at [1186, 277] on div at bounding box center [859, 347] width 1100 height 593
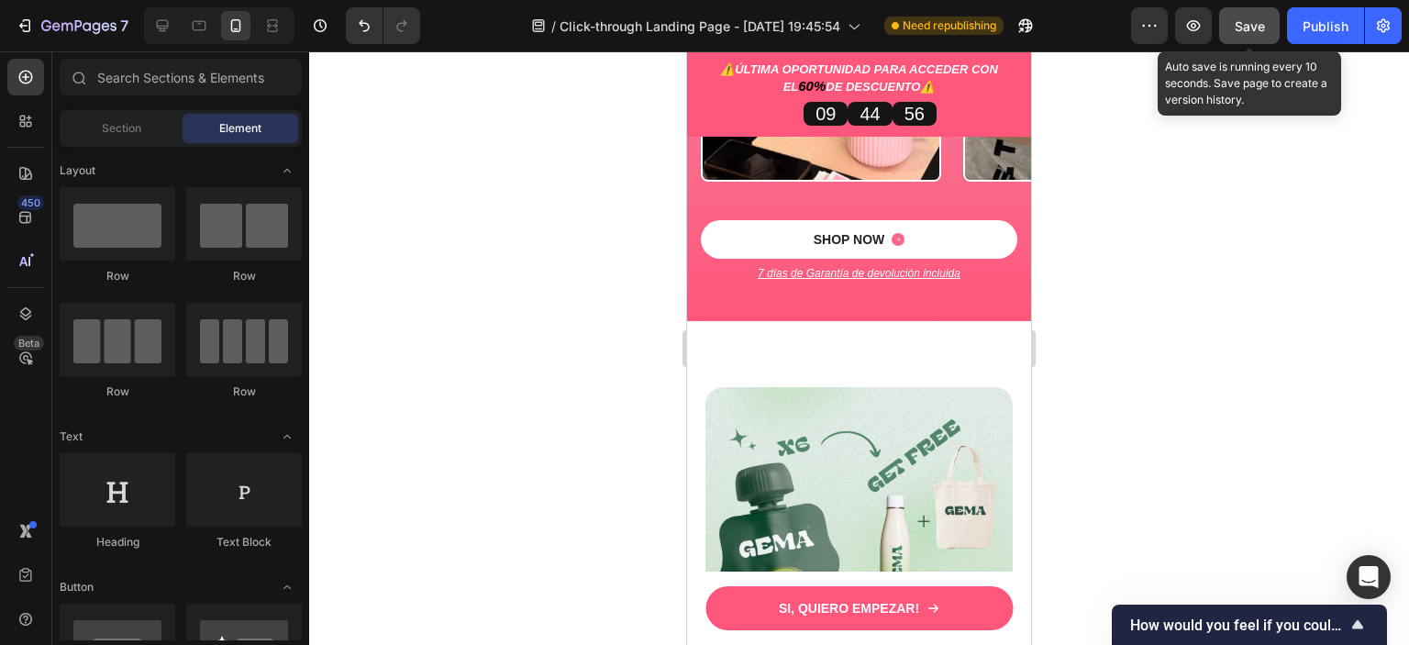
click at [1230, 27] on button "Save" at bounding box center [1249, 25] width 61 height 37
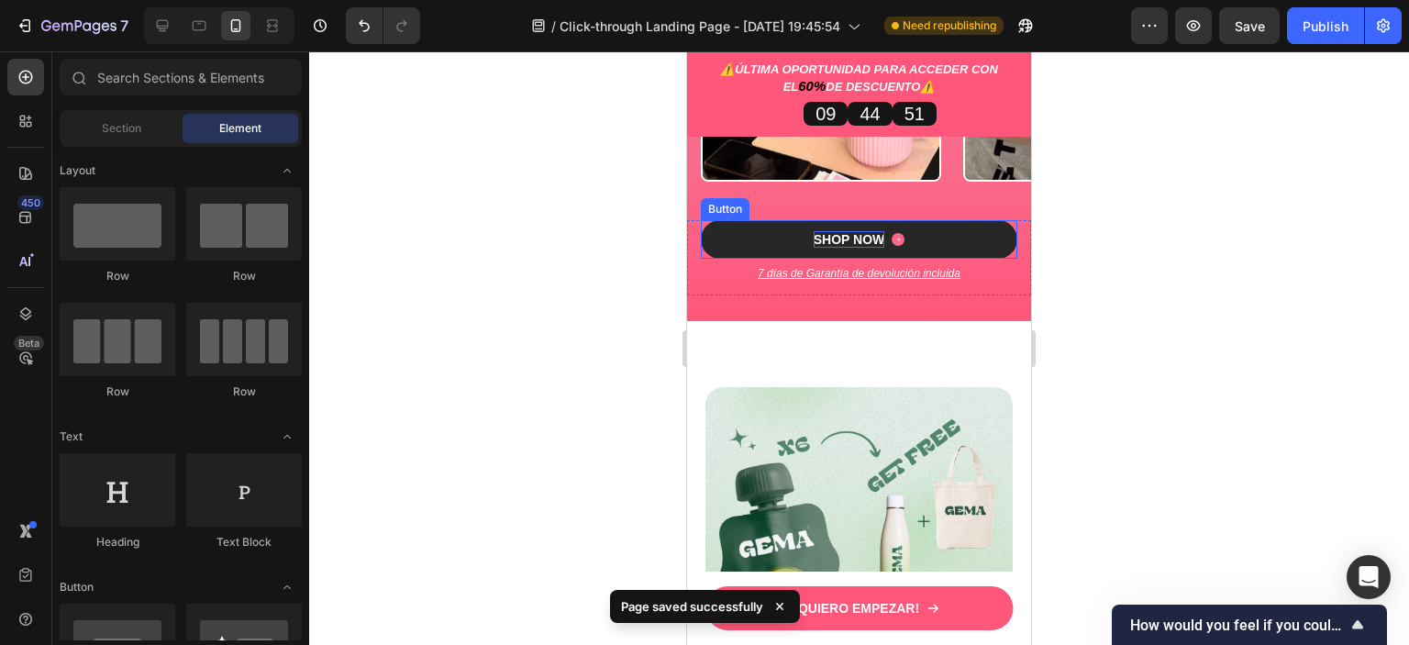
click at [842, 231] on div "SHOP NOW" at bounding box center [850, 239] width 72 height 17
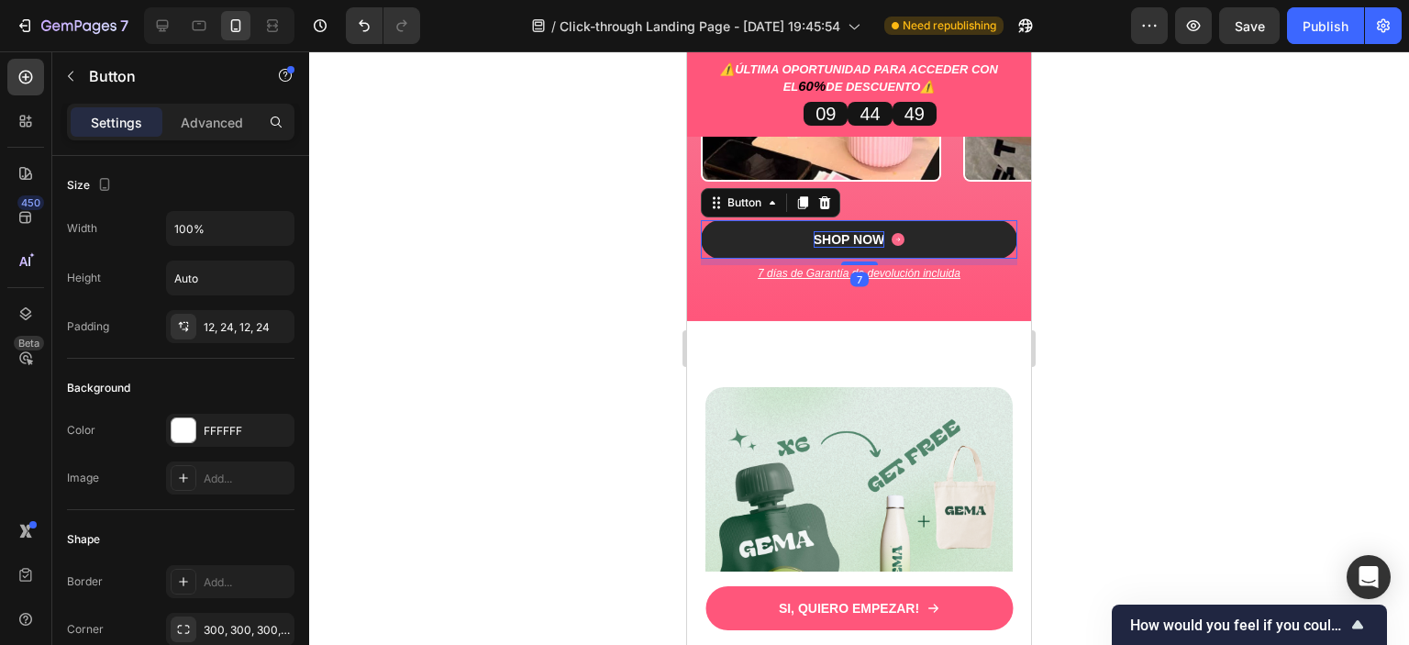
click at [859, 231] on div "SHOP NOW" at bounding box center [850, 239] width 72 height 17
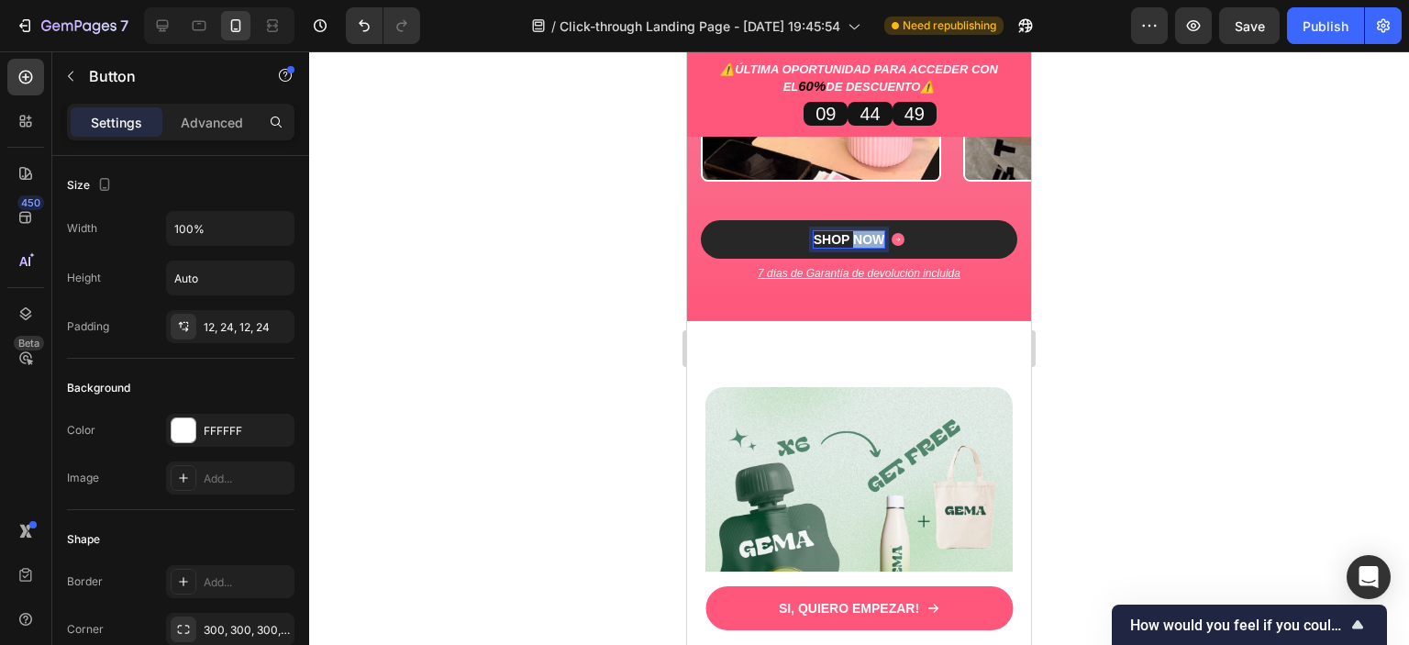
click at [859, 231] on p "SHOP NOW" at bounding box center [850, 239] width 72 height 17
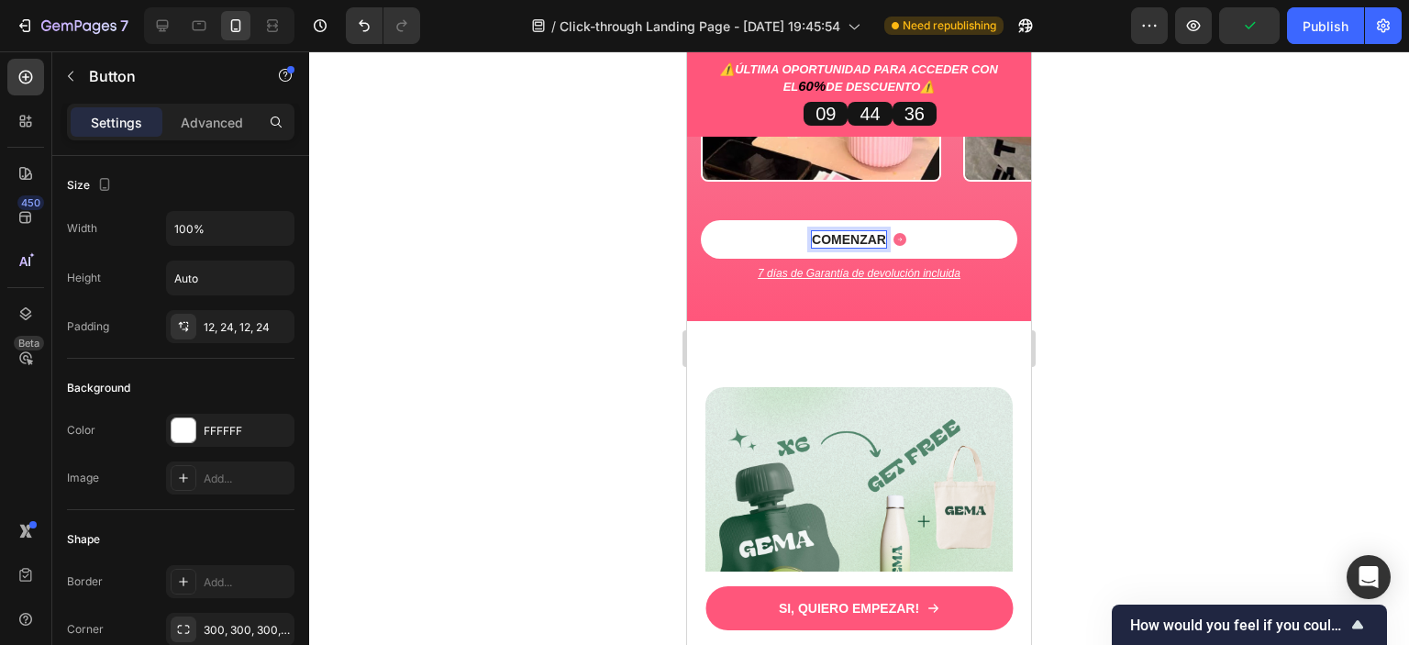
click at [701, 220] on button "COMENZAR" at bounding box center [859, 239] width 316 height 39
click at [1191, 202] on div at bounding box center [859, 347] width 1100 height 593
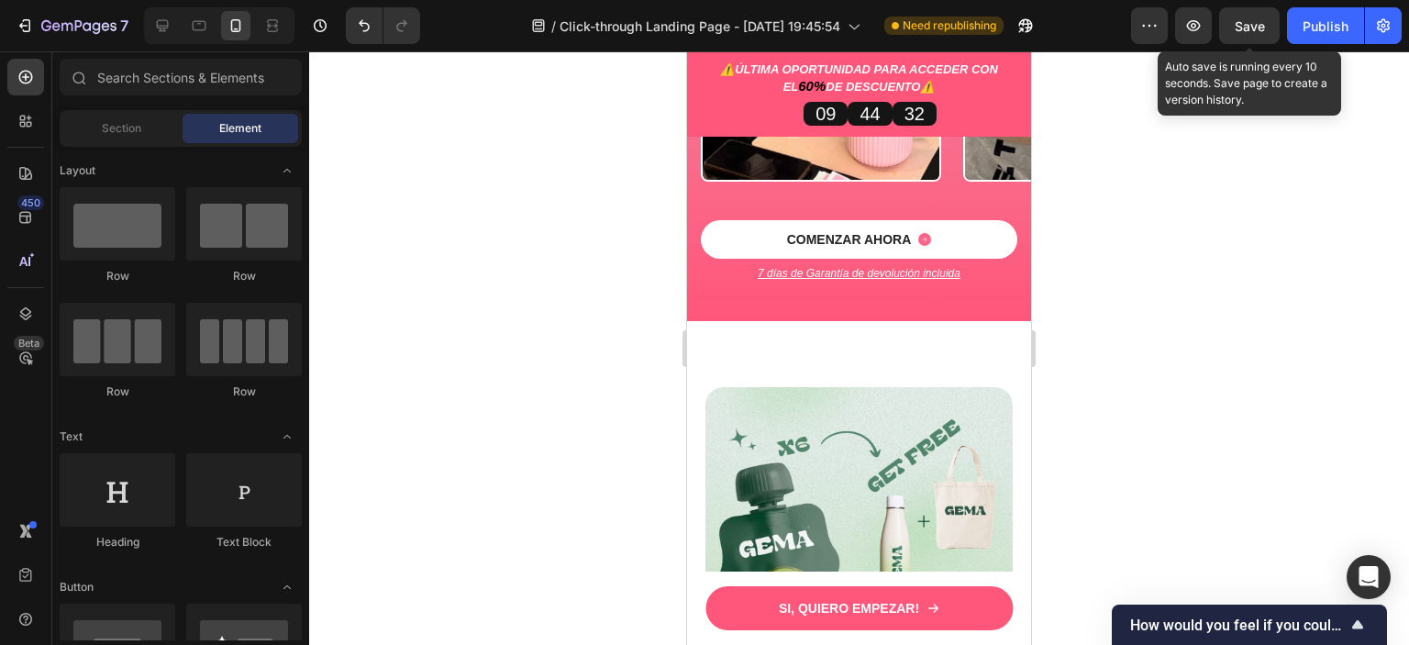
click at [1242, 31] on span "Save" at bounding box center [1250, 26] width 30 height 16
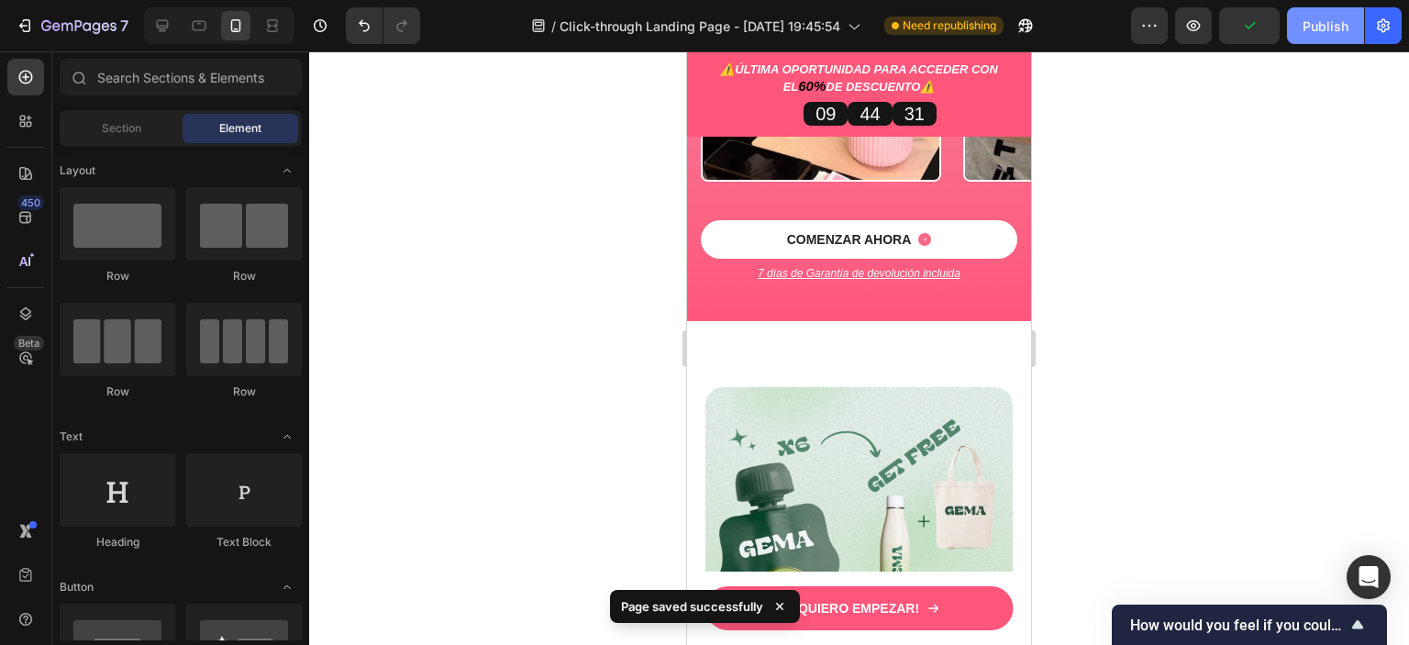
click at [1317, 22] on div "Publish" at bounding box center [1326, 26] width 46 height 19
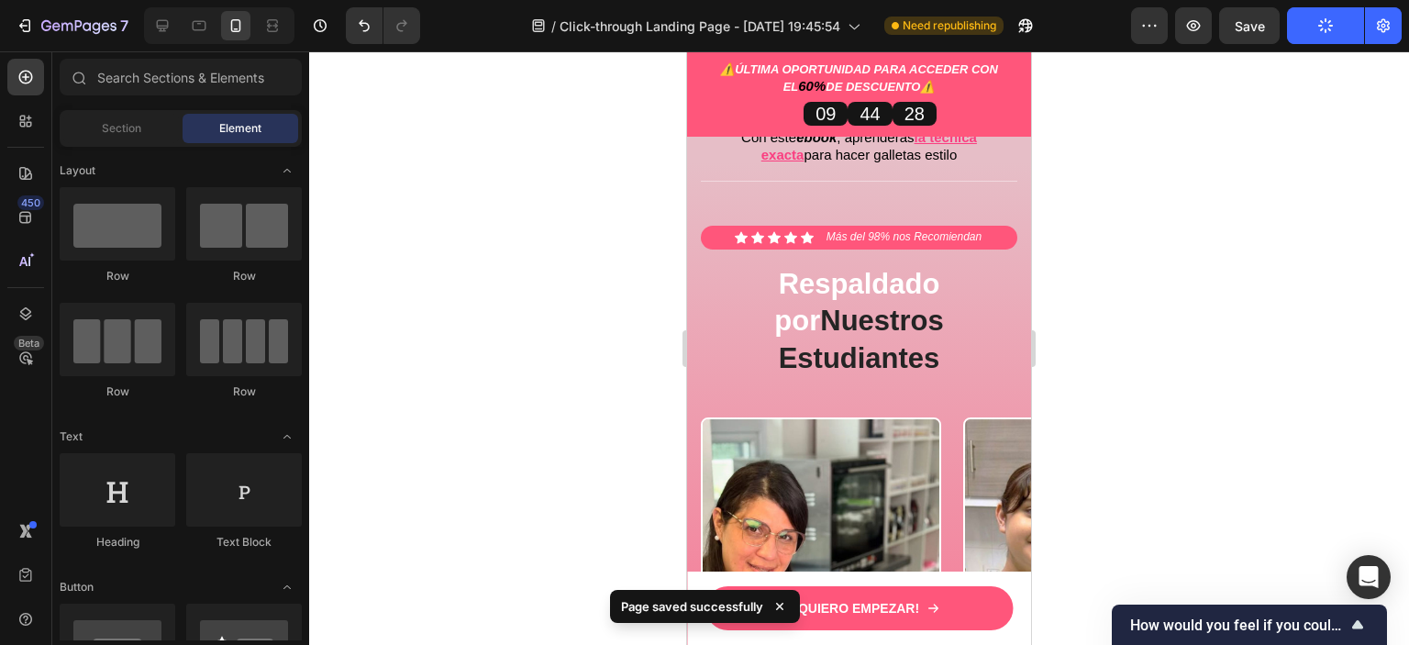
scroll to position [3827, 0]
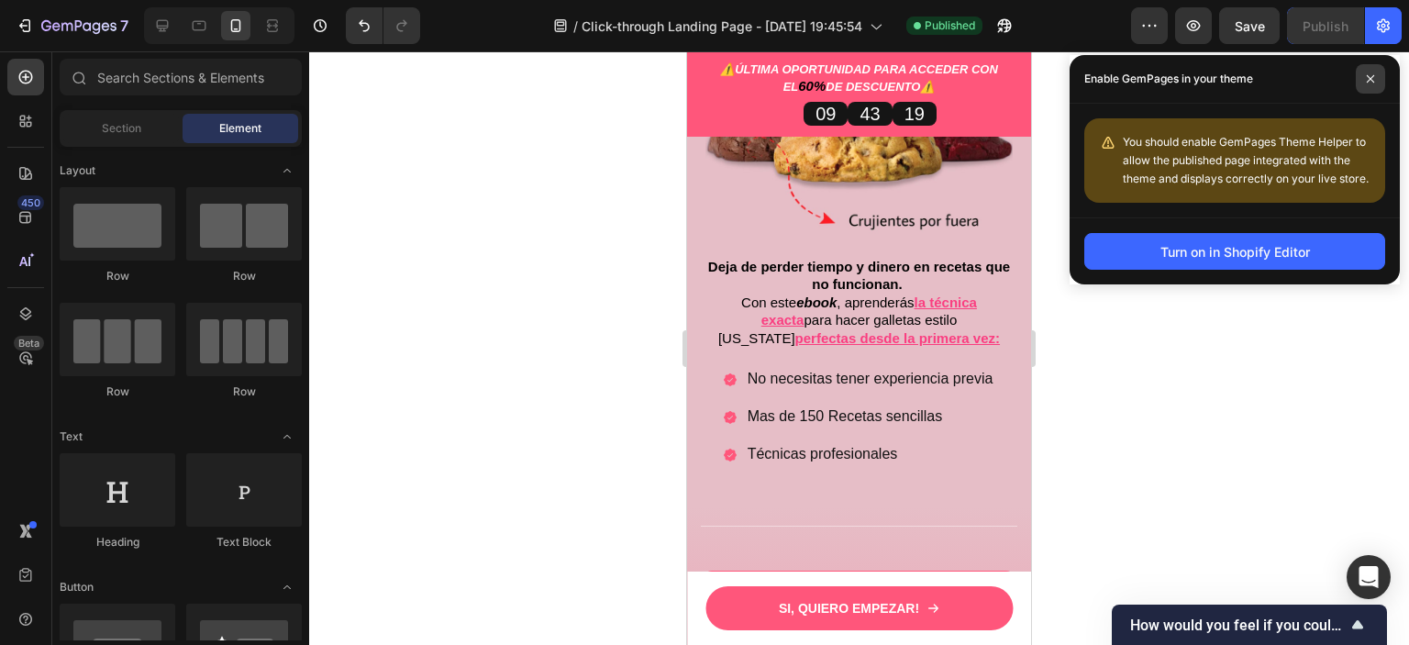
click at [1374, 72] on span at bounding box center [1370, 78] width 29 height 29
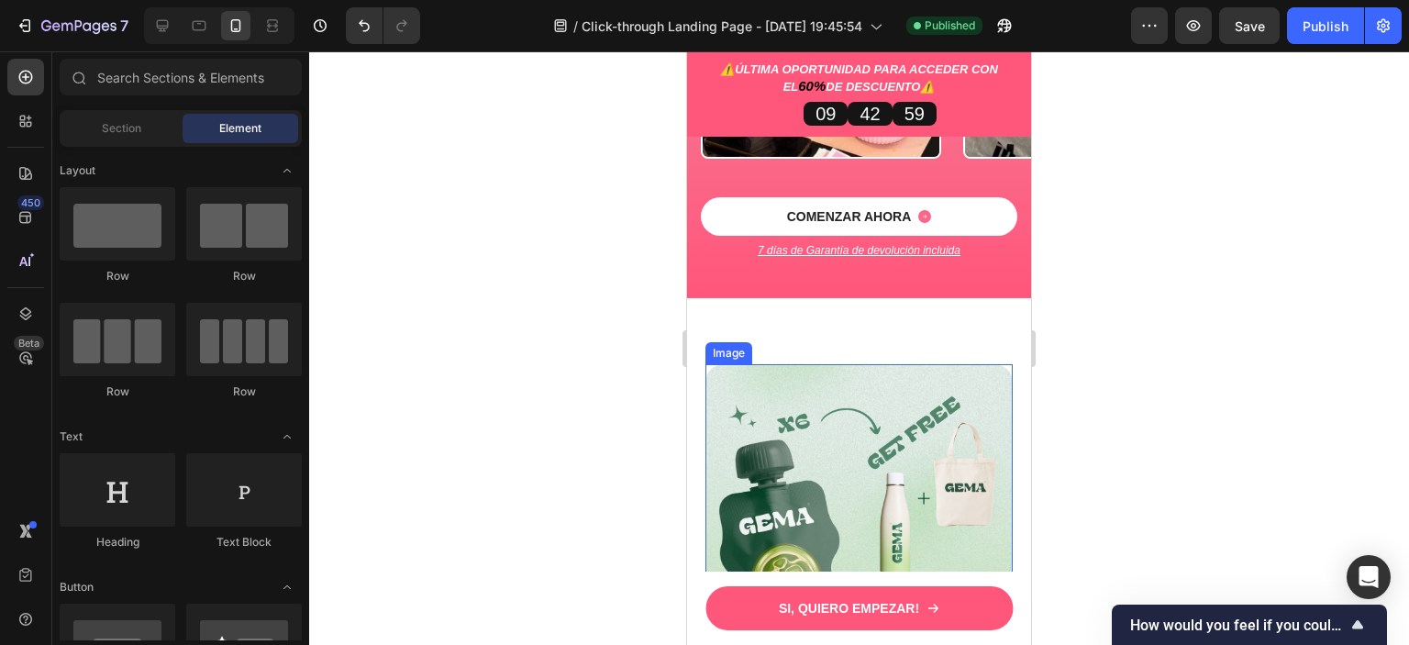
scroll to position [4836, 0]
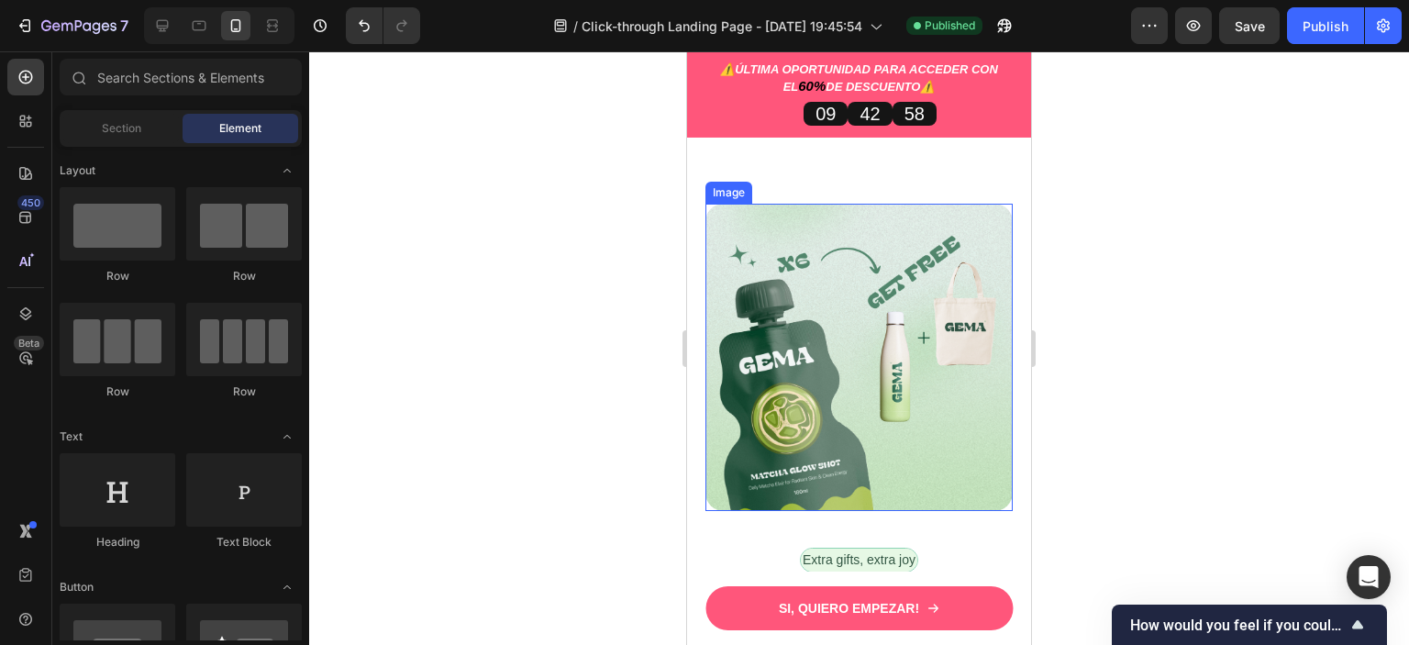
click at [951, 299] on img at bounding box center [858, 357] width 307 height 307
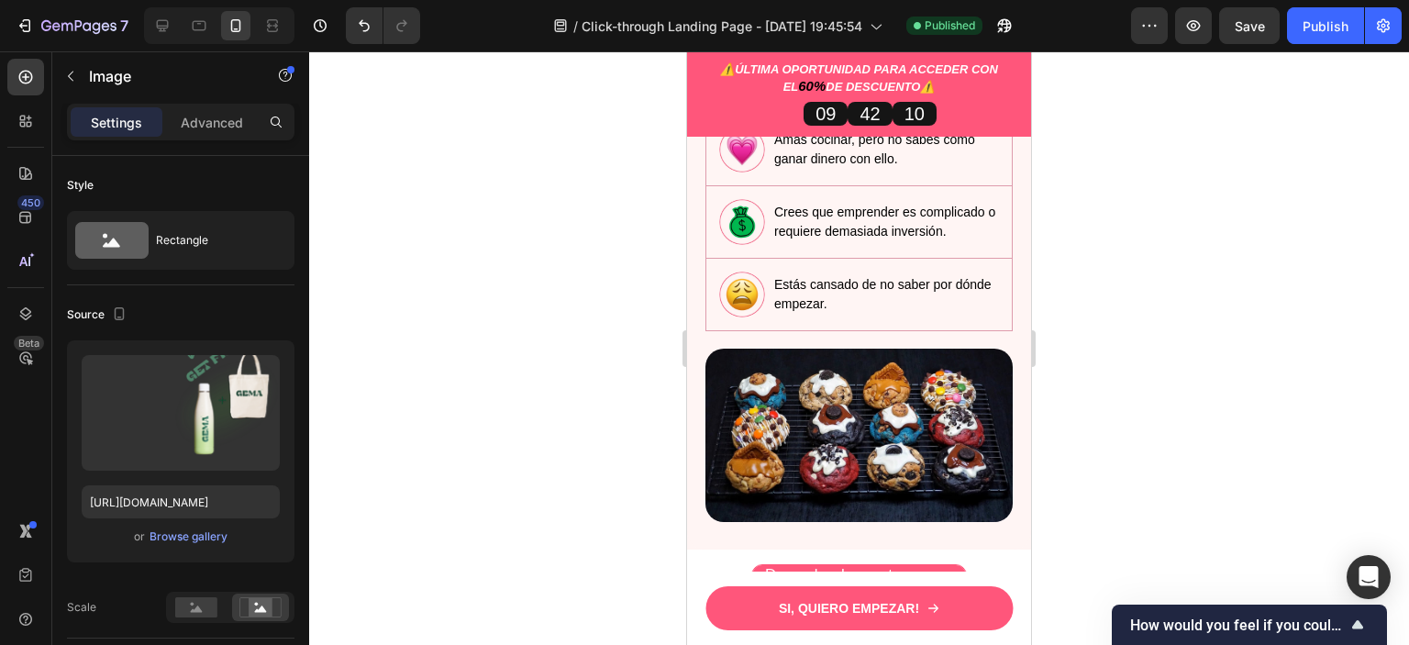
scroll to position [1608, 0]
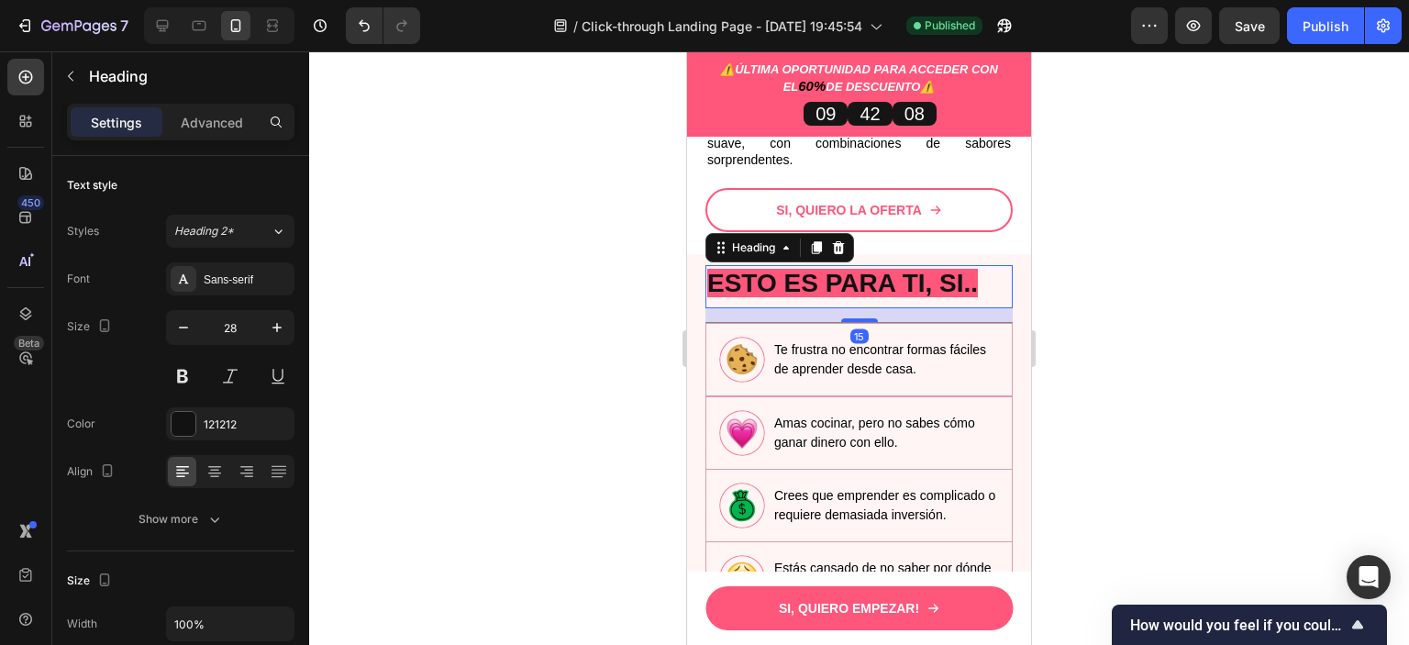
click at [967, 280] on strong "ESTO ES PARA TI, SI.." at bounding box center [842, 283] width 271 height 28
click at [818, 240] on icon at bounding box center [816, 247] width 15 height 15
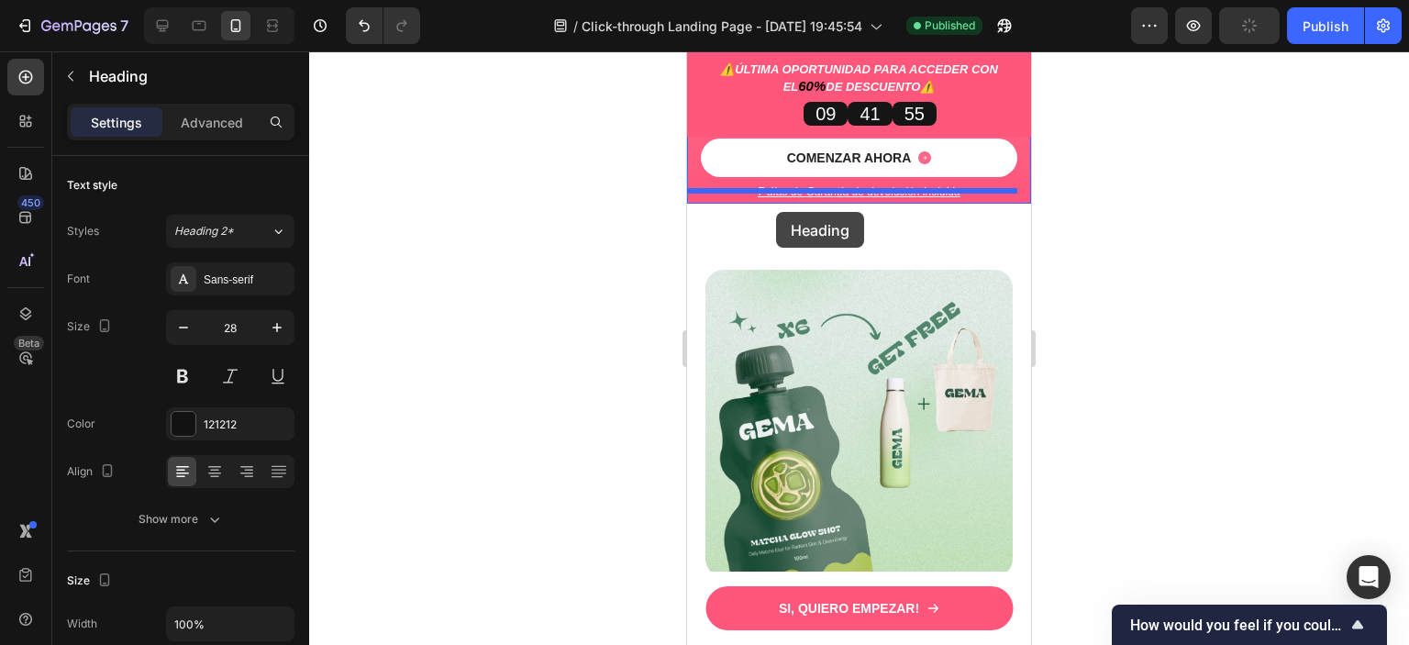
scroll to position [4940, 0]
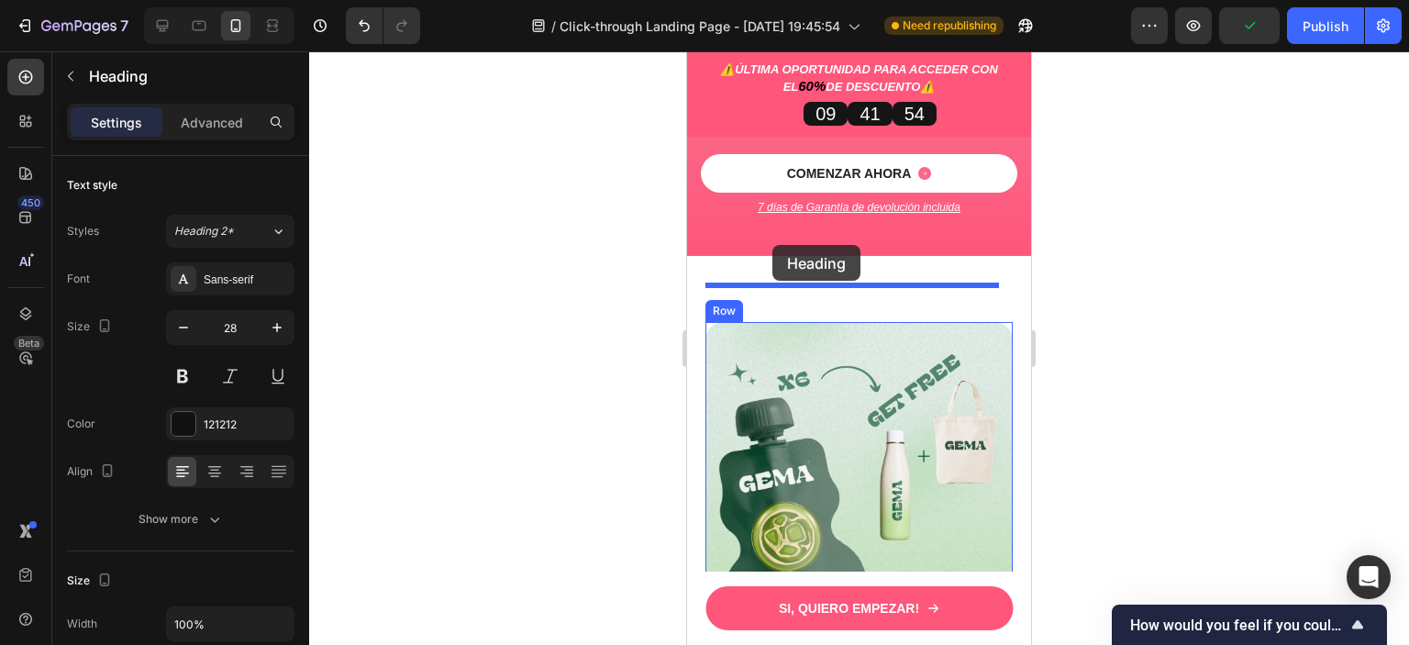
drag, startPoint x: 761, startPoint y: 301, endPoint x: 772, endPoint y: 245, distance: 57.0
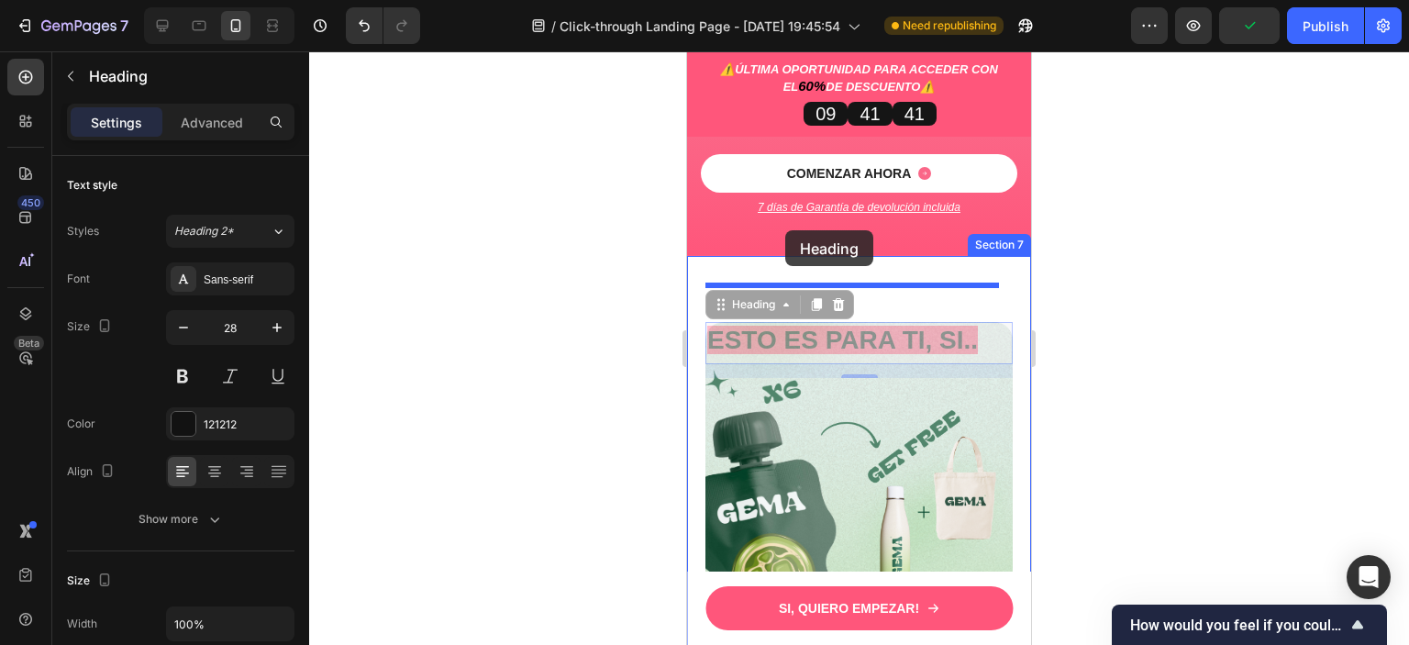
drag, startPoint x: 752, startPoint y: 267, endPoint x: 785, endPoint y: 230, distance: 49.4
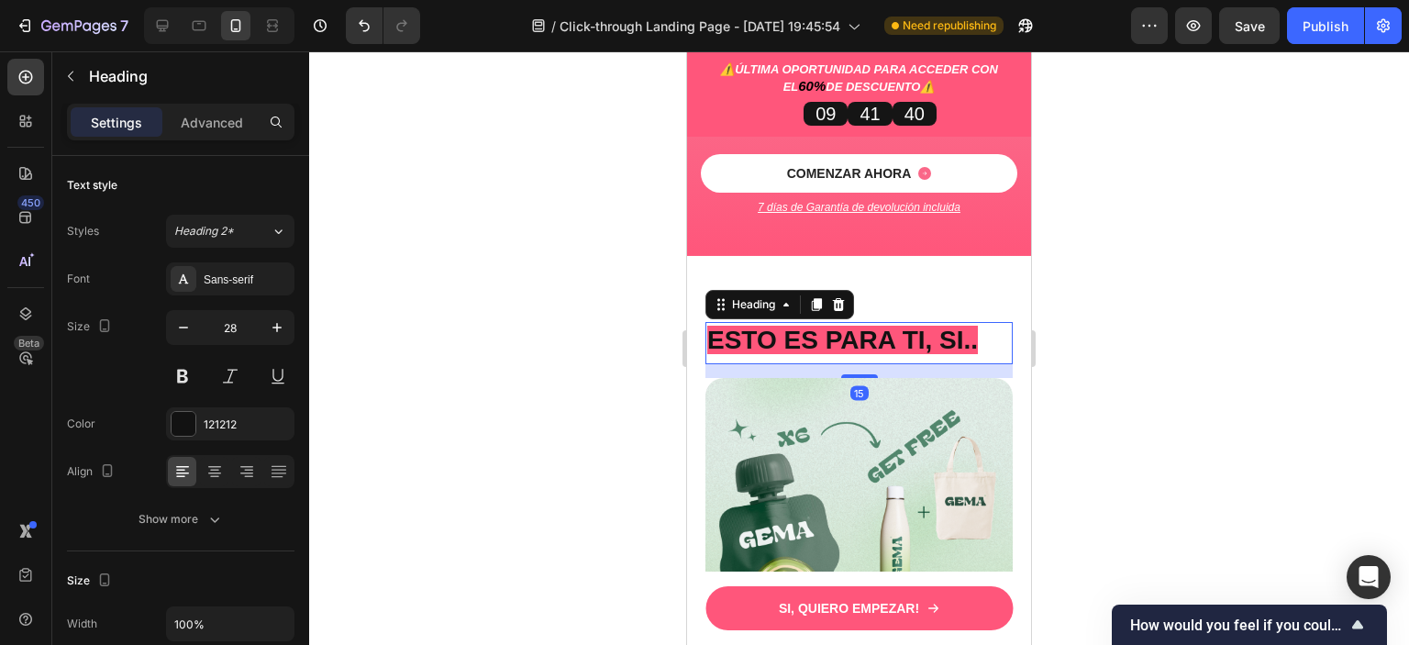
click at [1247, 227] on div at bounding box center [859, 347] width 1100 height 593
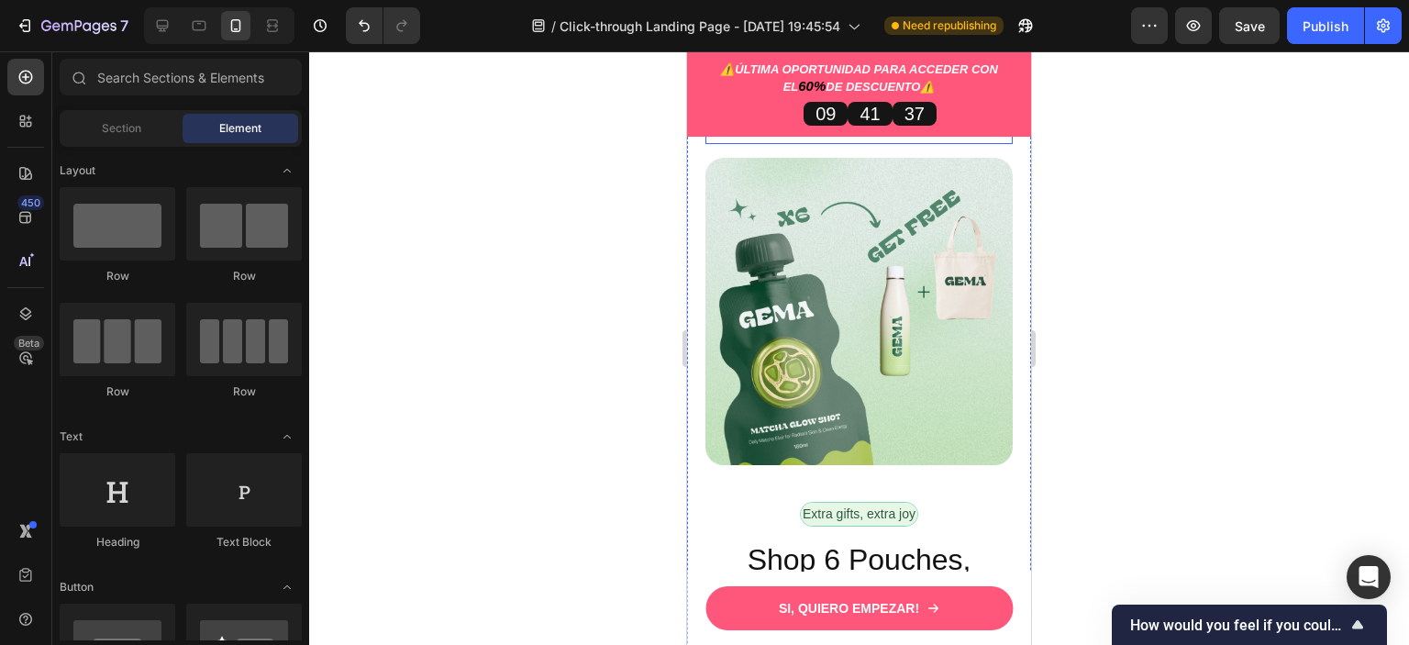
scroll to position [4848, 0]
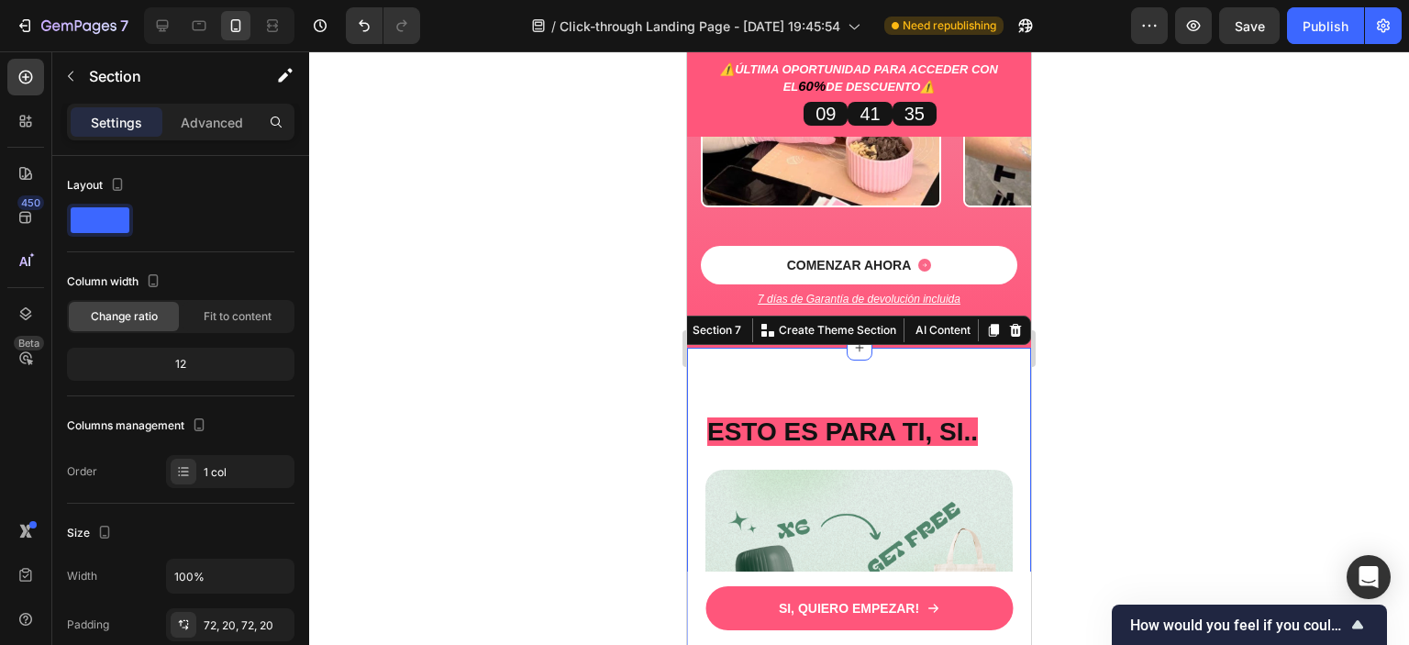
click at [221, 113] on p "Advanced" at bounding box center [212, 122] width 62 height 19
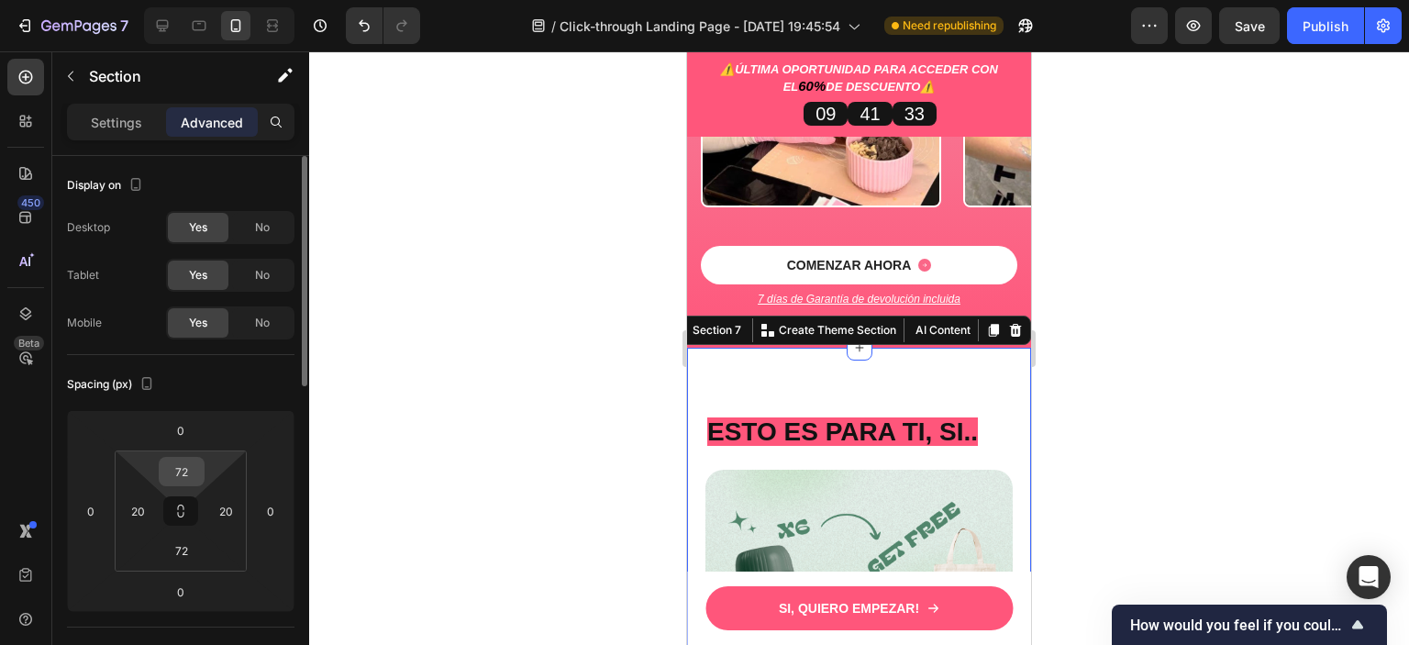
click at [193, 472] on input "72" at bounding box center [181, 472] width 37 height 28
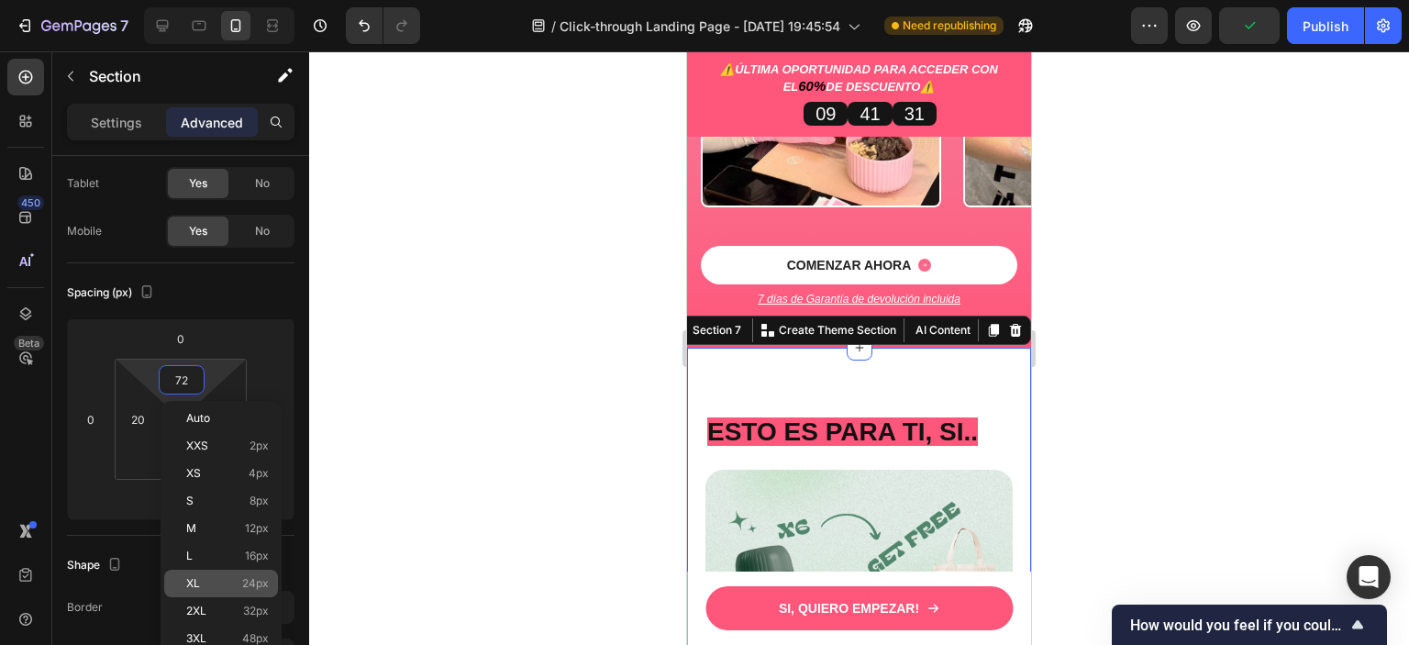
click at [241, 585] on p "XL 24px" at bounding box center [227, 583] width 83 height 13
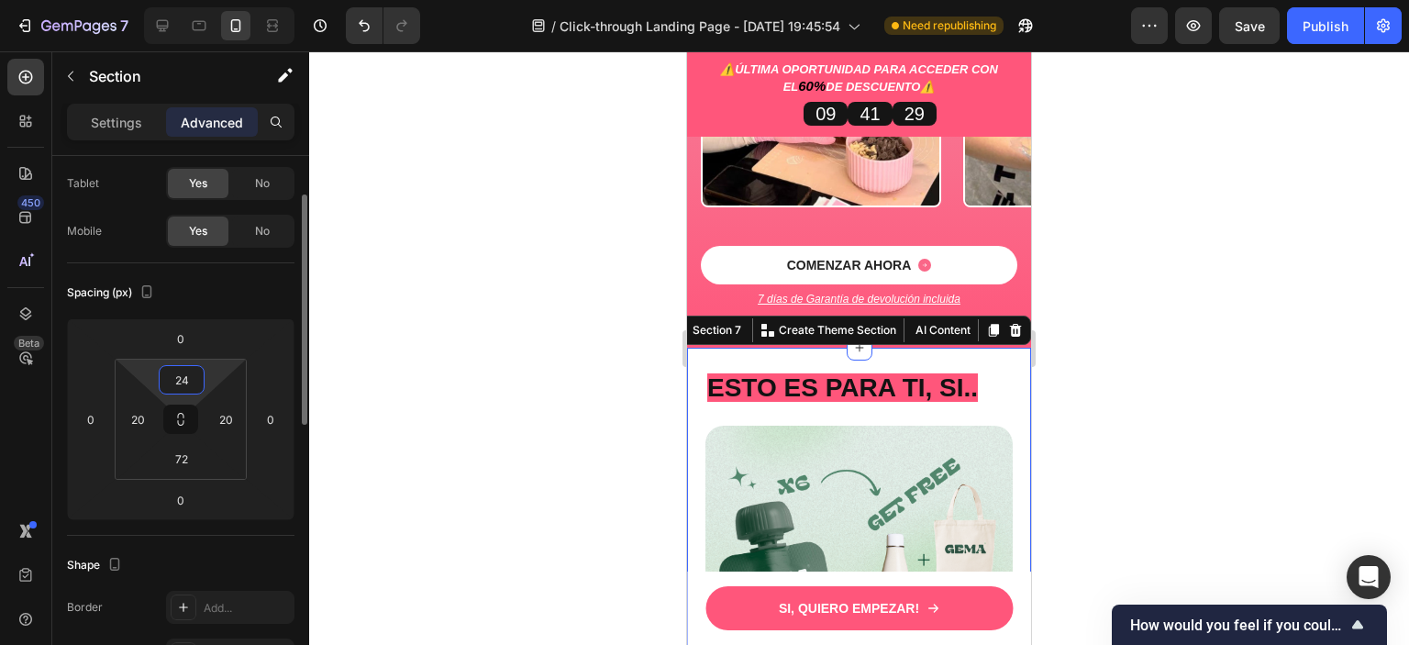
click at [194, 381] on input "24" at bounding box center [181, 380] width 37 height 28
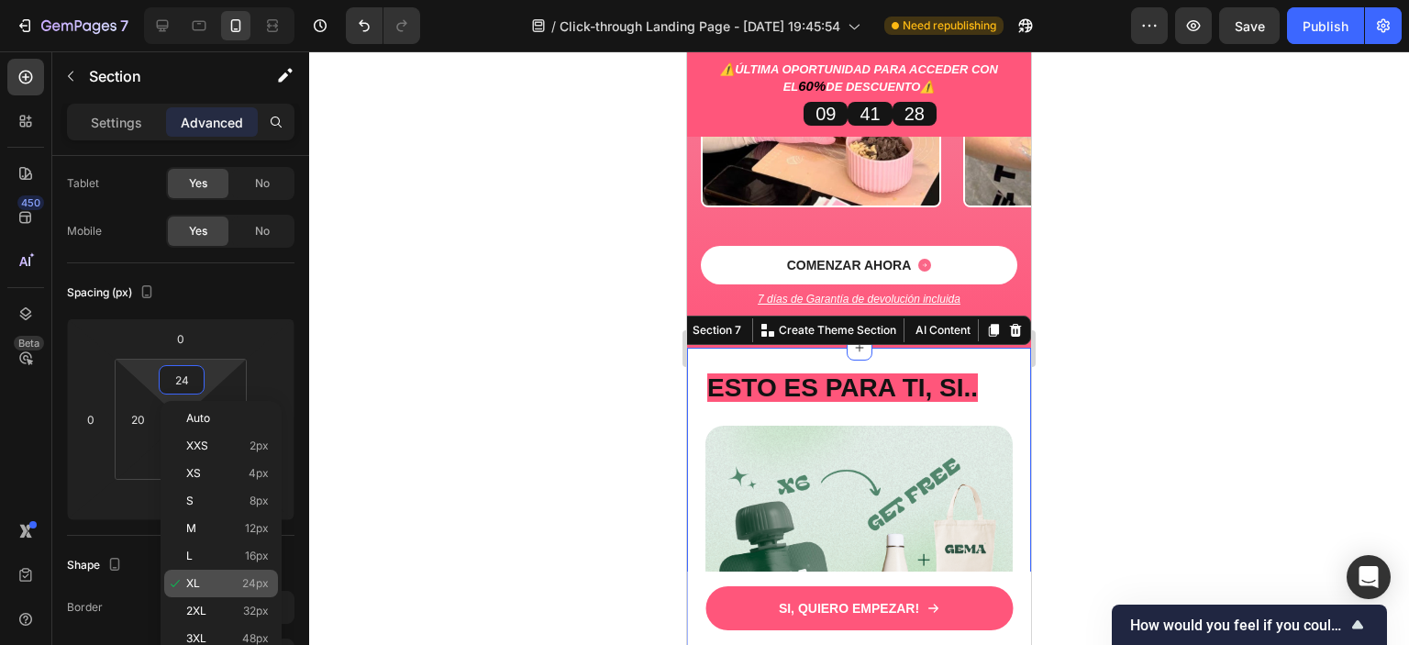
click at [249, 595] on div "XL 24px" at bounding box center [221, 584] width 114 height 28
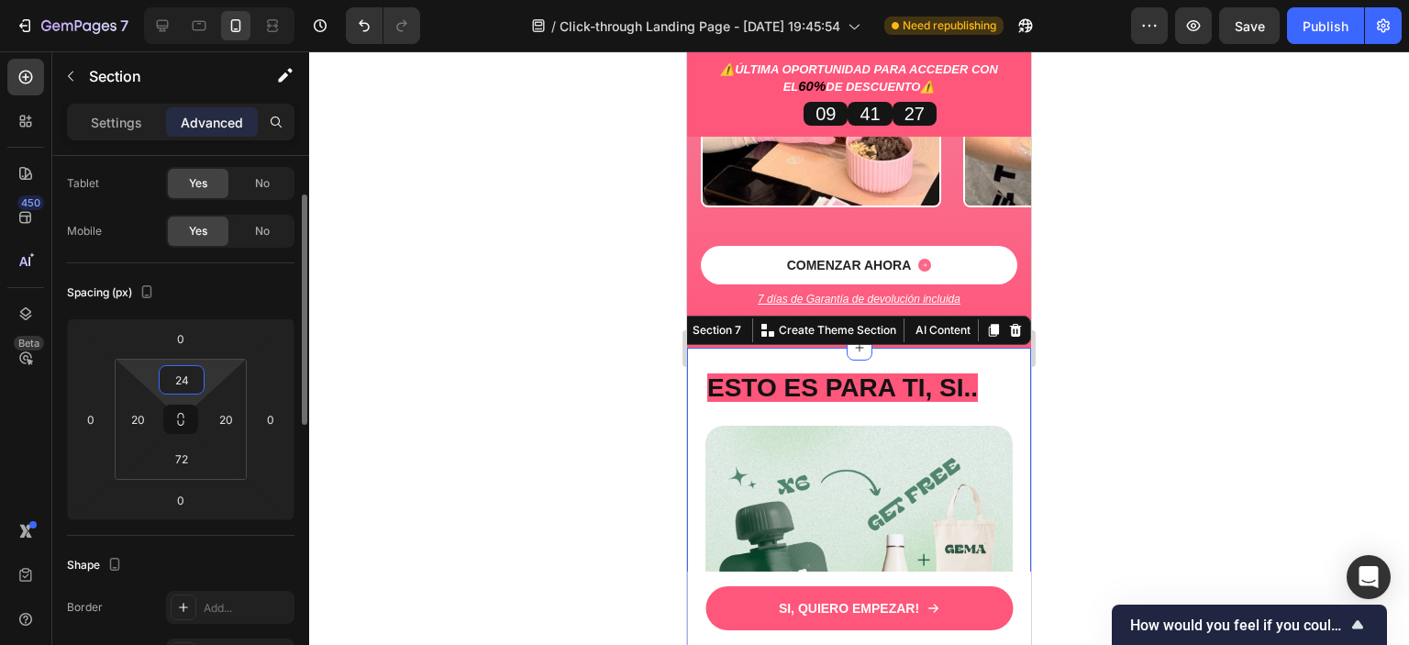
click at [198, 375] on input "24" at bounding box center [181, 380] width 37 height 28
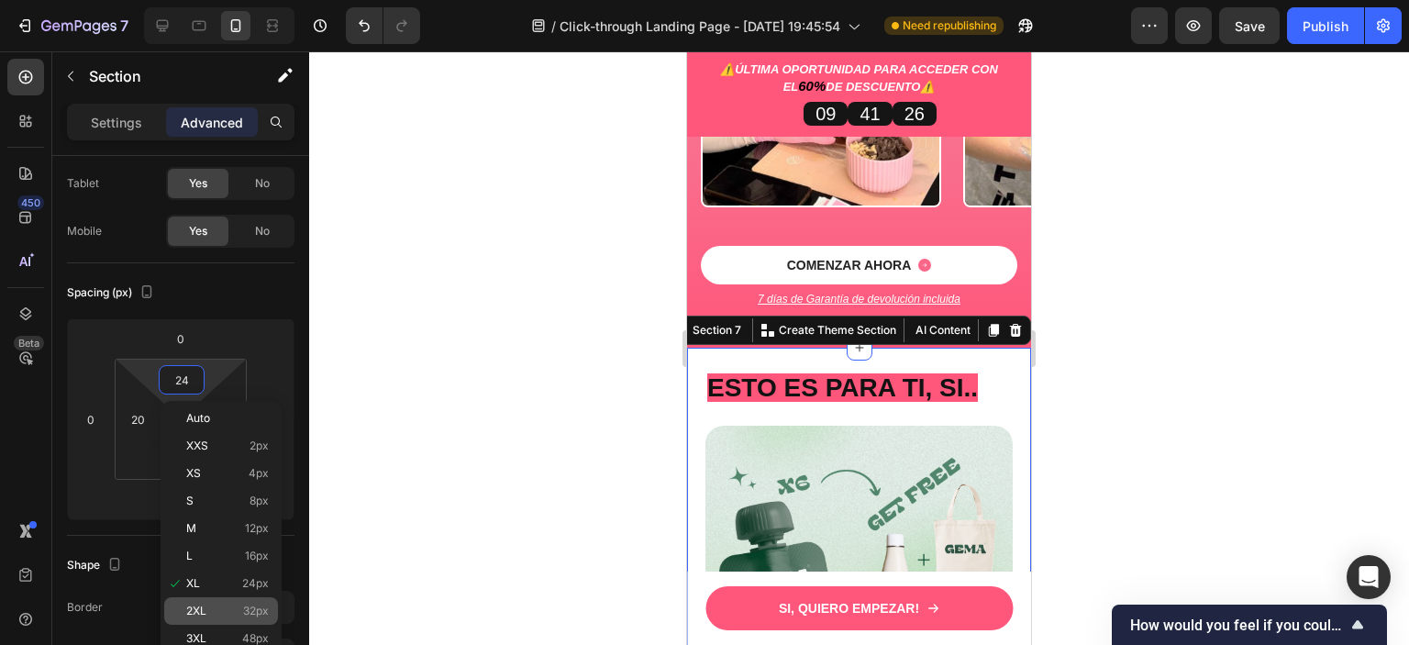
click at [244, 608] on span "32px" at bounding box center [256, 610] width 26 height 13
type input "32"
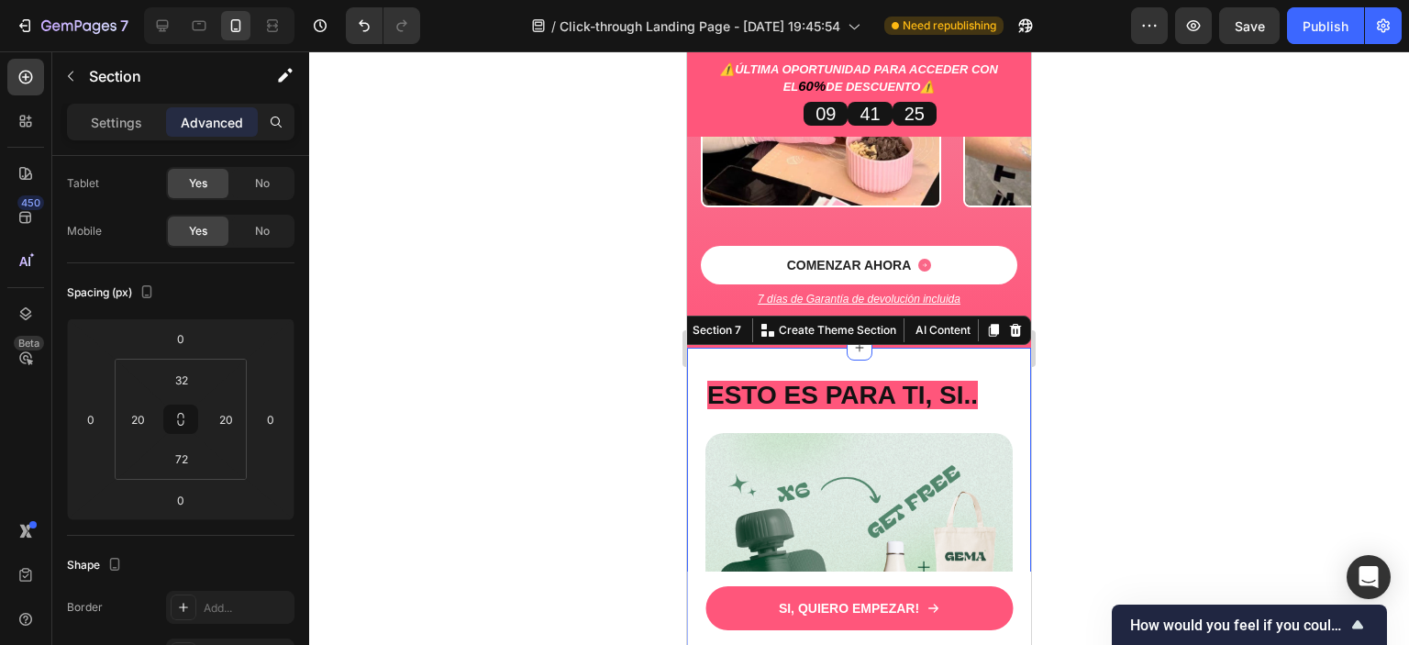
click at [1131, 342] on div at bounding box center [859, 347] width 1100 height 593
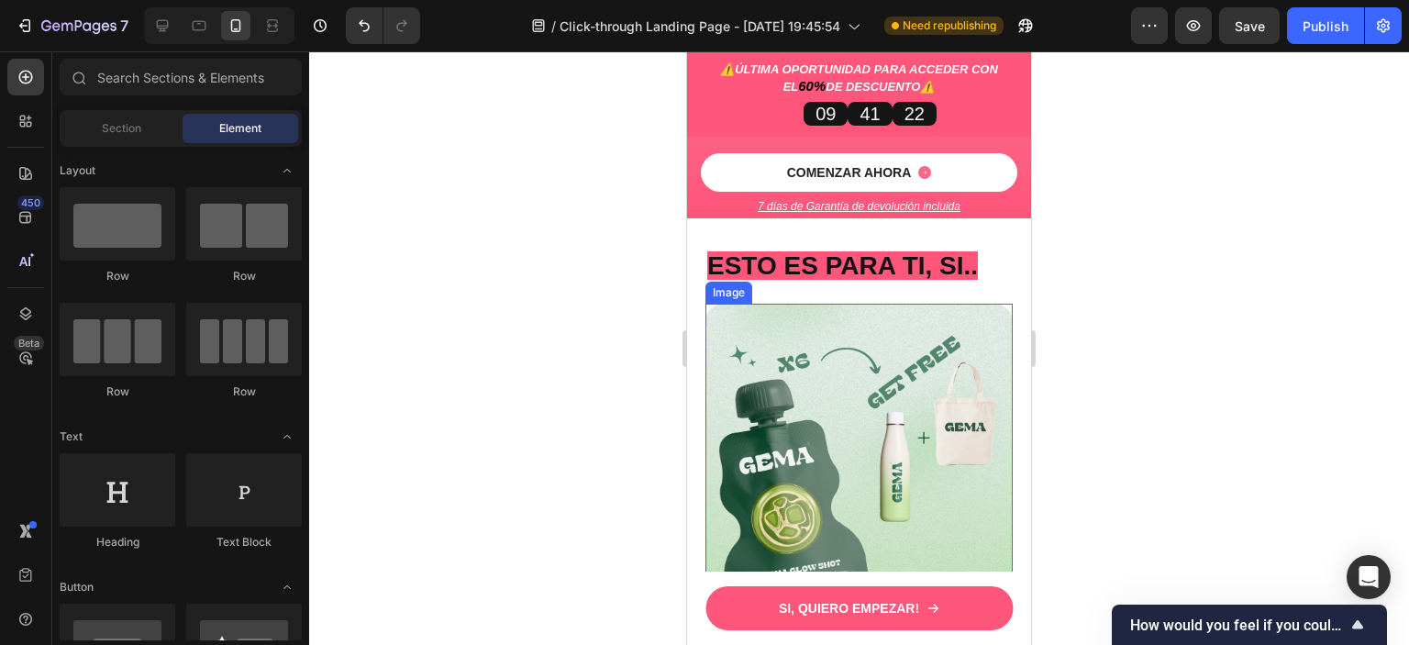
scroll to position [4940, 0]
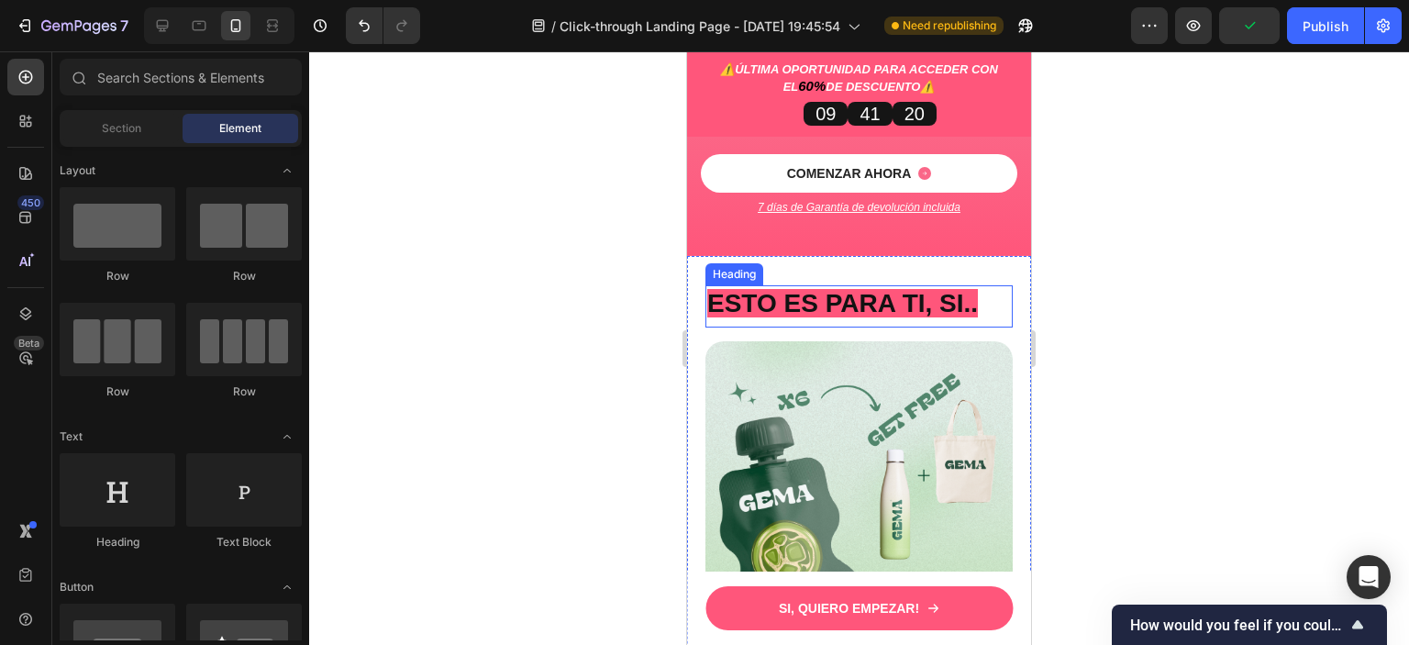
click at [908, 289] on strong "ESTO ES PARA TI, SI.." at bounding box center [842, 303] width 271 height 28
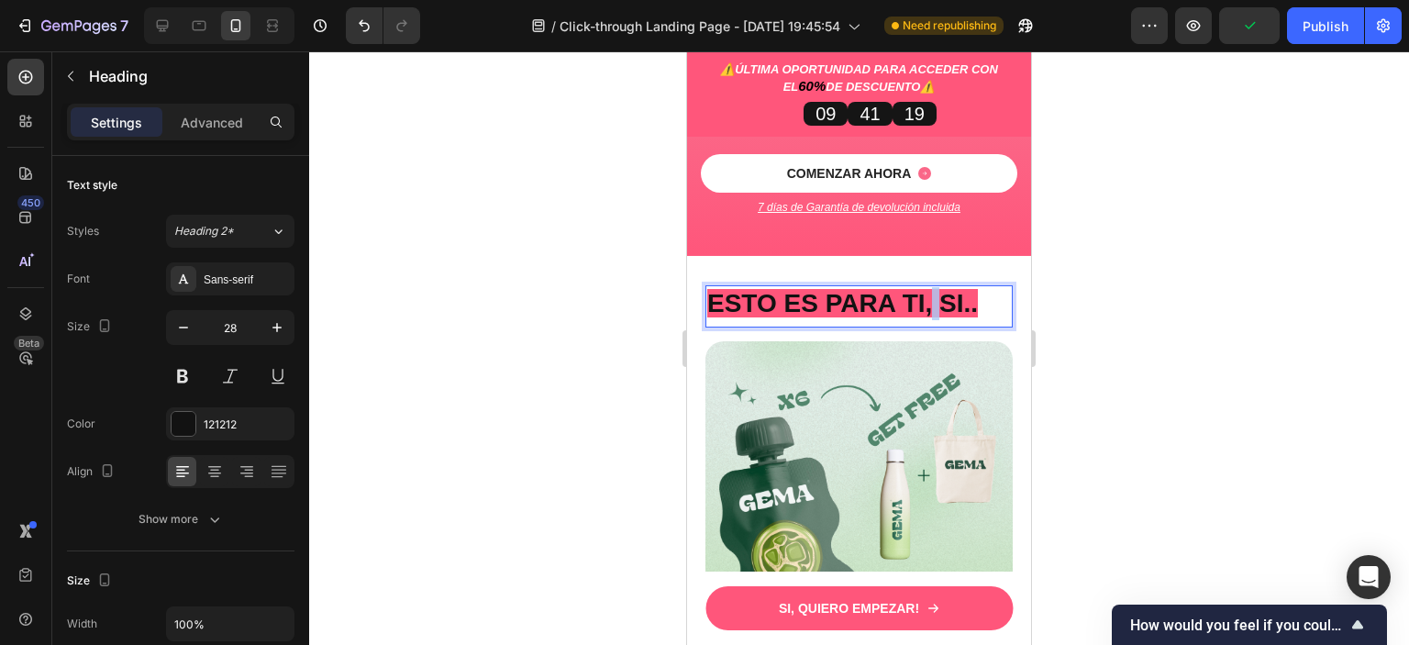
drag, startPoint x: 940, startPoint y: 274, endPoint x: 931, endPoint y: 277, distance: 9.6
click at [931, 289] on strong "ESTO ES PARA TI, SI.." at bounding box center [842, 303] width 271 height 28
click at [978, 289] on strong "ESTO ES PARA TI, SI.." at bounding box center [842, 303] width 271 height 28
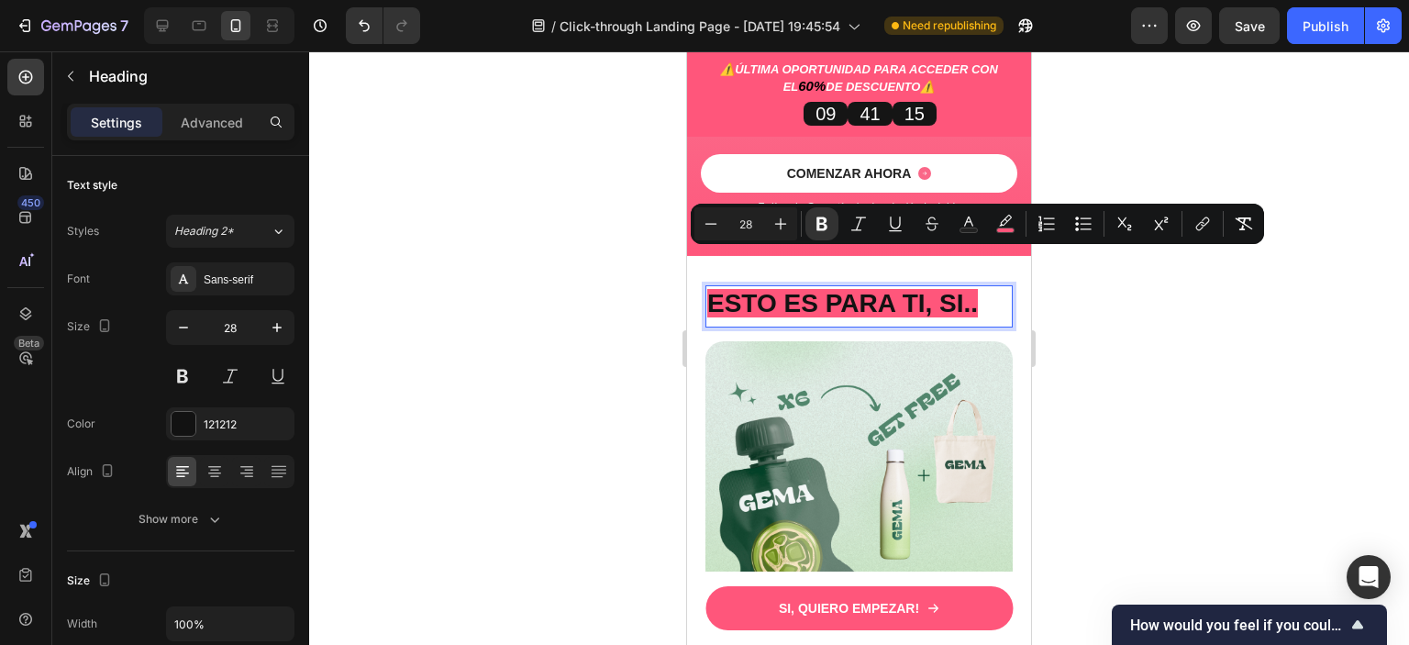
drag, startPoint x: 983, startPoint y: 268, endPoint x: 717, endPoint y: 256, distance: 266.3
click at [717, 289] on strong "ESTO ES PARA TI, SI.." at bounding box center [842, 303] width 271 height 28
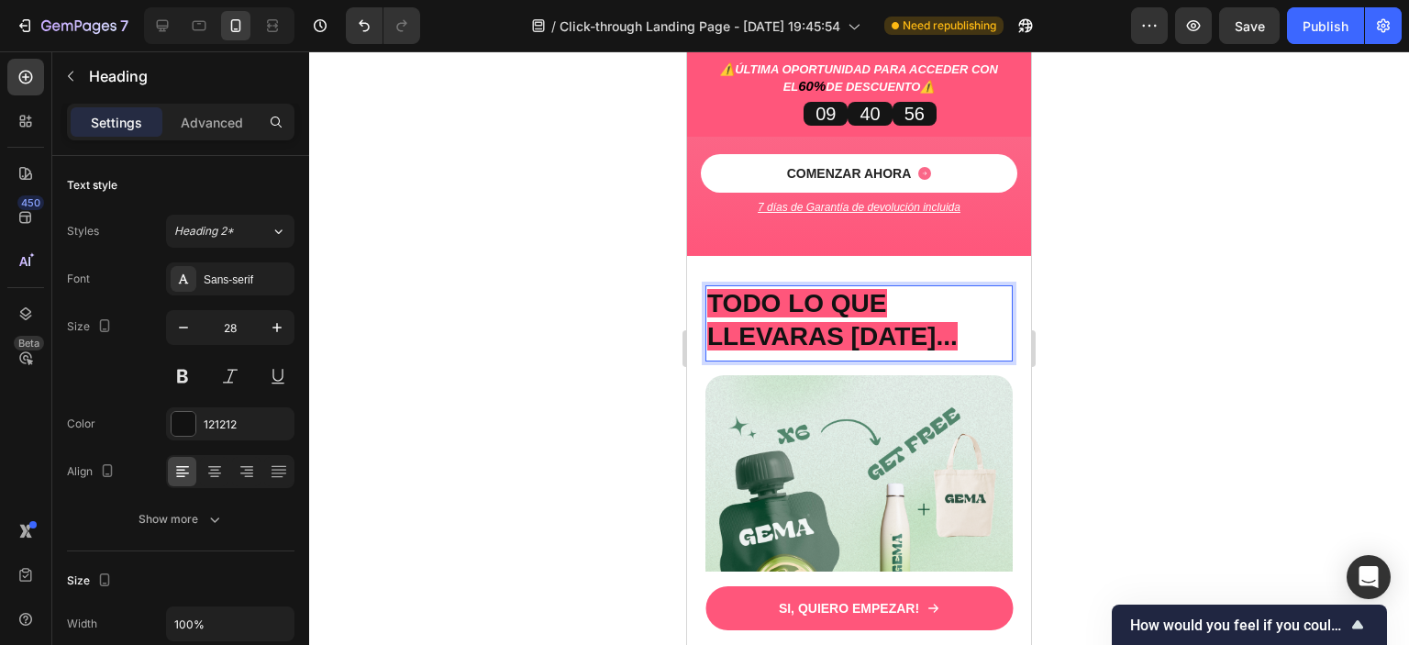
click at [1145, 316] on div at bounding box center [859, 347] width 1100 height 593
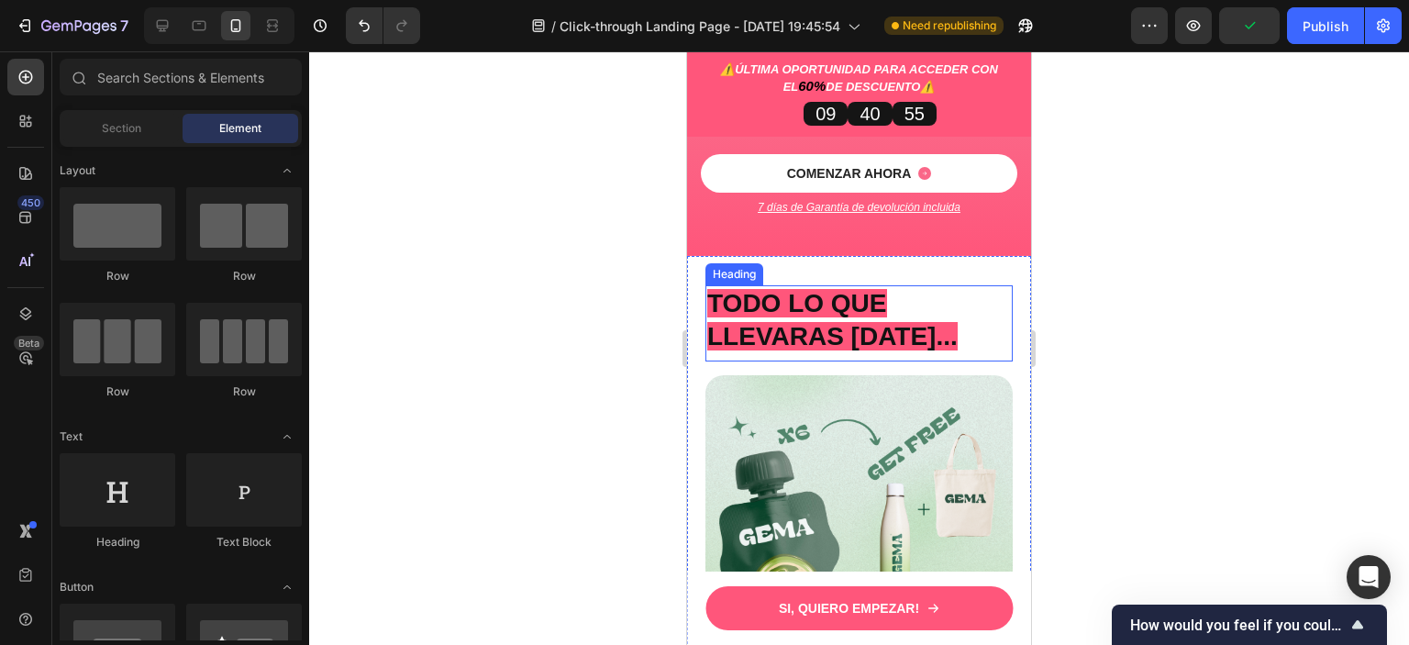
click at [715, 289] on strong "TODO LO QUE LLEVARAS HOY..." at bounding box center [832, 319] width 250 height 61
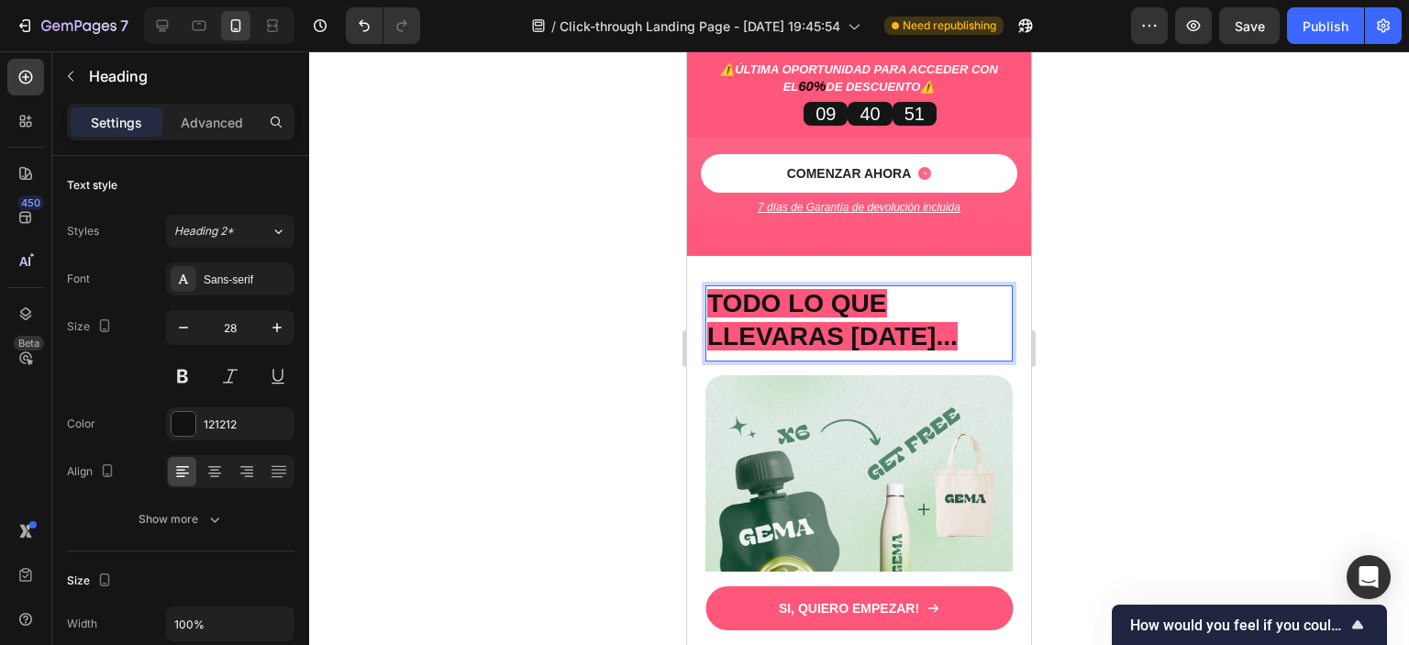
click at [718, 289] on strong "TODO LO QUE LLEVARAS HOY..." at bounding box center [832, 319] width 250 height 61
click at [789, 289] on strong "TODO LO QUE LLEVARAS HOY..." at bounding box center [832, 319] width 250 height 61
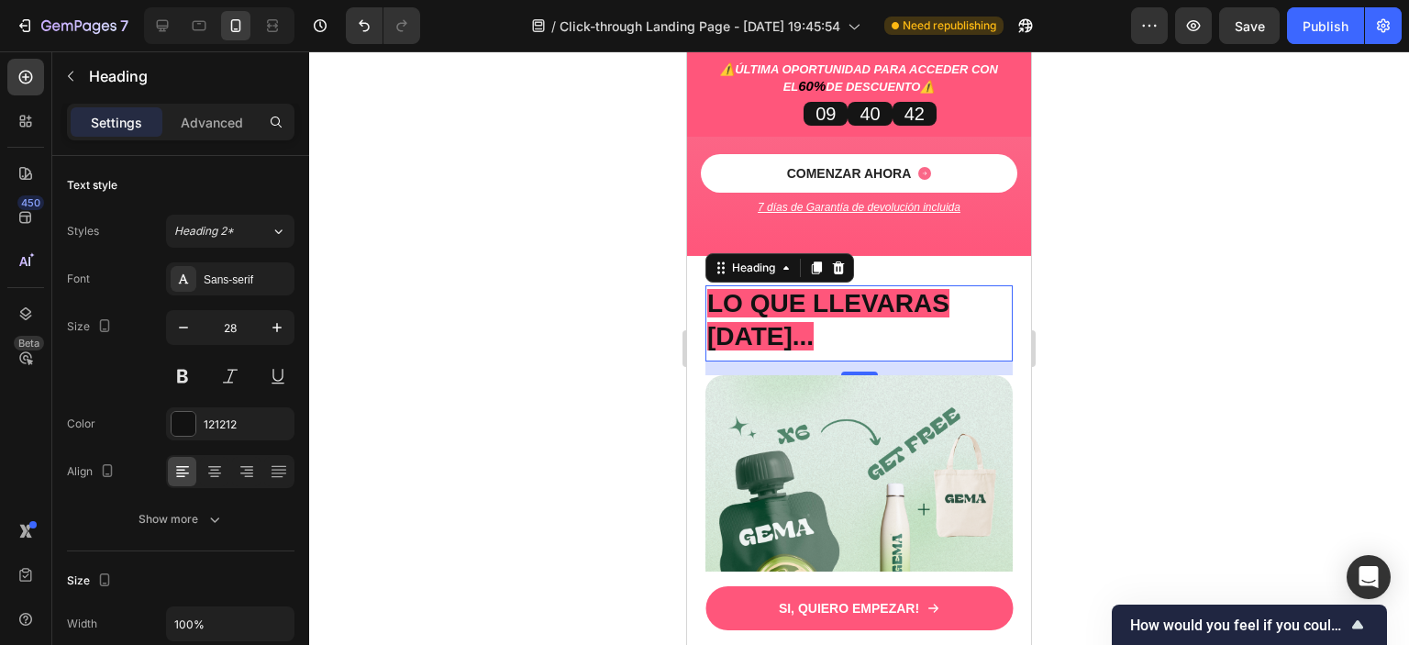
click at [1180, 290] on div at bounding box center [859, 347] width 1100 height 593
click at [796, 294] on p "⁠⁠⁠⁠⁠⁠⁠ LO QUE LLEVARAS HOY..." at bounding box center [859, 320] width 304 height 67
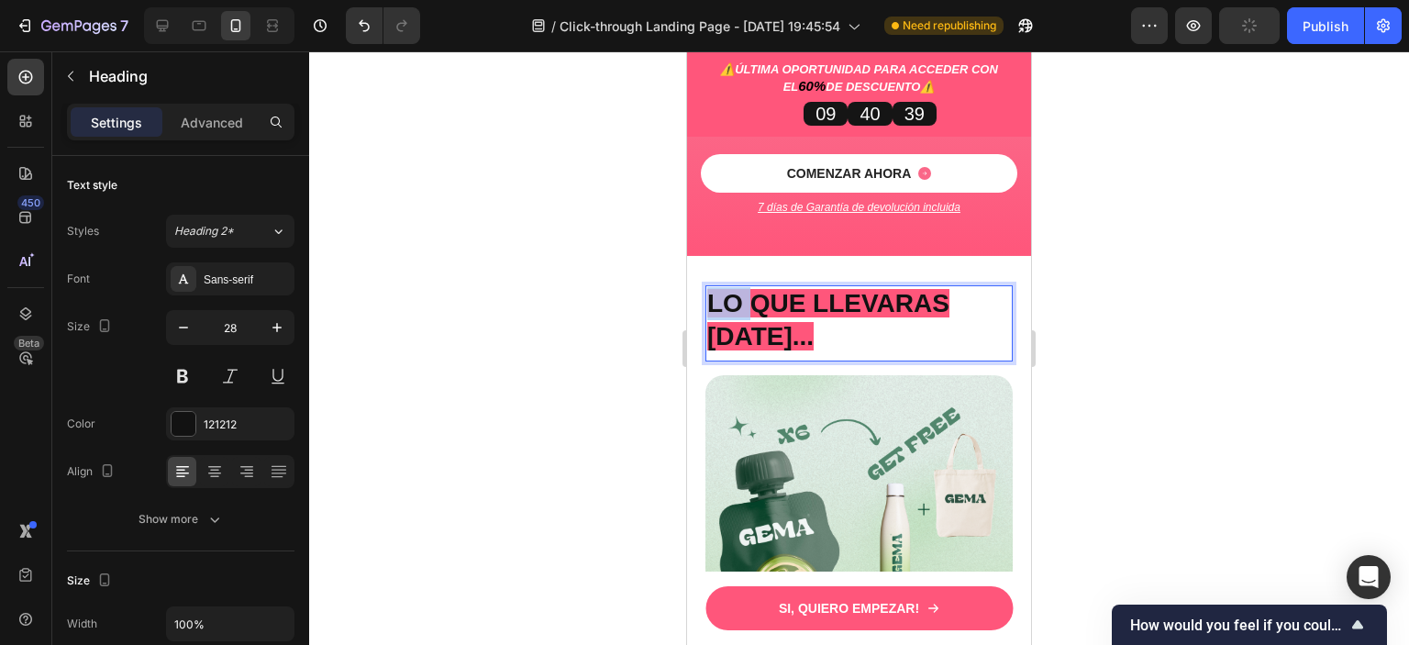
click at [712, 289] on strong "LO QUE LLEVARAS HOY..." at bounding box center [828, 319] width 242 height 61
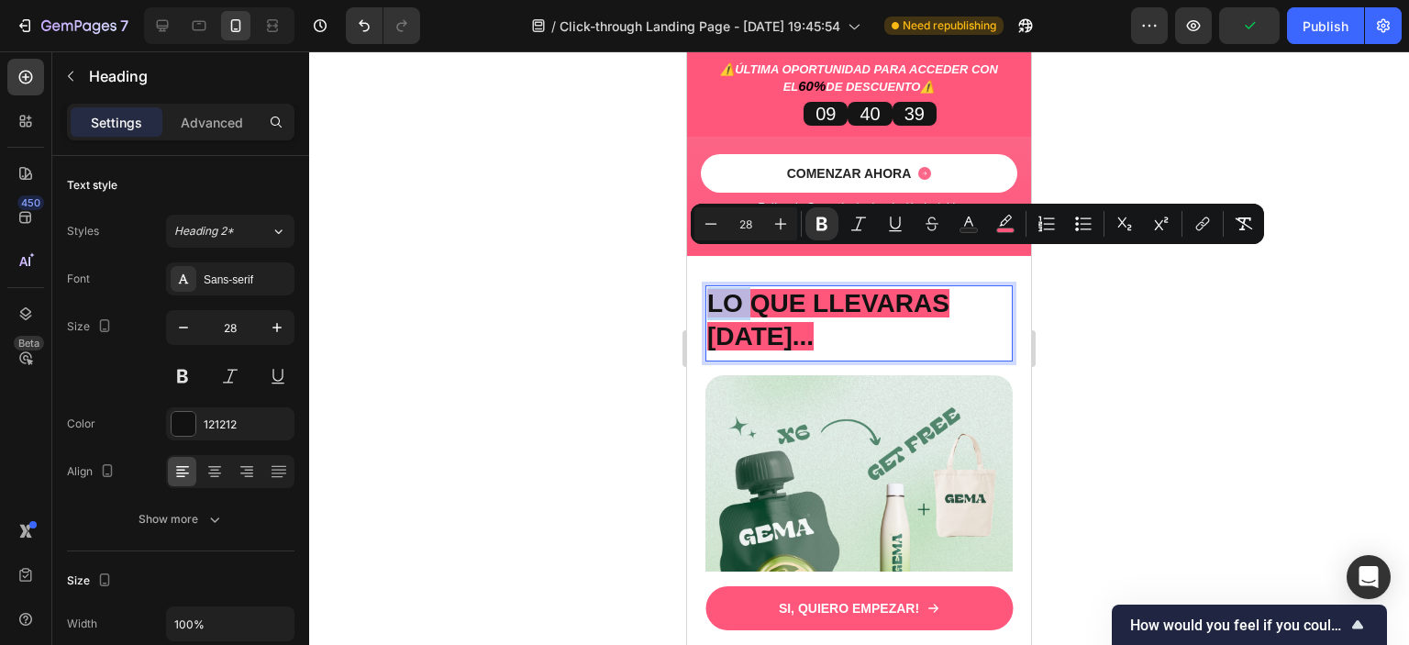
click at [712, 289] on strong "LO QUE LLEVARAS HOY..." at bounding box center [828, 319] width 242 height 61
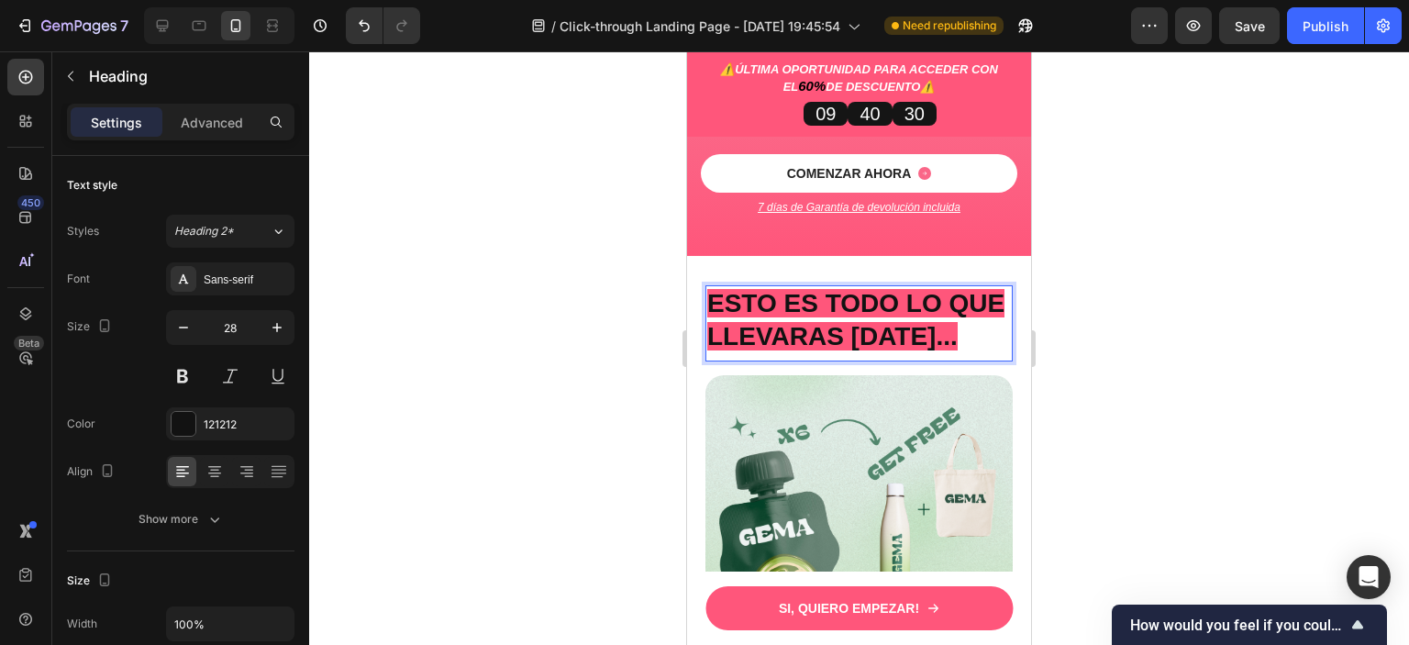
click at [939, 289] on strong "ESTO ES TODO LO QUE LLEVARAS HOY..." at bounding box center [855, 319] width 297 height 61
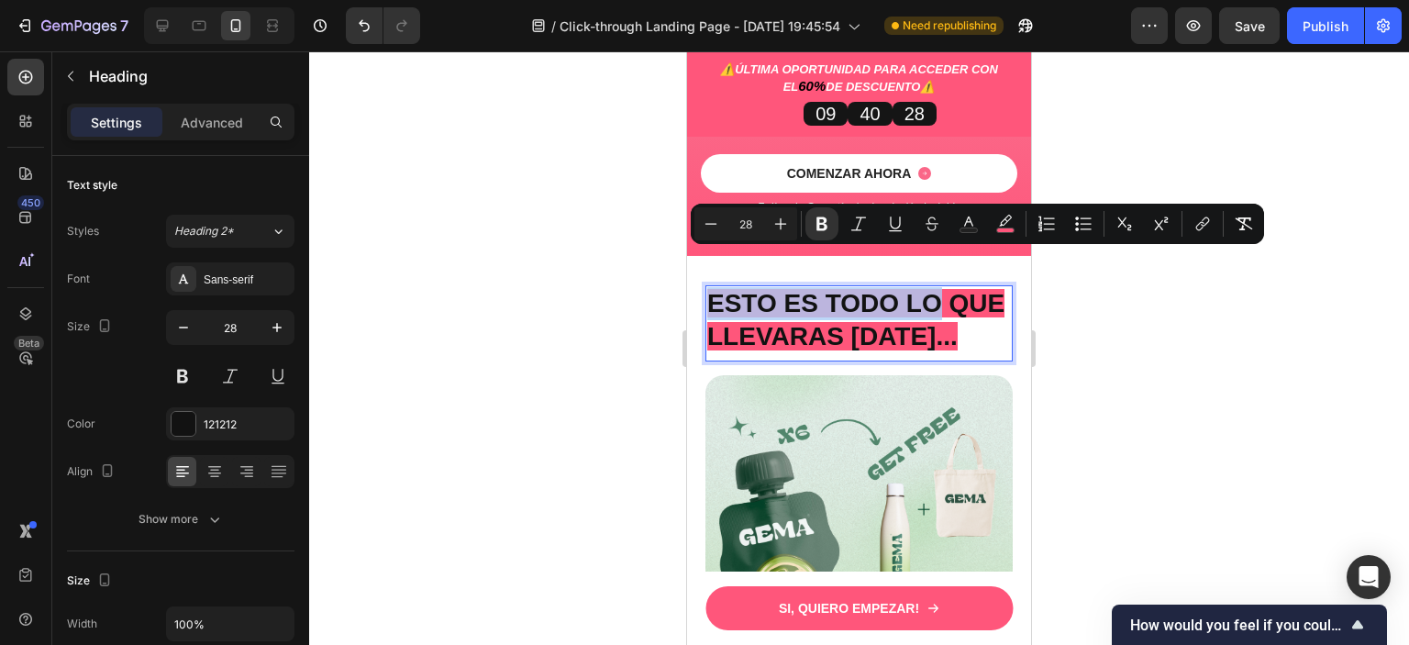
drag, startPoint x: 939, startPoint y: 274, endPoint x: 712, endPoint y: 269, distance: 227.6
click at [712, 289] on strong "ESTO ES TODO LO QUE LLEVARAS HOY..." at bounding box center [855, 319] width 297 height 61
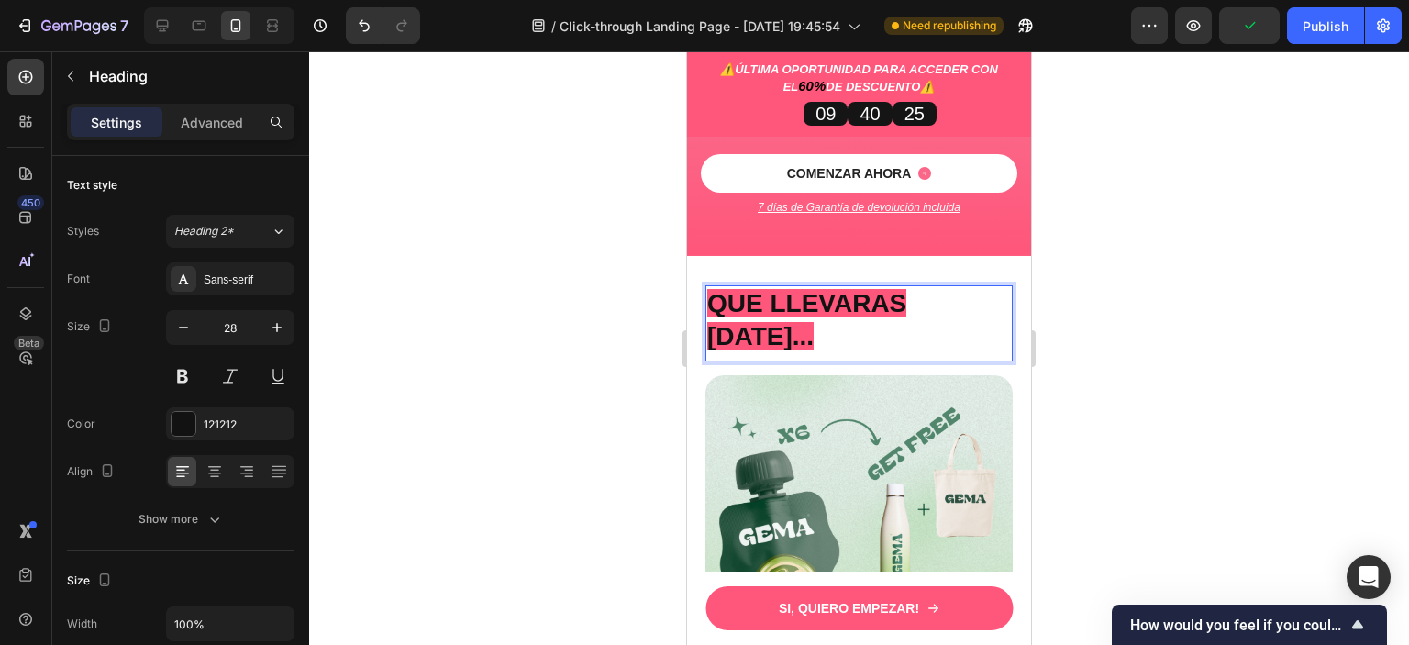
click at [715, 289] on strong "QUE LLEVARAS HOY..." at bounding box center [806, 319] width 199 height 61
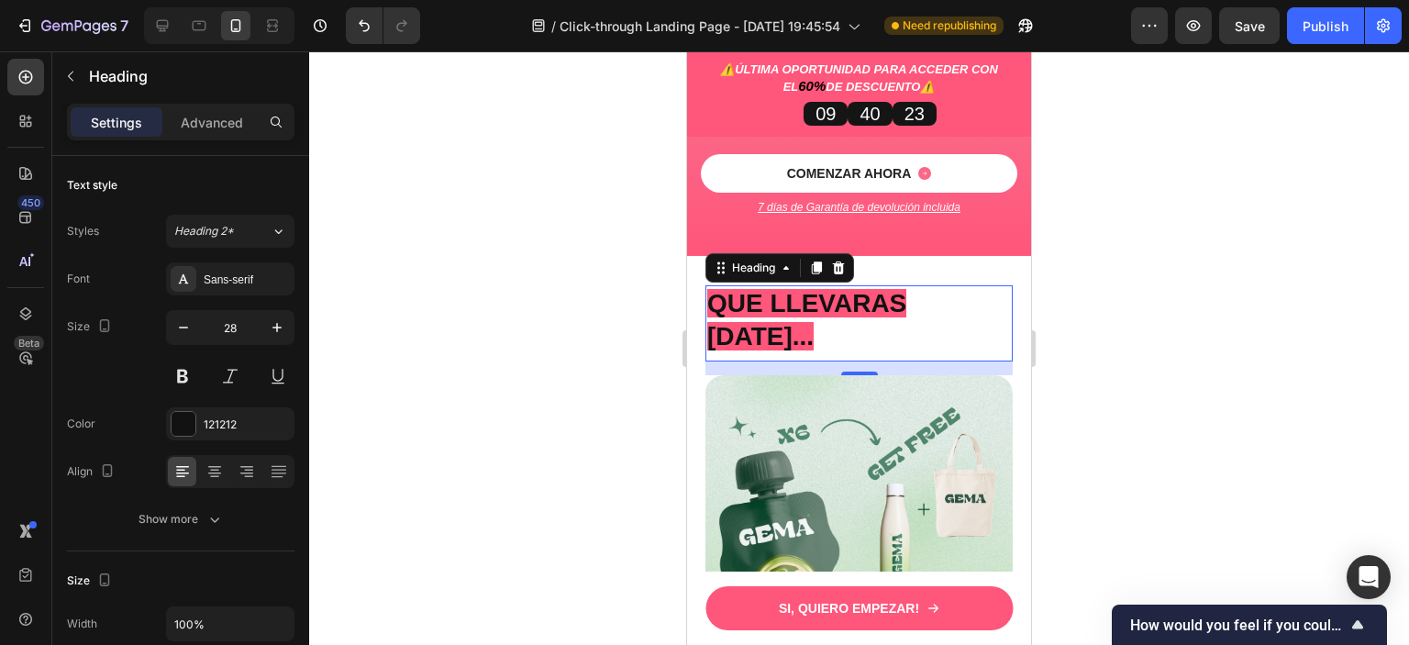
click at [1294, 270] on div at bounding box center [859, 347] width 1100 height 593
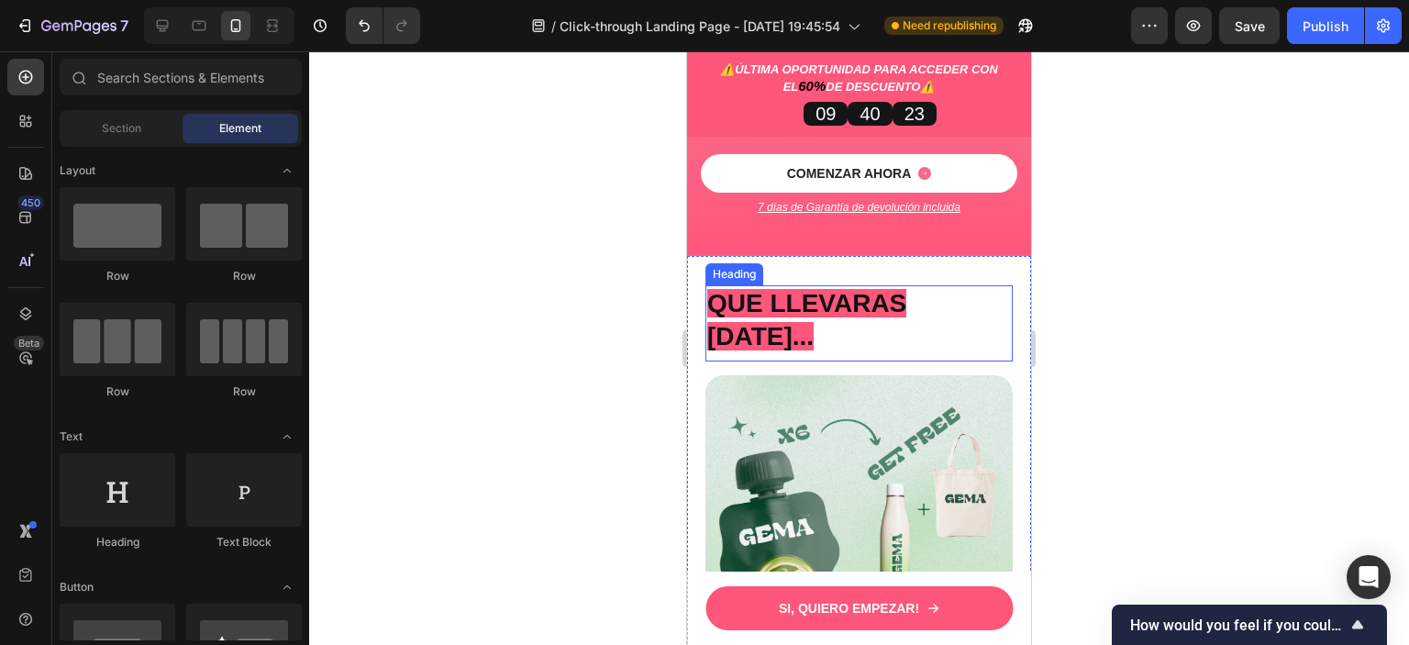
click at [923, 287] on p "⁠⁠⁠⁠⁠⁠⁠ QUE LLEVARAS HOY..." at bounding box center [859, 320] width 304 height 67
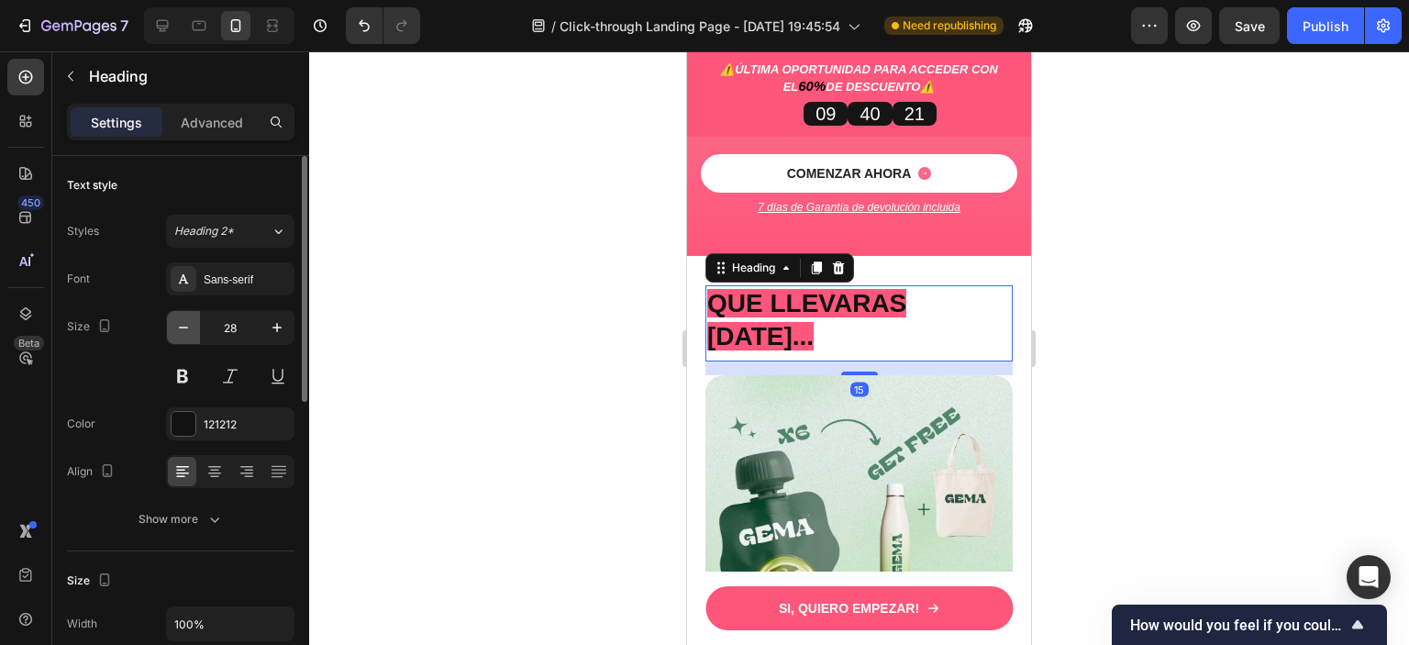
click at [176, 319] on icon "button" at bounding box center [183, 327] width 18 height 18
type input "27"
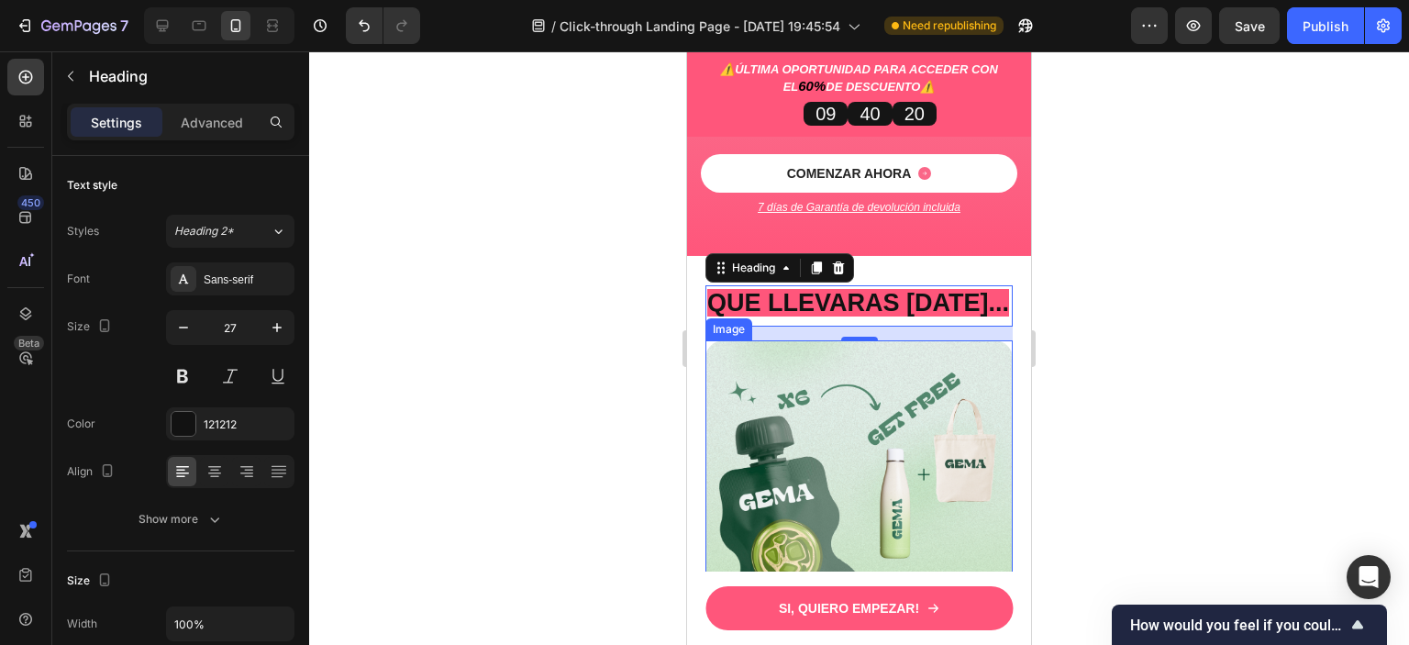
click at [1139, 363] on div at bounding box center [859, 347] width 1100 height 593
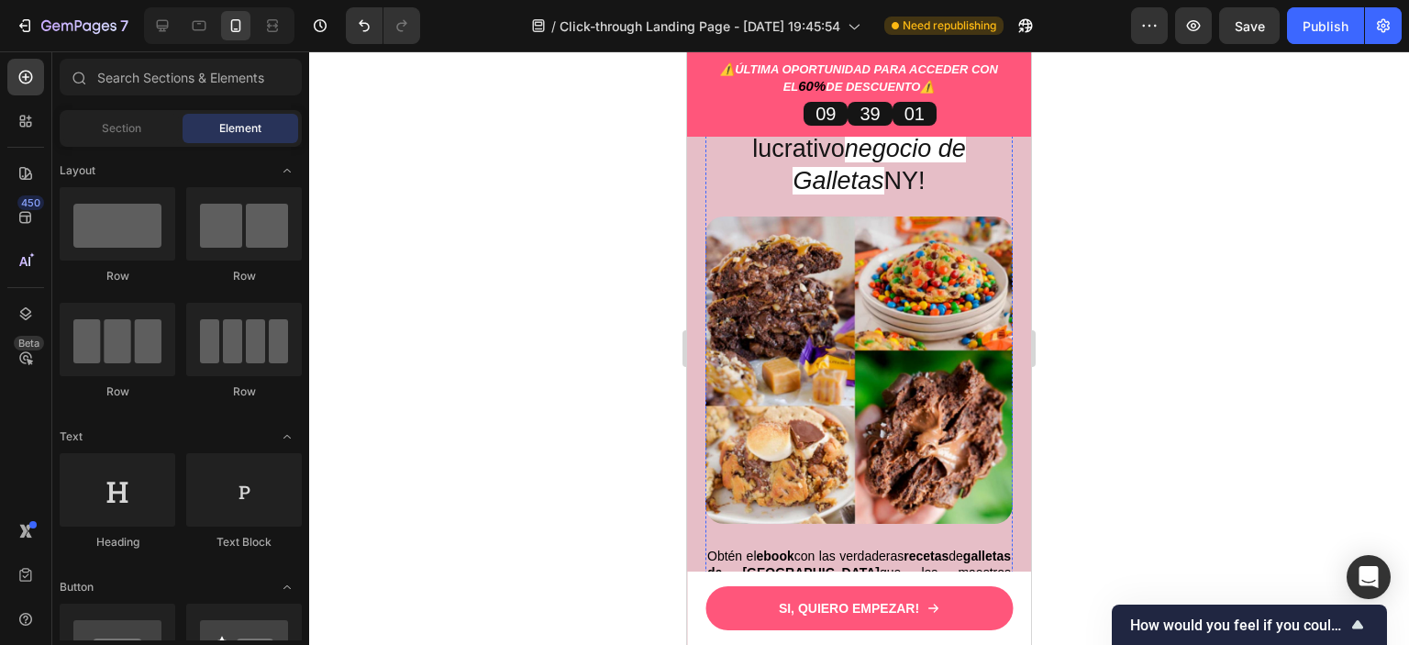
scroll to position [145, 0]
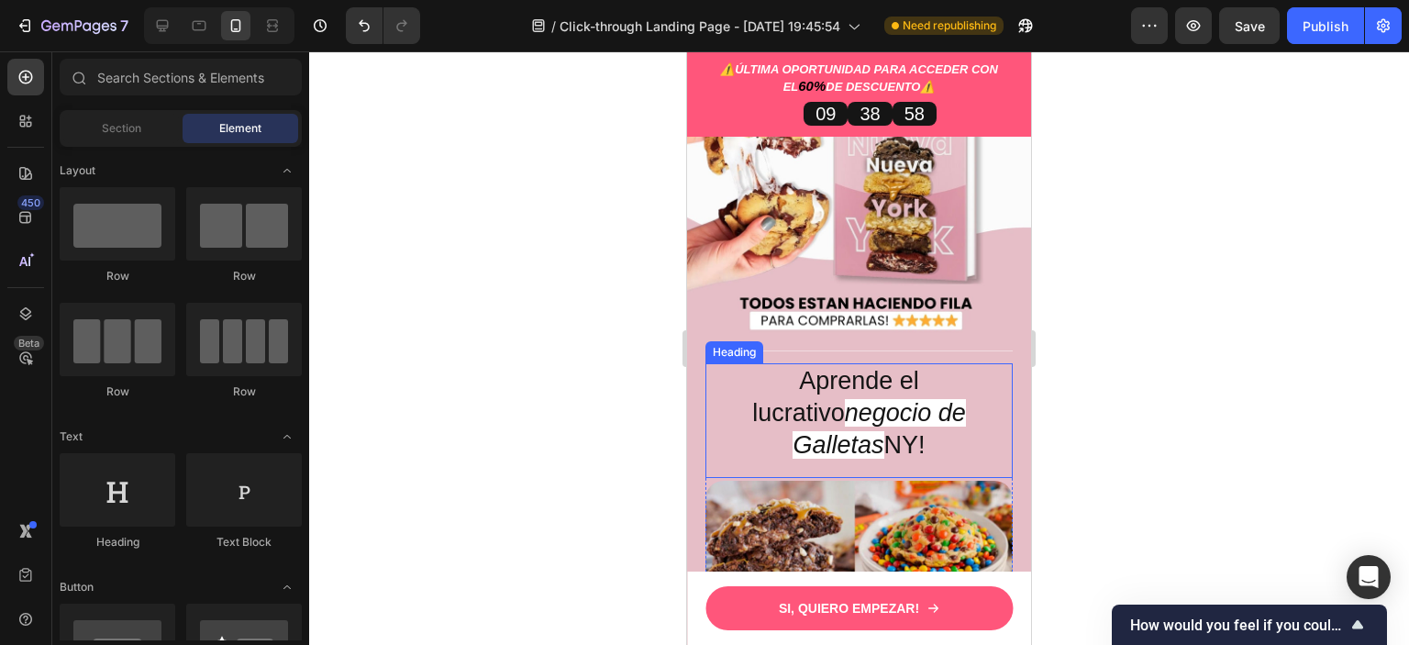
click at [976, 363] on h2 "Aprende el lucrativo negocio de Galletas [GEOGRAPHIC_DATA]!" at bounding box center [858, 413] width 307 height 100
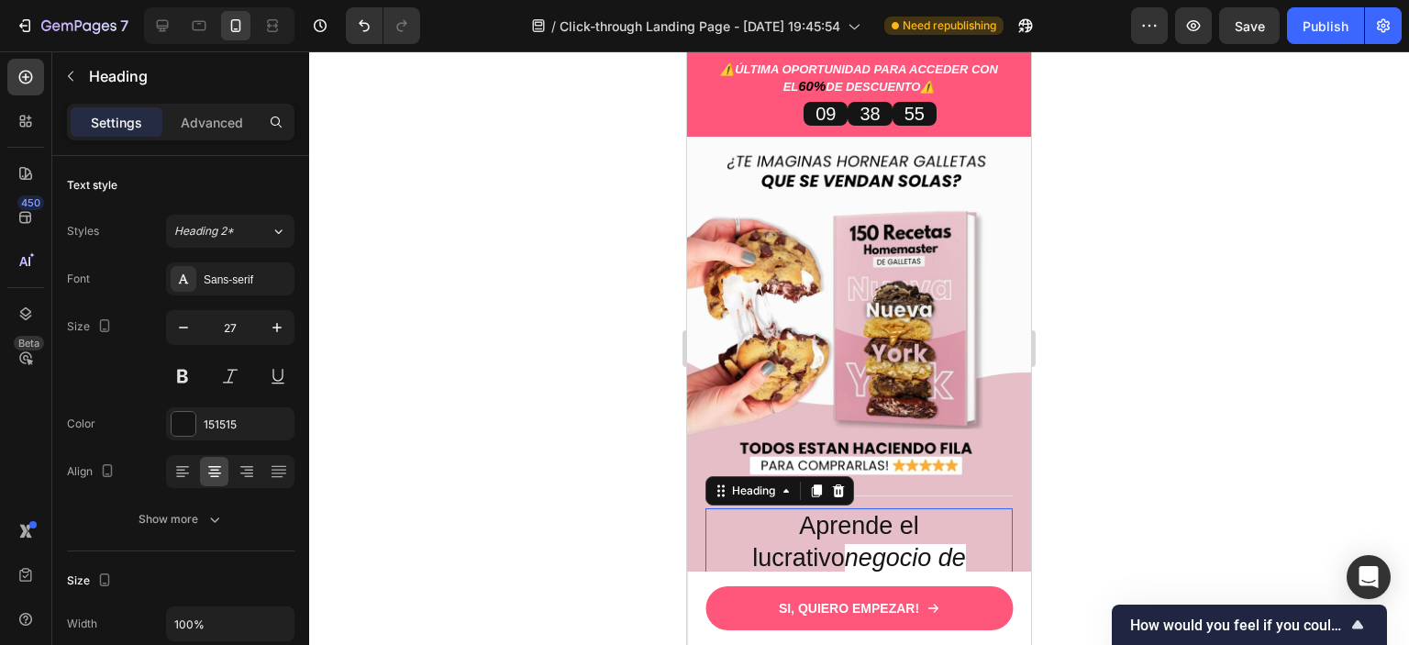
scroll to position [275, 0]
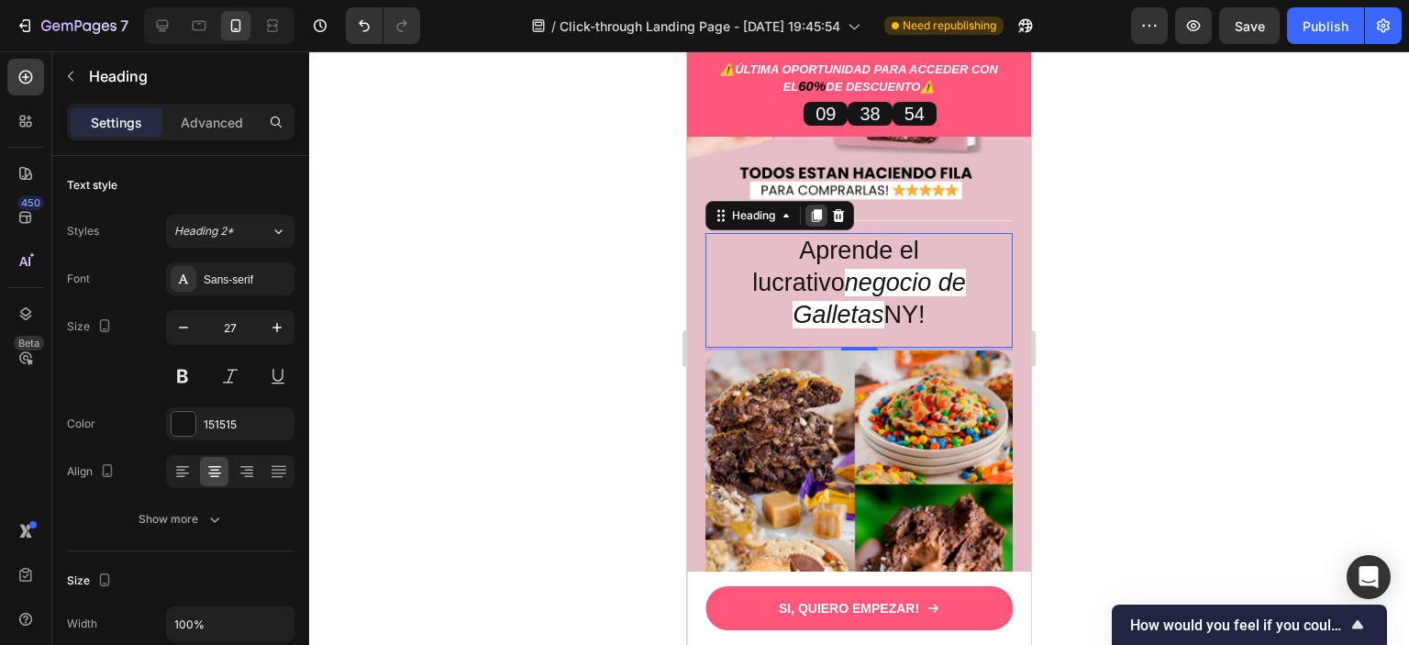
click at [817, 209] on icon at bounding box center [817, 215] width 10 height 13
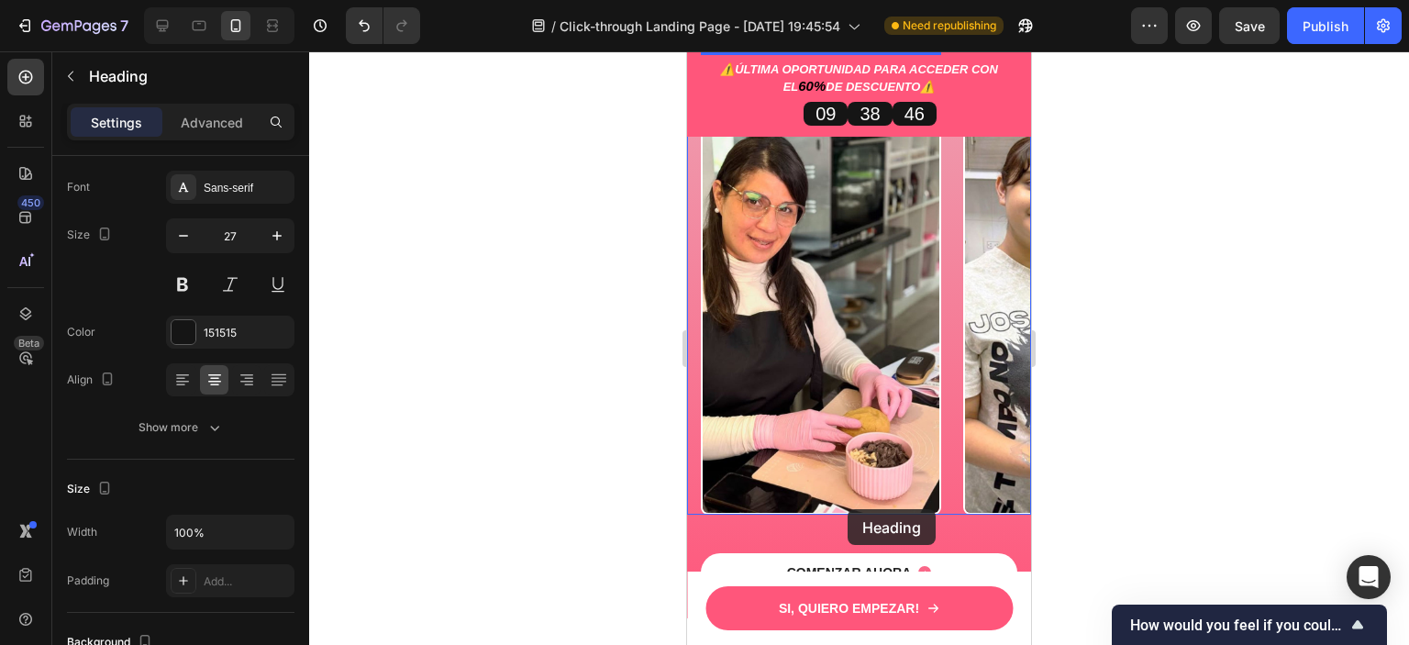
scroll to position [4862, 0]
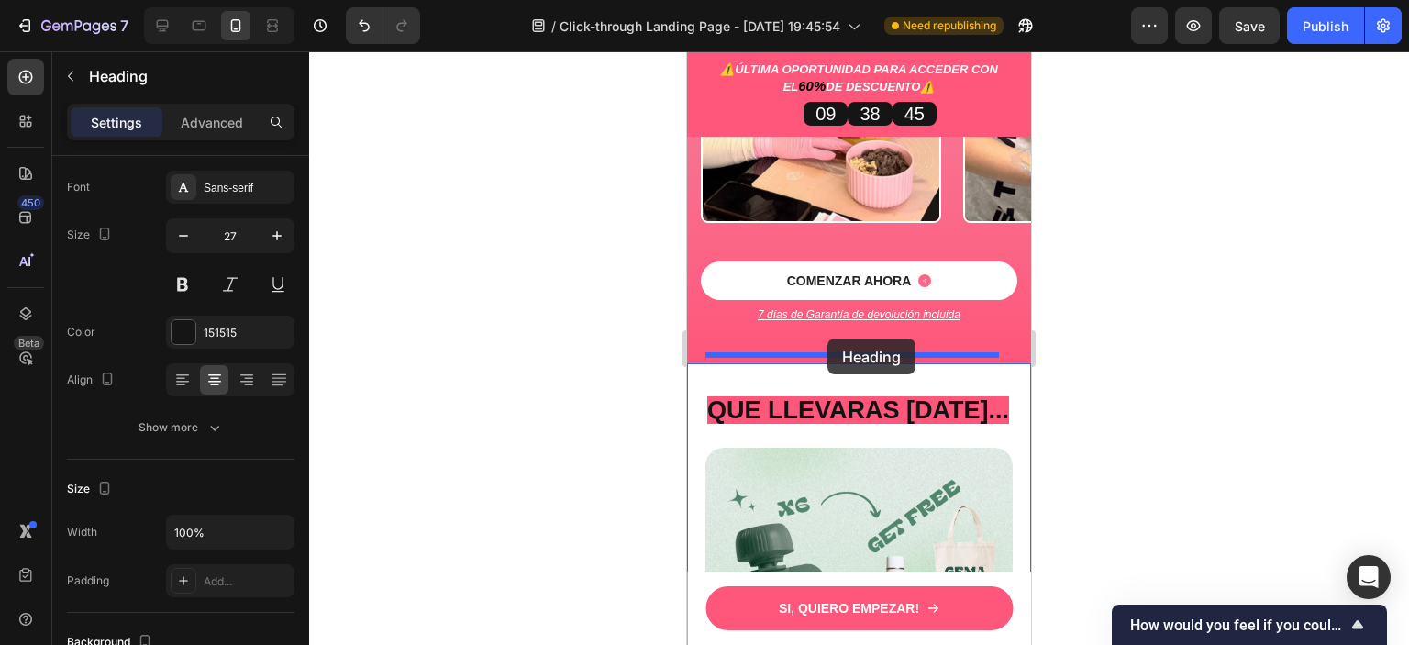
drag, startPoint x: 773, startPoint y: 293, endPoint x: 827, endPoint y: 338, distance: 70.9
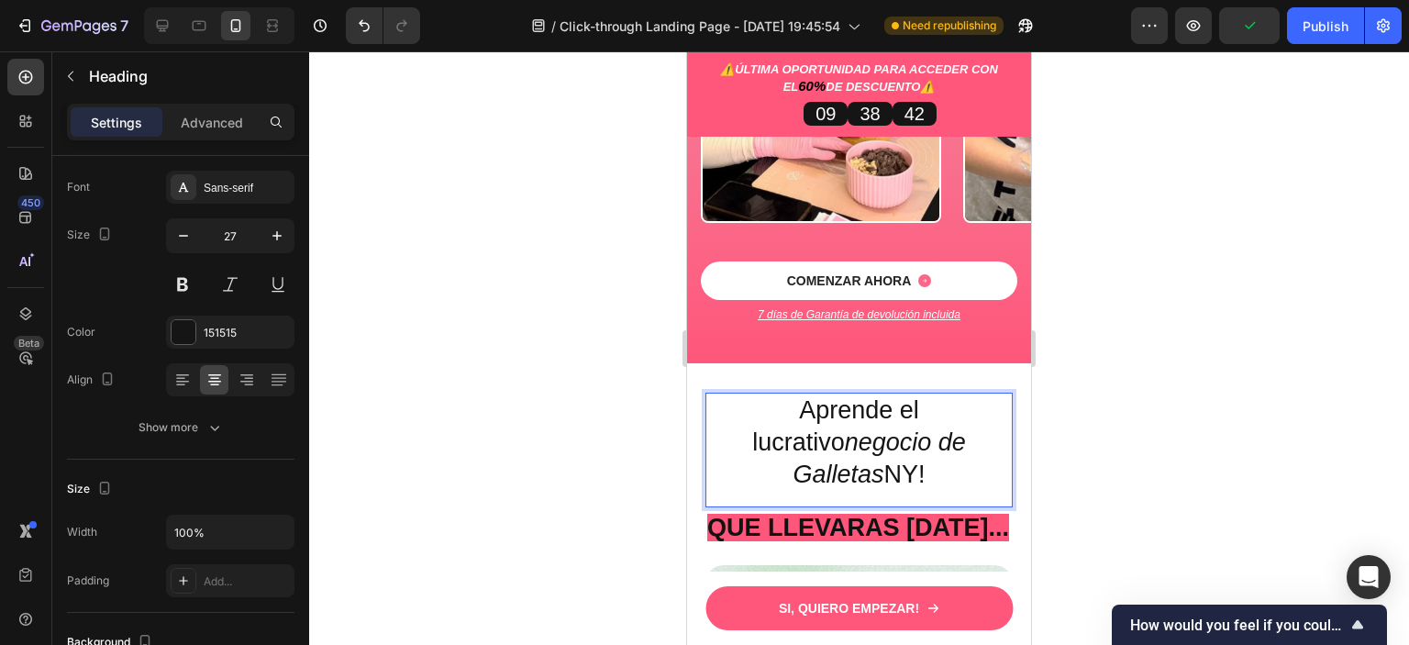
click at [977, 403] on p "Aprende el lucrativo negocio de Galletas [GEOGRAPHIC_DATA]!" at bounding box center [859, 442] width 304 height 96
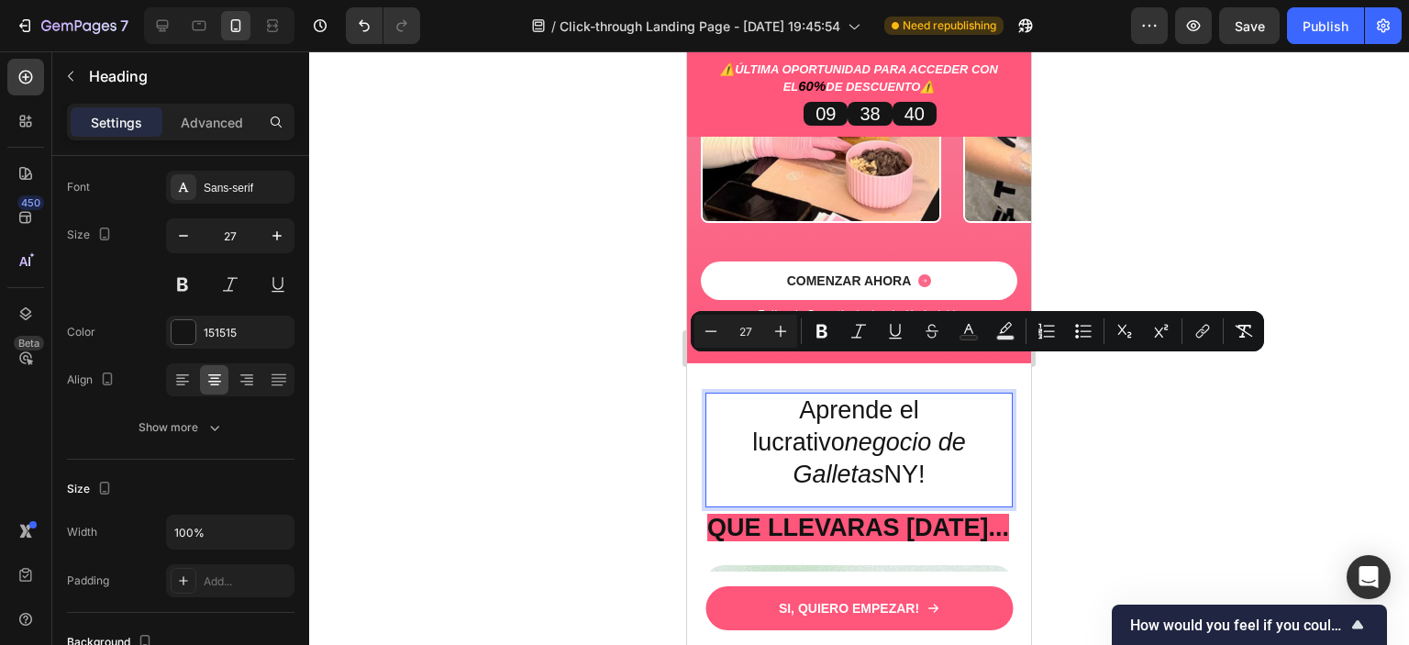
drag, startPoint x: 984, startPoint y: 405, endPoint x: 712, endPoint y: 373, distance: 274.2
click at [712, 394] on p "Aprende el lucrativo negocio de Galletas [GEOGRAPHIC_DATA]!" at bounding box center [859, 442] width 304 height 96
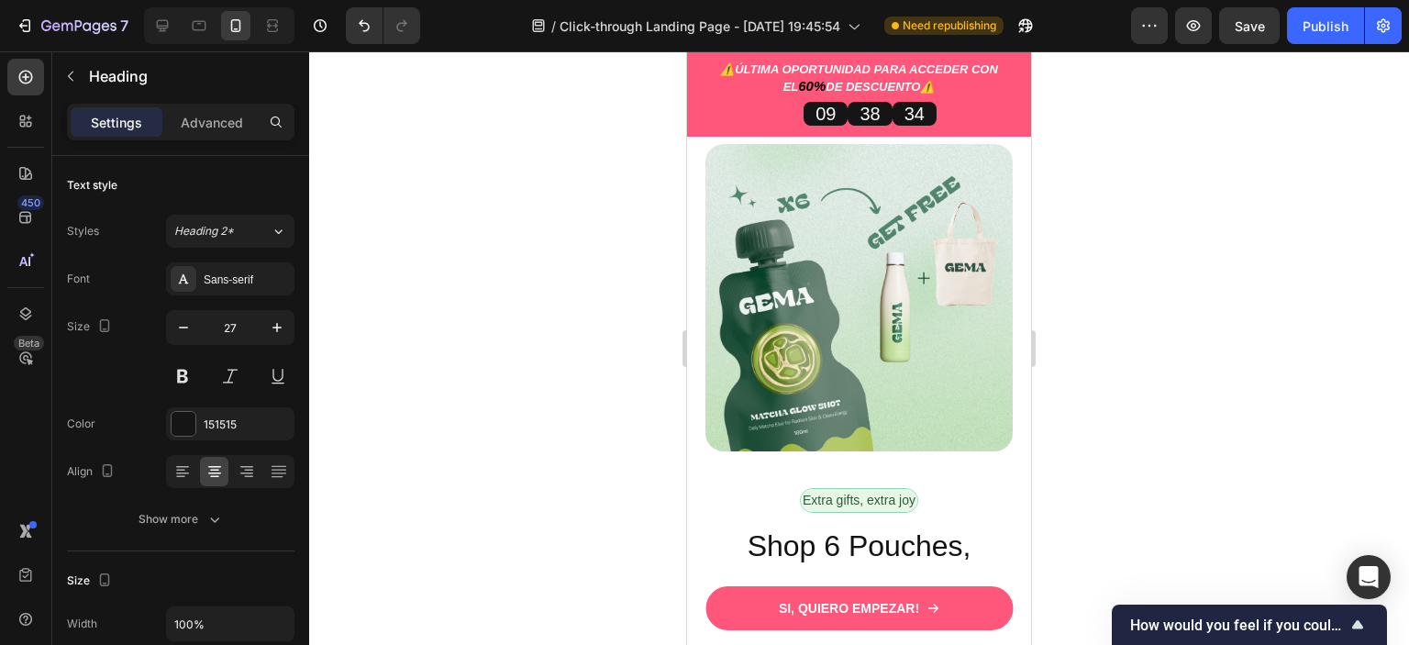
scroll to position [92, 0]
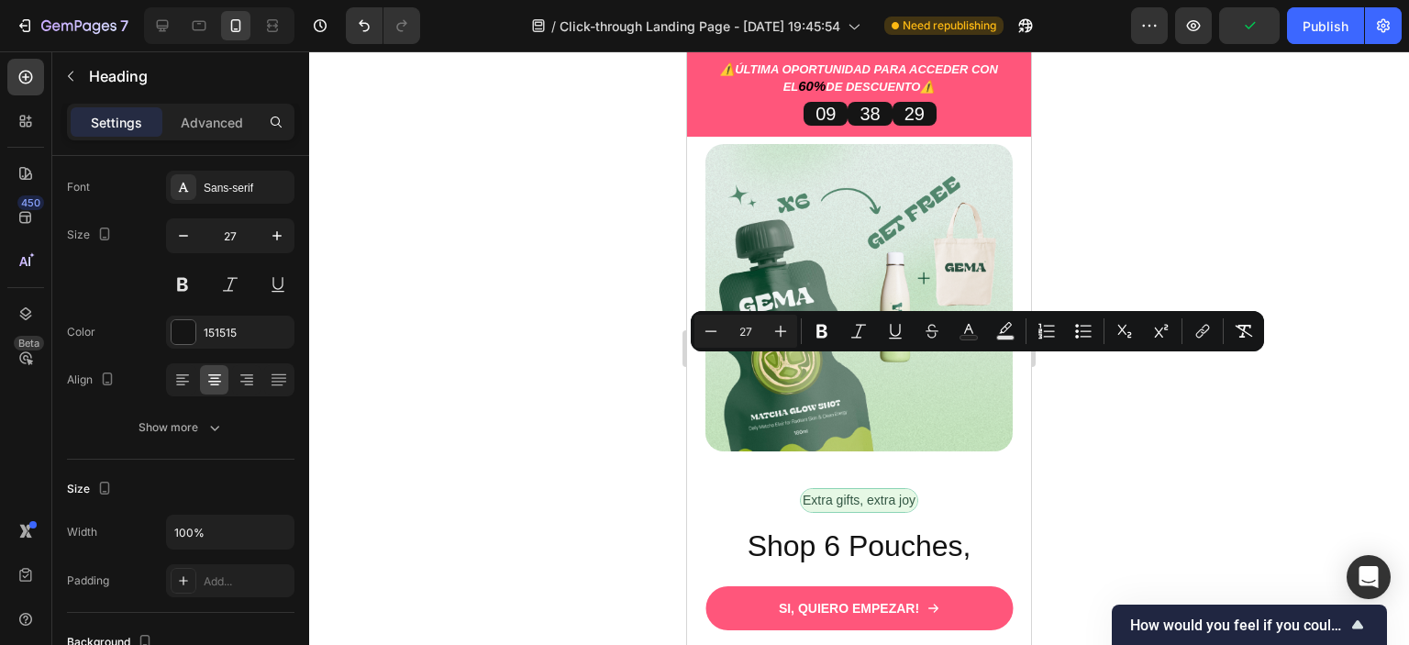
click at [982, 70] on p "Aprende el lucrativo negocio de Galletas [GEOGRAPHIC_DATA]!" at bounding box center [859, 21] width 304 height 96
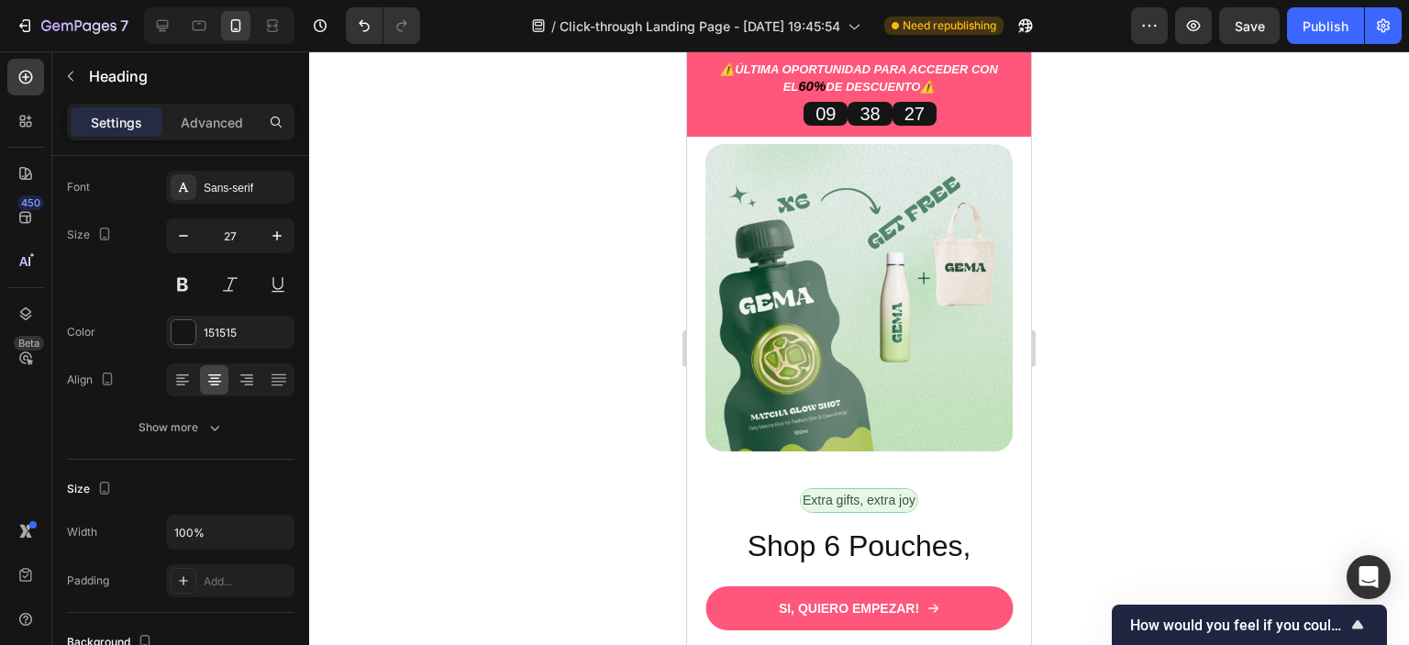
drag, startPoint x: 984, startPoint y: 410, endPoint x: 745, endPoint y: 371, distance: 242.6
click at [745, 70] on p "Aprende el lucrativo negocio de Galletas [GEOGRAPHIC_DATA]!" at bounding box center [859, 21] width 304 height 96
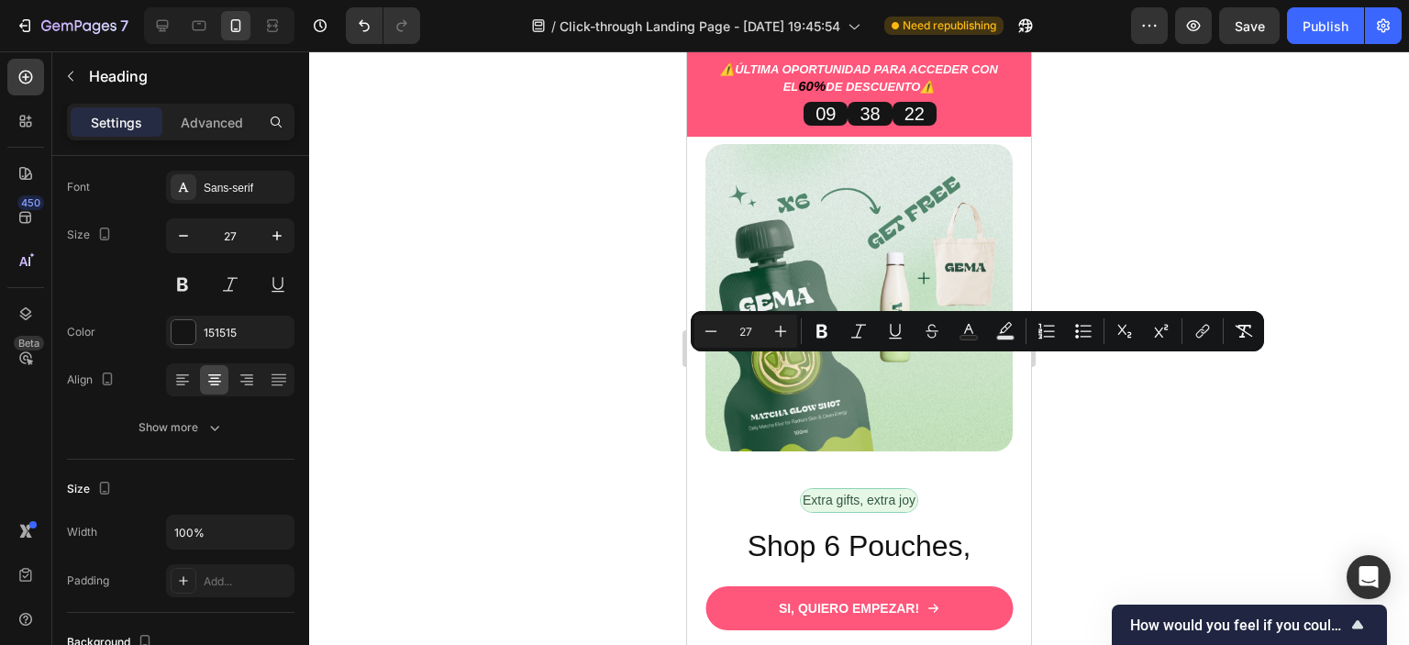
click at [969, 70] on p "Aprende el lucrativo negocio de Galletas [GEOGRAPHIC_DATA]!" at bounding box center [859, 21] width 304 height 96
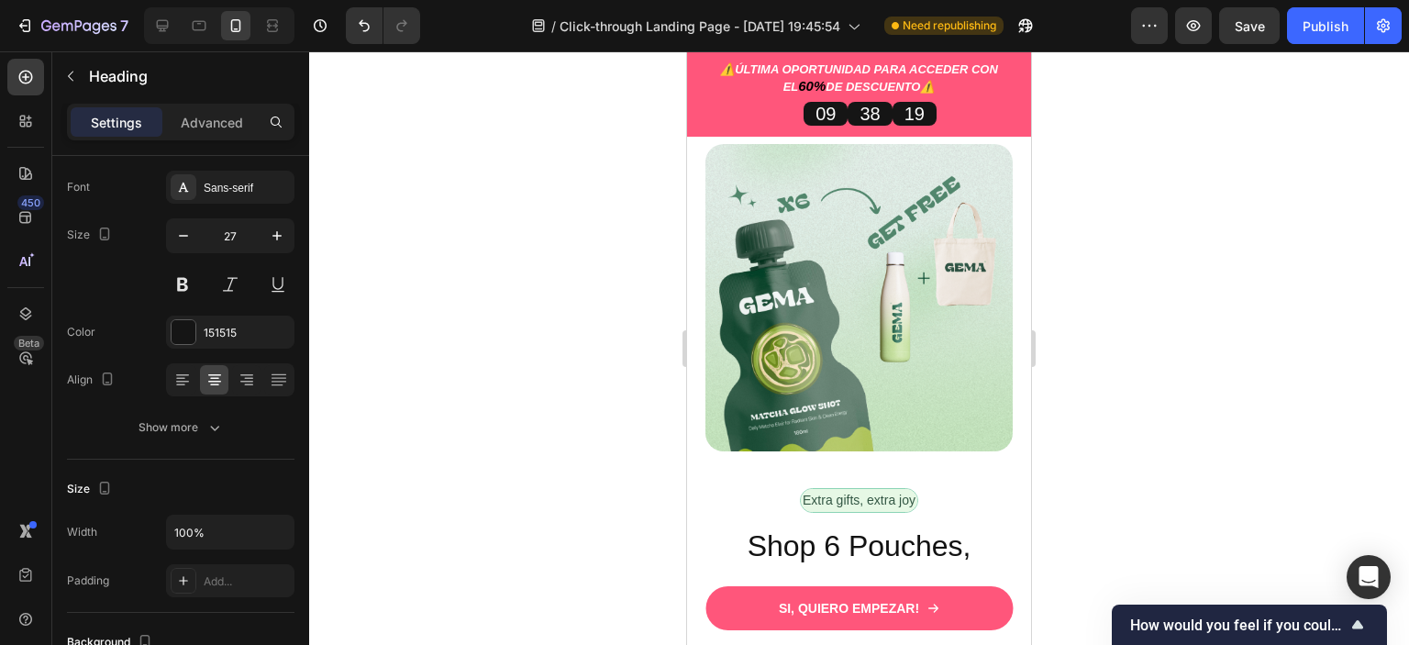
drag, startPoint x: 745, startPoint y: 373, endPoint x: 985, endPoint y: 407, distance: 242.7
click at [985, 70] on p "Aprende el lucrativo negocio de Galletas [GEOGRAPHIC_DATA]!" at bounding box center [859, 21] width 304 height 96
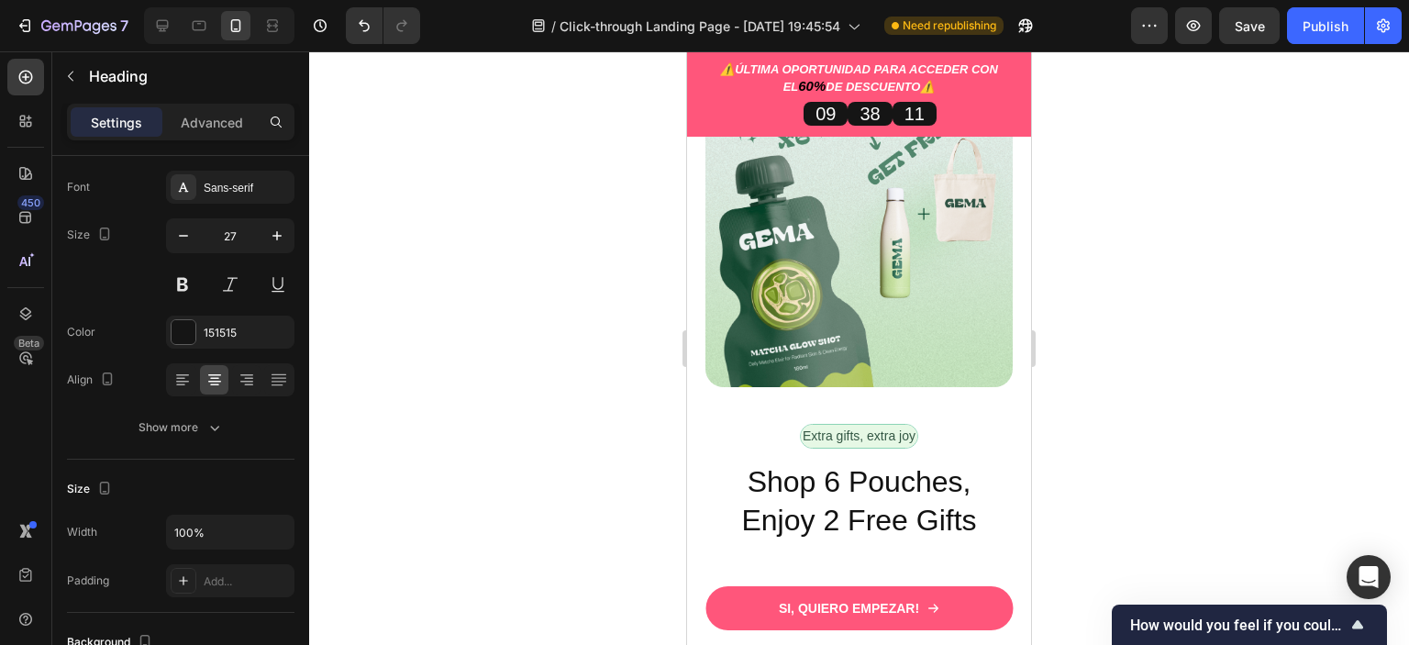
click at [1229, 379] on div at bounding box center [859, 347] width 1100 height 593
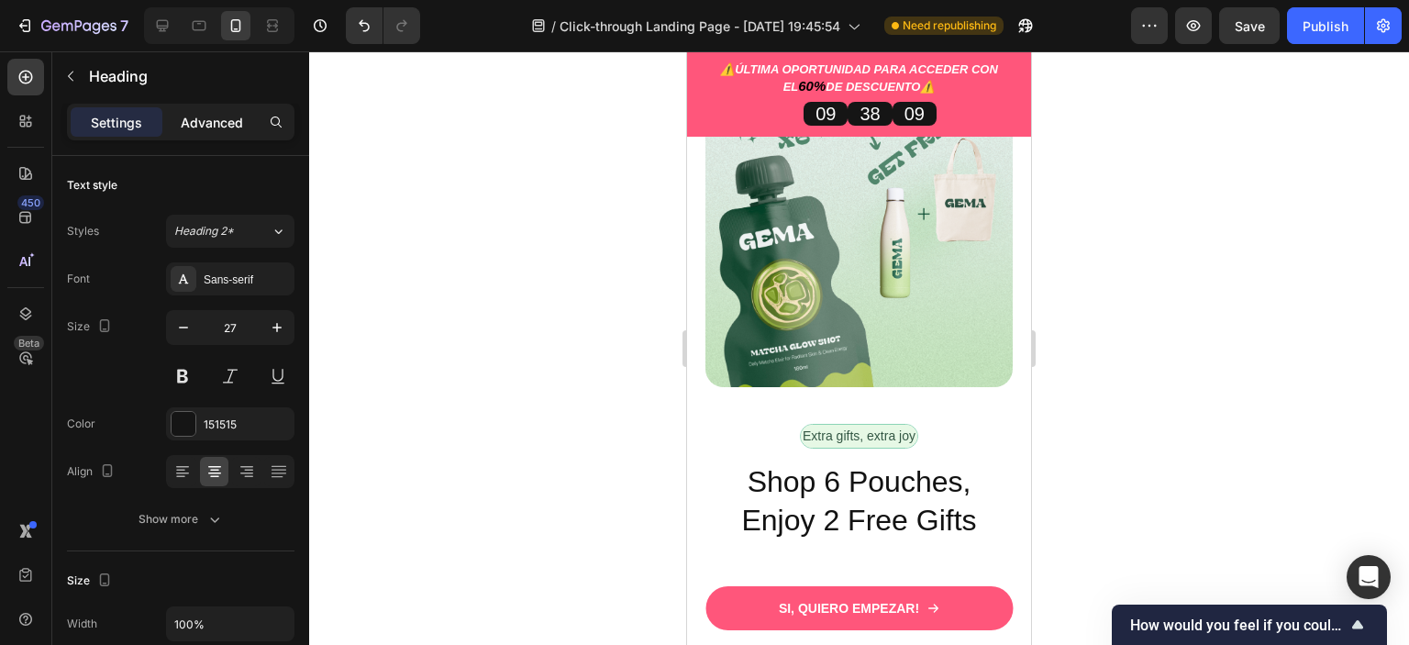
click at [230, 123] on p "Advanced" at bounding box center [212, 122] width 62 height 19
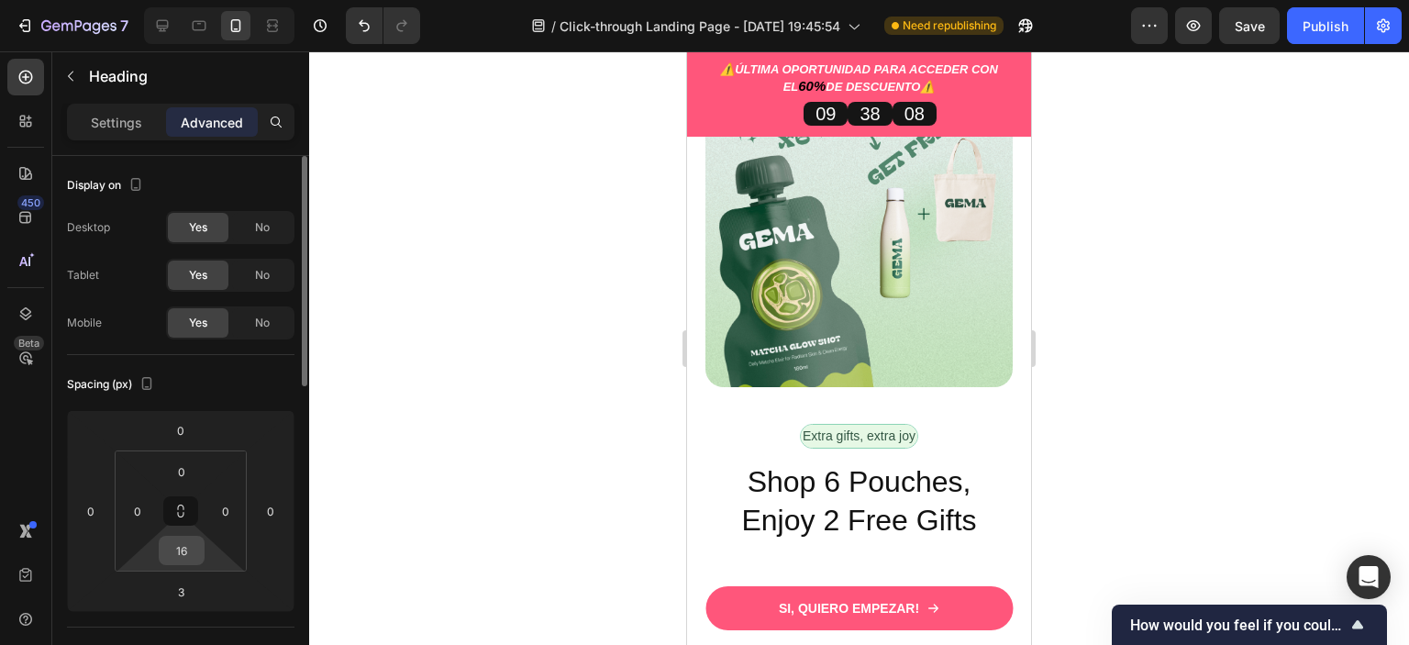
click at [185, 546] on input "16" at bounding box center [181, 551] width 37 height 28
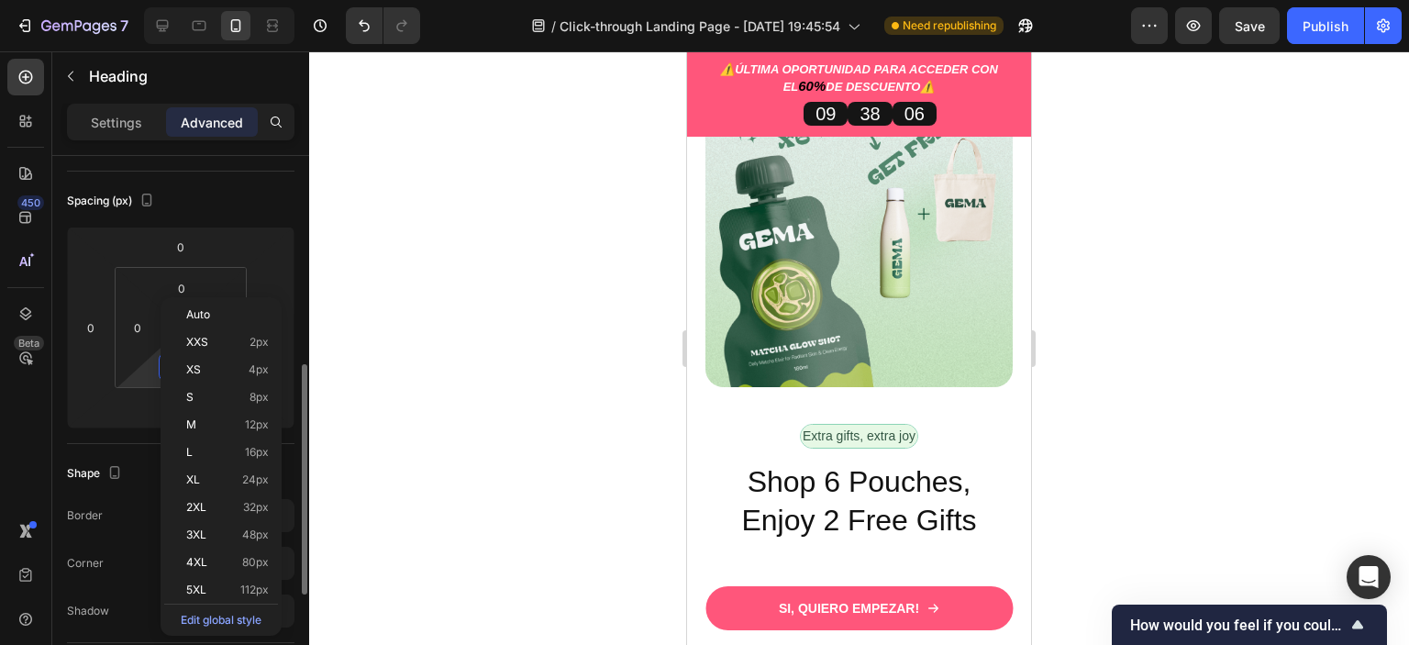
scroll to position [367, 0]
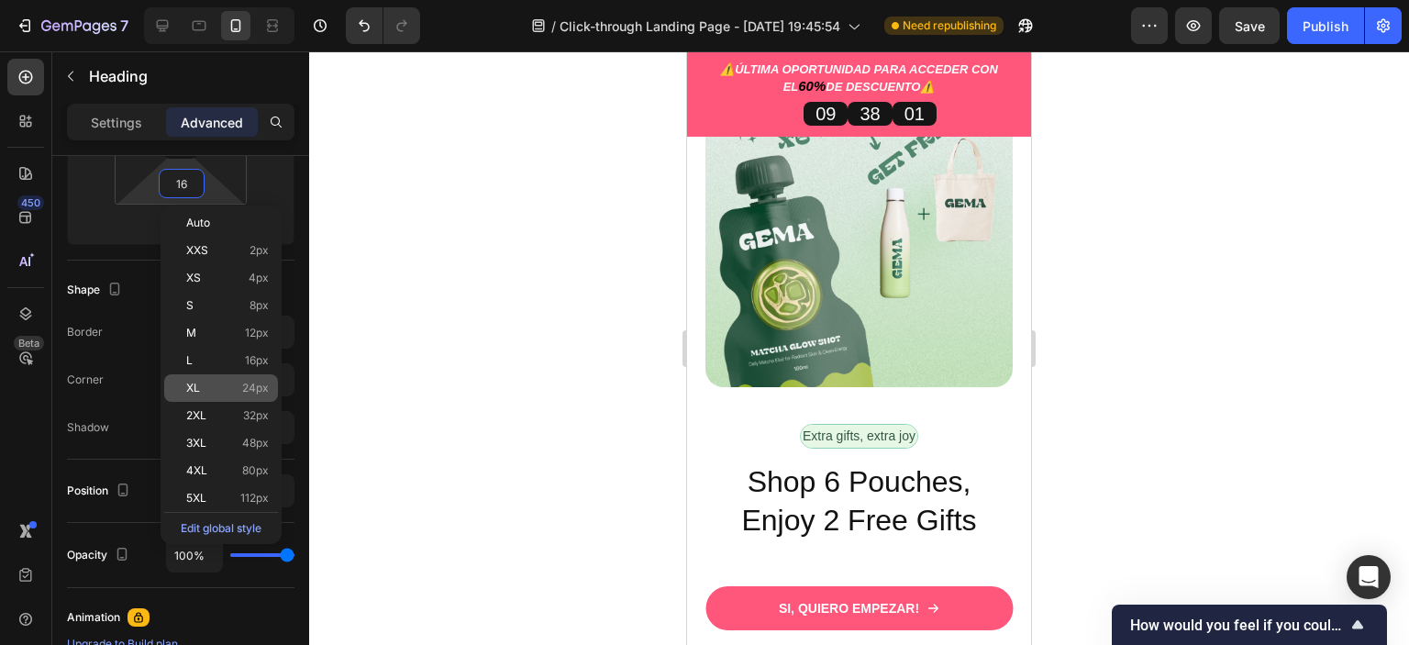
click at [227, 383] on p "XL 24px" at bounding box center [227, 388] width 83 height 13
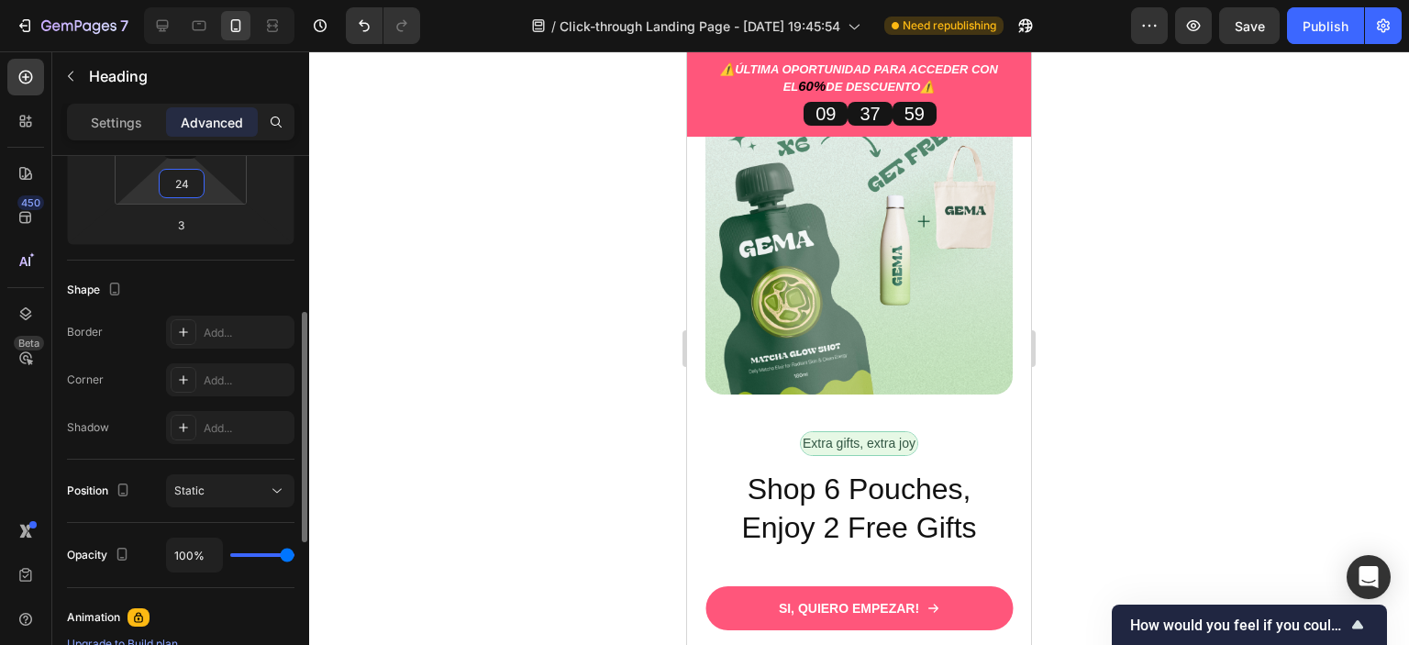
click at [217, 0] on html "7 / Click-through Landing Page - [DATE] 19:45:54 Need republishing Preview Save…" at bounding box center [704, 0] width 1409 height 0
click at [194, 182] on input "24" at bounding box center [181, 184] width 37 height 28
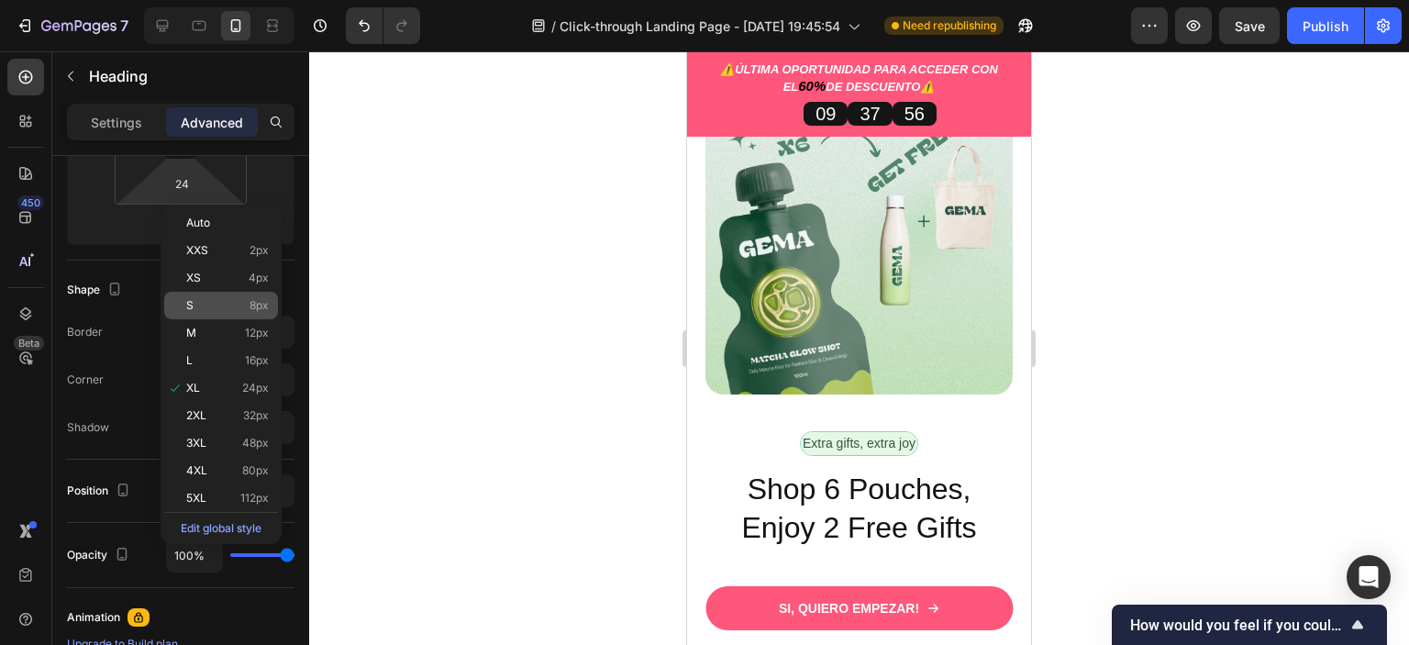
click at [252, 311] on div "S 8px" at bounding box center [221, 306] width 114 height 28
type input "8"
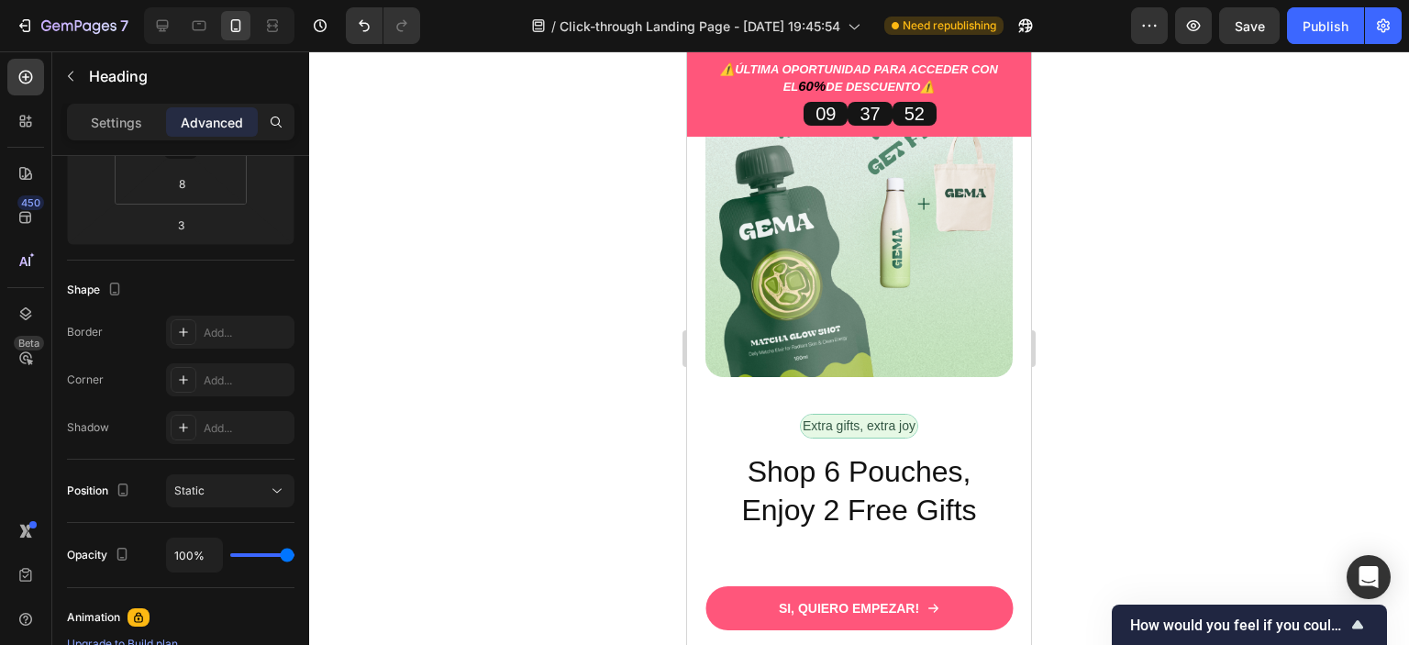
drag, startPoint x: 859, startPoint y: 398, endPoint x: 870, endPoint y: 392, distance: 12.0
type input "0"
click at [187, 190] on input "8" at bounding box center [181, 184] width 37 height 28
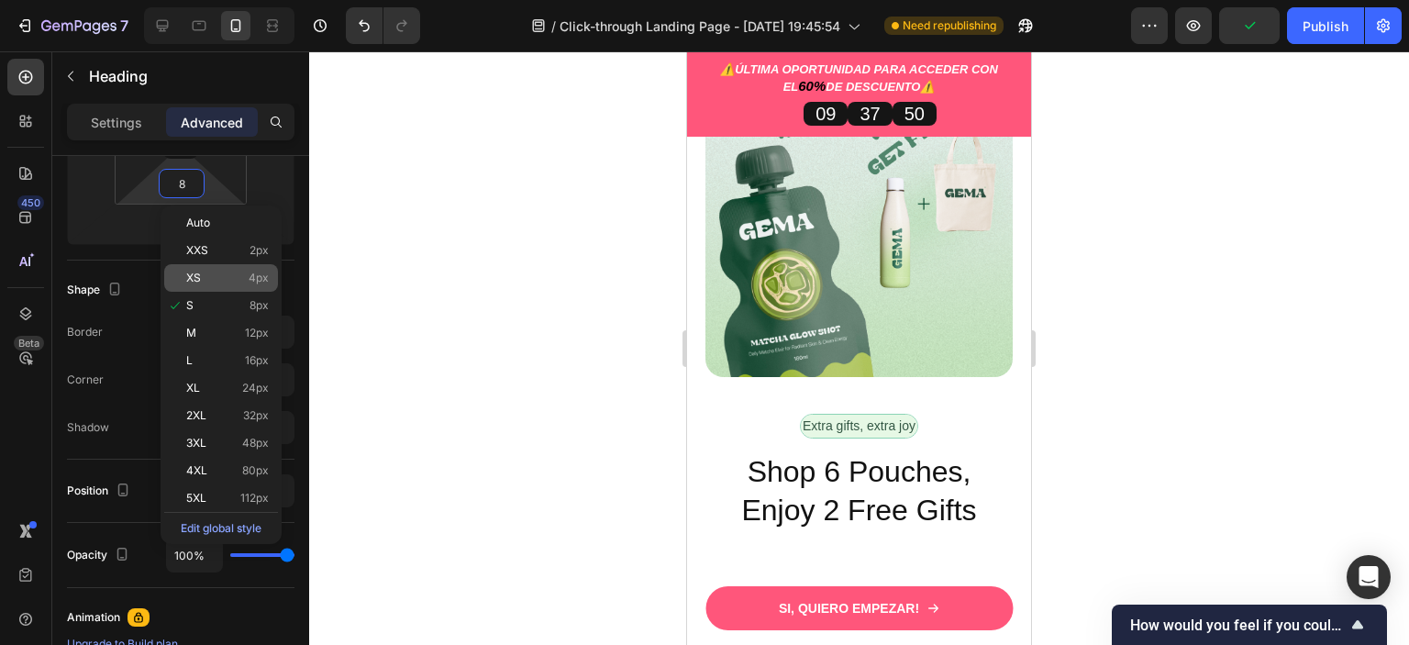
click at [233, 275] on p "XS 4px" at bounding box center [227, 278] width 83 height 13
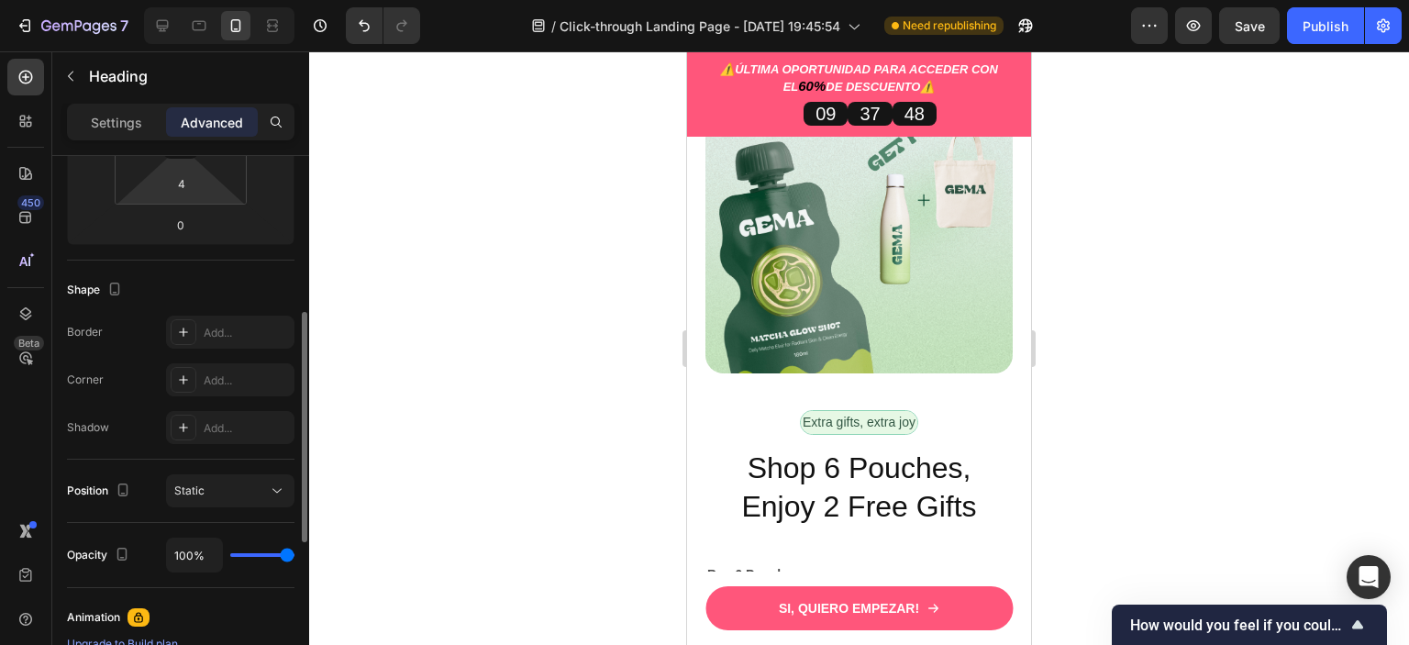
click at [208, 0] on html "7 / Click-through Landing Page - [DATE] 19:45:54 Need republishing Preview Save…" at bounding box center [704, 0] width 1409 height 0
click at [195, 186] on input "4" at bounding box center [181, 184] width 37 height 28
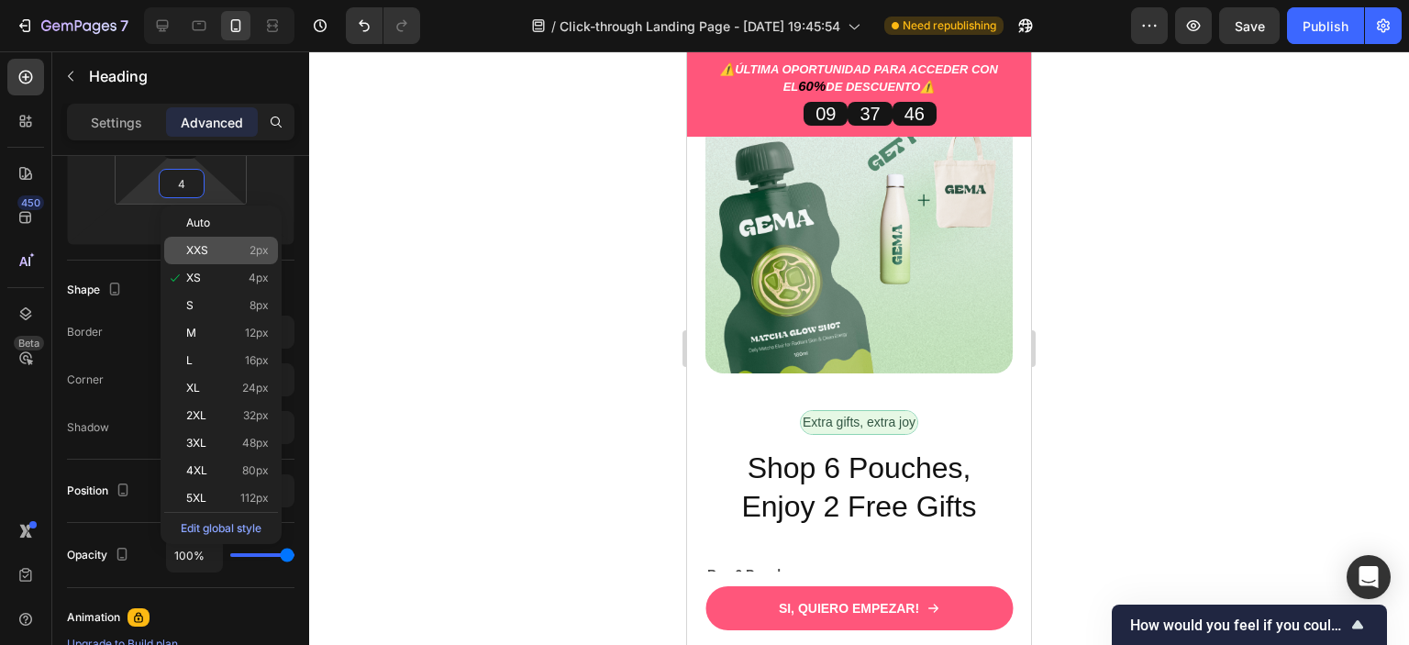
click at [227, 238] on div "XXS 2px" at bounding box center [221, 251] width 114 height 28
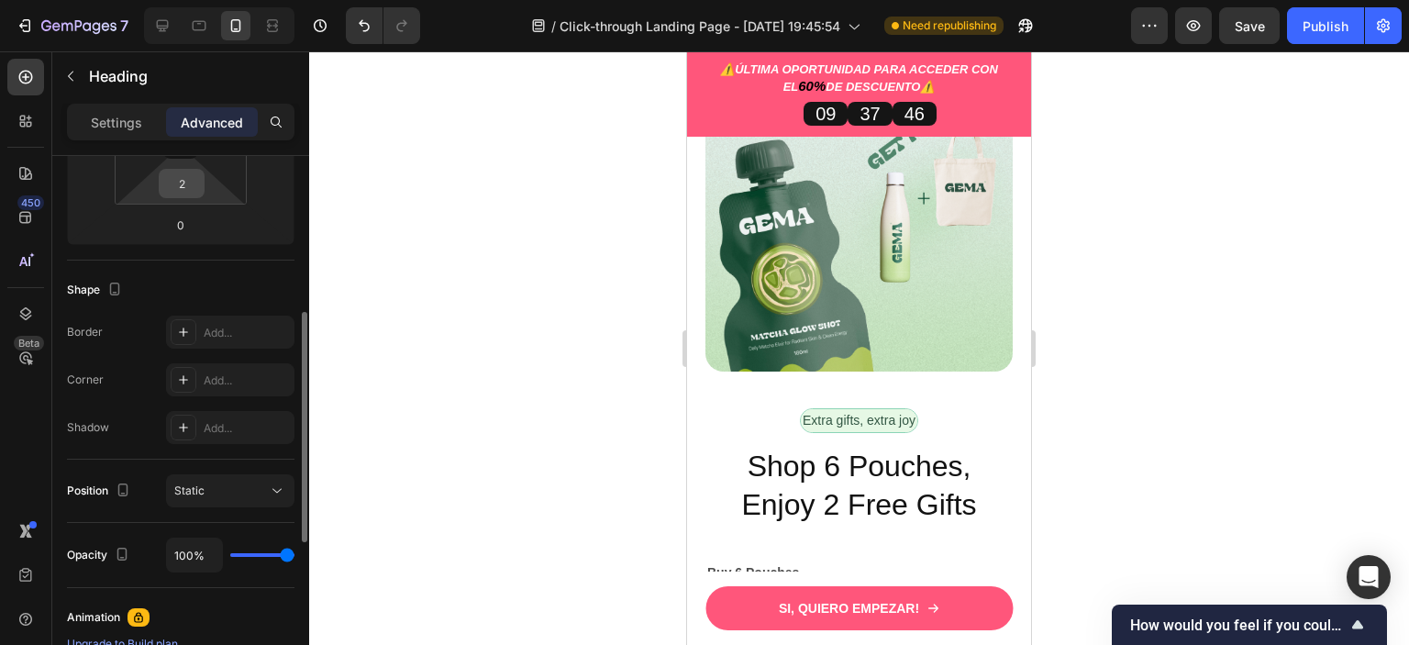
click at [196, 194] on input "2" at bounding box center [181, 184] width 37 height 28
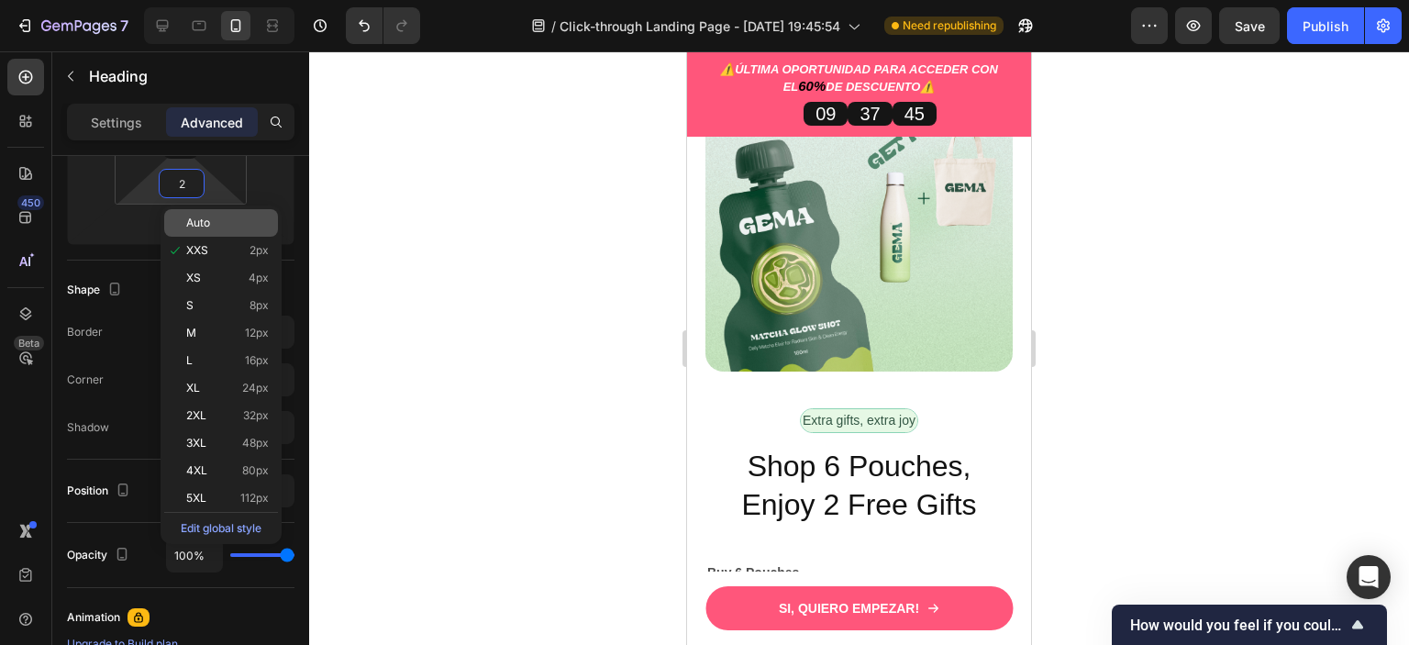
click at [213, 210] on div "Auto" at bounding box center [221, 223] width 114 height 28
type input "Auto"
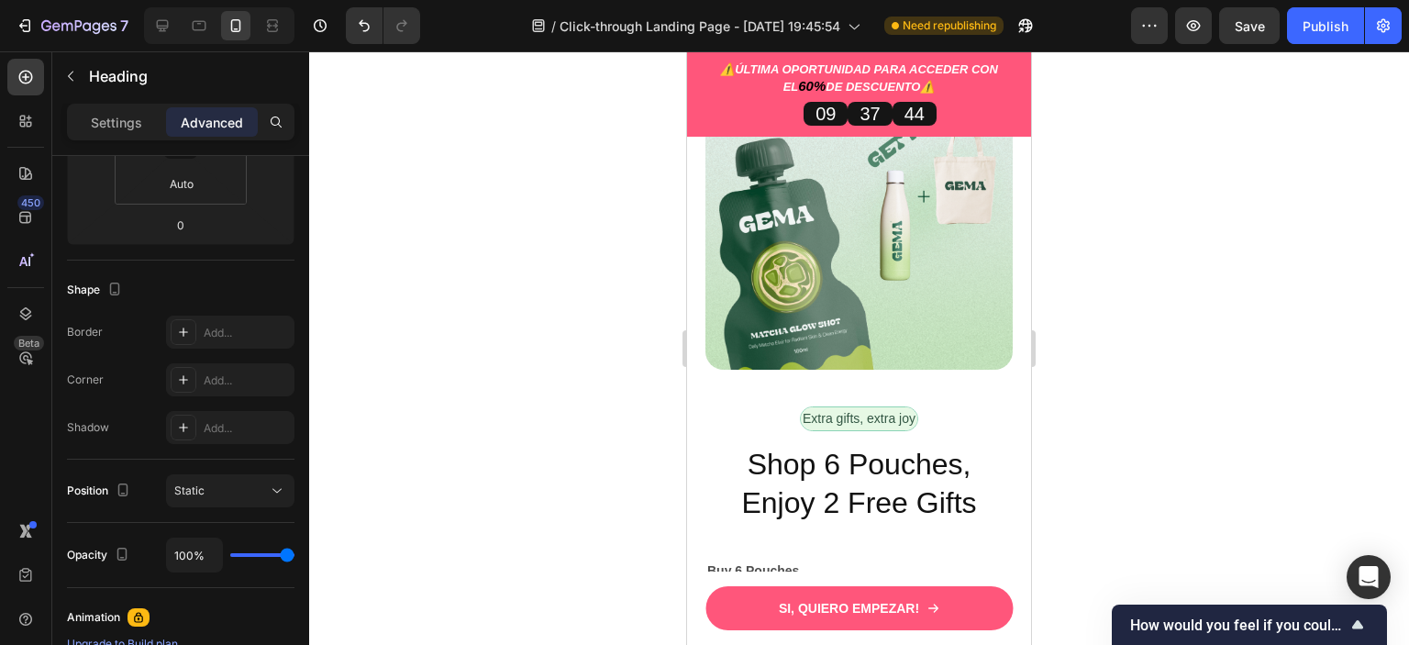
click at [1181, 355] on div at bounding box center [859, 347] width 1100 height 593
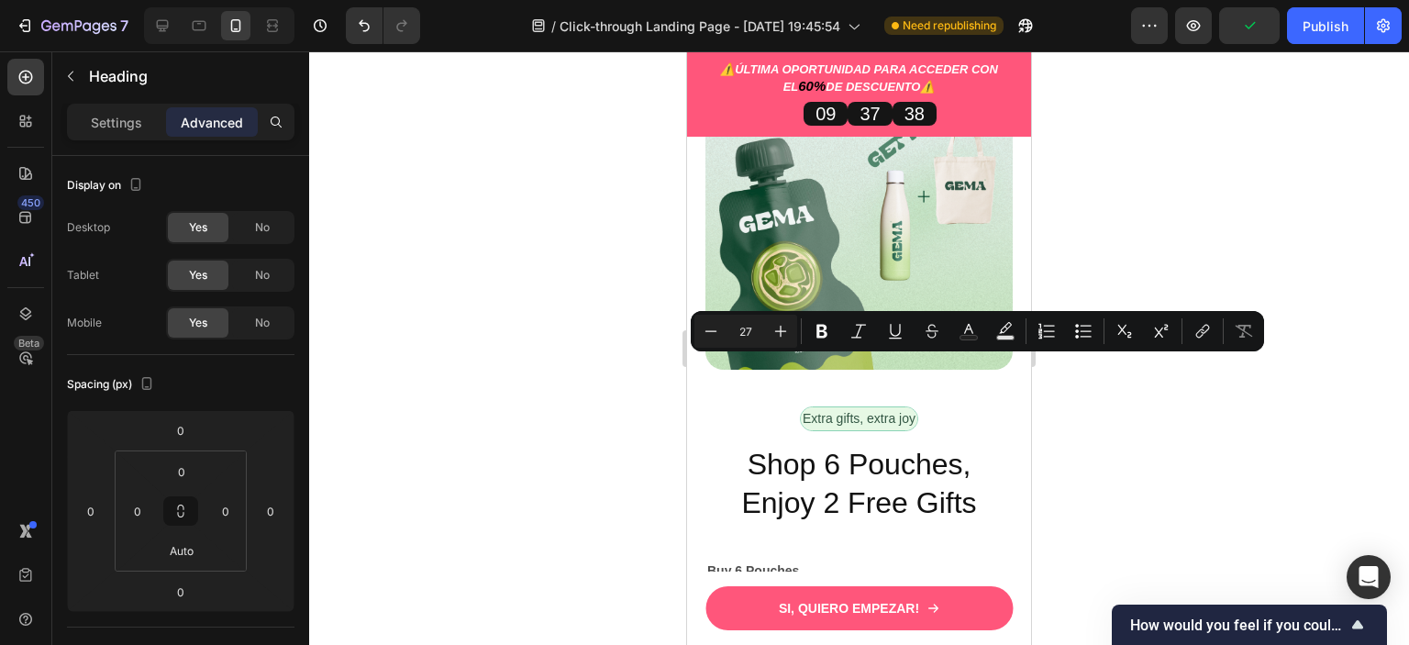
drag, startPoint x: 963, startPoint y: 373, endPoint x: 754, endPoint y: 367, distance: 209.2
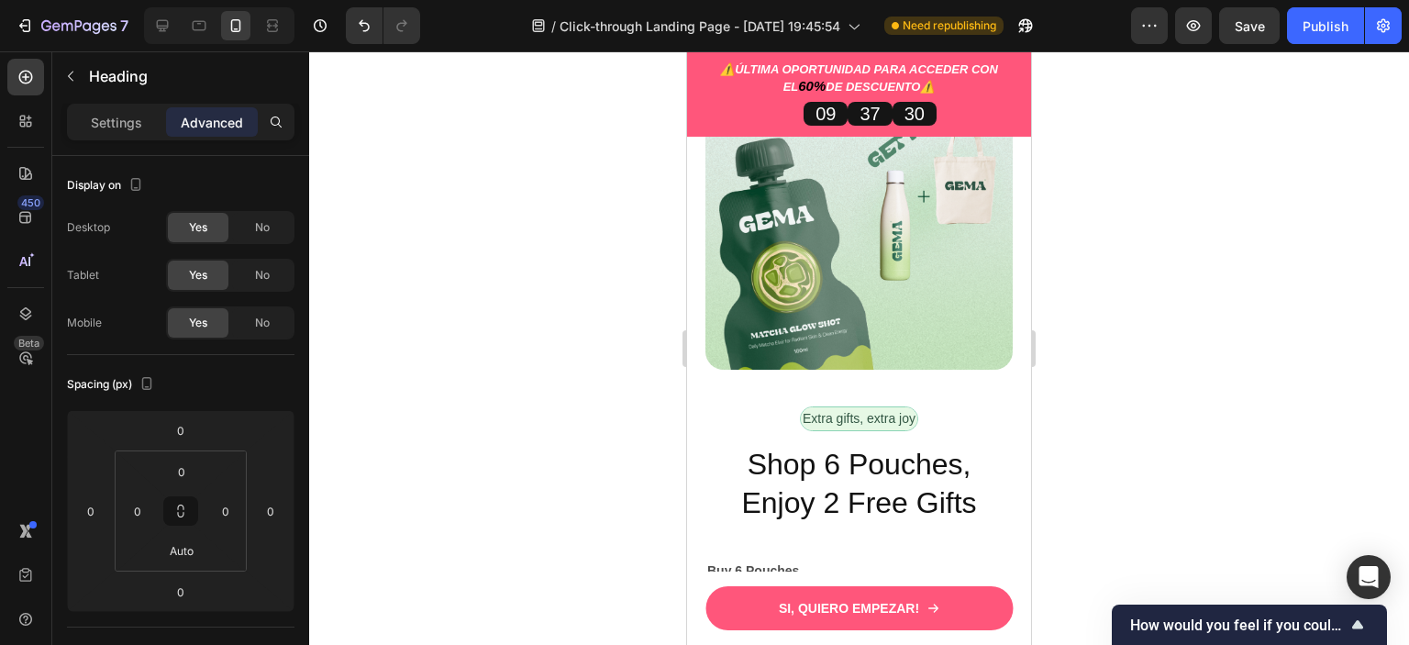
click at [1114, 360] on div at bounding box center [859, 347] width 1100 height 593
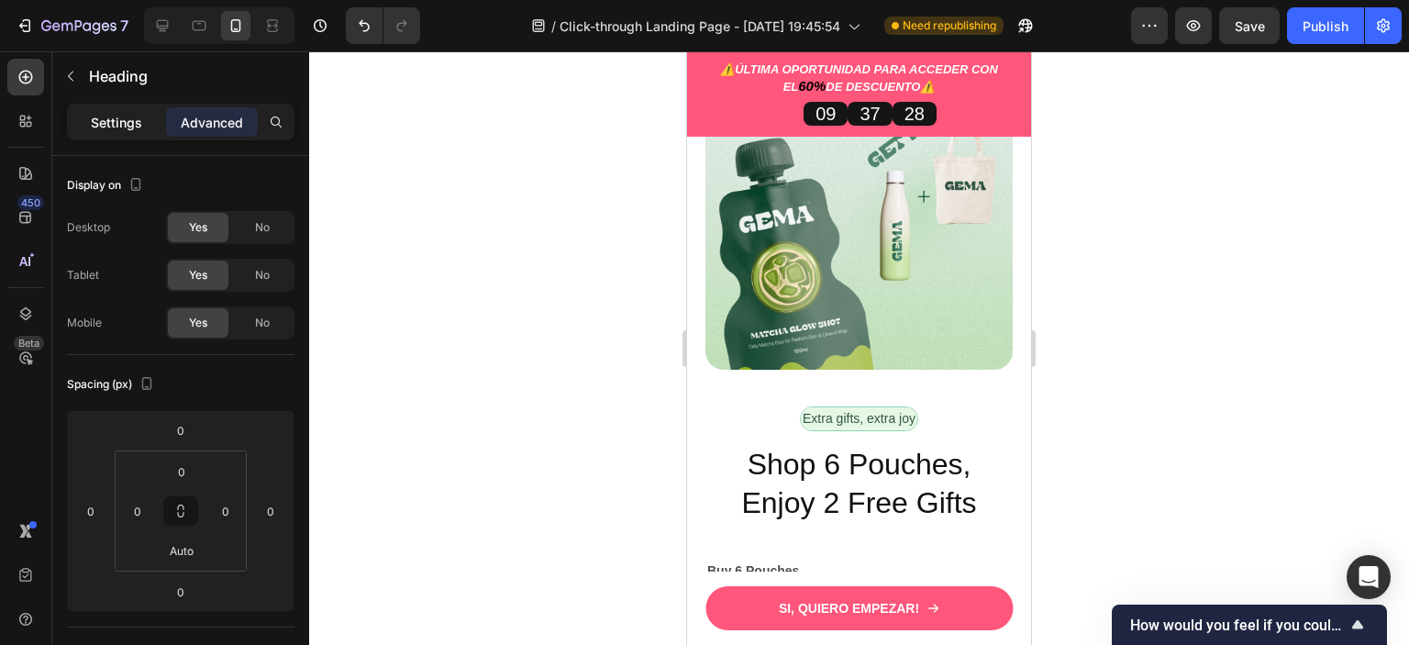
click at [106, 118] on p "Settings" at bounding box center [116, 122] width 51 height 19
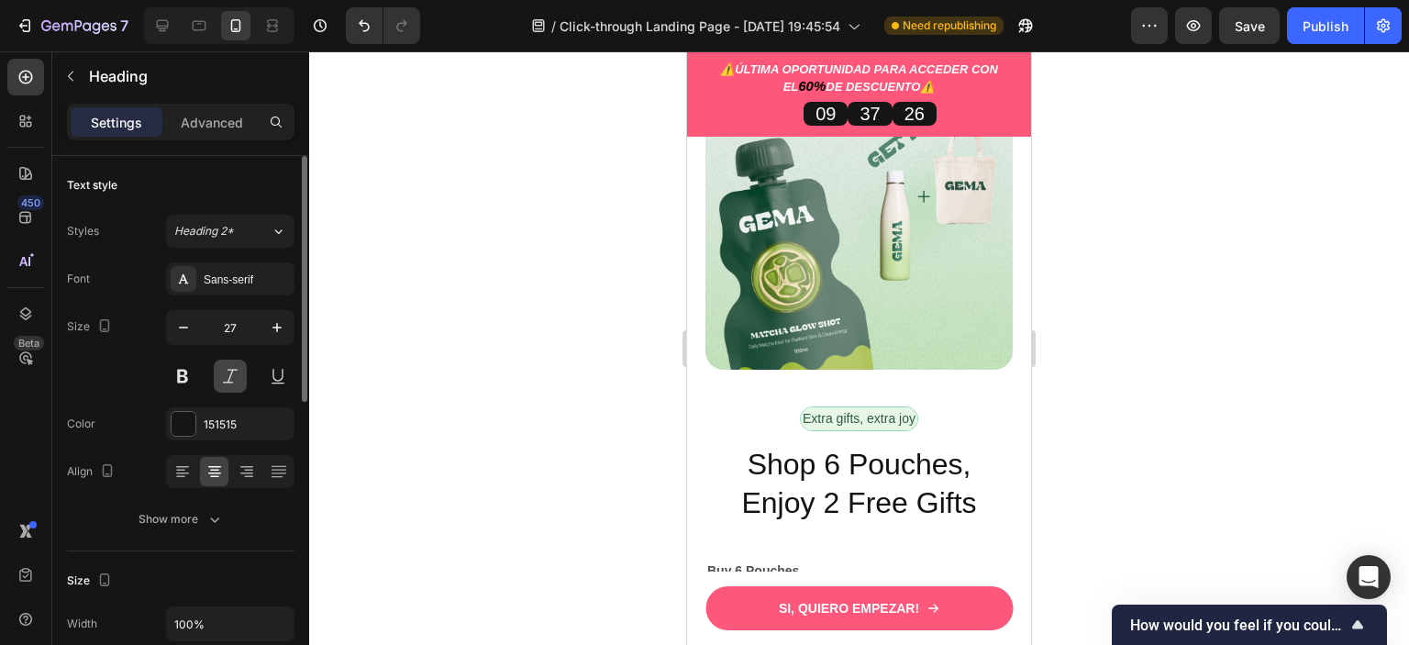
click at [239, 381] on button at bounding box center [230, 376] width 33 height 33
click at [1209, 327] on div at bounding box center [859, 347] width 1100 height 593
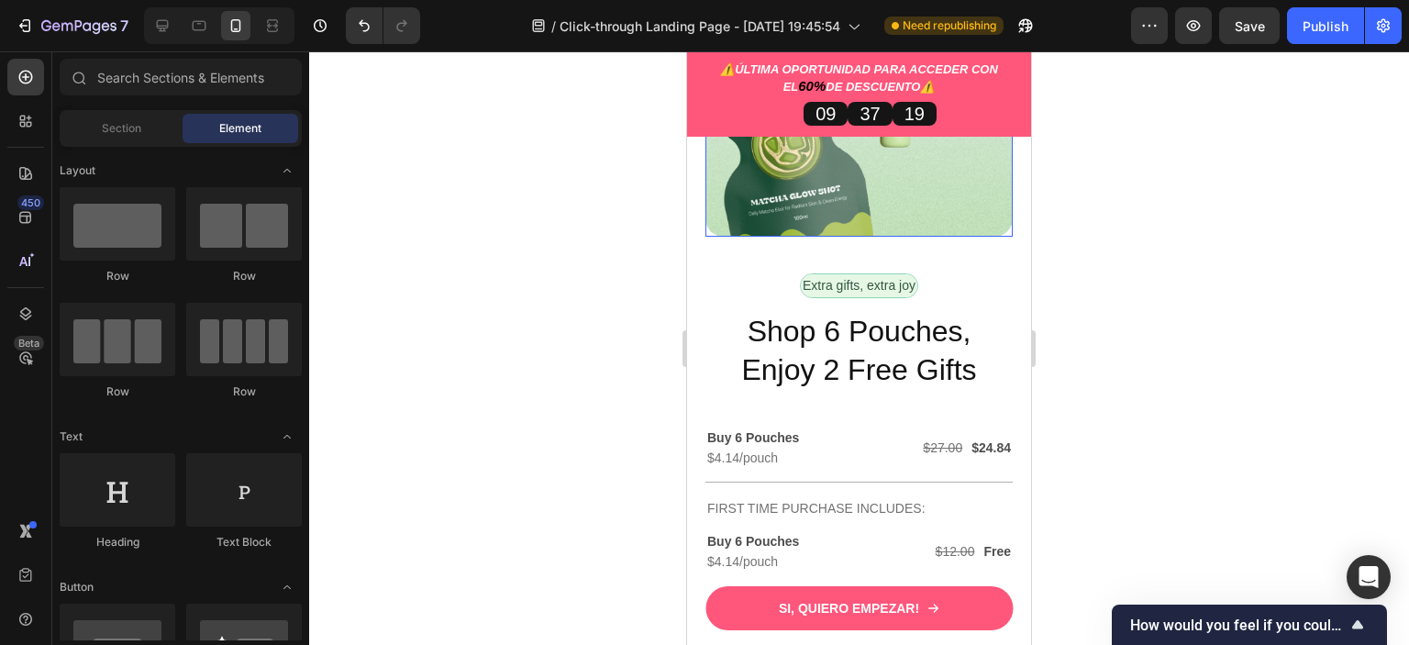
scroll to position [4953, 0]
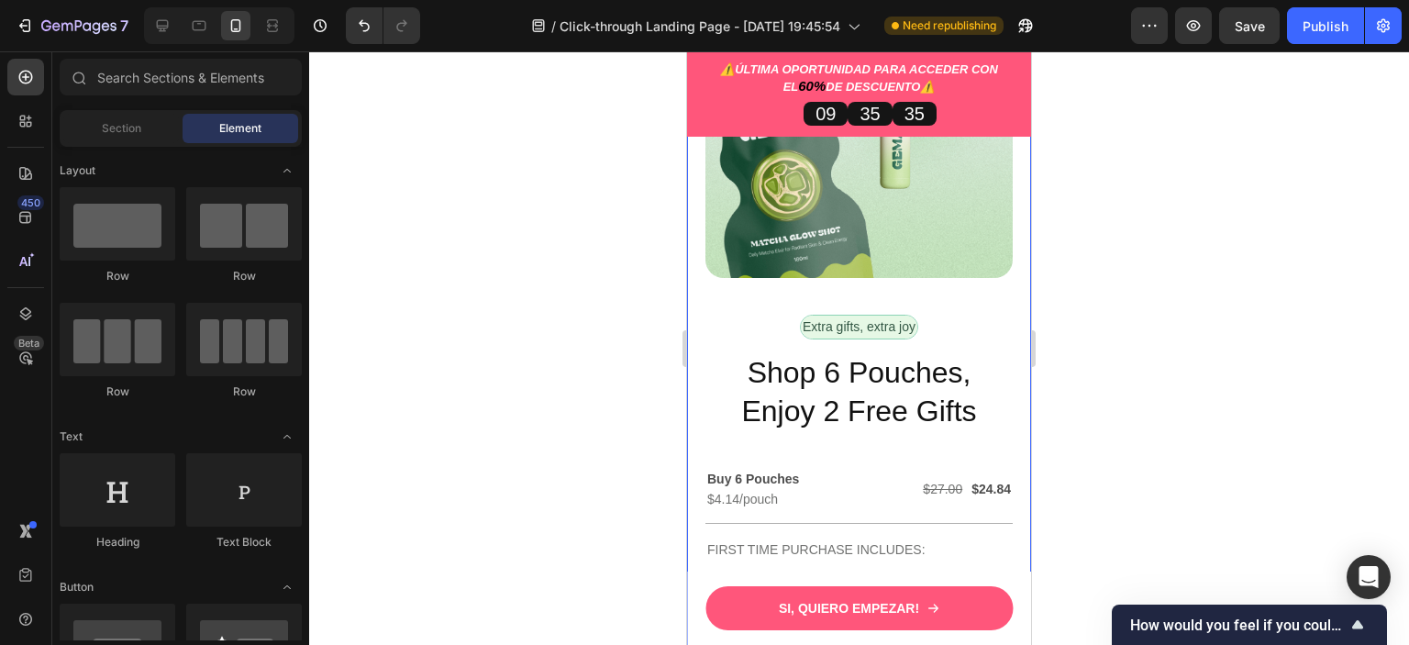
click at [893, 237] on div "Esto es todo lo Heading QUE LLEVARAS HOY... Heading Image Row Extra gifts, extr…" at bounding box center [859, 377] width 344 height 1055
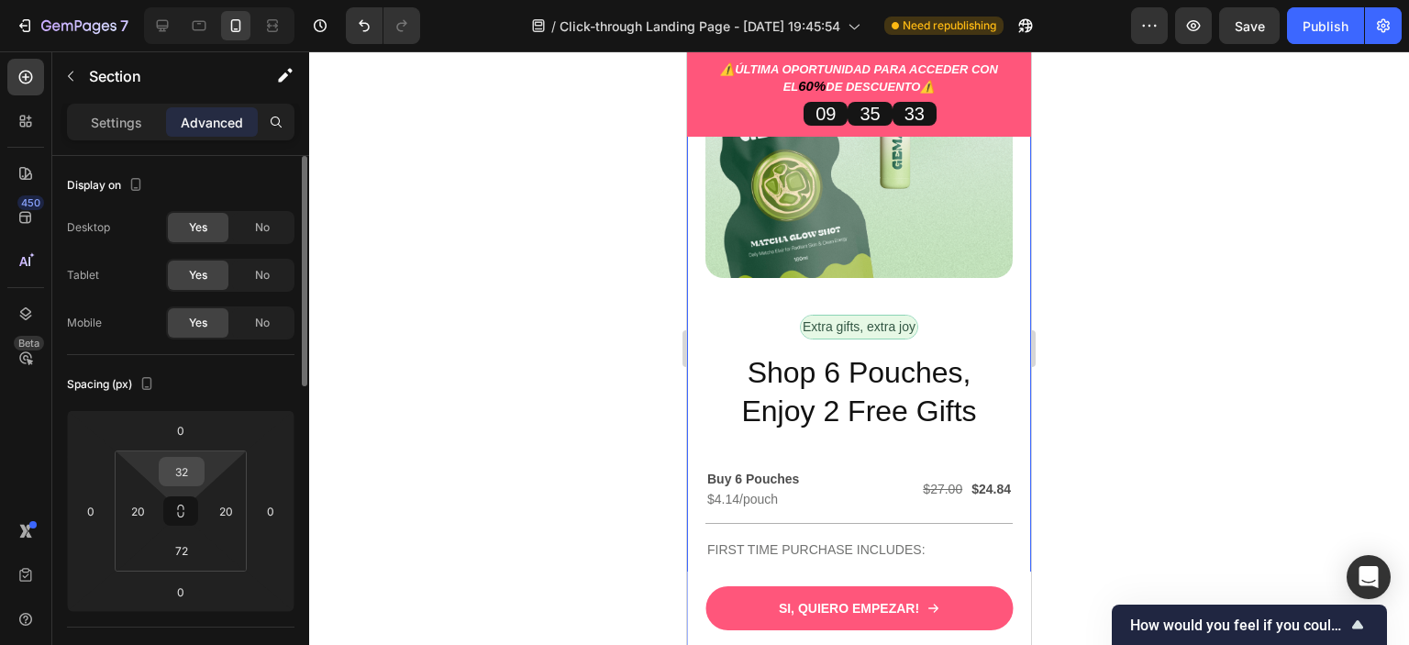
click at [201, 480] on div "32" at bounding box center [182, 471] width 46 height 29
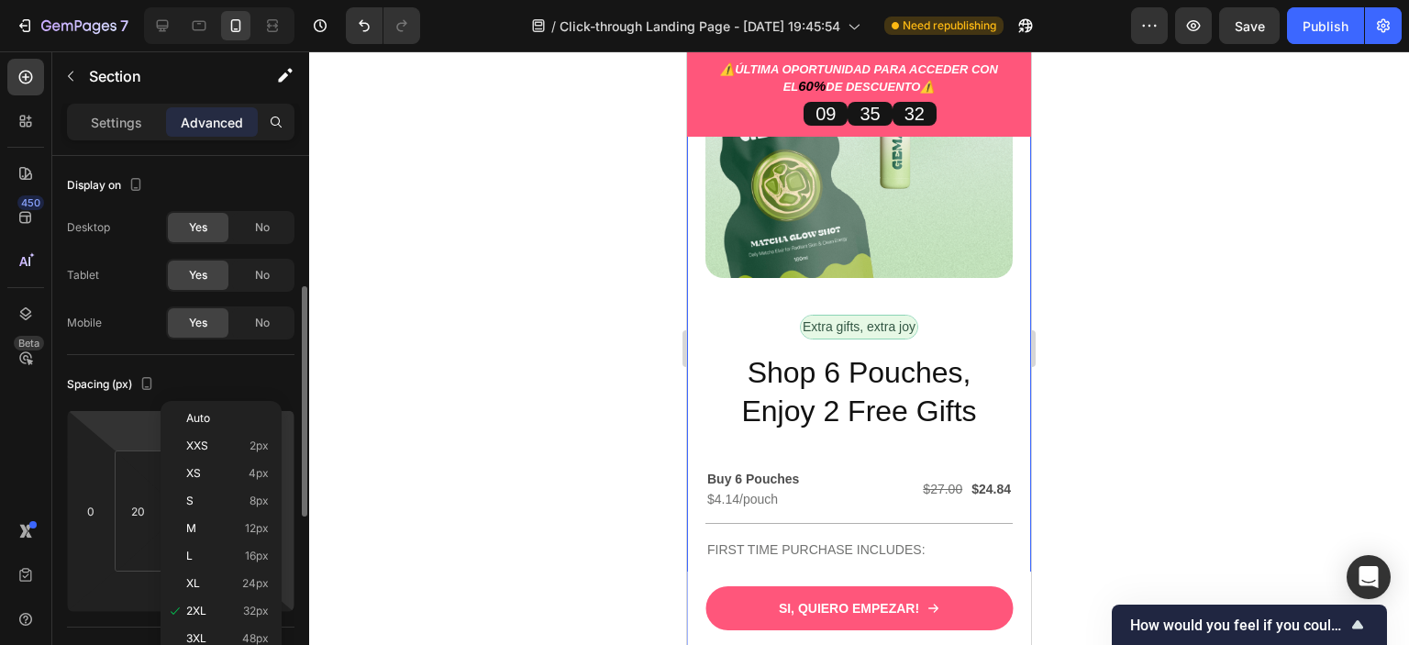
scroll to position [92, 0]
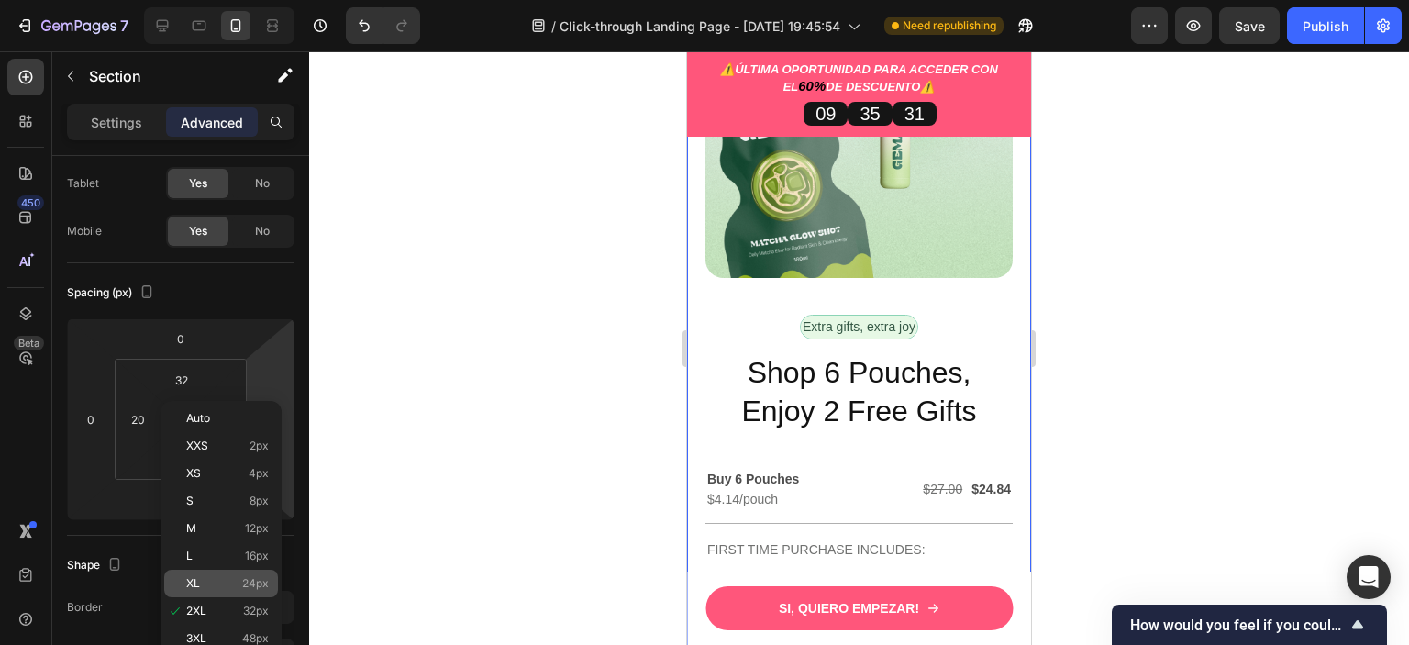
click at [216, 588] on p "XL 24px" at bounding box center [227, 583] width 83 height 13
type input "24"
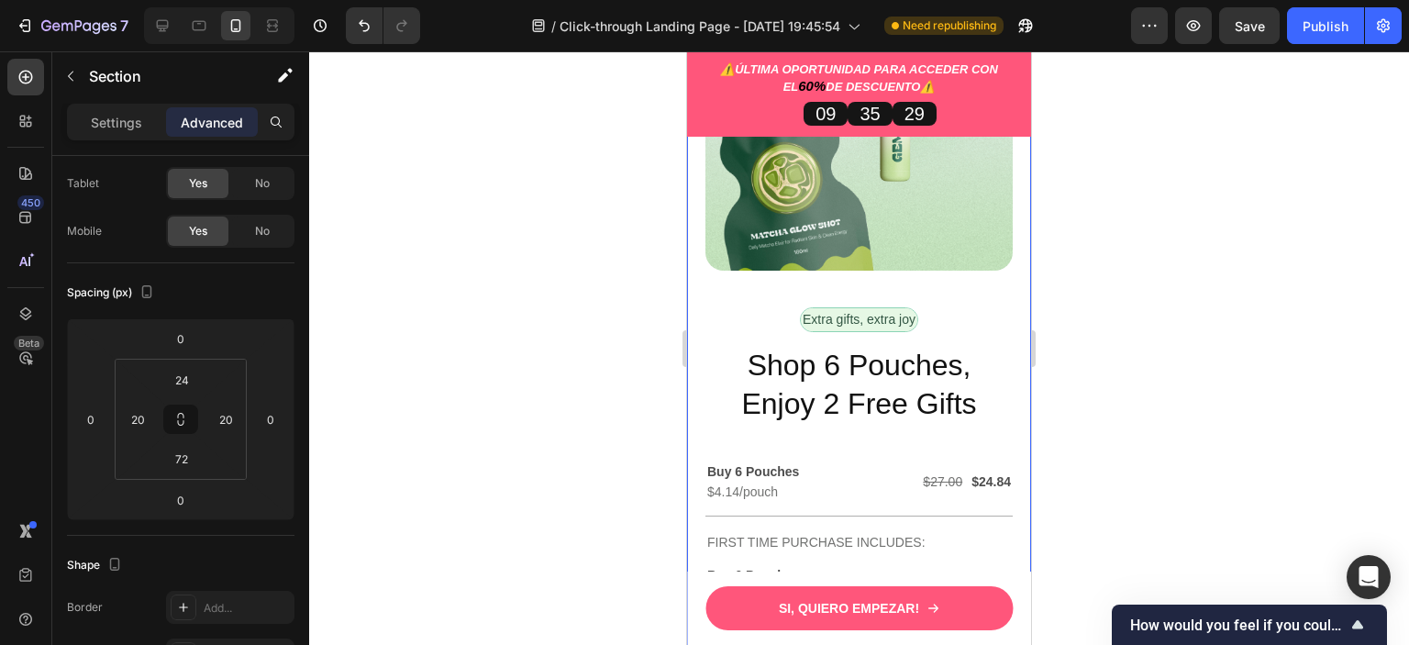
click at [1149, 212] on div at bounding box center [859, 347] width 1100 height 593
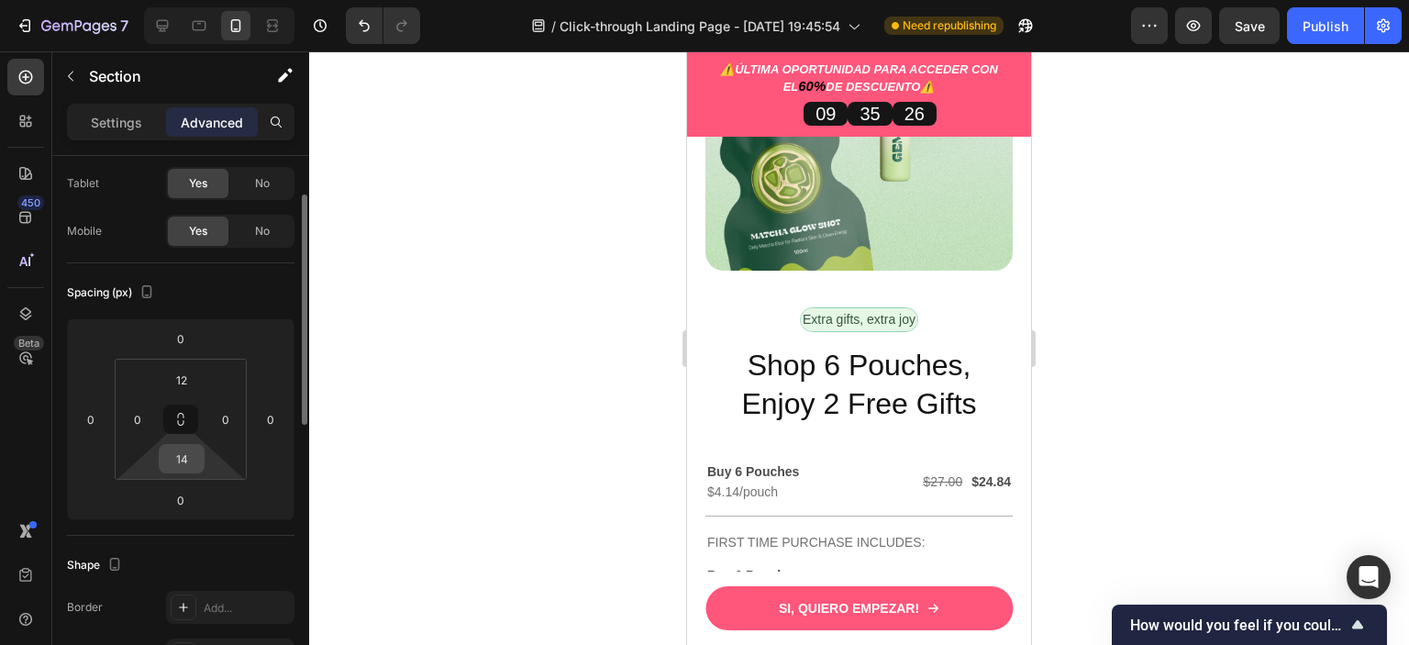
click at [187, 457] on input "14" at bounding box center [181, 459] width 37 height 28
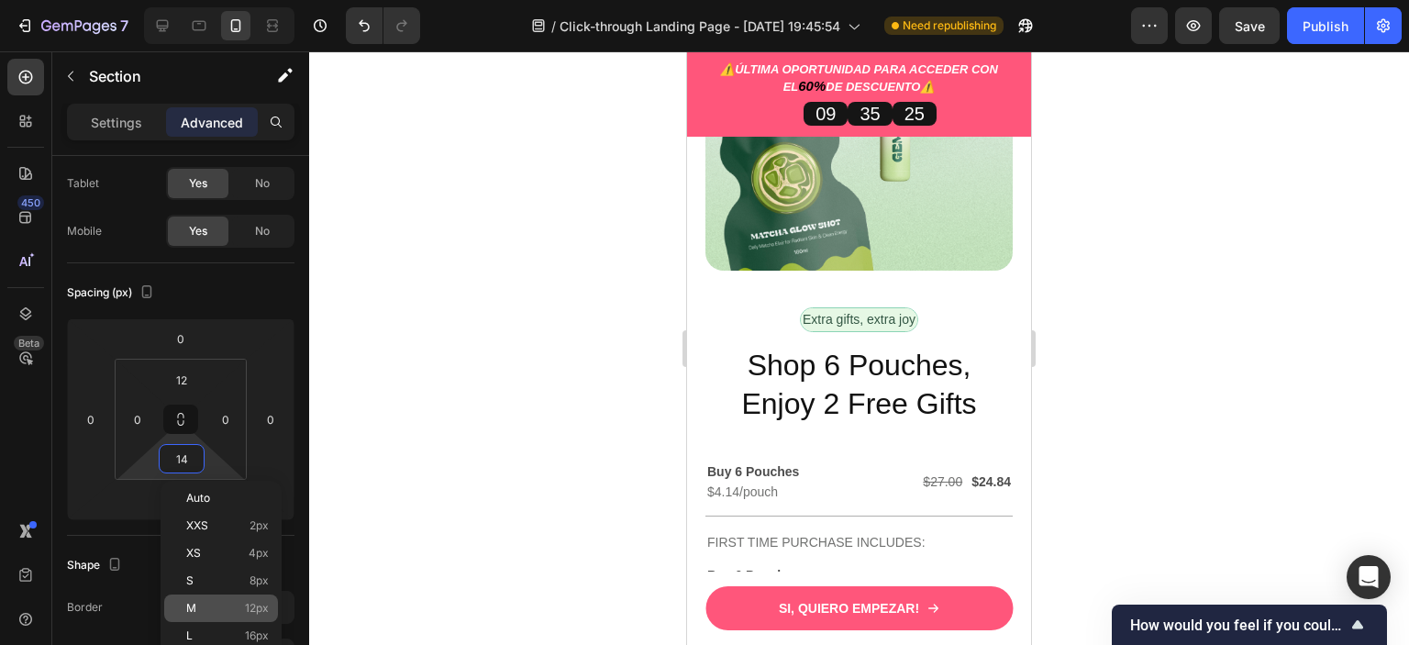
click at [229, 597] on div "M 12px" at bounding box center [221, 608] width 114 height 28
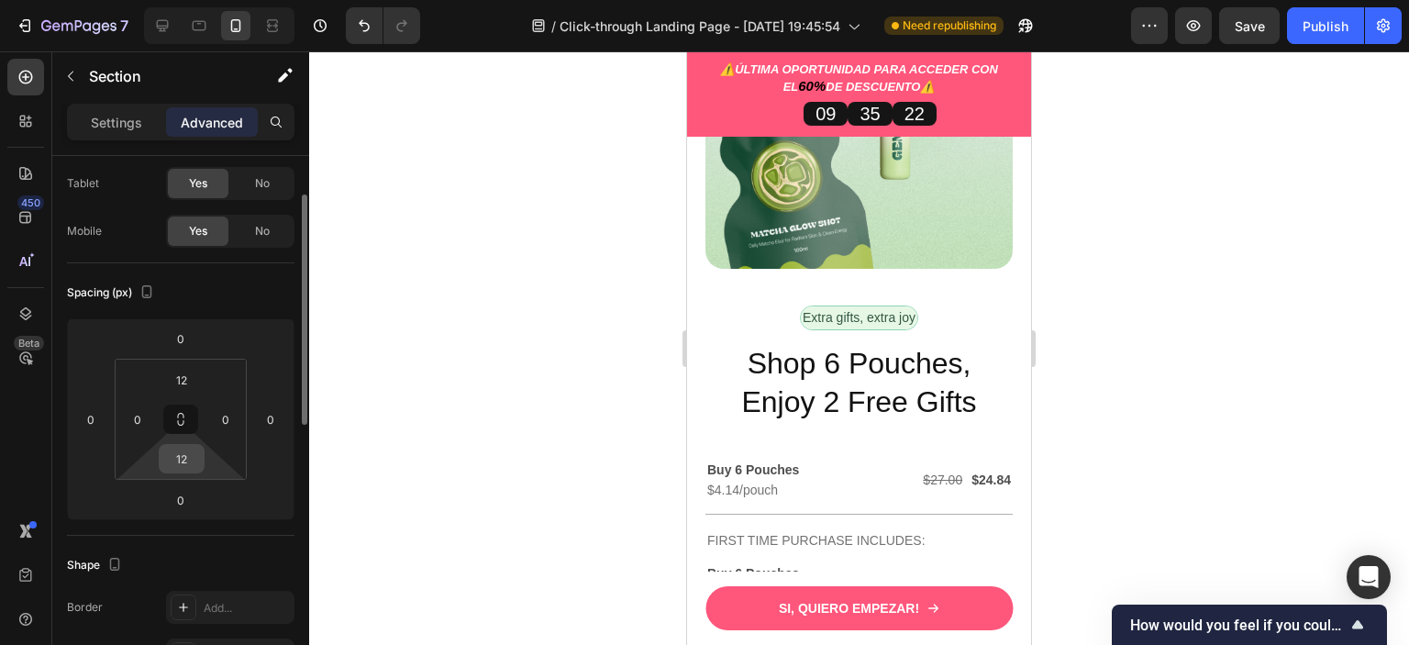
click at [190, 444] on div "12" at bounding box center [182, 458] width 46 height 29
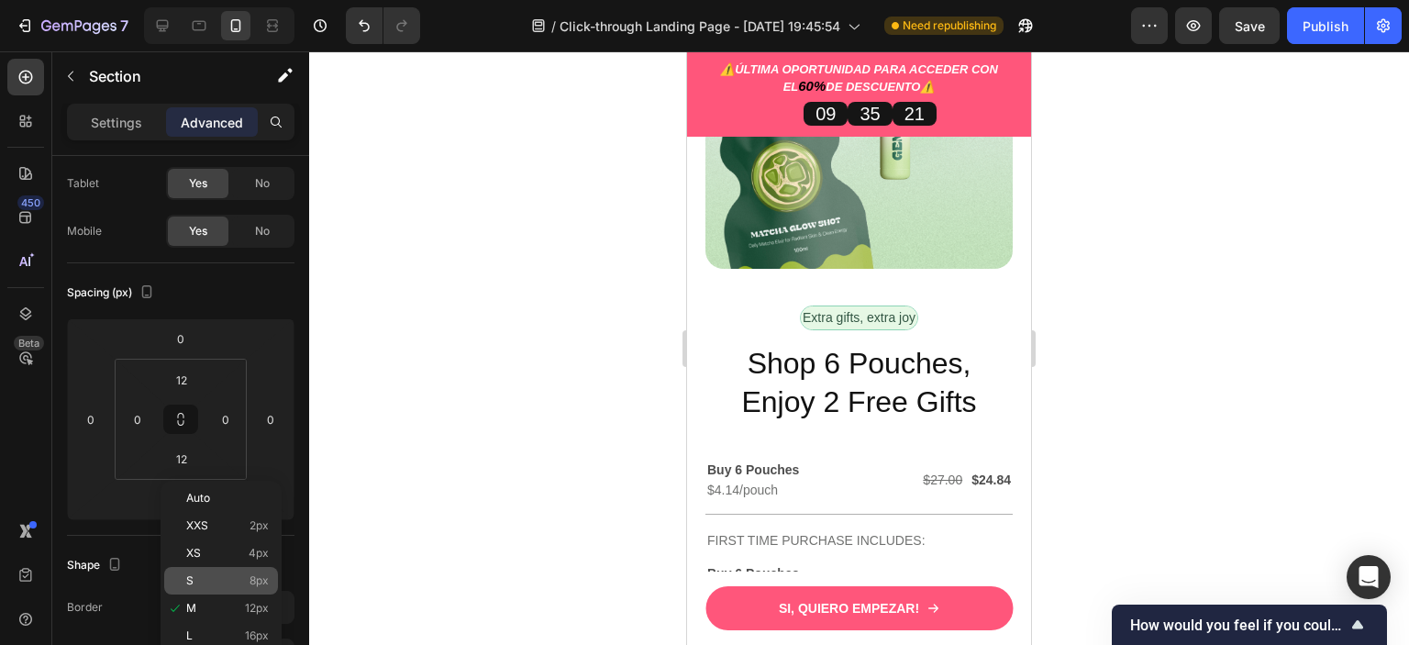
click at [220, 574] on p "S 8px" at bounding box center [227, 580] width 83 height 13
type input "8"
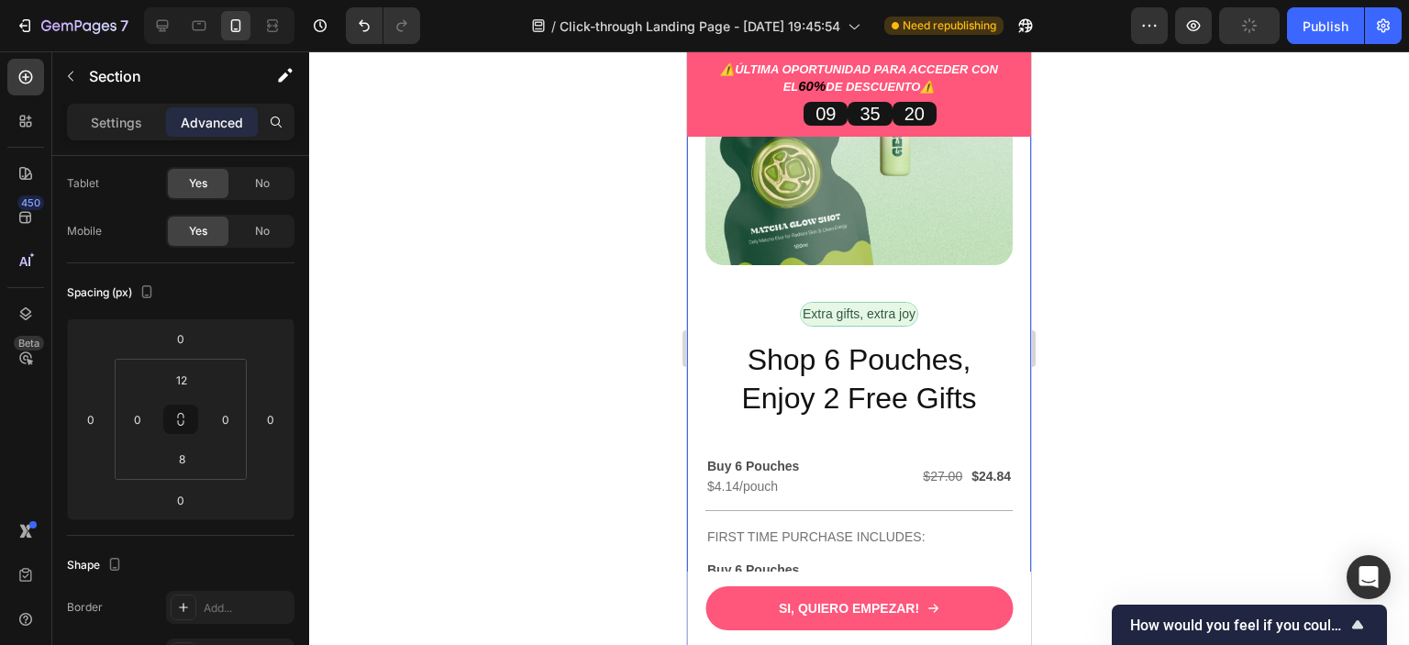
click at [986, 246] on div "Esto es todo lo Heading QUE LLEVARAS HOY... Heading Image Row Extra gifts, extr…" at bounding box center [859, 369] width 344 height 1048
click at [194, 458] on input "72" at bounding box center [181, 459] width 37 height 28
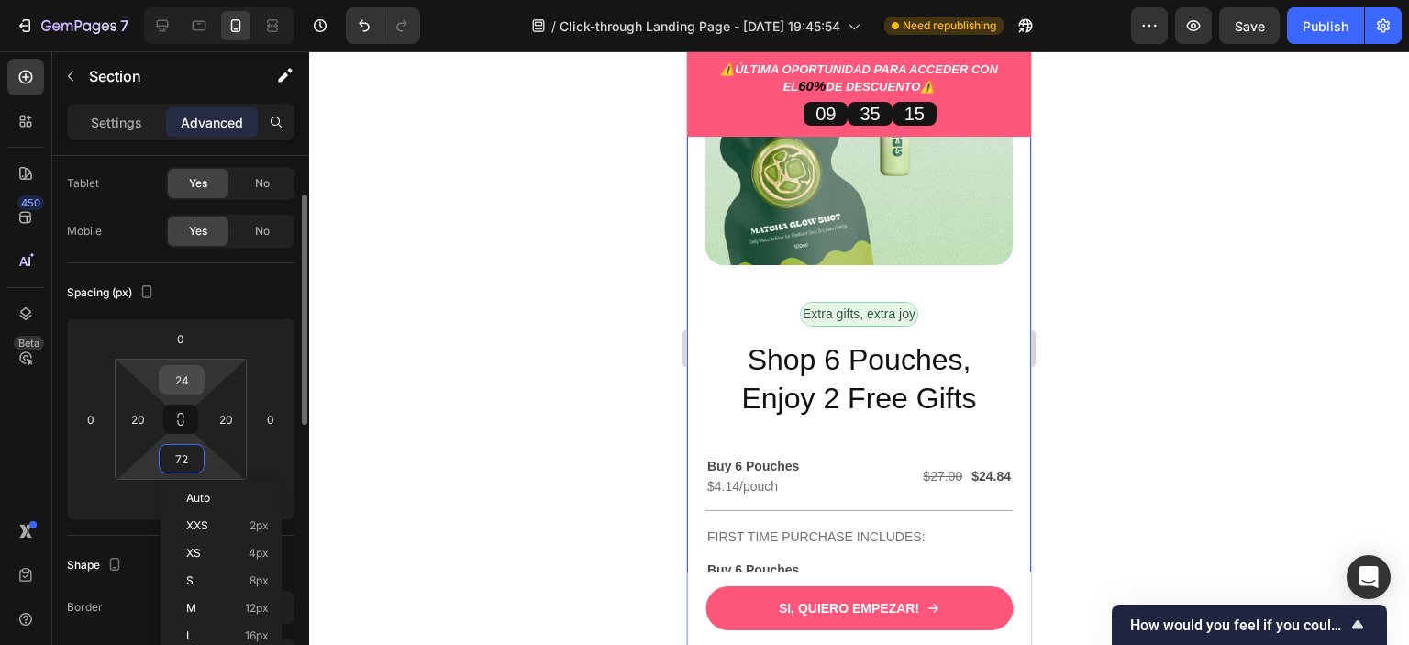
click at [203, 378] on div "24" at bounding box center [182, 379] width 46 height 29
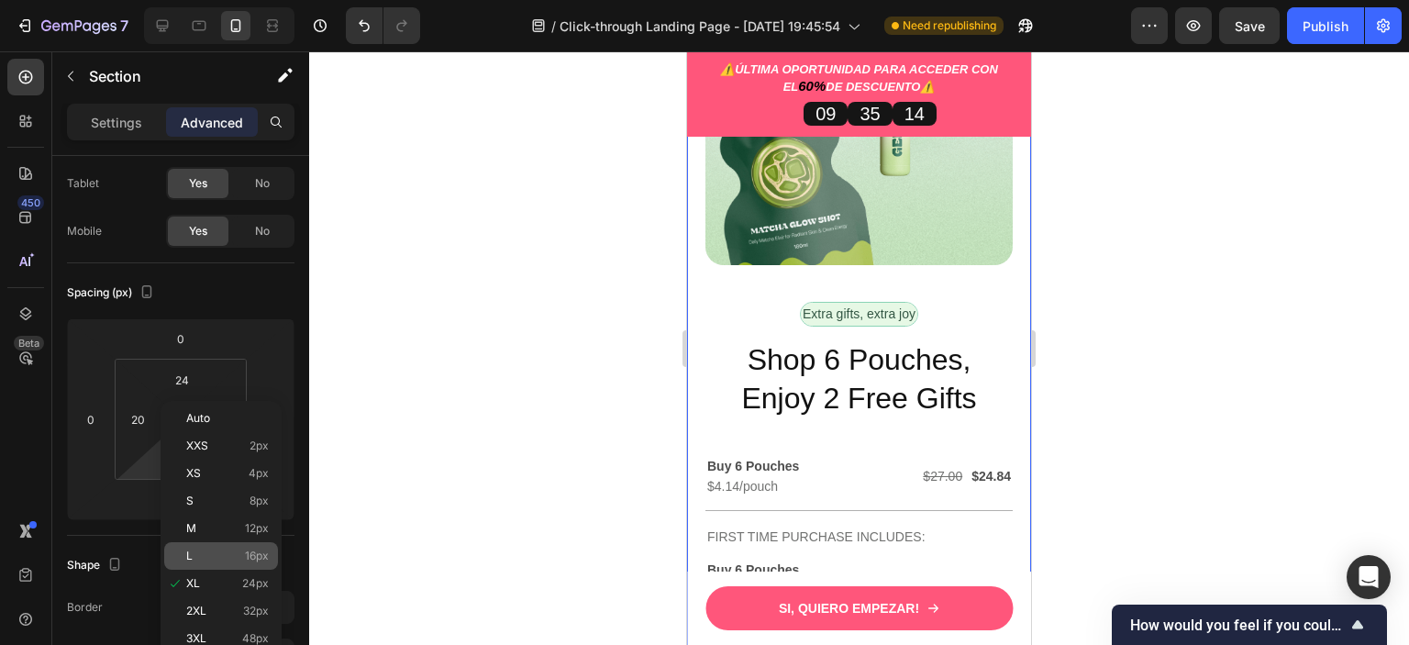
click at [227, 556] on p "L 16px" at bounding box center [227, 555] width 83 height 13
type input "16"
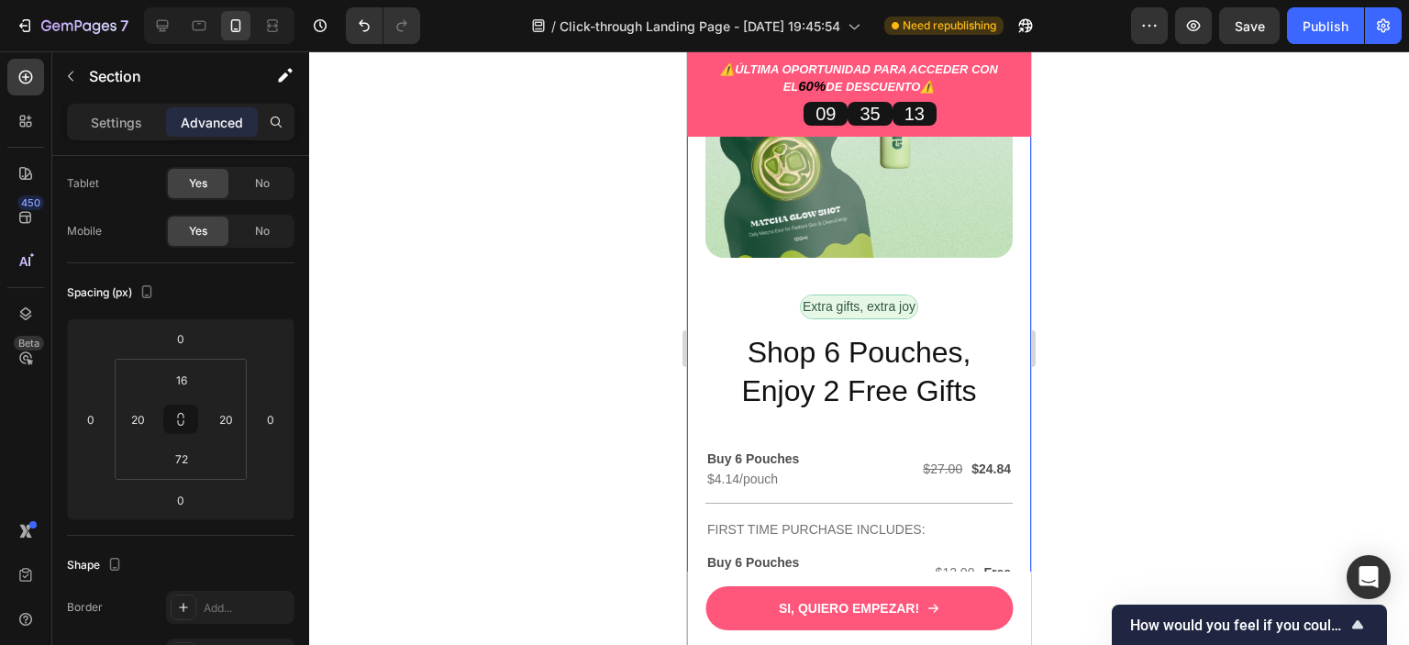
click at [1214, 263] on div at bounding box center [859, 347] width 1100 height 593
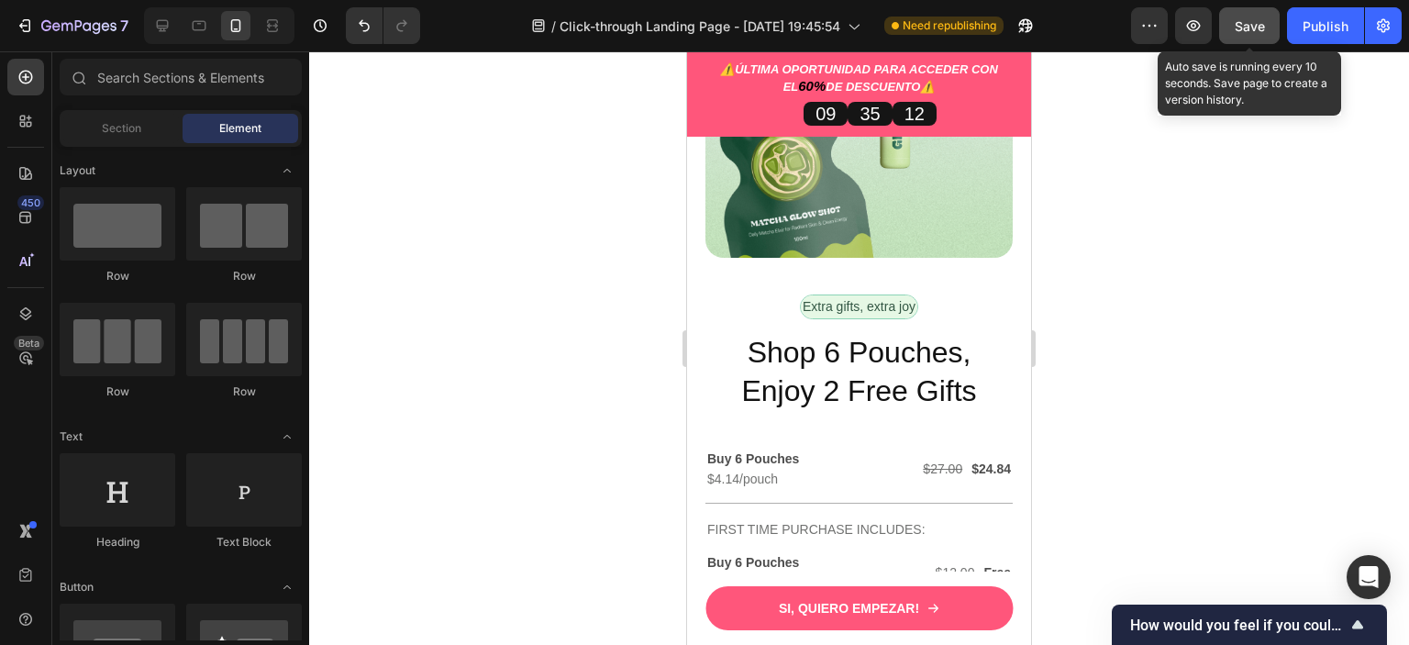
click at [1268, 30] on button "Save" at bounding box center [1249, 25] width 61 height 37
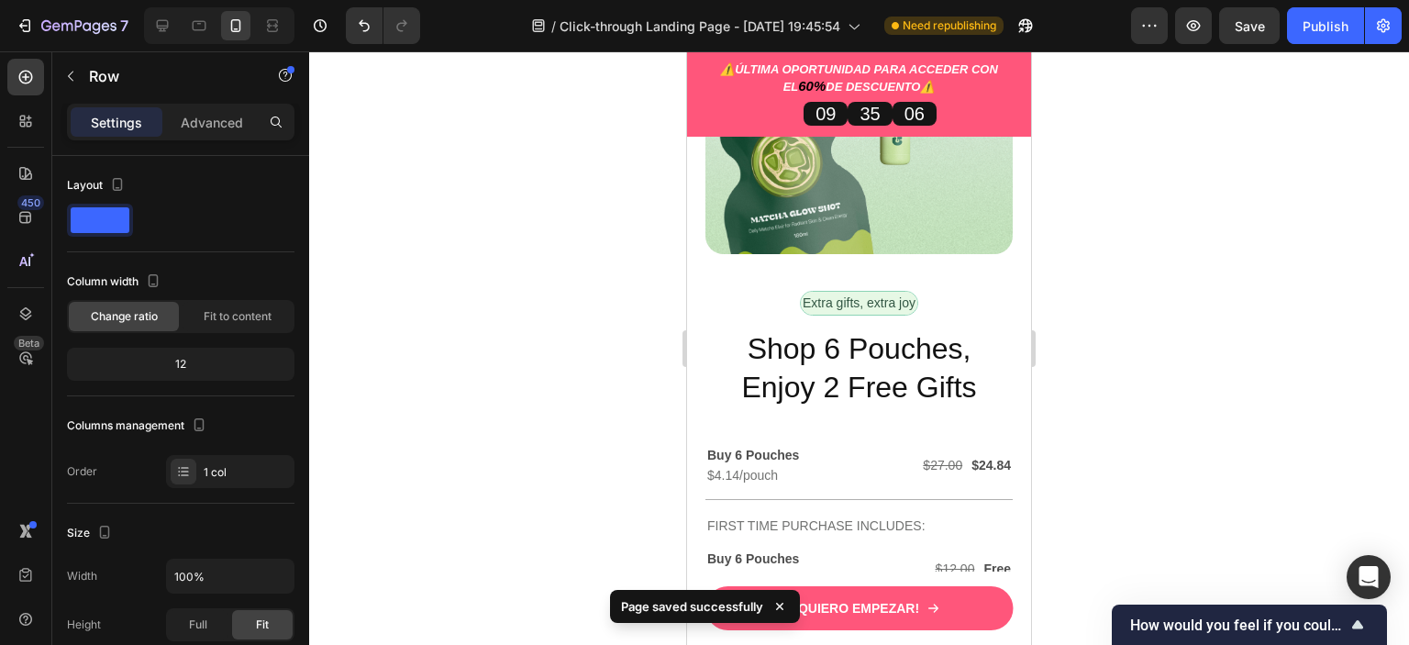
drag, startPoint x: 860, startPoint y: 218, endPoint x: 1868, endPoint y: 309, distance: 1012.2
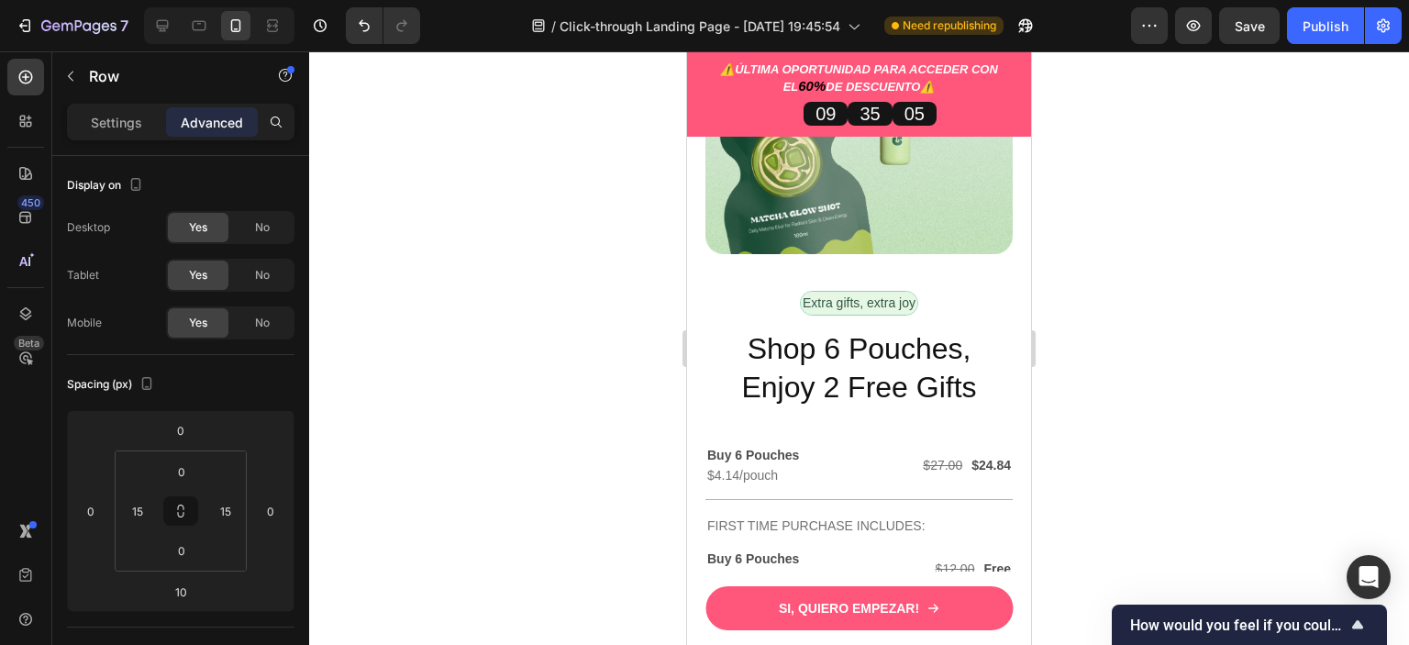
click at [1201, 261] on div at bounding box center [859, 347] width 1100 height 593
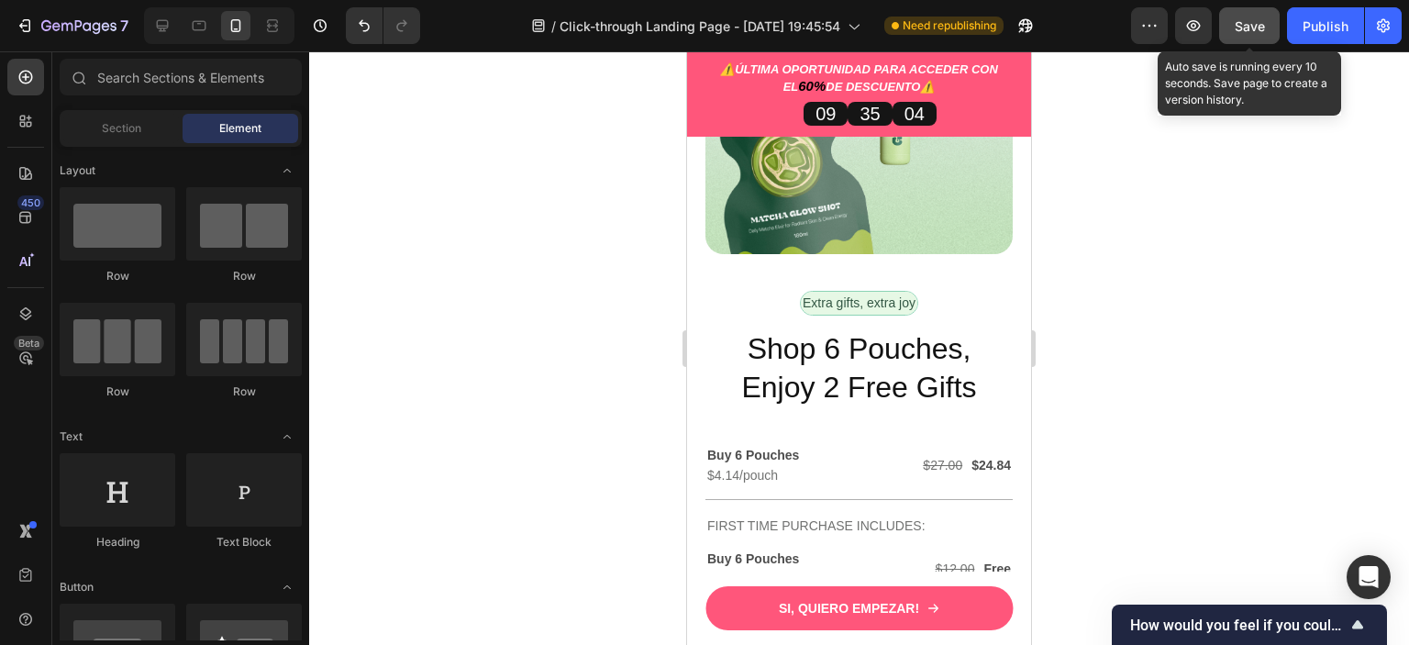
click at [1246, 26] on span "Save" at bounding box center [1250, 26] width 30 height 16
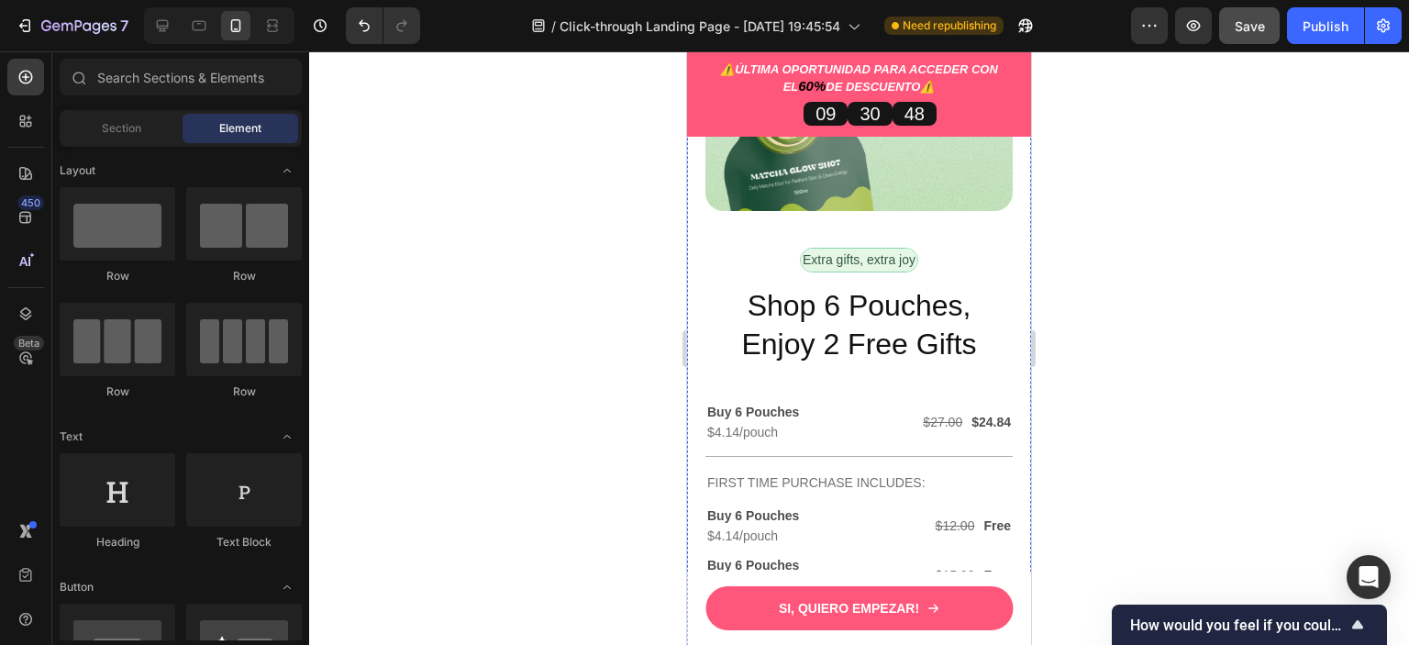
scroll to position [4953, 0]
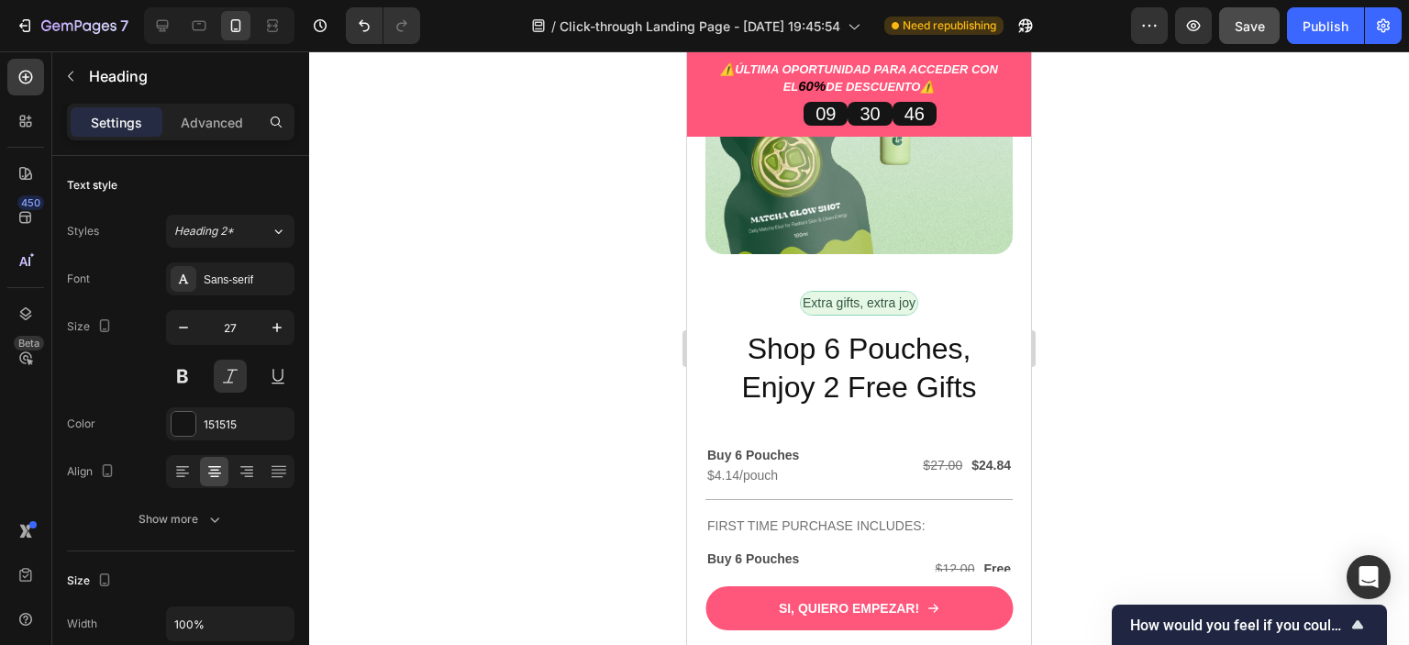
click at [1108, 250] on div at bounding box center [859, 347] width 1100 height 593
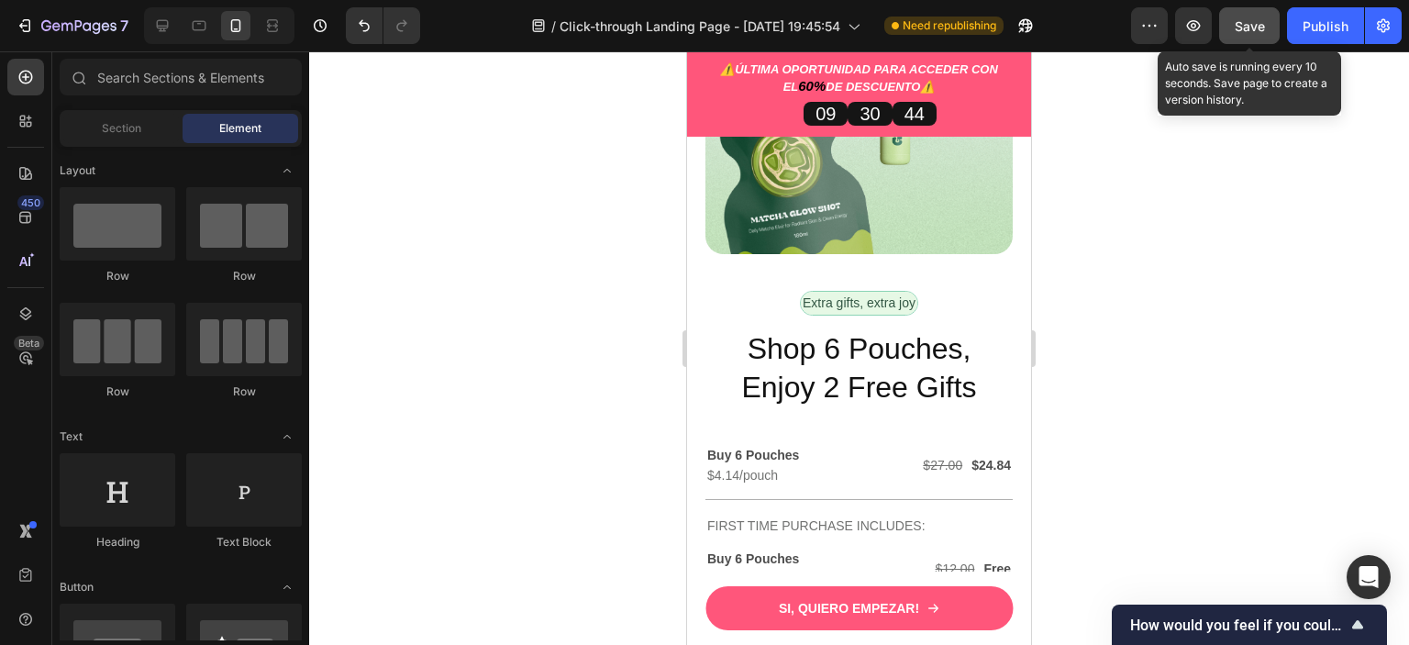
click at [1237, 29] on span "Save" at bounding box center [1250, 26] width 30 height 16
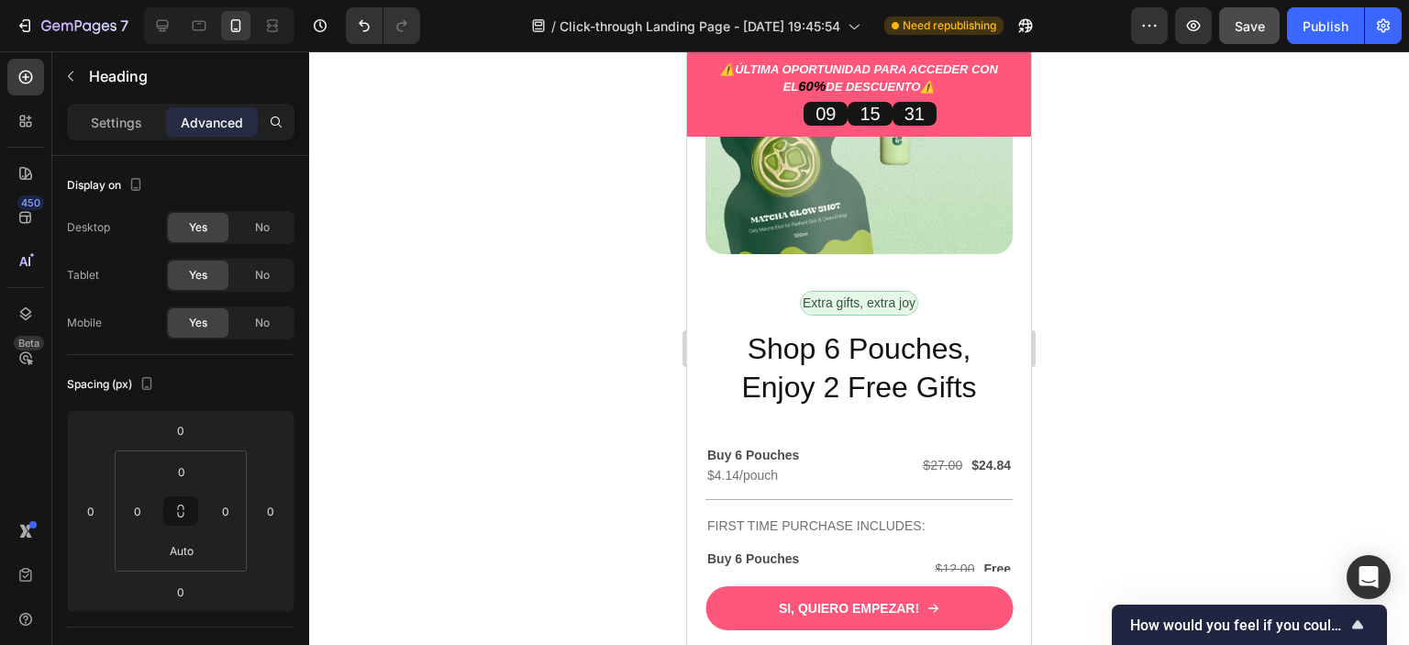
click at [1101, 259] on div at bounding box center [859, 347] width 1100 height 593
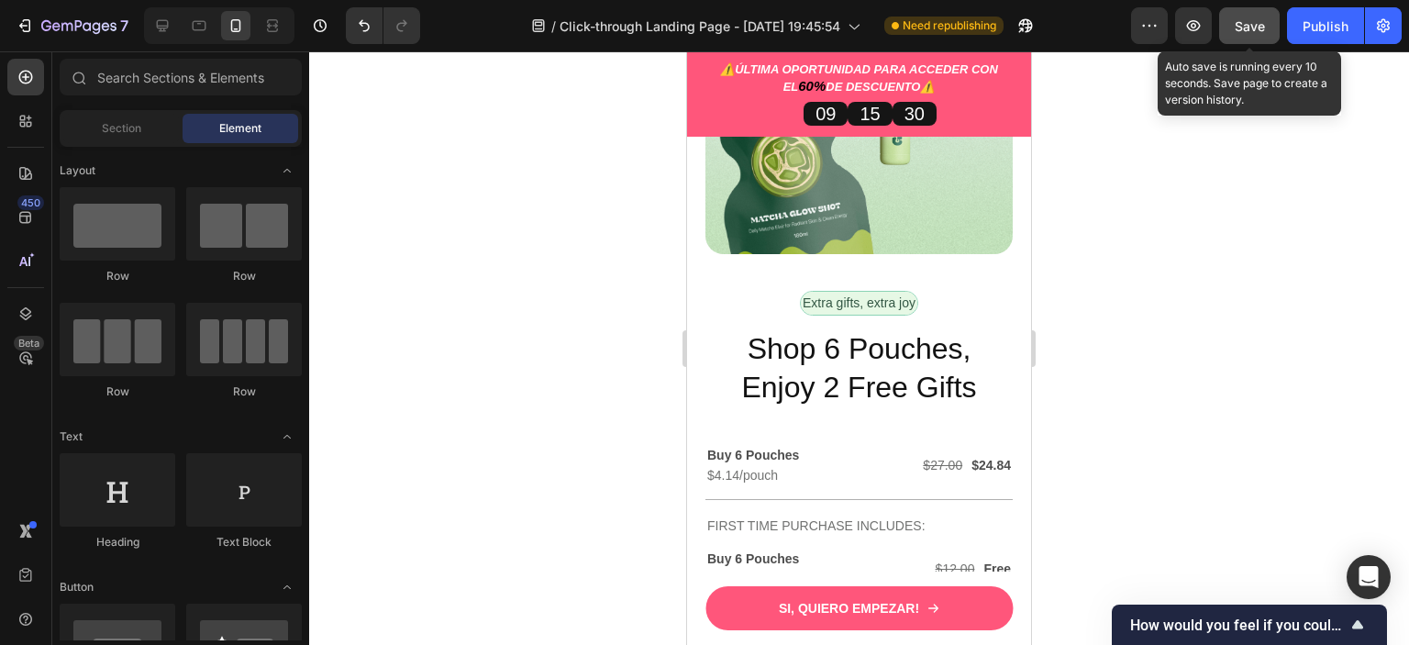
click at [1238, 22] on span "Save" at bounding box center [1250, 26] width 30 height 16
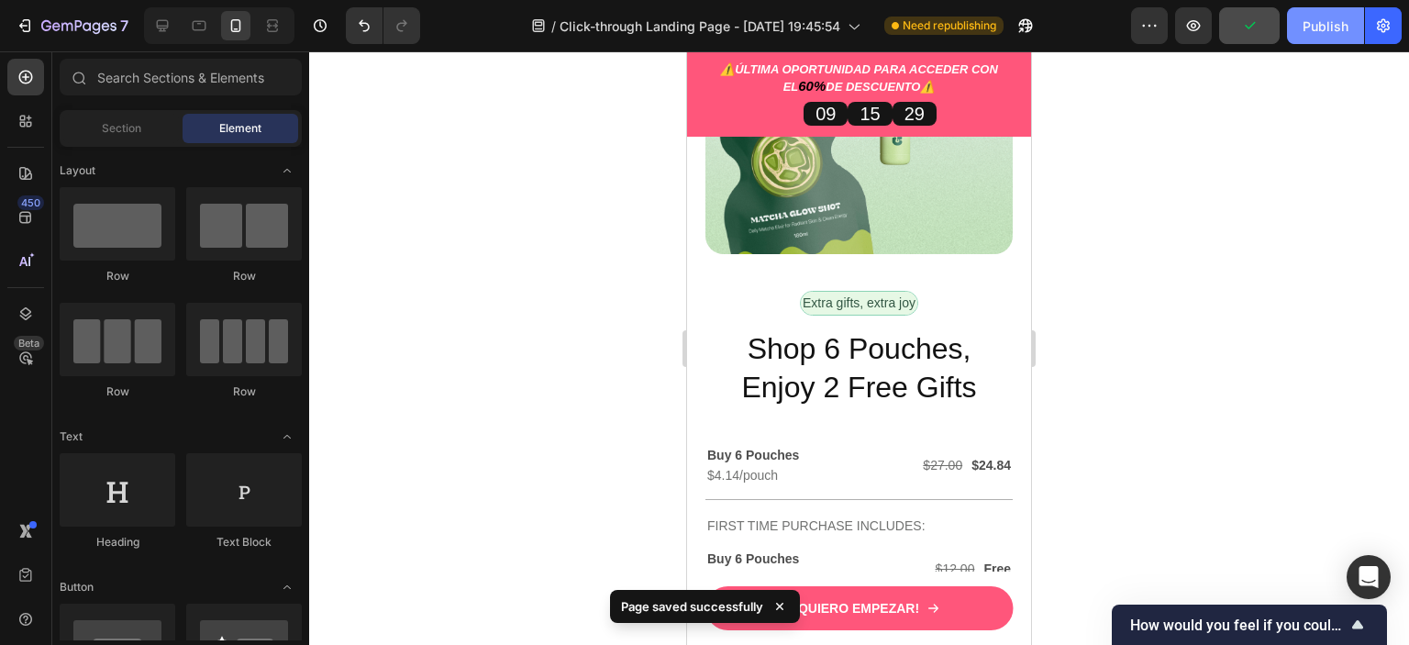
click at [1295, 26] on button "Publish" at bounding box center [1325, 25] width 77 height 37
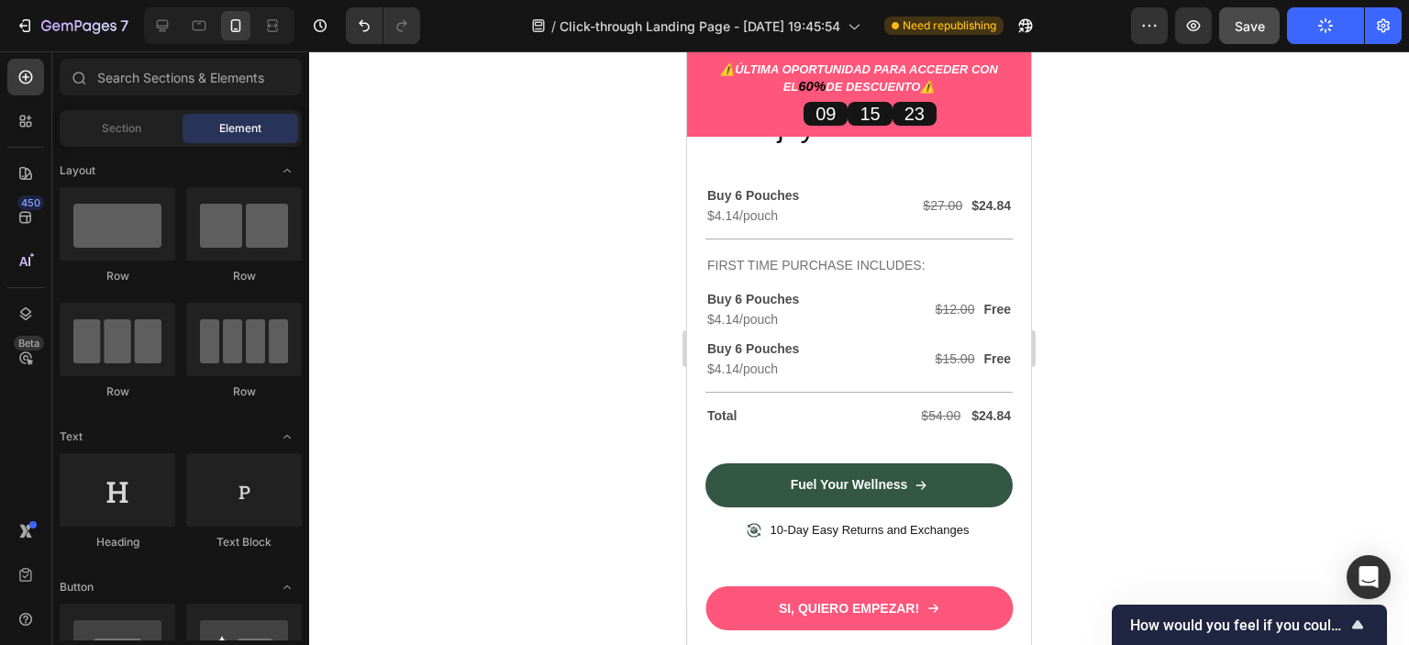
scroll to position [5595, 0]
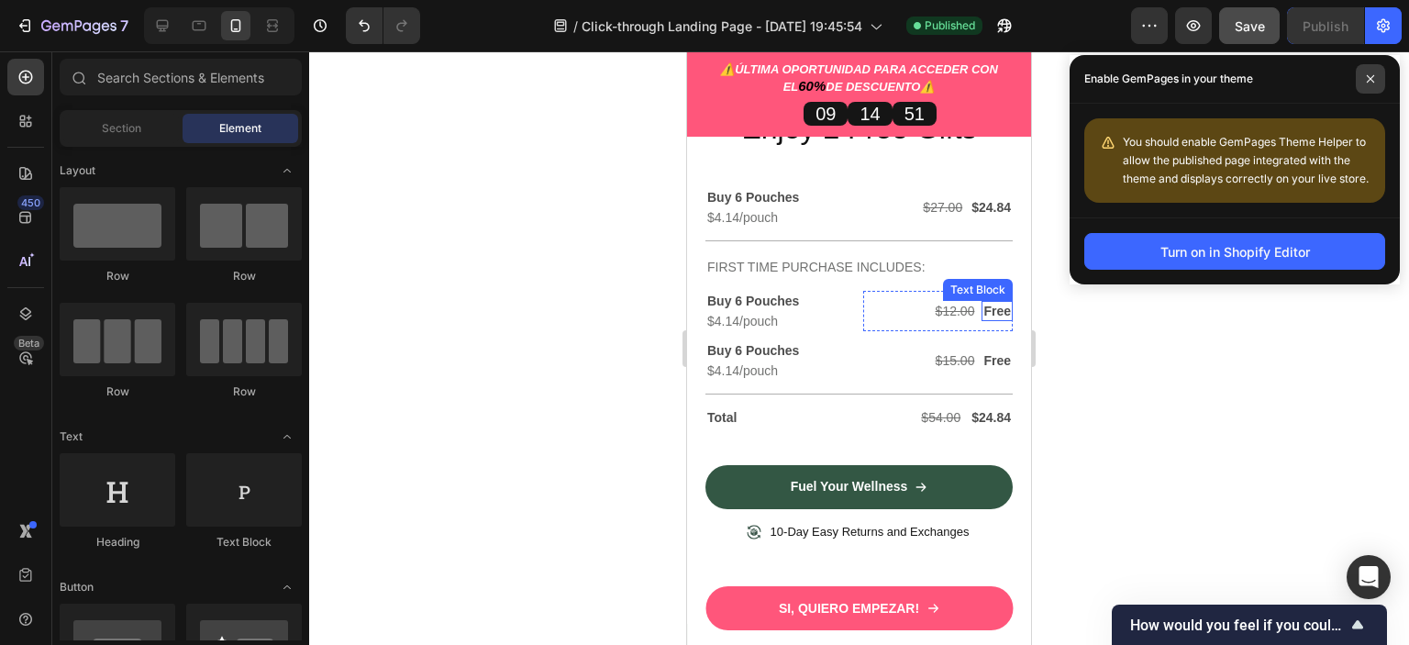
click at [1370, 83] on span at bounding box center [1370, 78] width 29 height 29
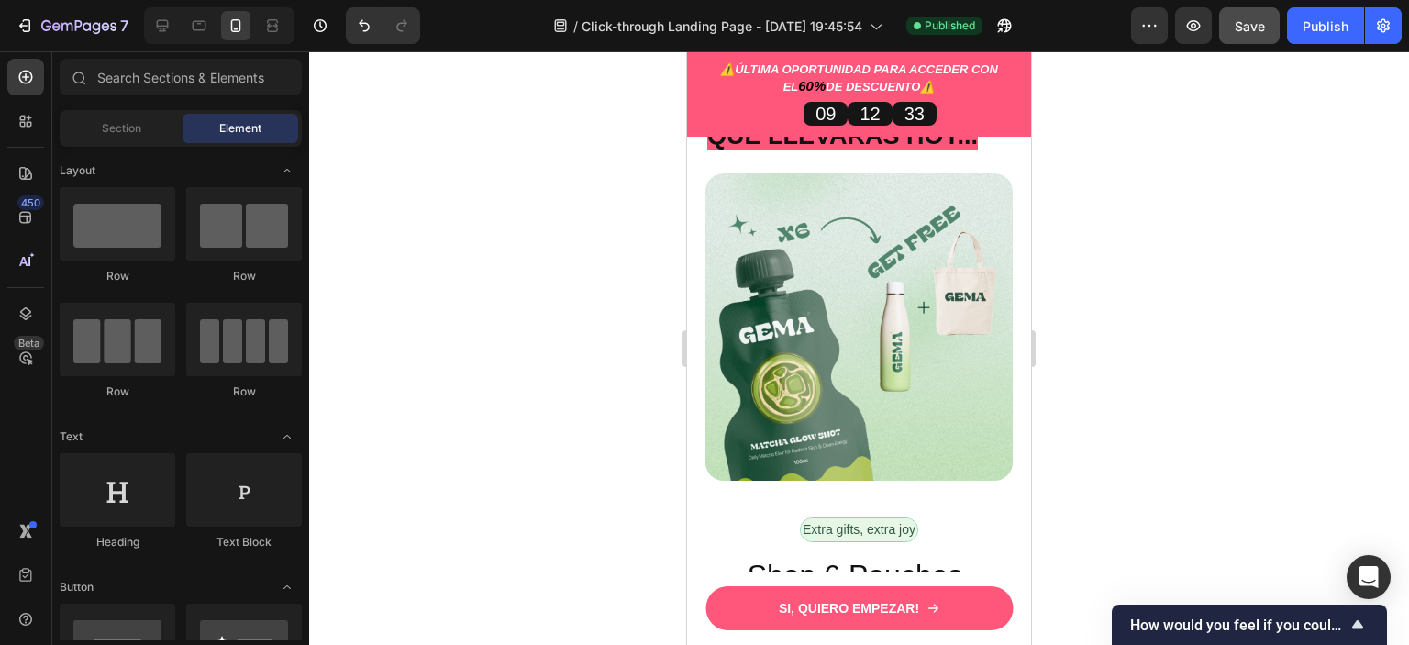
scroll to position [5137, 0]
